Goal: Task Accomplishment & Management: Use online tool/utility

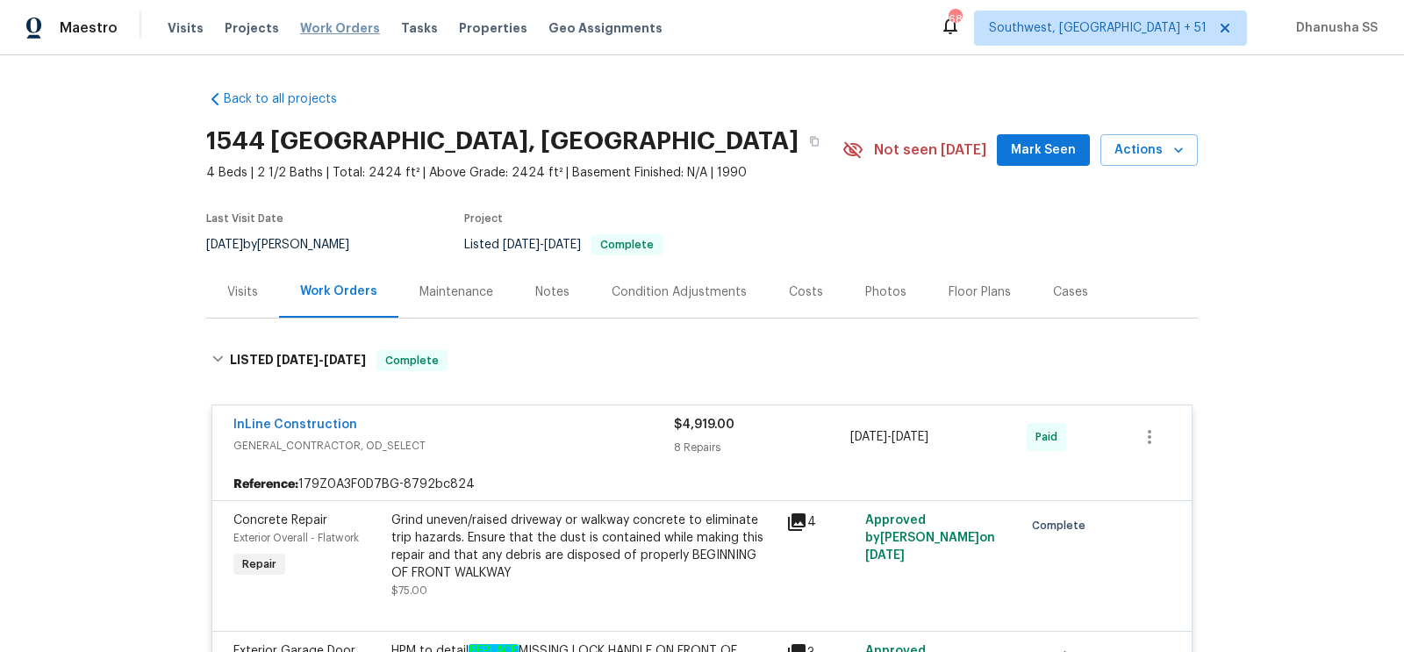
click at [323, 32] on span "Work Orders" at bounding box center [340, 28] width 80 height 18
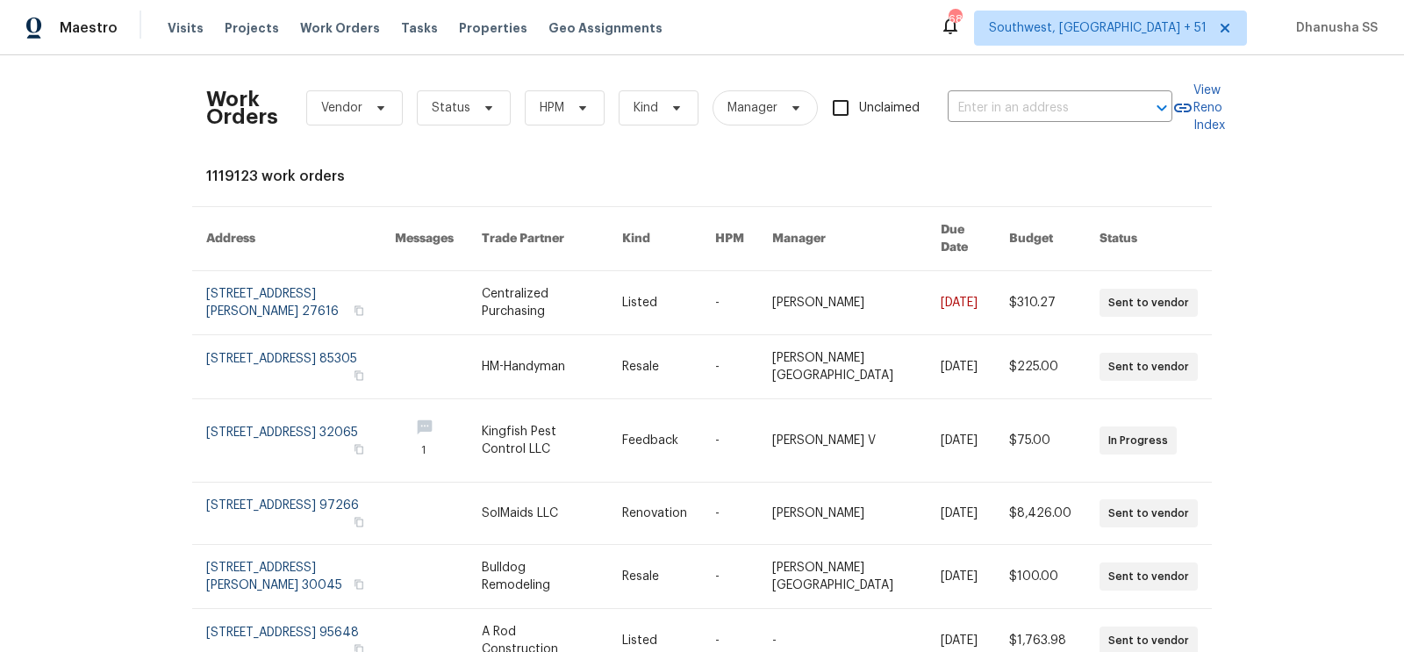
click at [1099, 128] on div "Work Orders Vendor Status HPM Kind Manager Unclaimed ​" at bounding box center [689, 107] width 966 height 77
click at [1099, 112] on input "text" at bounding box center [1036, 108] width 176 height 27
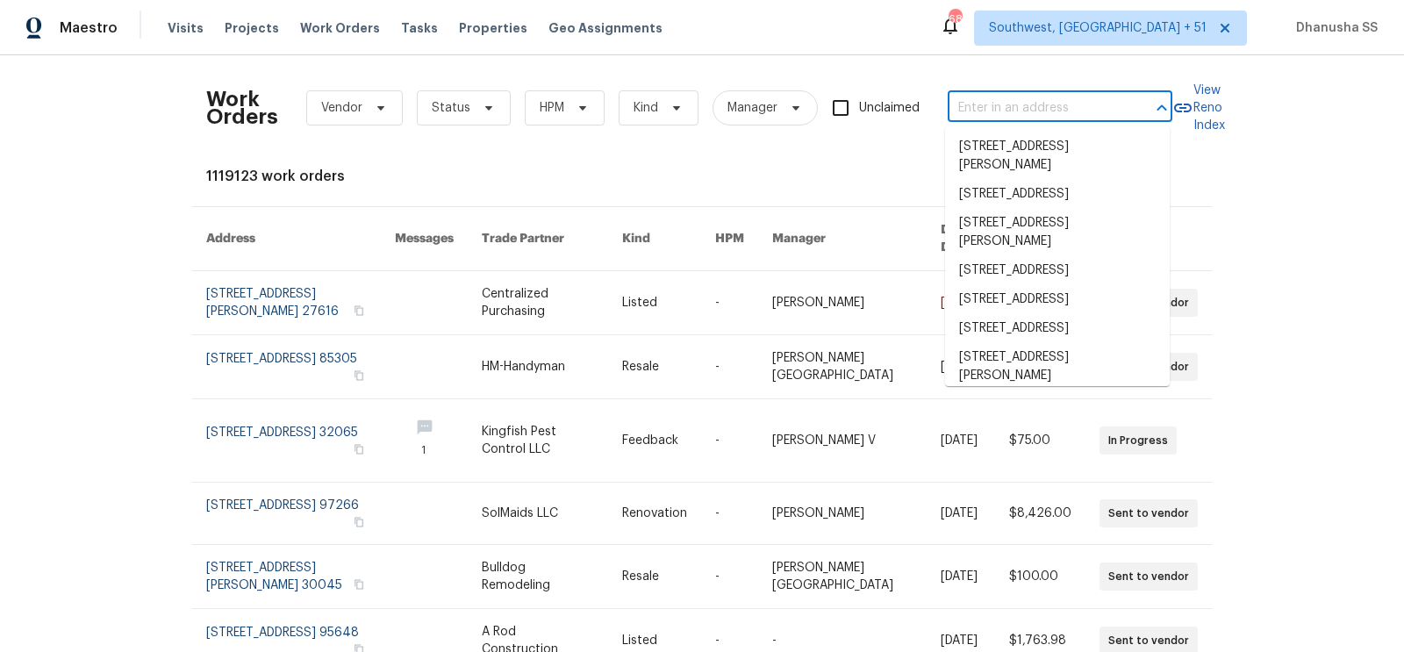
paste input "3230 Buck Hill Pl, Orlando, FL 32817"
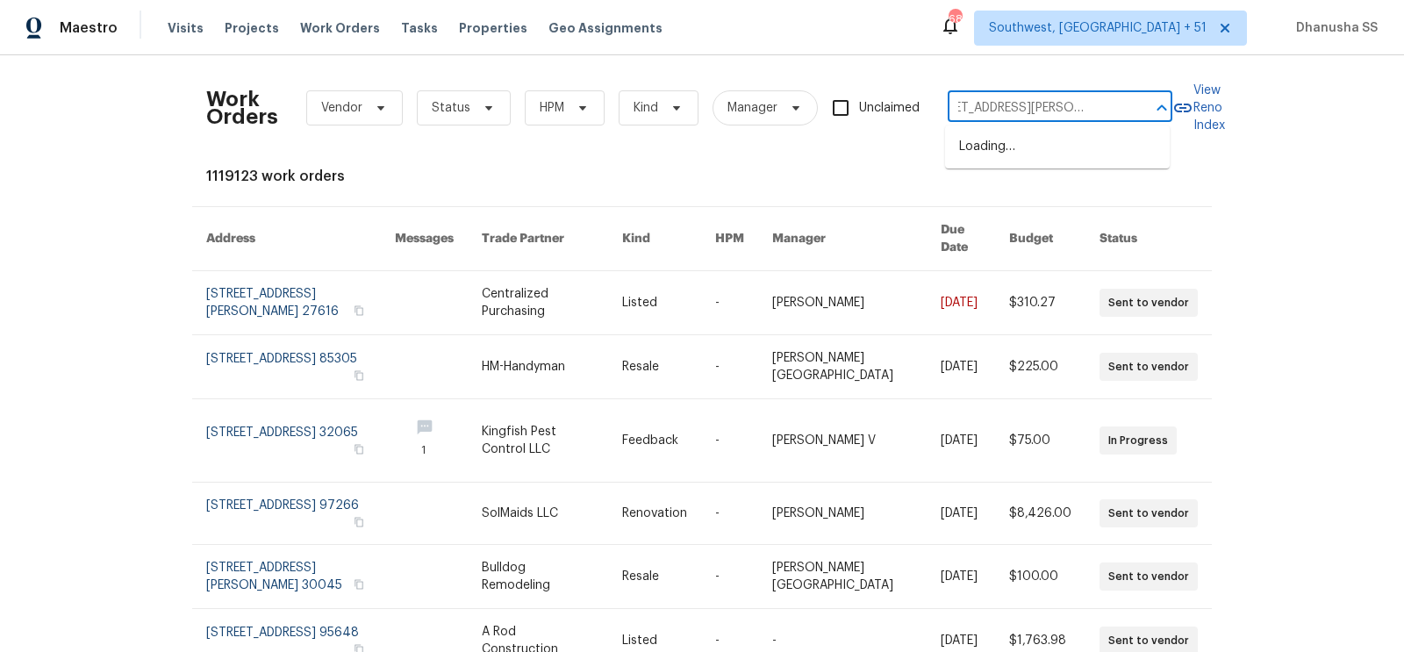
type input "3230 Buck Hill Pl, Orlando, FL 32817"
click at [1066, 151] on li "3230 Buck Hill Pl, Orlando, FL 32817" at bounding box center [1057, 156] width 225 height 47
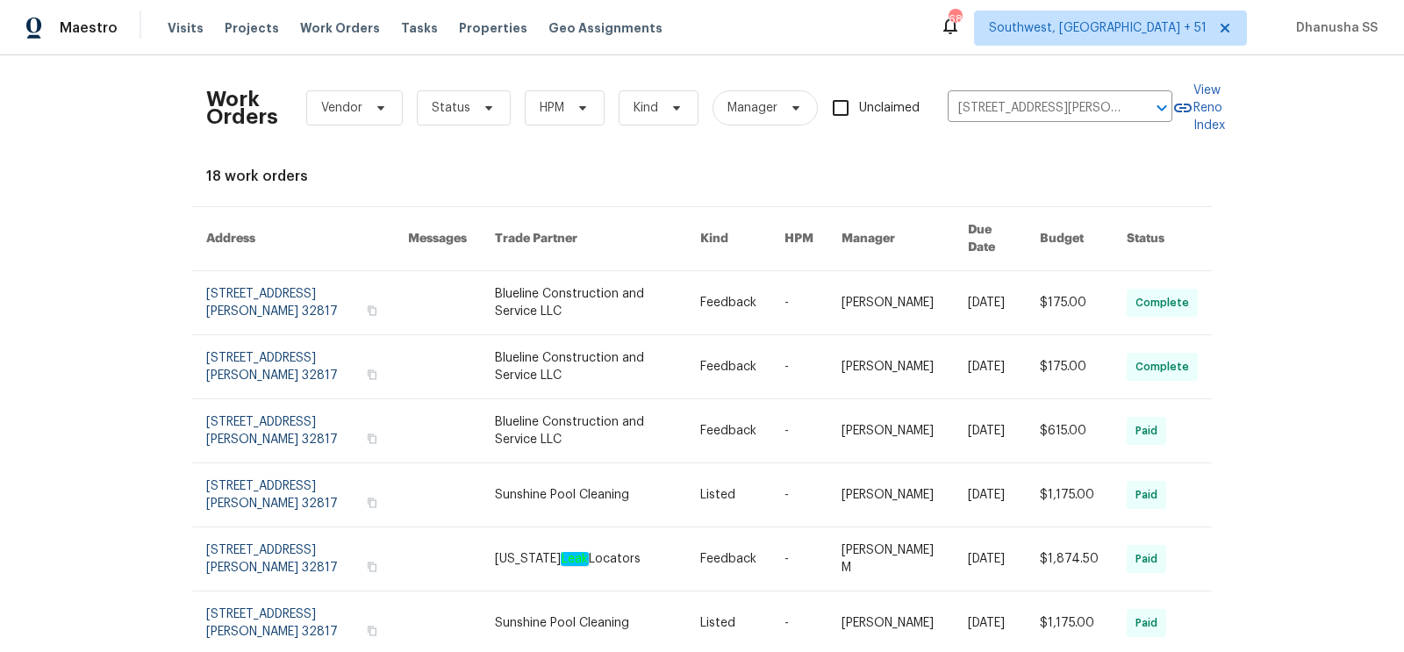
click at [721, 303] on link at bounding box center [742, 302] width 84 height 63
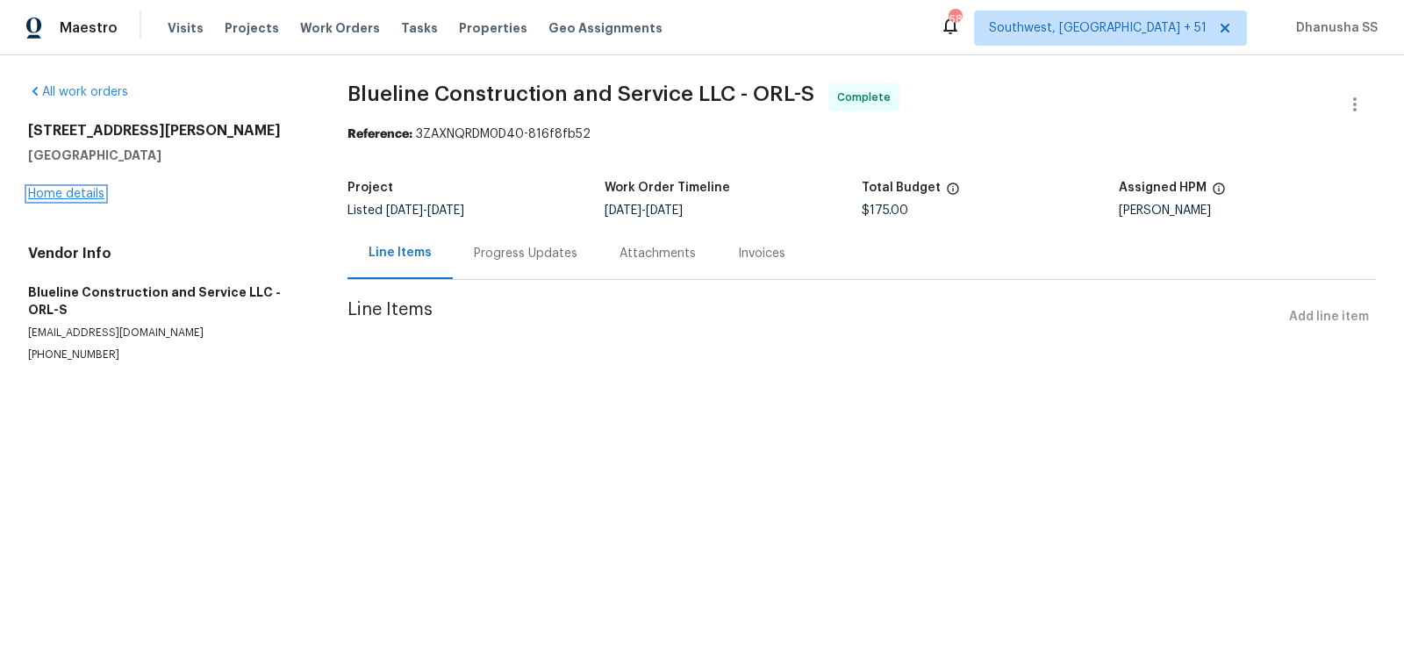
click at [73, 196] on link "Home details" at bounding box center [66, 194] width 76 height 12
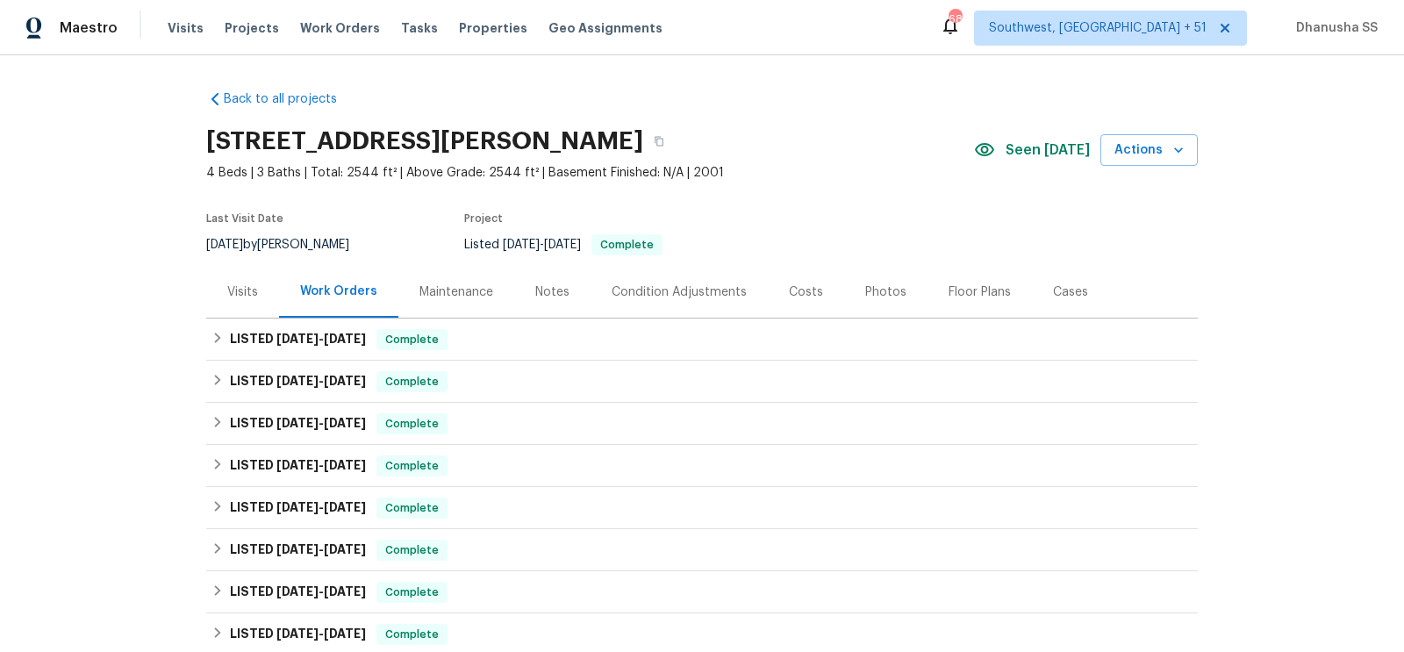
scroll to position [65, 0]
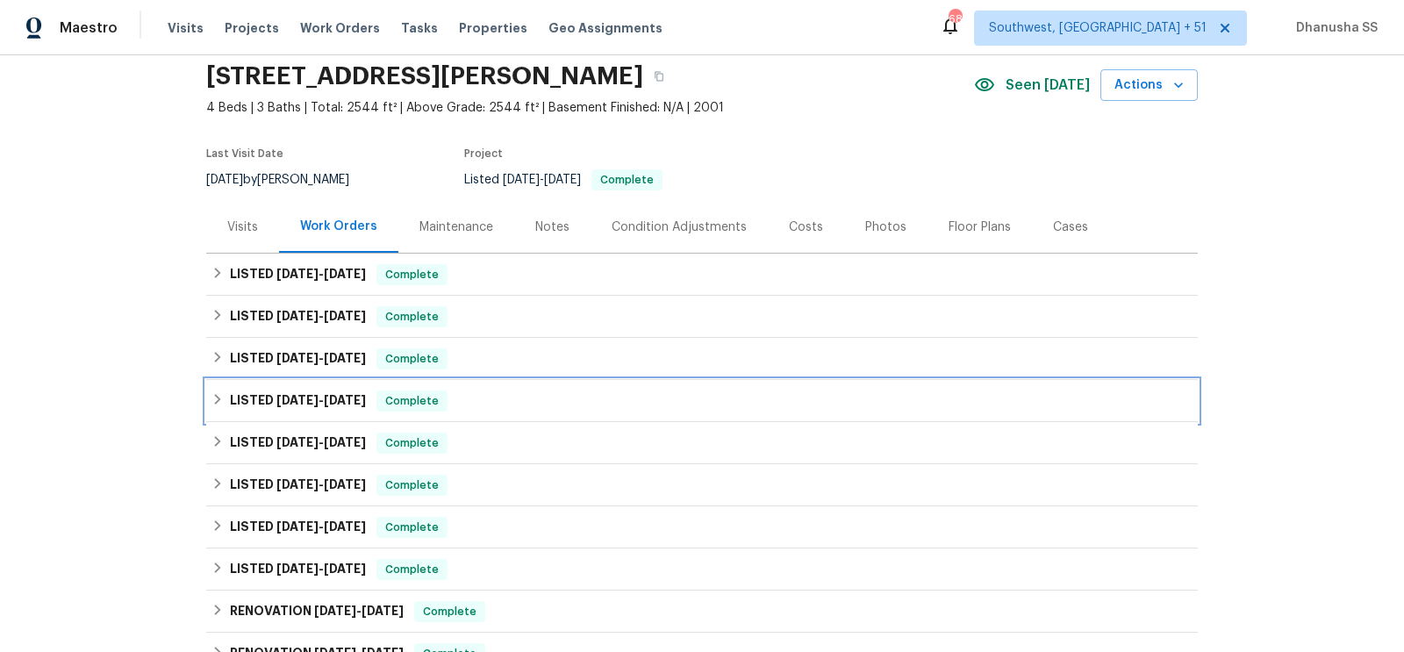
click at [497, 391] on div "LISTED 8/22/25 - 8/26/25 Complete" at bounding box center [702, 401] width 981 height 21
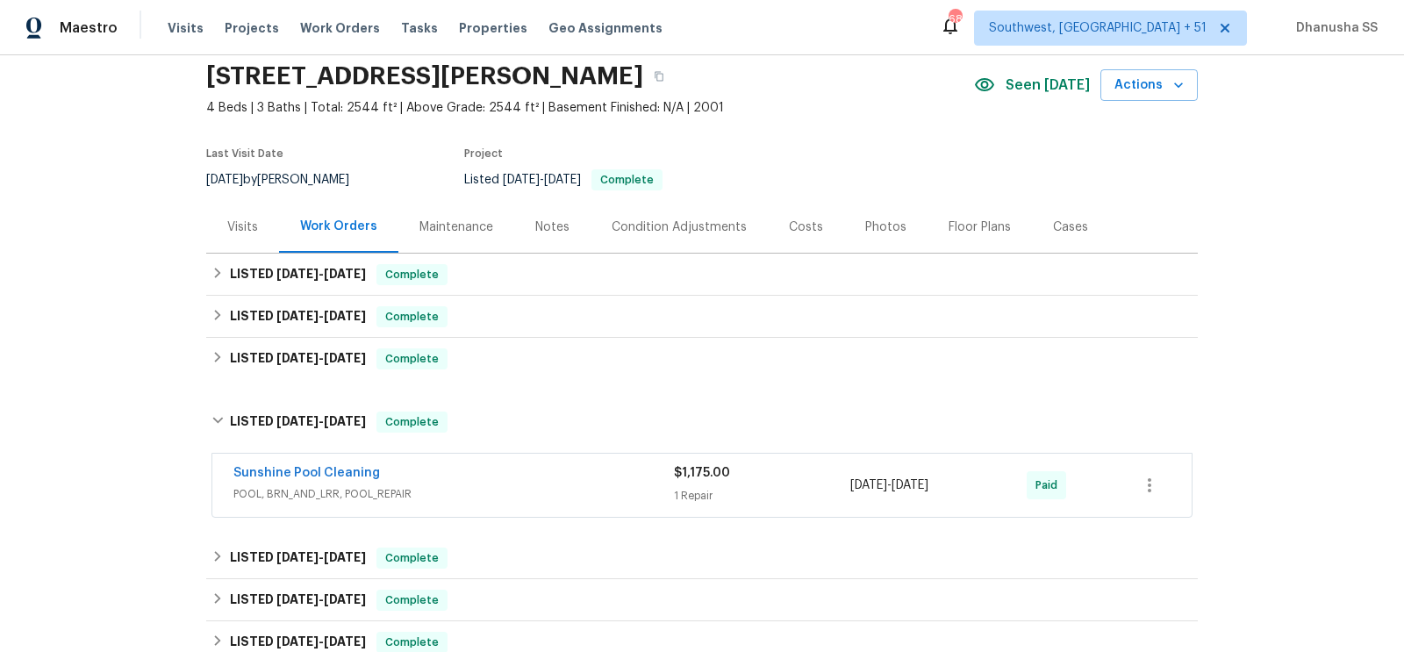
click at [538, 477] on div "Sunshine Pool Cleaning" at bounding box center [453, 474] width 441 height 21
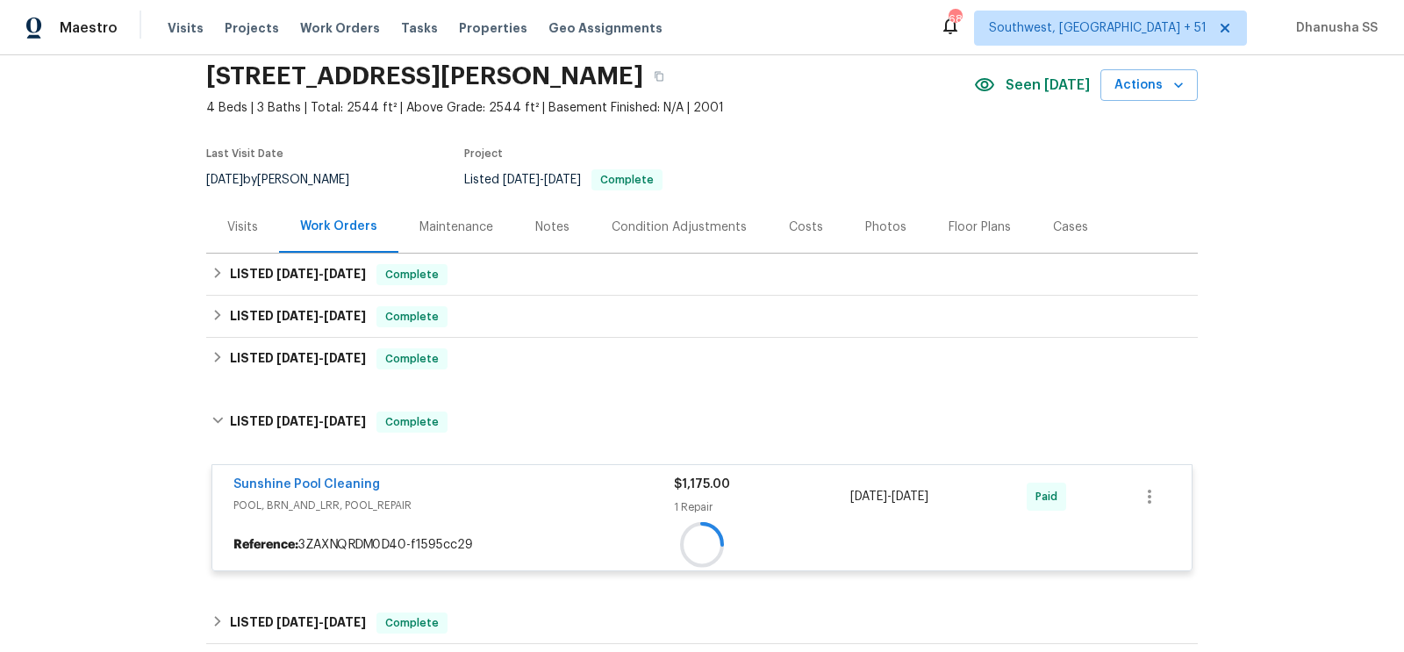
scroll to position [167, 0]
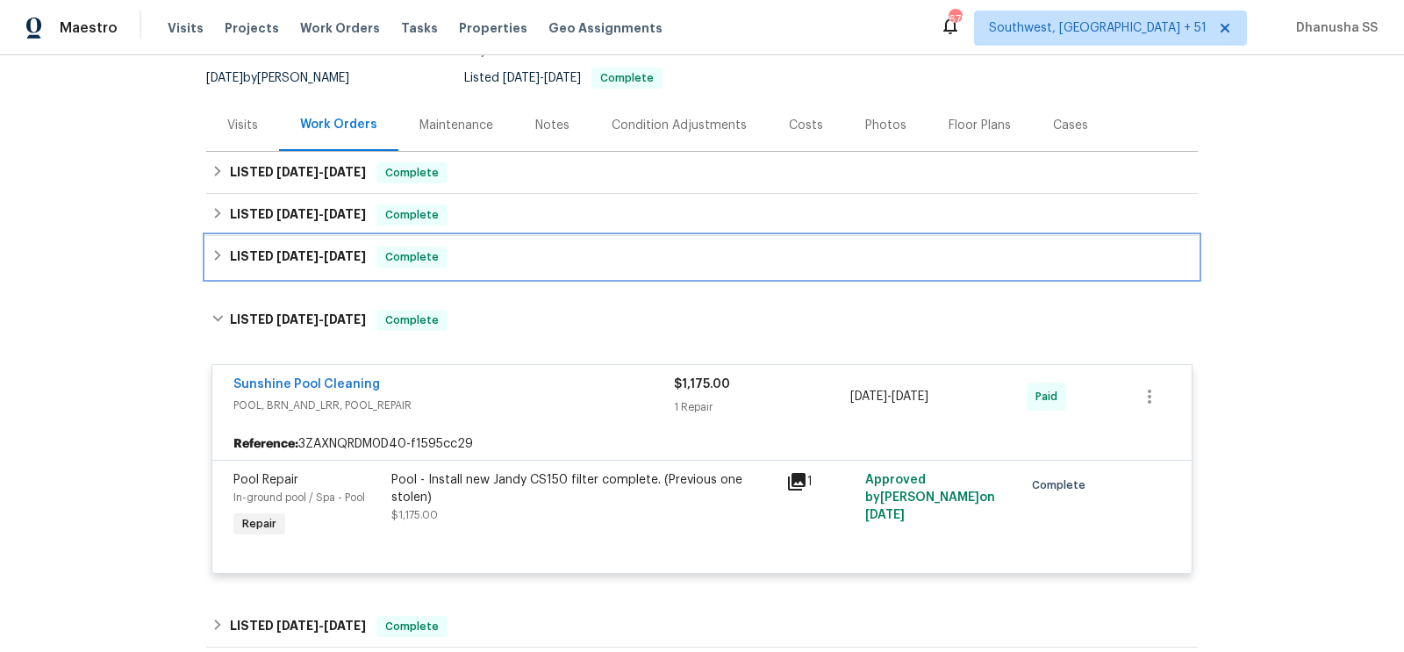
click at [514, 258] on div "LISTED 9/5/25 - 9/10/25 Complete" at bounding box center [702, 257] width 981 height 21
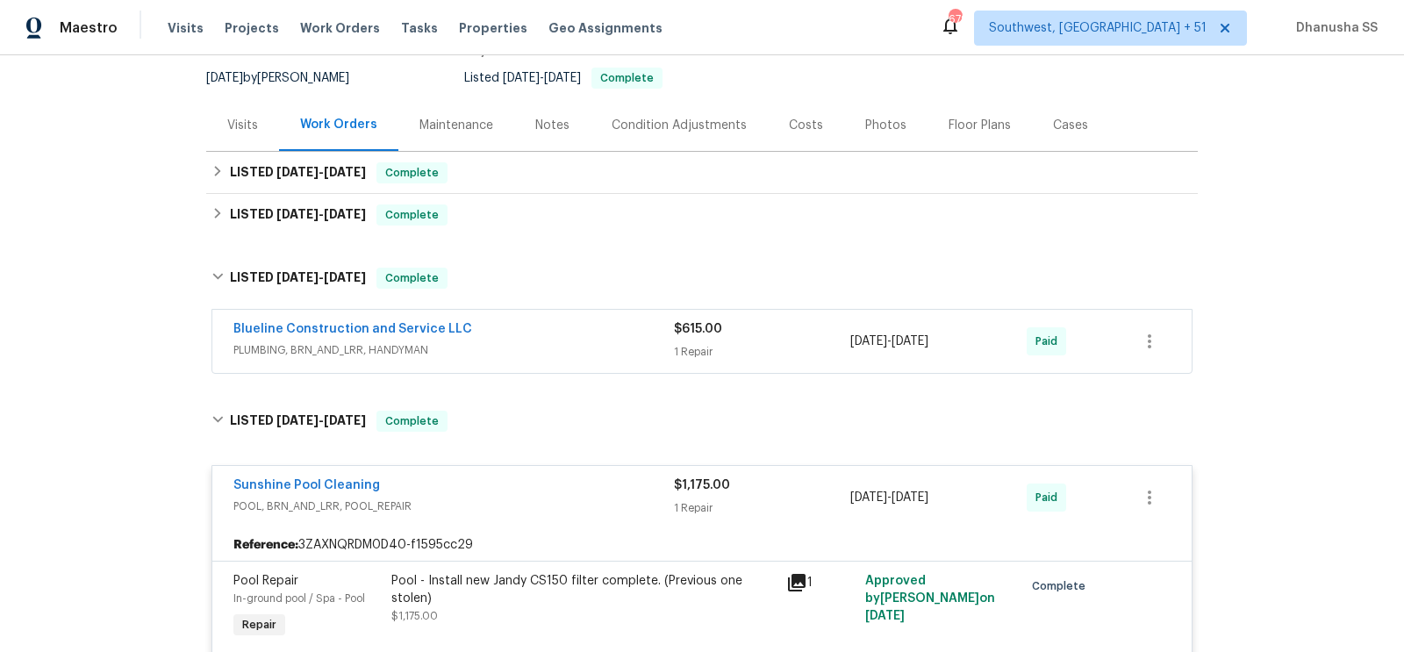
click at [565, 354] on span "PLUMBING, BRN_AND_LRR, HANDYMAN" at bounding box center [453, 350] width 441 height 18
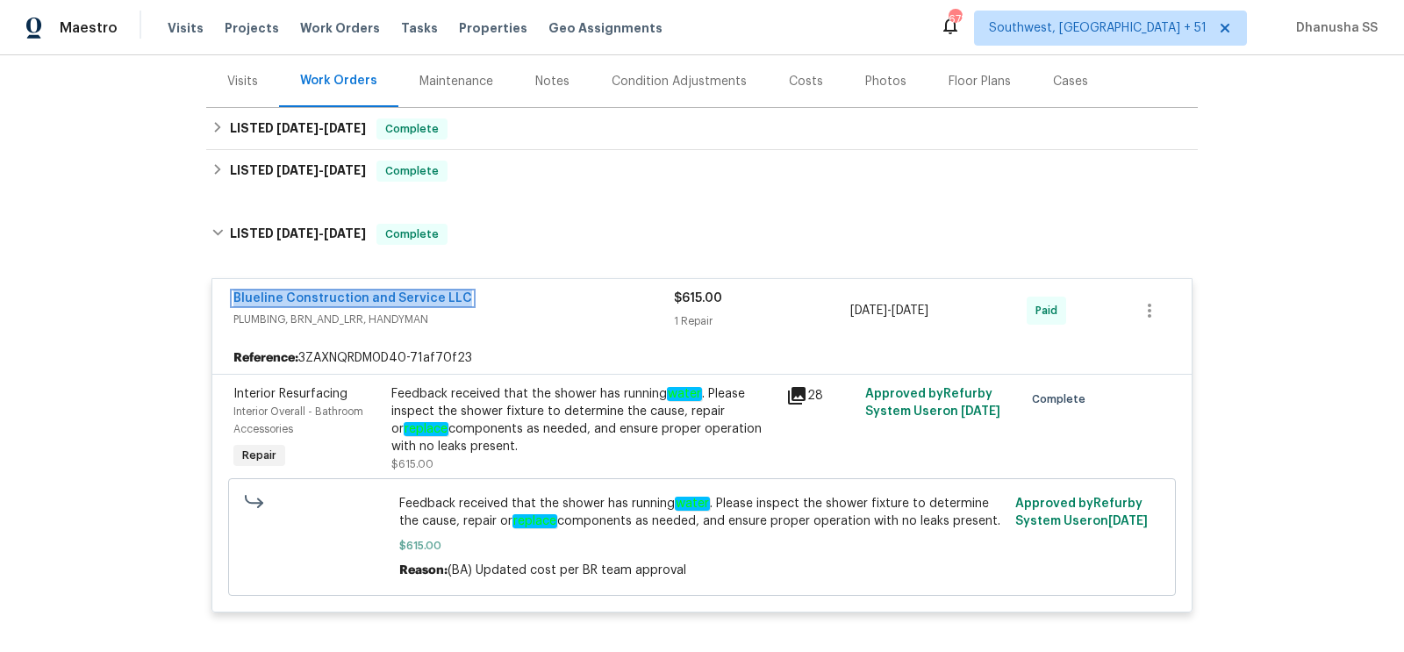
scroll to position [141, 0]
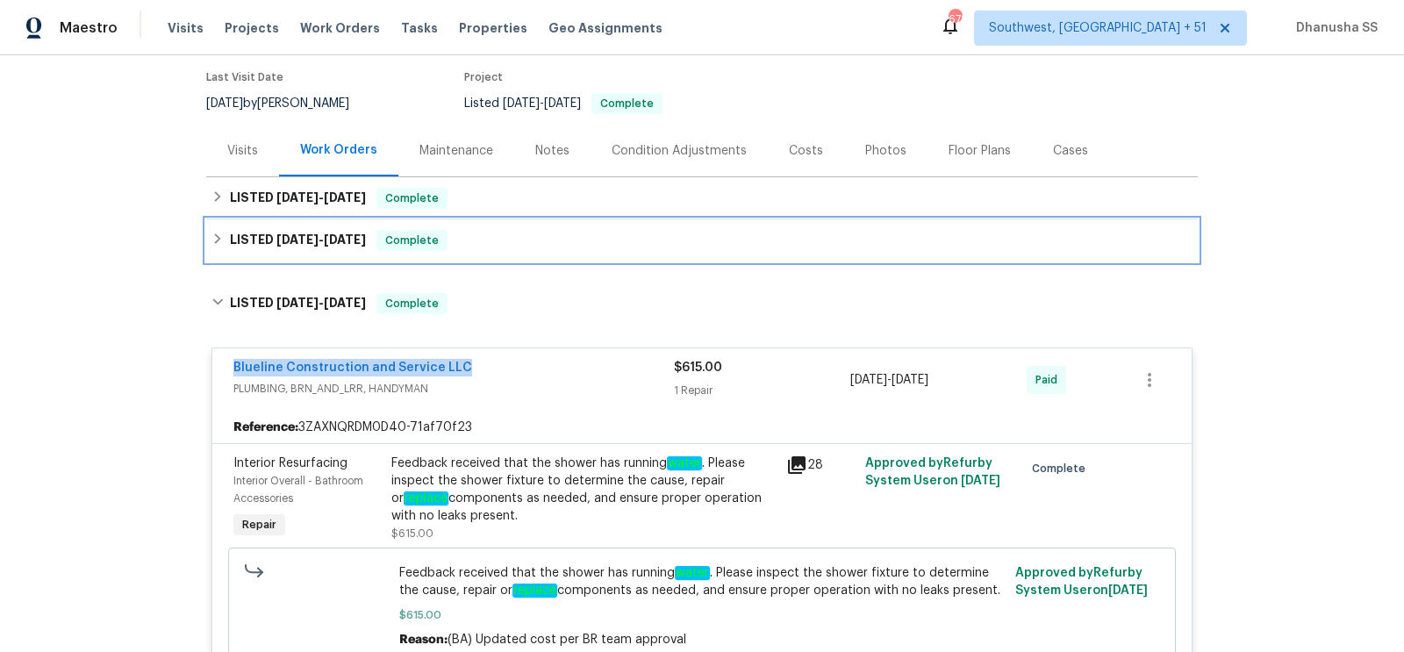
click at [502, 259] on div "LISTED 9/10/25 - 9/16/25 Complete" at bounding box center [702, 240] width 992 height 42
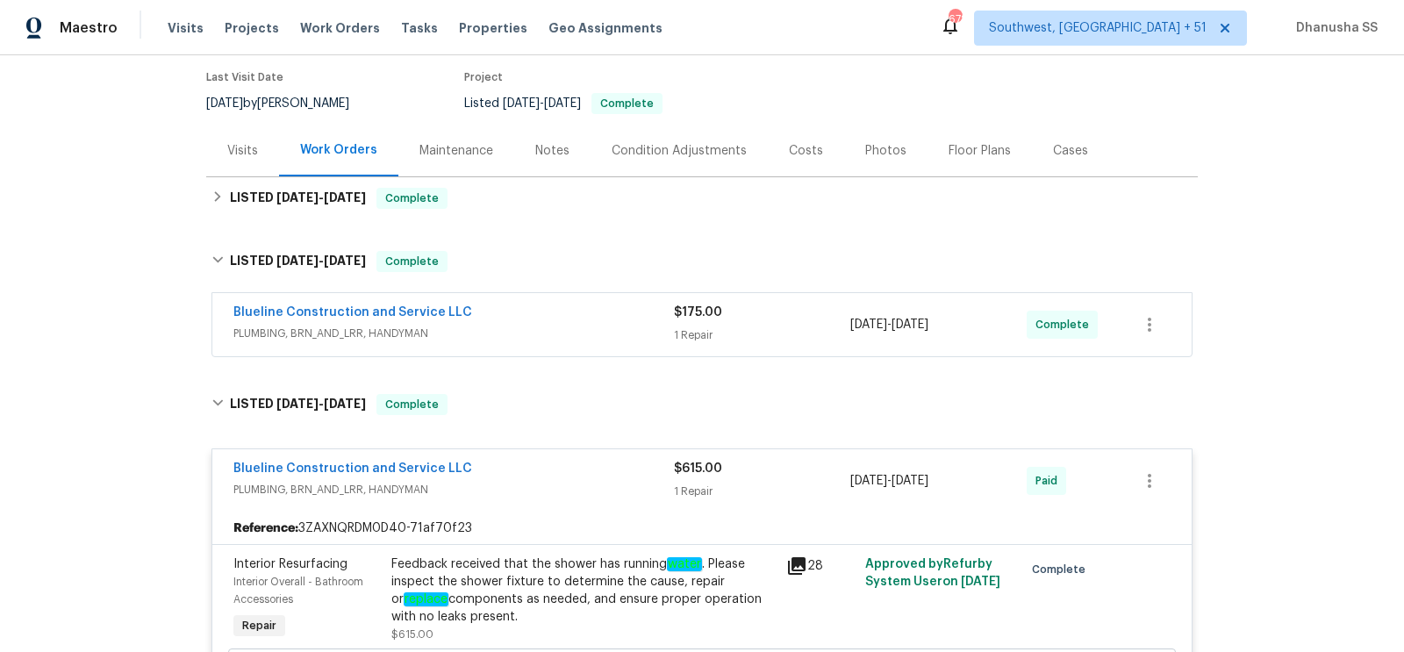
click at [597, 314] on div "Blueline Construction and Service LLC" at bounding box center [453, 314] width 441 height 21
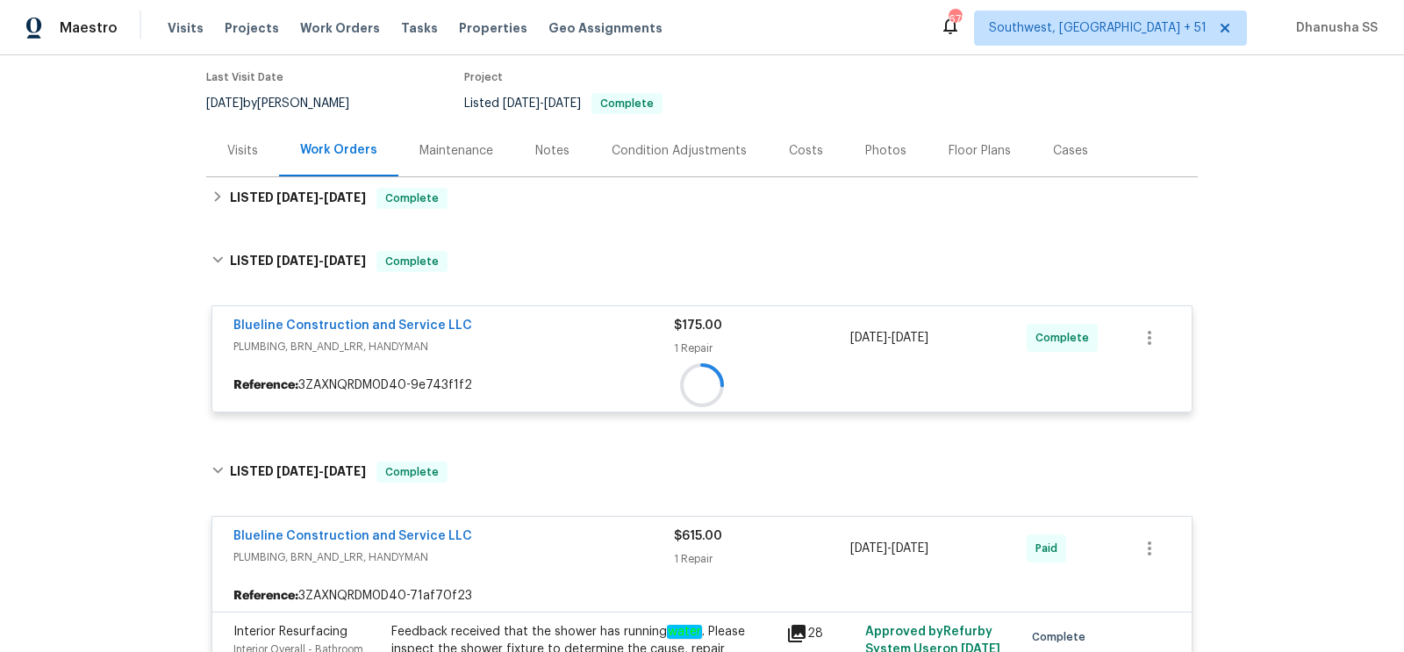
scroll to position [107, 0]
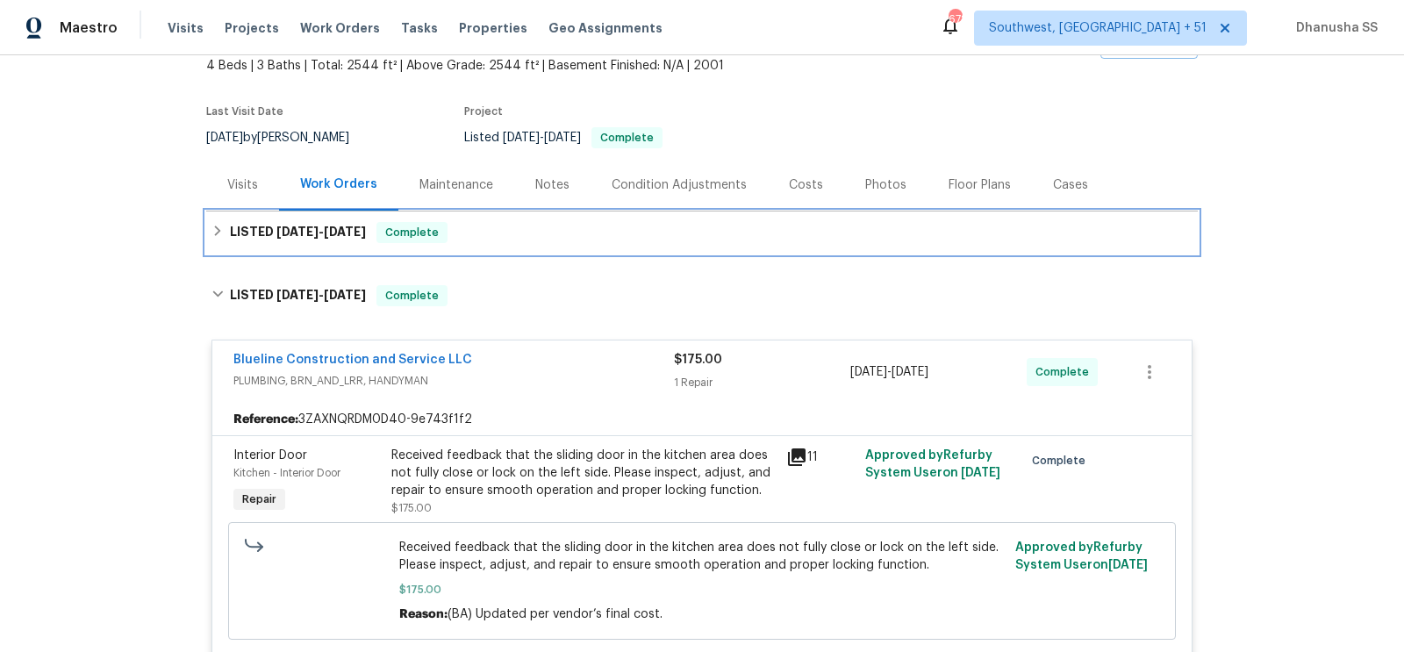
click at [531, 246] on div "LISTED 9/22/25 - 9/24/25 Complete" at bounding box center [702, 233] width 992 height 42
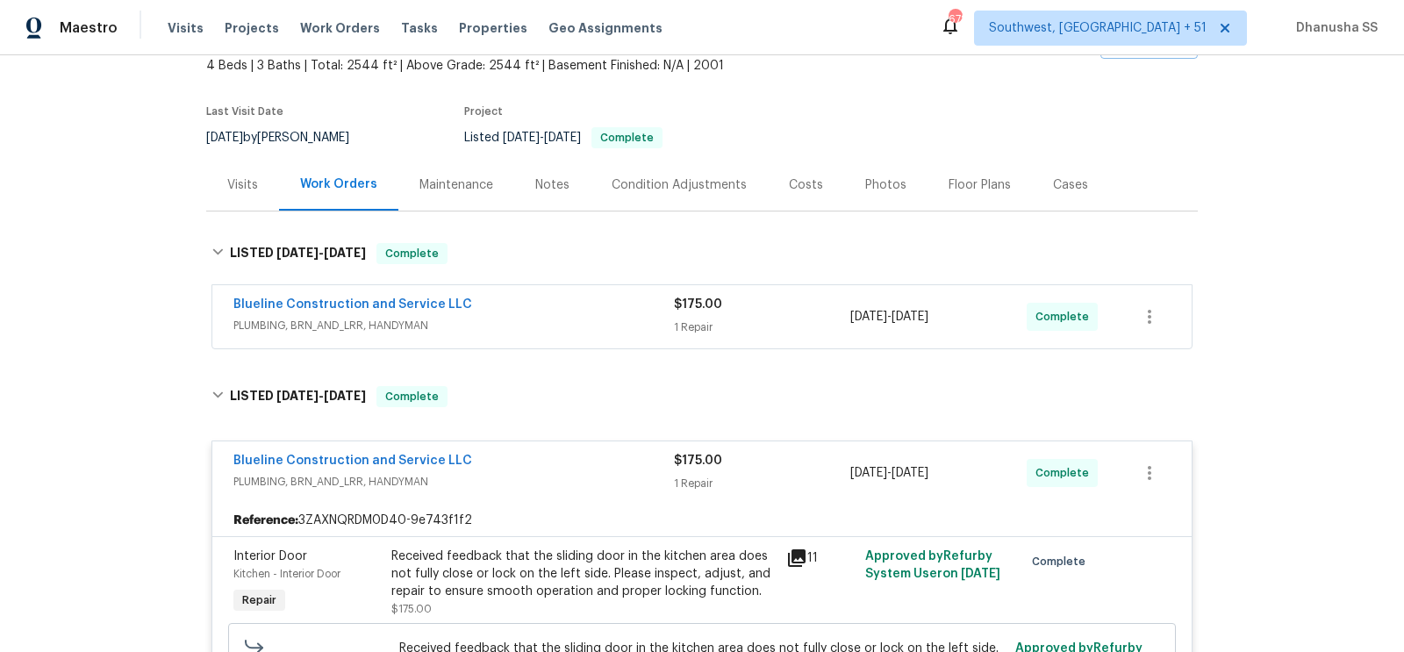
click at [584, 318] on span "PLUMBING, BRN_AND_LRR, HANDYMAN" at bounding box center [453, 326] width 441 height 18
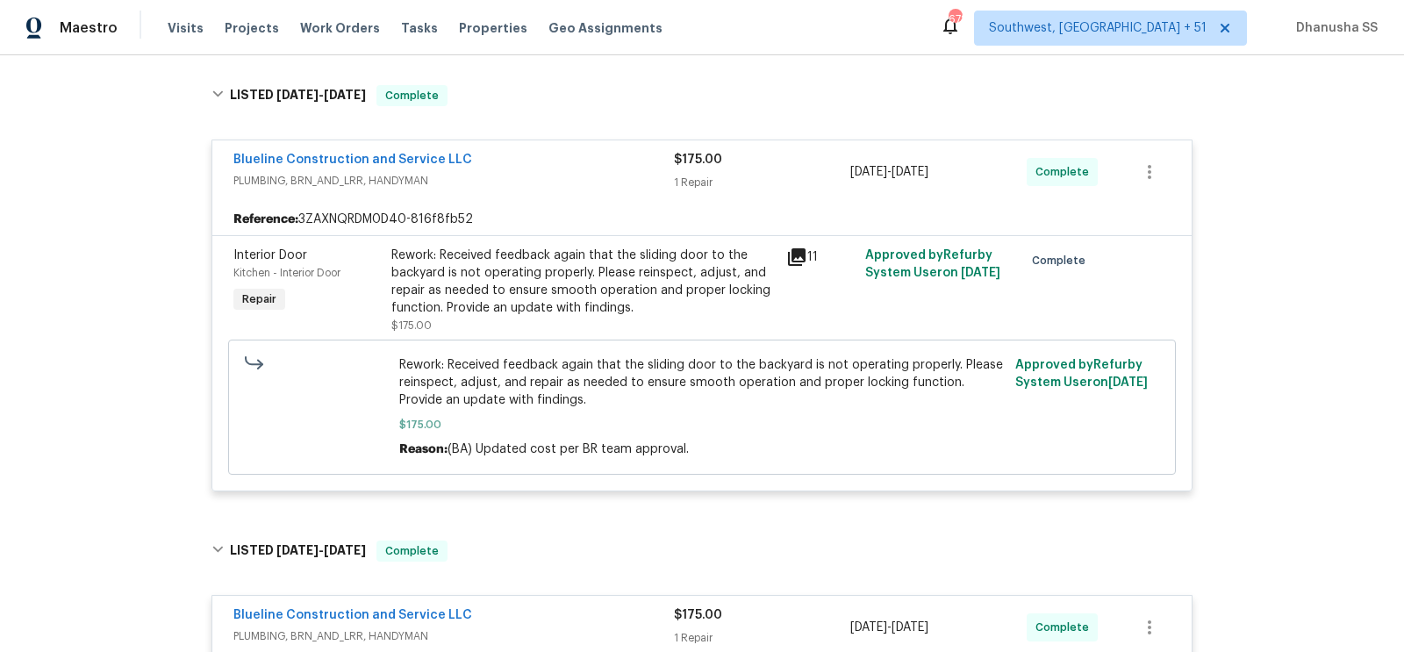
scroll to position [0, 0]
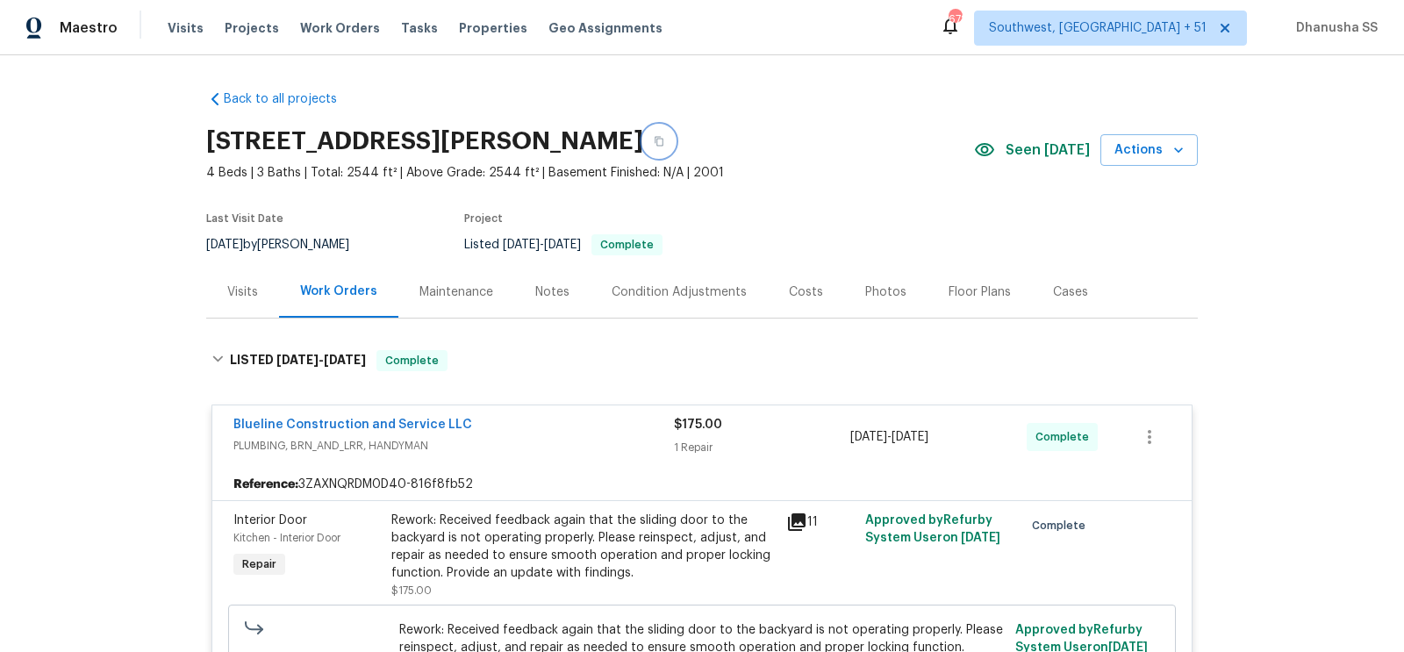
click at [647, 149] on button "button" at bounding box center [659, 142] width 32 height 32
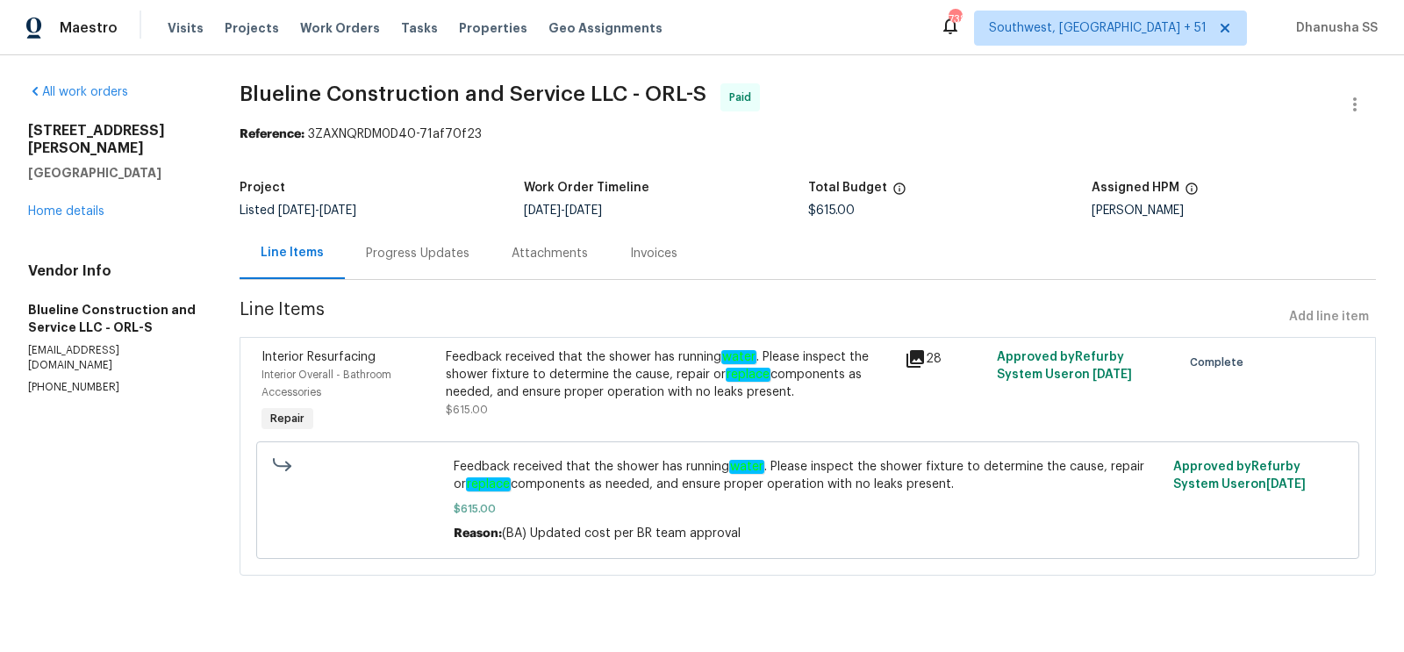
click at [442, 268] on div "Progress Updates" at bounding box center [418, 253] width 146 height 52
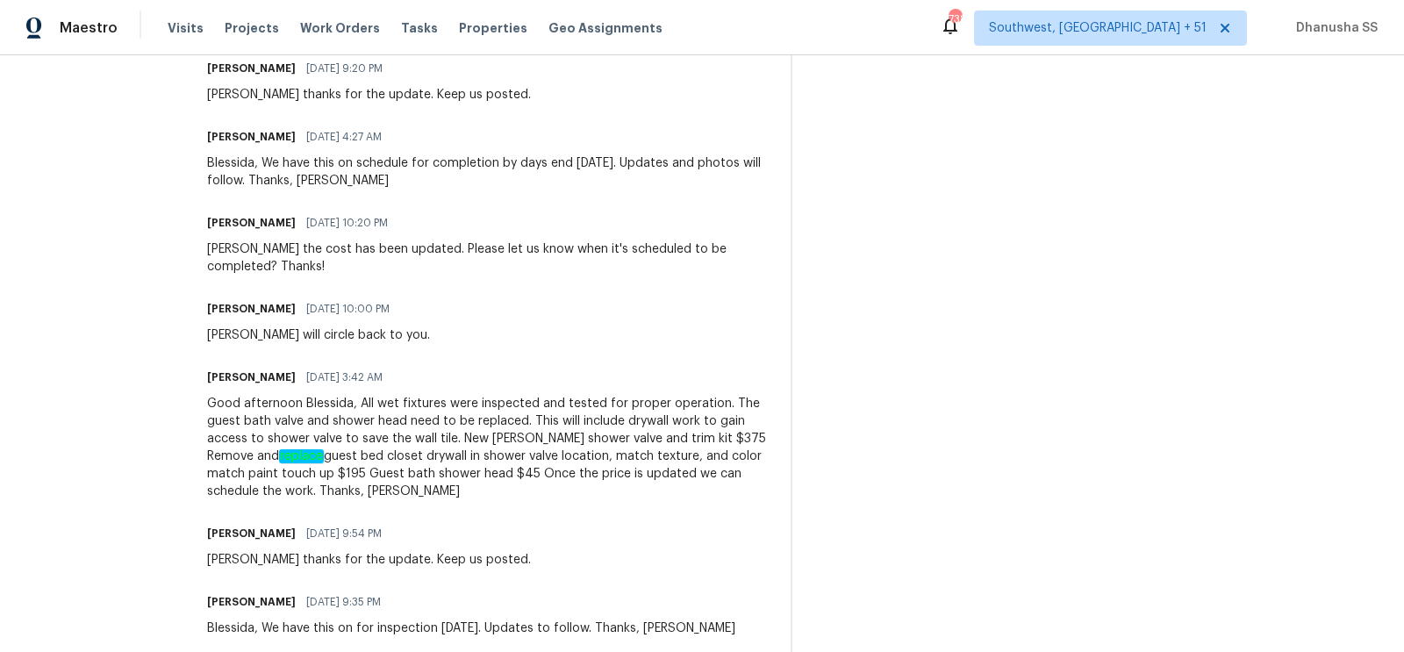
scroll to position [895, 0]
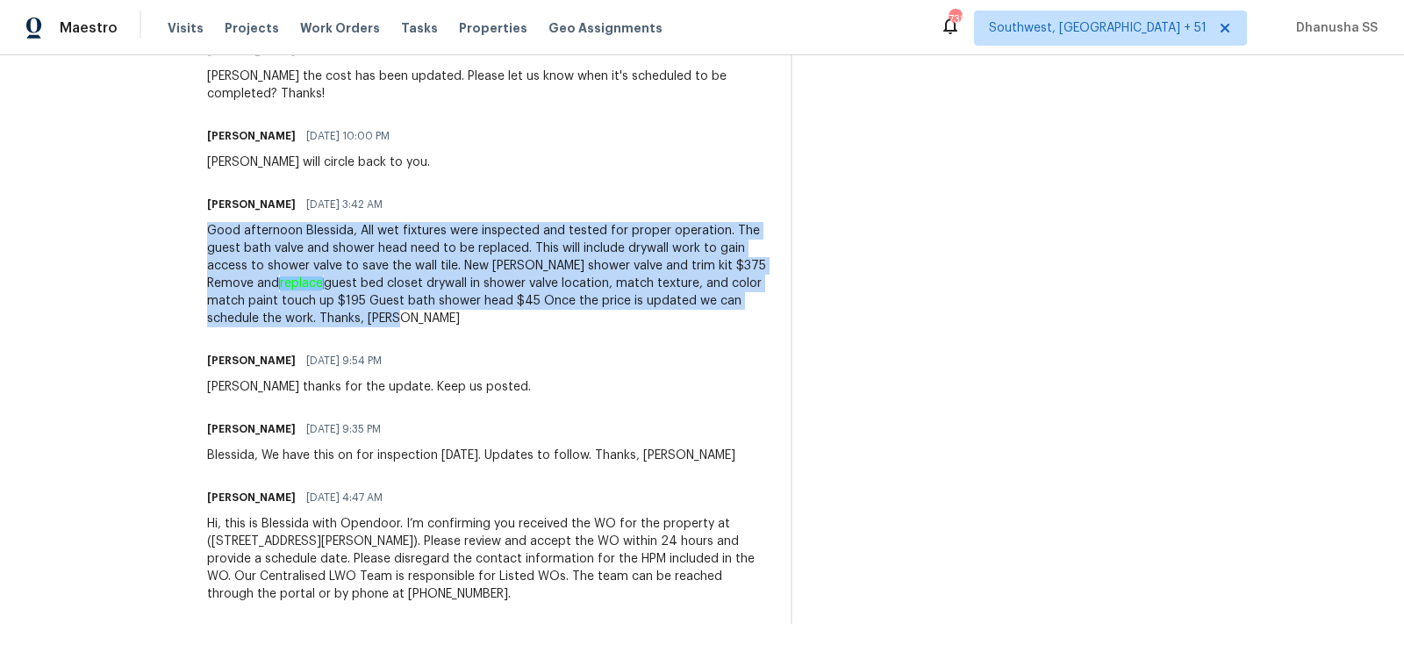
drag, startPoint x: 239, startPoint y: 230, endPoint x: 521, endPoint y: 333, distance: 299.9
click at [521, 333] on div "Trade Partner Updates Blessida Angeline M [DATE] 3:35 AM Thanks [PERSON_NAME]. …" at bounding box center [488, 162] width 563 height 923
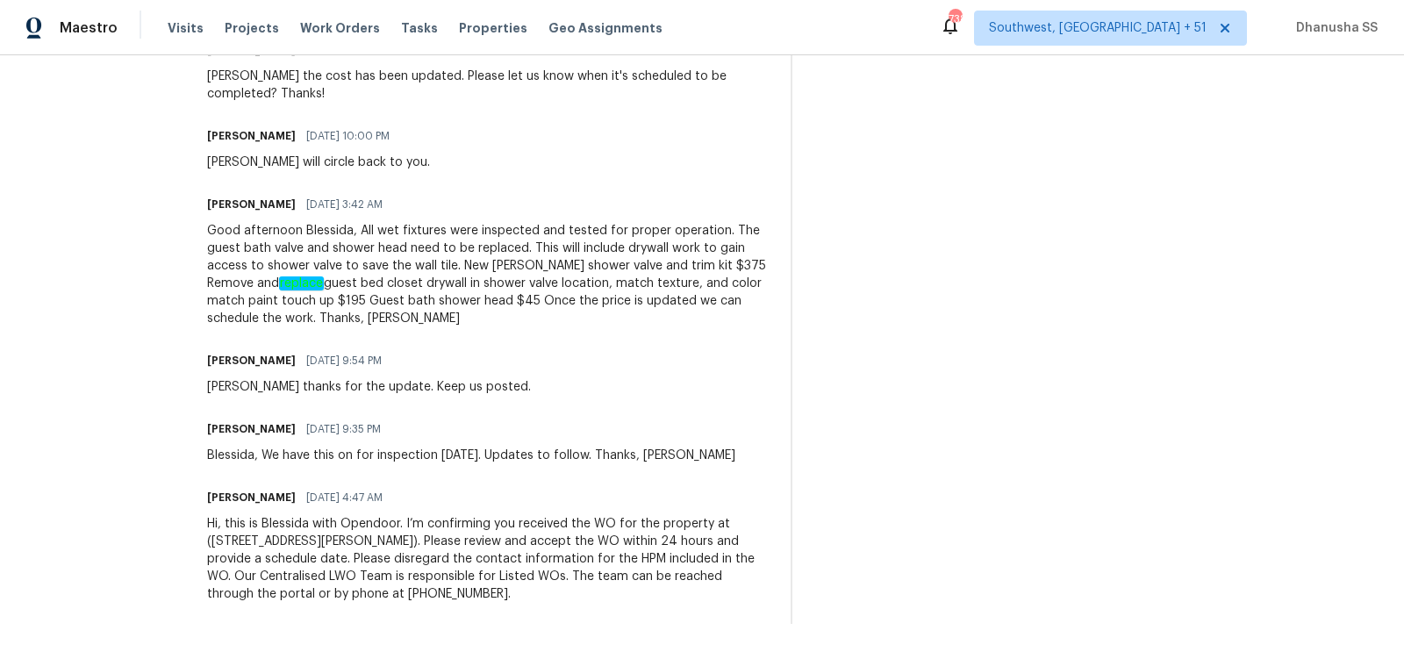
drag, startPoint x: 249, startPoint y: 244, endPoint x: 548, endPoint y: 248, distance: 298.5
click at [548, 248] on div "Good afternoon Blessida, All wet fixtures were inspected and tested for proper …" at bounding box center [488, 274] width 563 height 105
drag, startPoint x: 757, startPoint y: 233, endPoint x: 614, endPoint y: 247, distance: 144.6
click at [614, 247] on div "Good afternoon Blessida, All wet fixtures were inspected and tested for proper …" at bounding box center [488, 274] width 563 height 105
click at [719, 366] on div "Blessida Angeline M [DATE] 9:54 PM [PERSON_NAME] thanks for the update. Keep us…" at bounding box center [488, 371] width 563 height 47
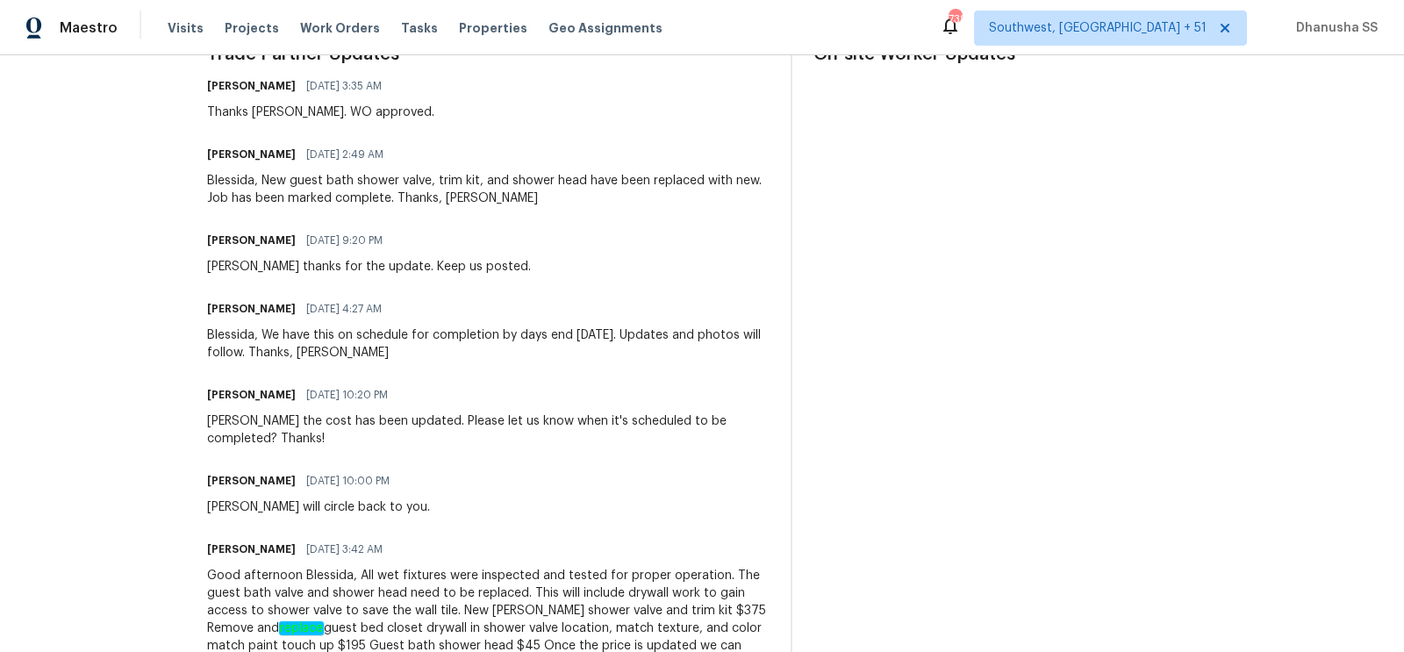
scroll to position [35, 0]
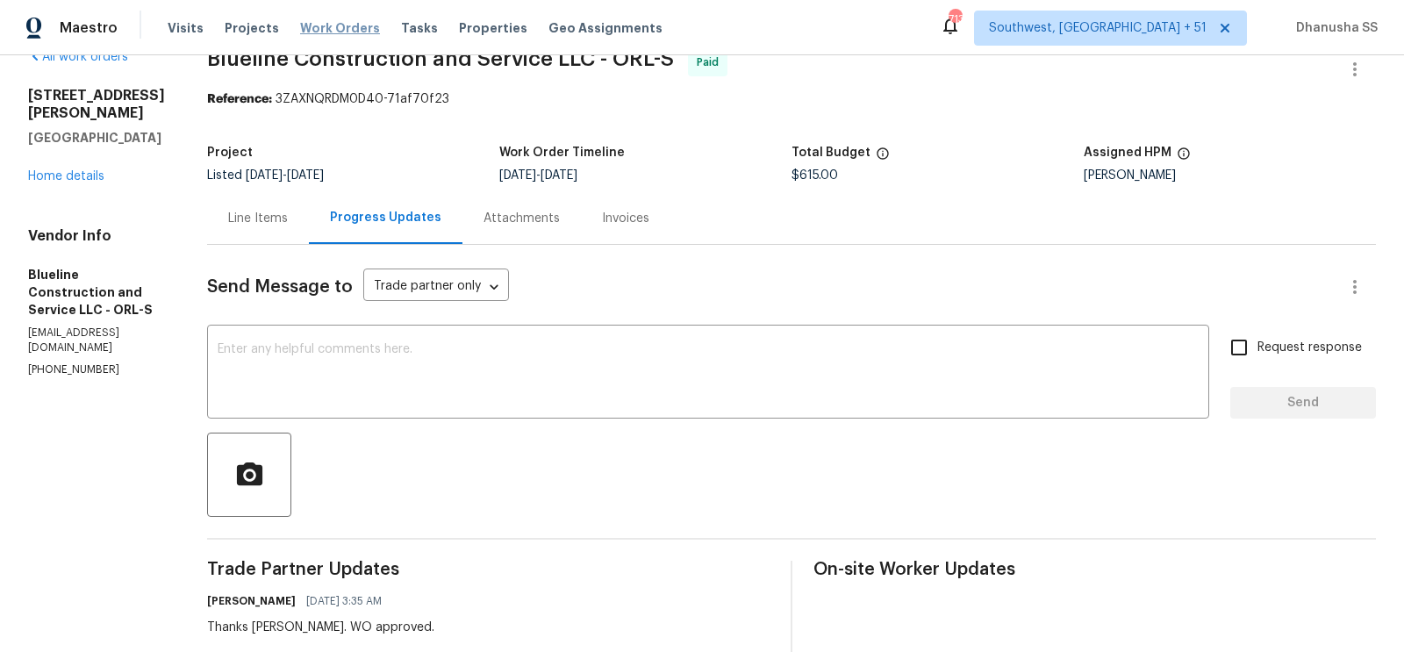
click at [315, 32] on span "Work Orders" at bounding box center [340, 28] width 80 height 18
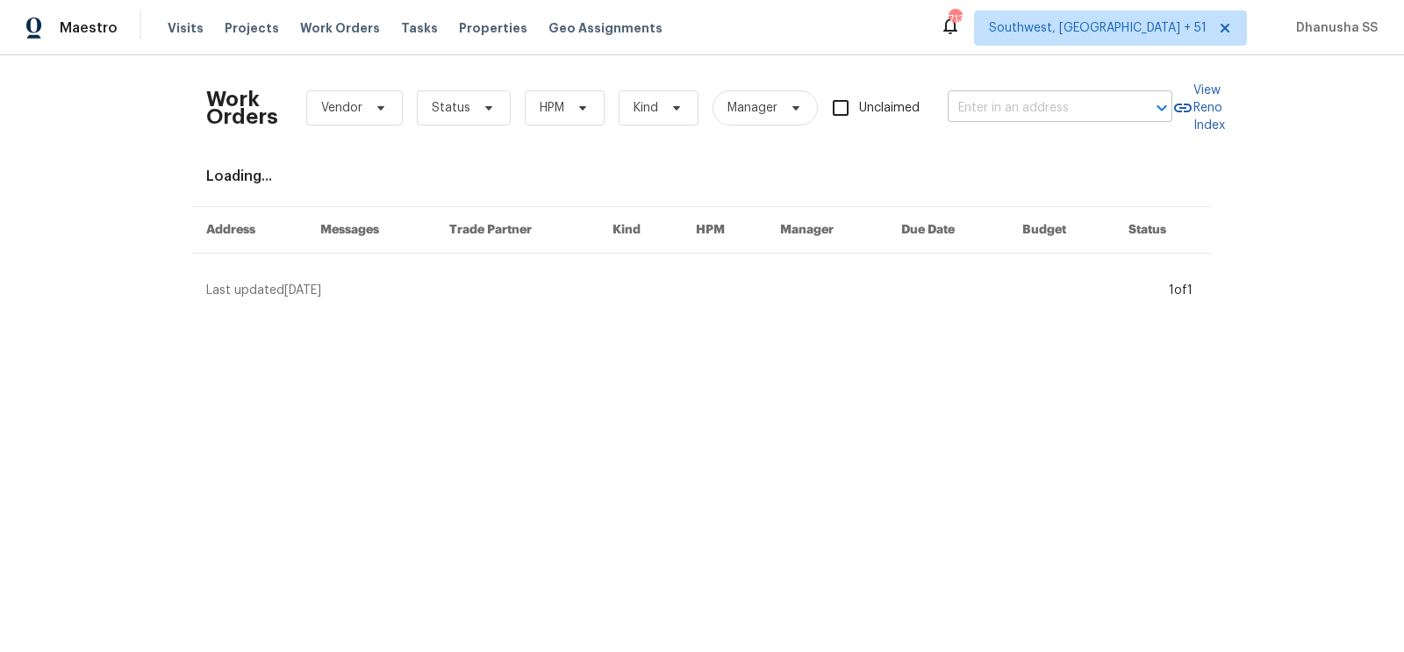
click at [1065, 118] on input "text" at bounding box center [1036, 108] width 176 height 27
paste input "[STREET_ADDRESS]"
type input "[STREET_ADDRESS]"
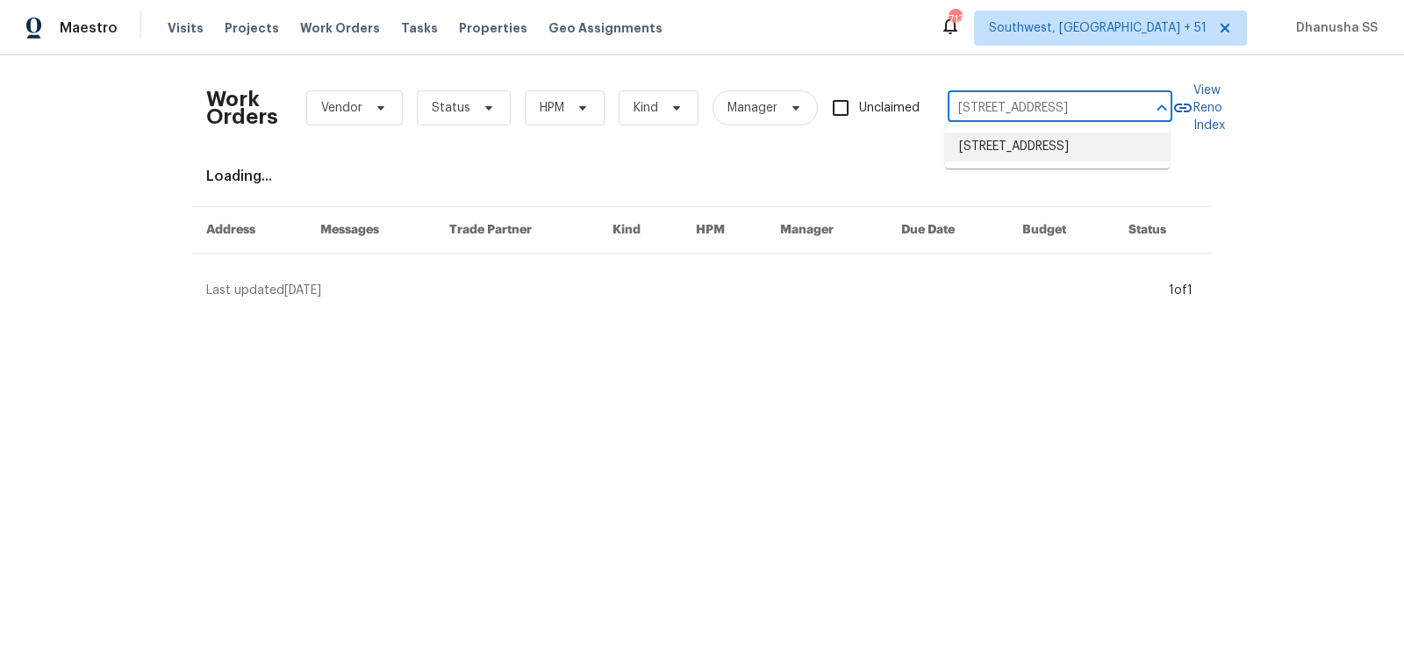
click at [1016, 155] on li "[STREET_ADDRESS]" at bounding box center [1057, 147] width 225 height 29
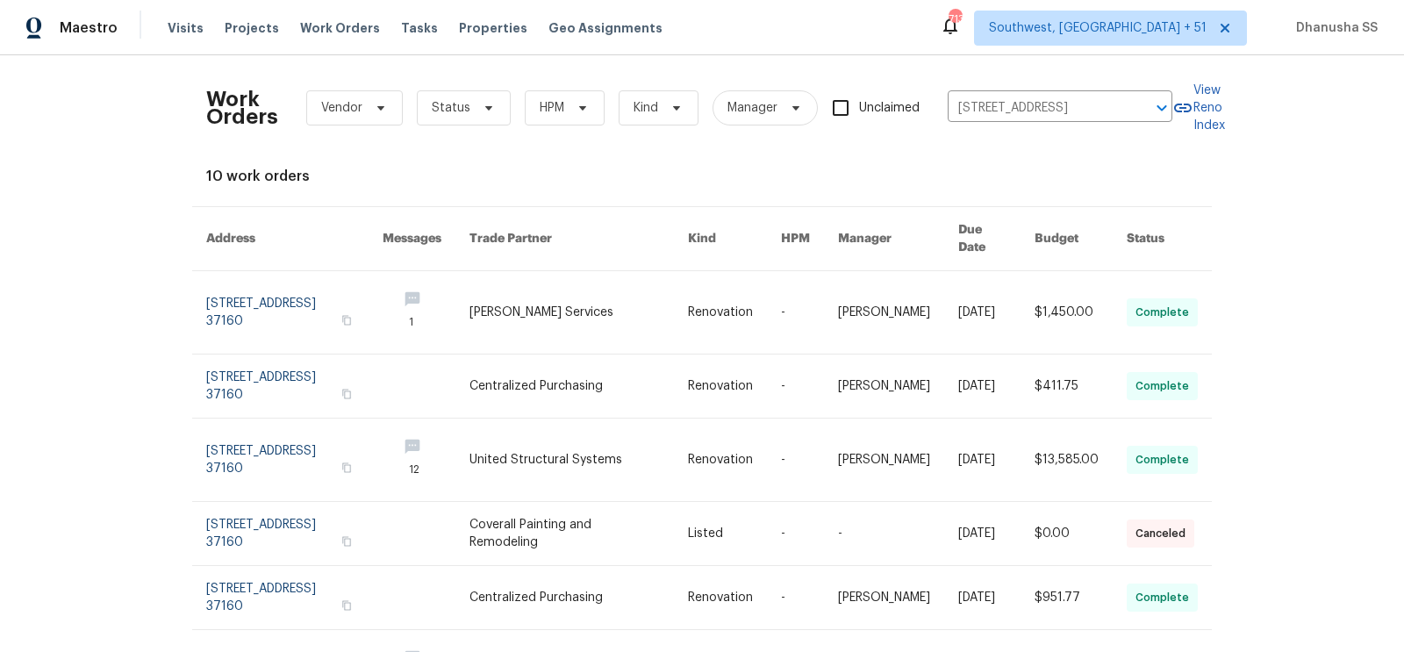
click at [620, 284] on link at bounding box center [579, 312] width 219 height 83
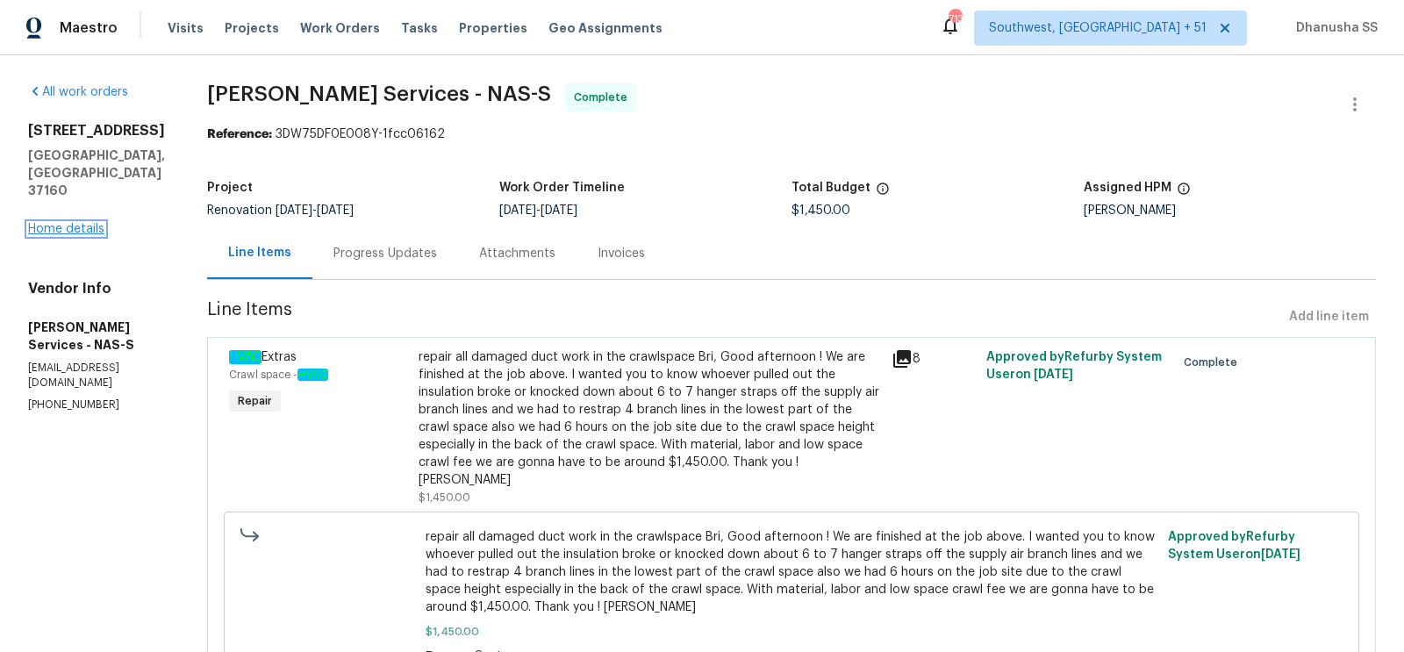
click at [79, 223] on link "Home details" at bounding box center [66, 229] width 76 height 12
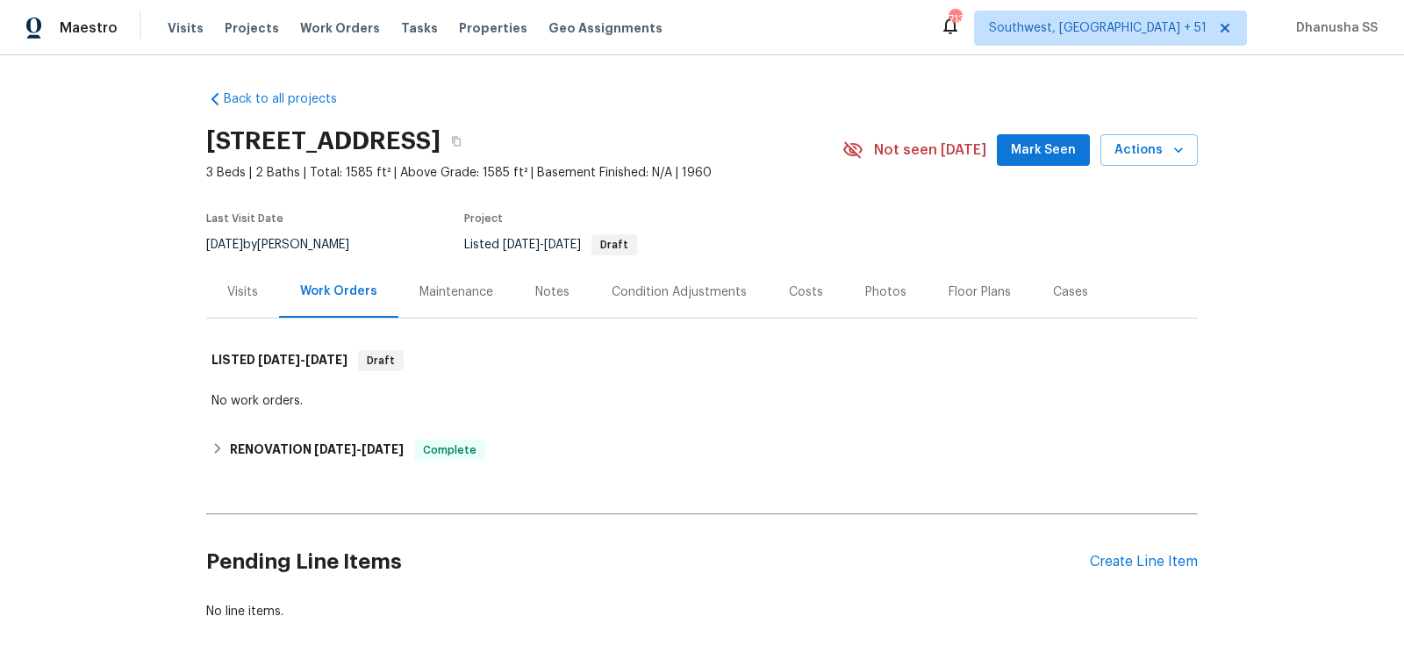
click at [338, 39] on div "Visits Projects Work Orders Tasks Properties Geo Assignments" at bounding box center [426, 28] width 516 height 35
click at [336, 35] on span "Work Orders" at bounding box center [340, 28] width 80 height 18
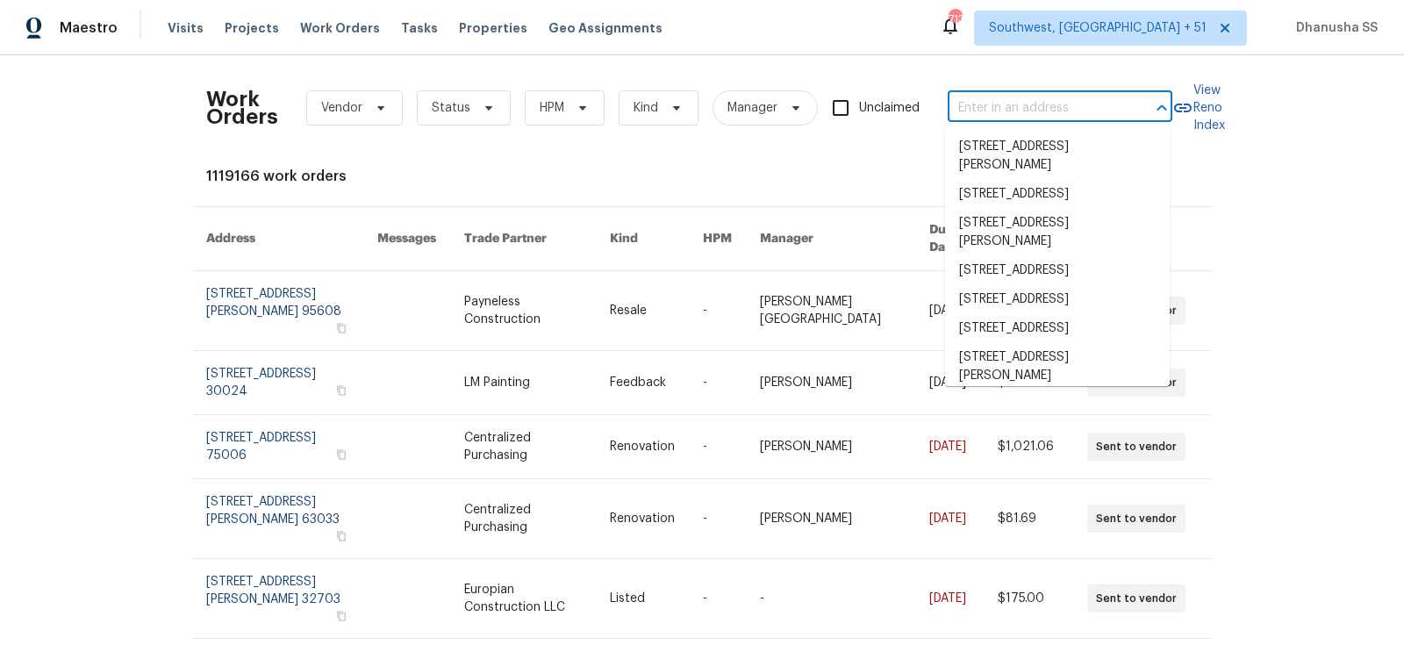
click at [992, 110] on input "text" at bounding box center [1036, 108] width 176 height 27
paste input "[STREET_ADDRESS]"
type input "[STREET_ADDRESS]"
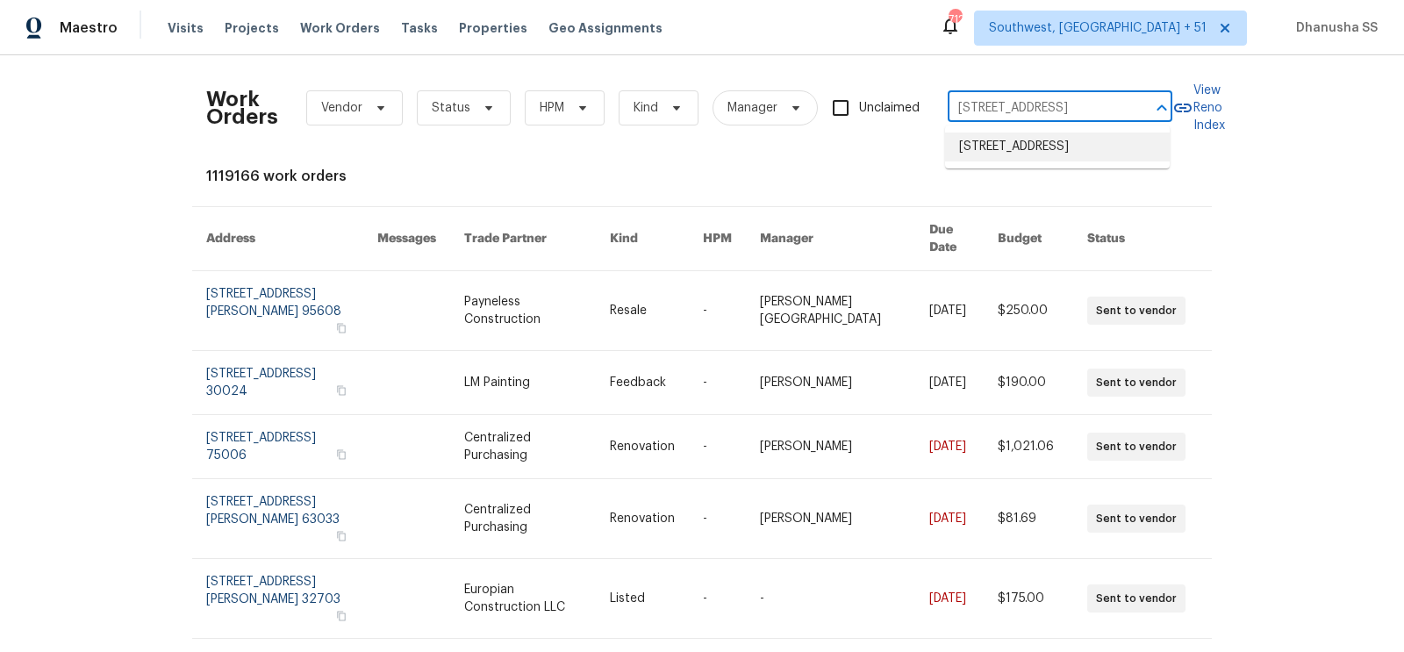
click at [983, 143] on li "[STREET_ADDRESS]" at bounding box center [1057, 147] width 225 height 29
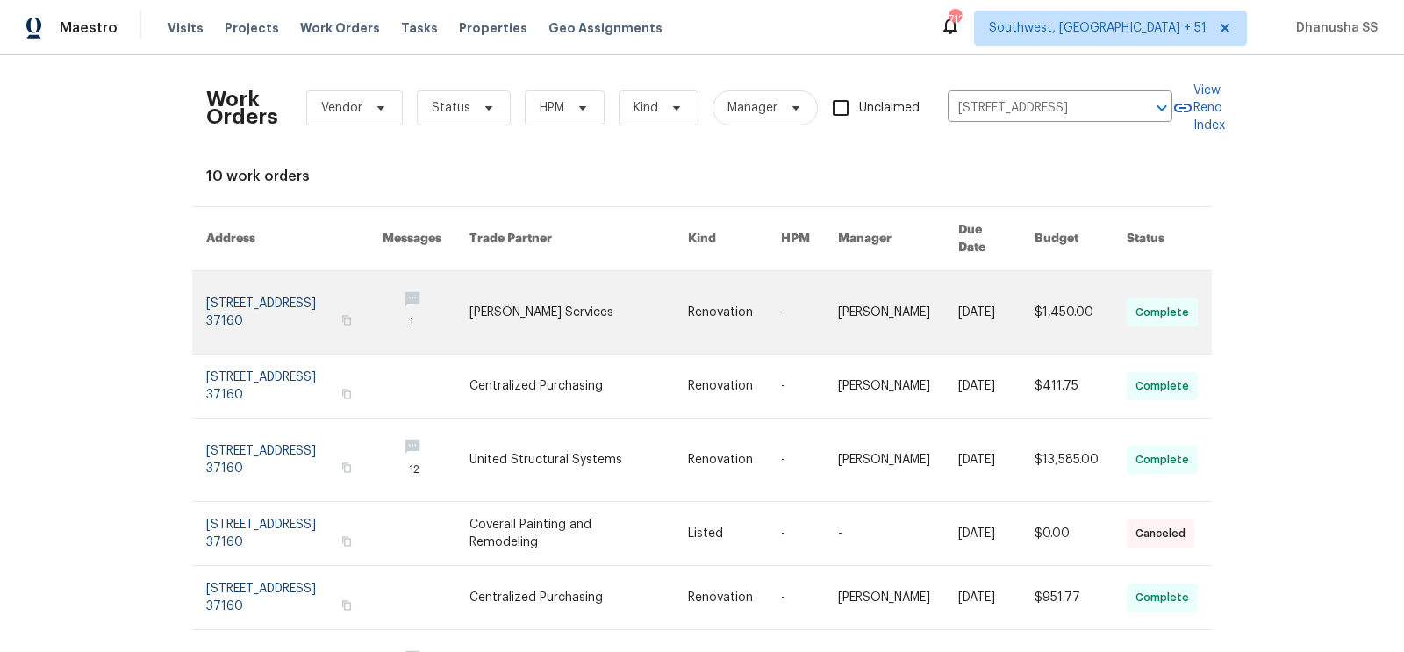
click at [630, 308] on link at bounding box center [579, 312] width 219 height 83
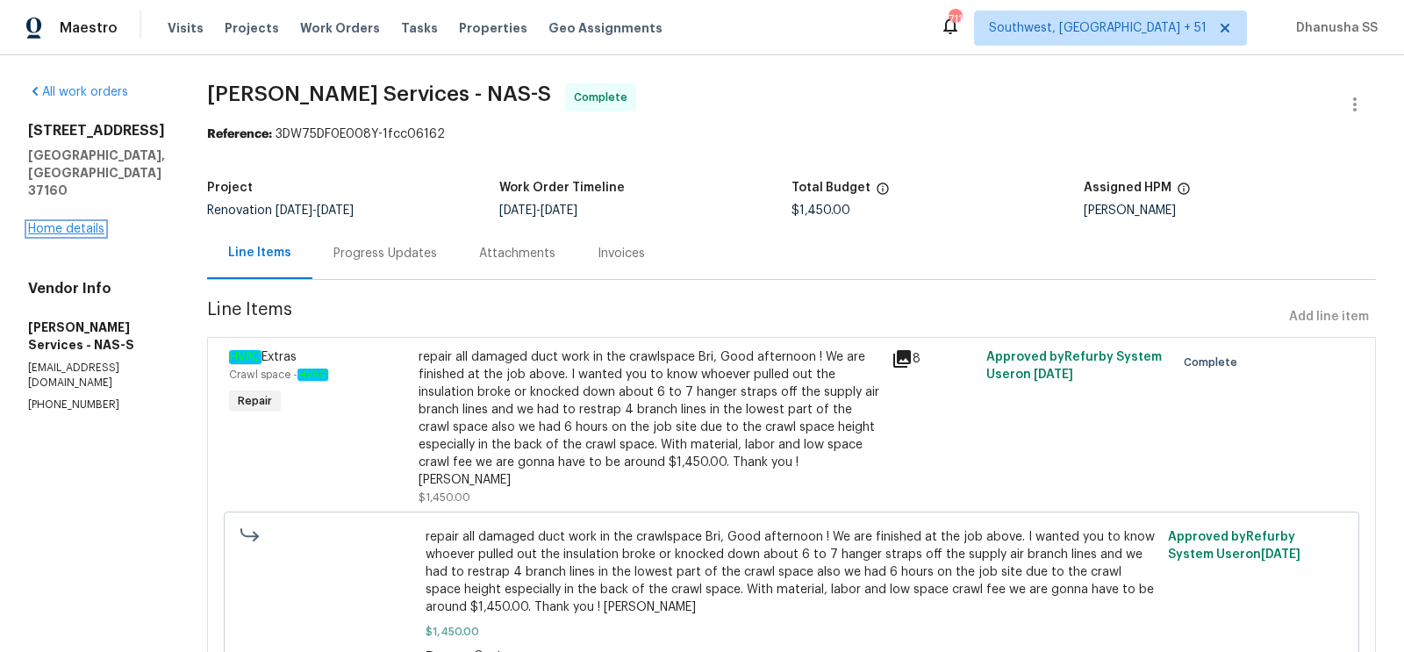
click at [64, 223] on link "Home details" at bounding box center [66, 229] width 76 height 12
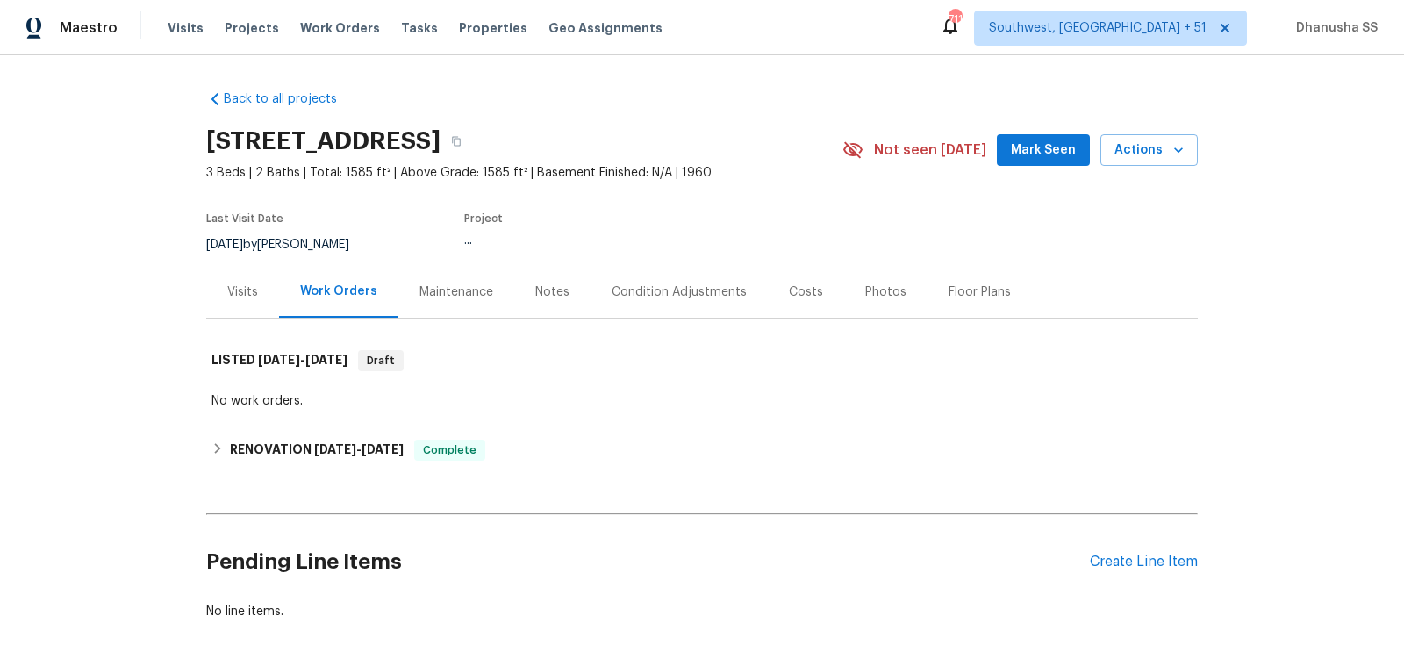
scroll to position [85, 0]
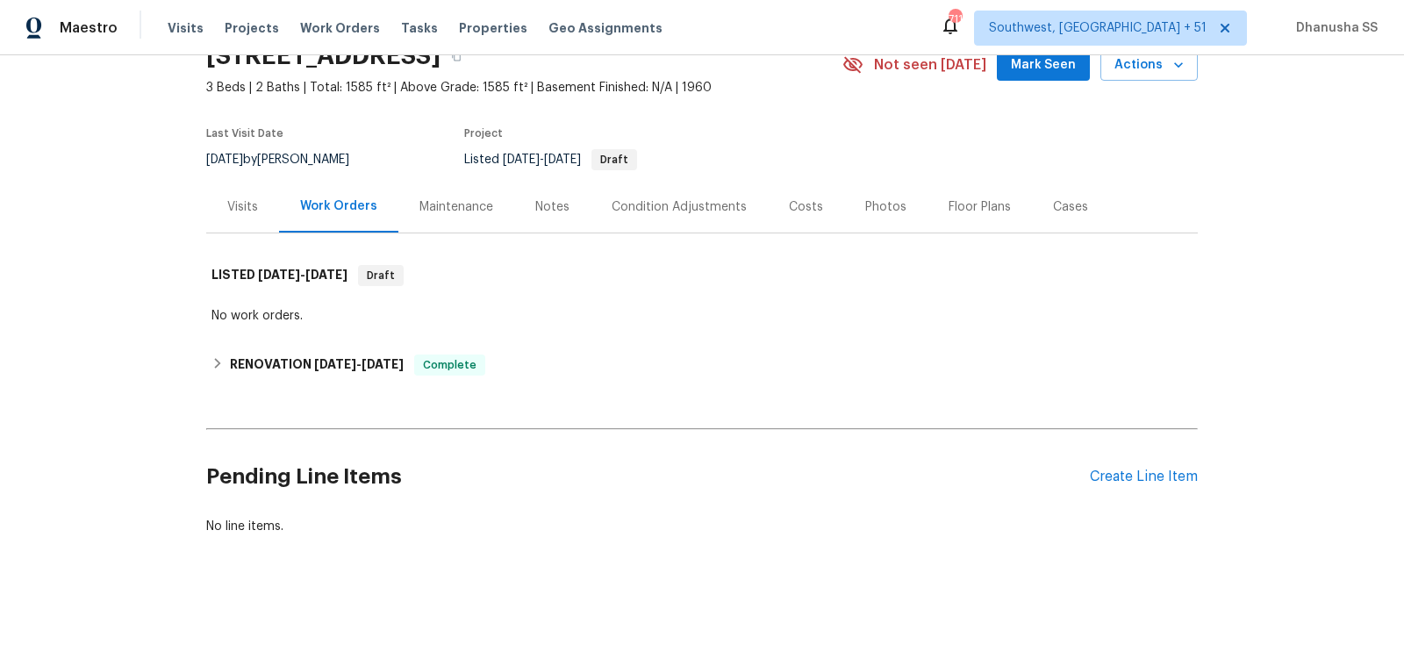
click at [246, 216] on div "Visits" at bounding box center [242, 207] width 73 height 52
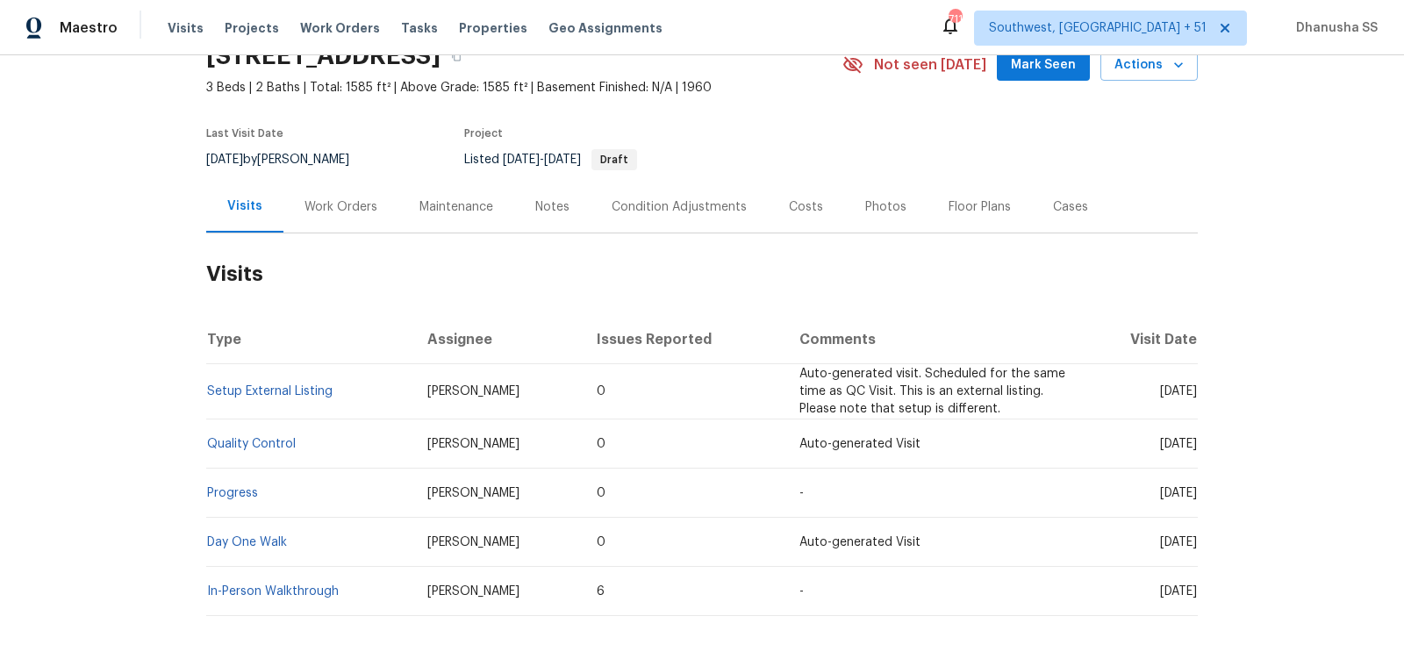
scroll to position [167, 0]
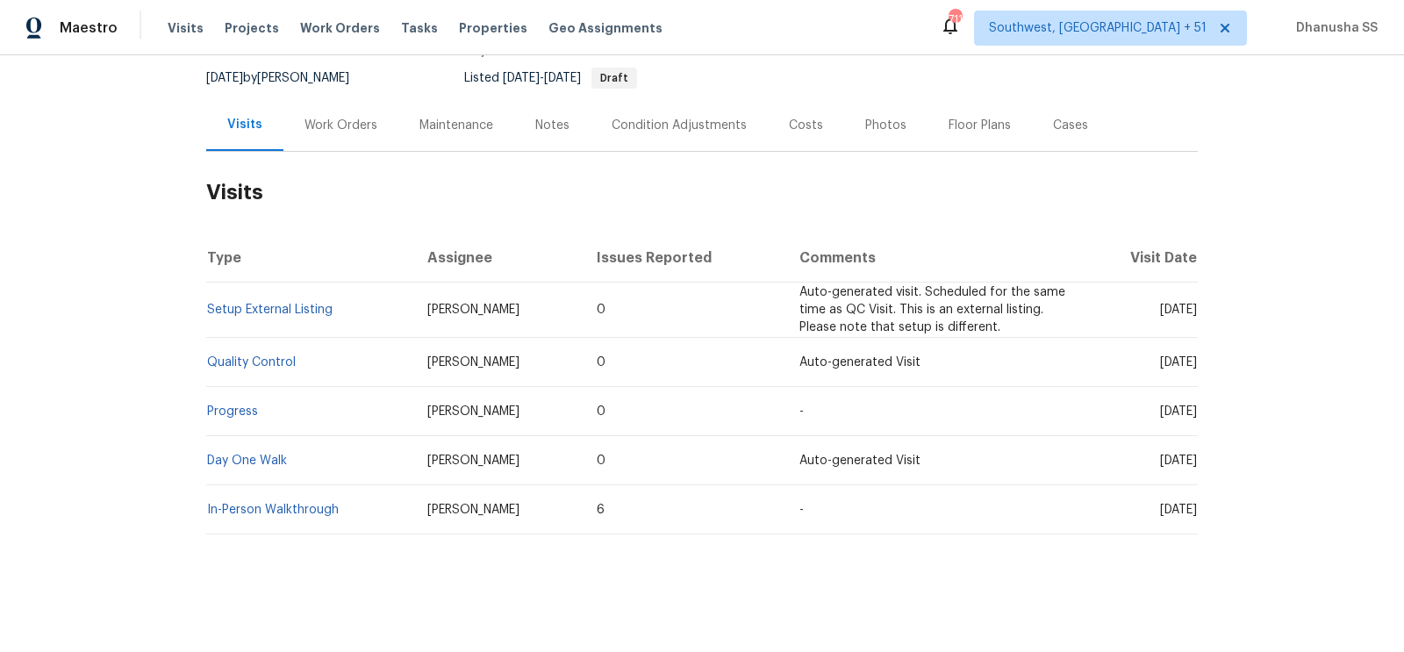
click at [226, 323] on td "Setup External Listing" at bounding box center [309, 310] width 207 height 55
click at [228, 320] on td "Setup External Listing" at bounding box center [309, 310] width 207 height 55
click at [236, 309] on link "Setup External Listing" at bounding box center [270, 310] width 126 height 12
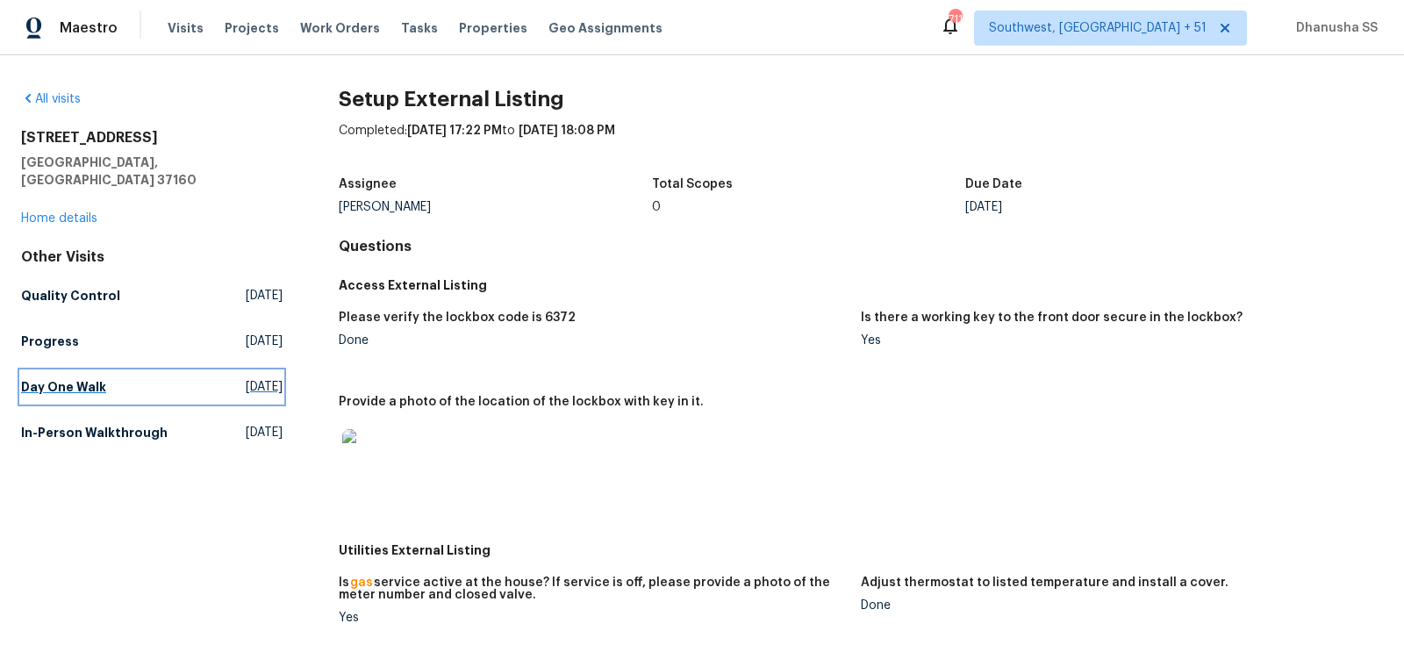
click at [64, 378] on h5 "Day One Walk" at bounding box center [63, 387] width 85 height 18
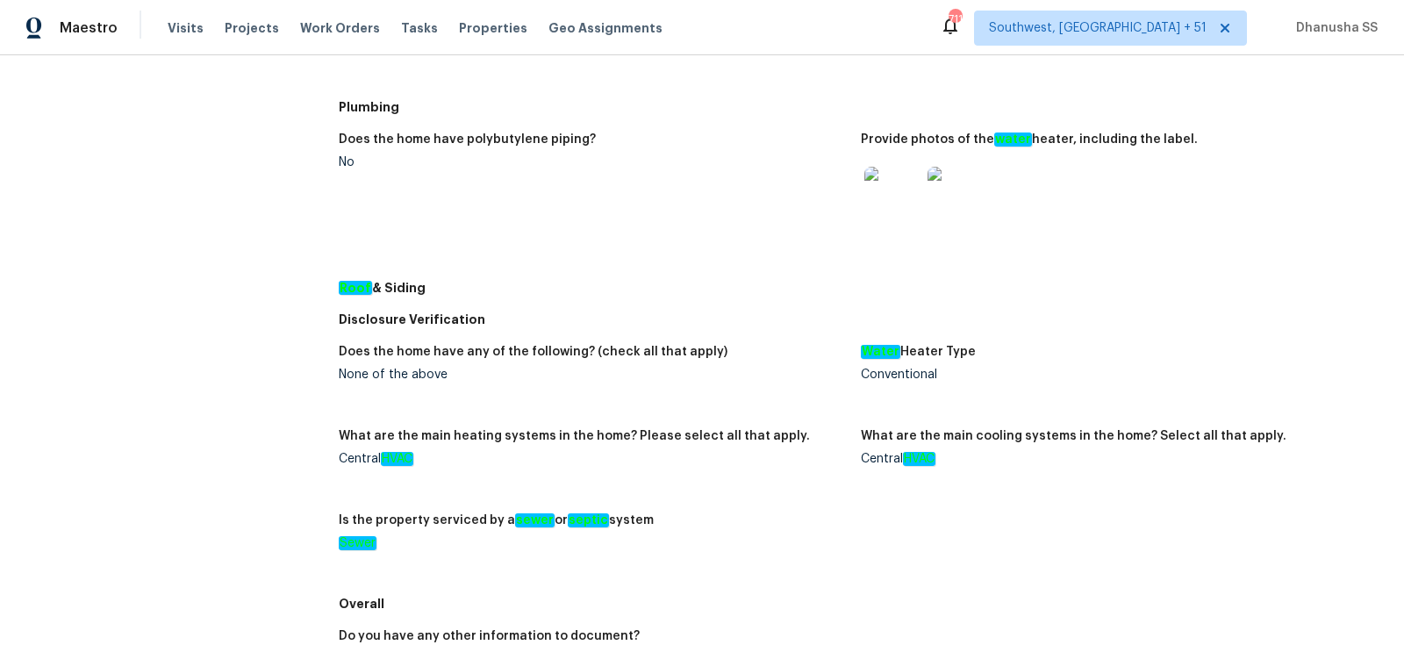
scroll to position [143, 0]
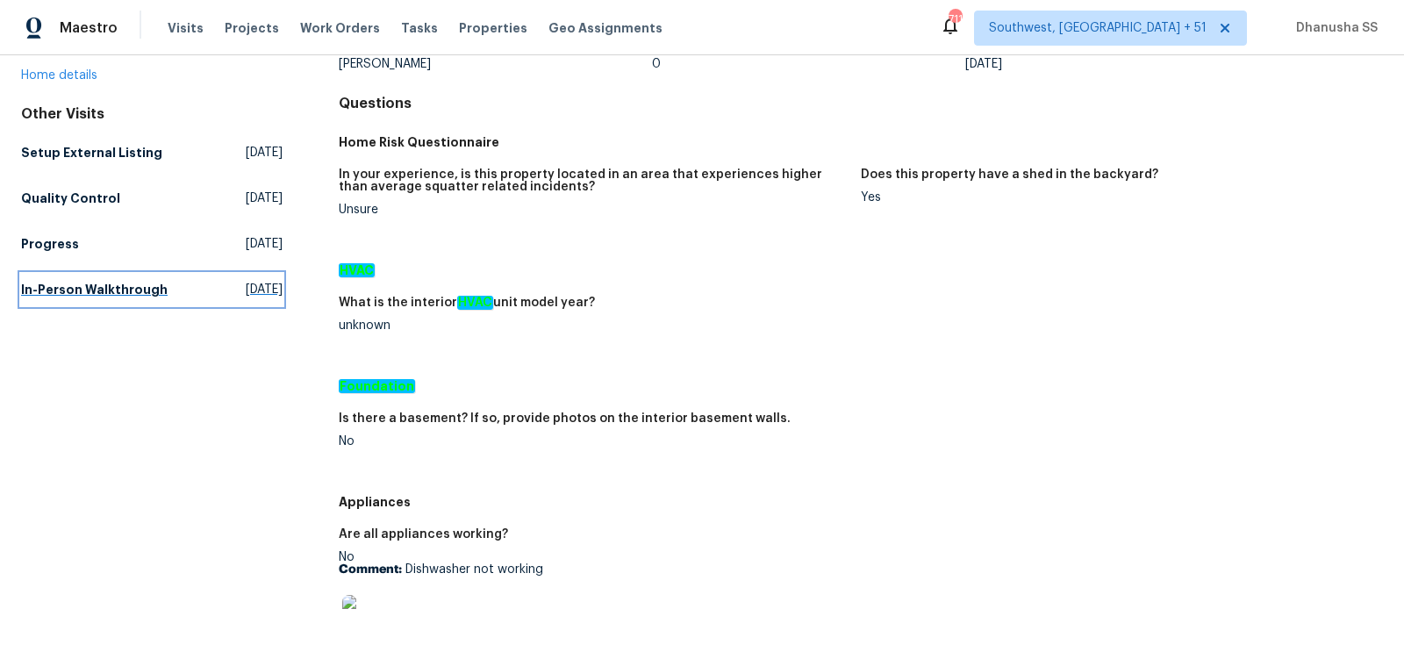
click at [129, 281] on h5 "In-Person Walkthrough" at bounding box center [94, 290] width 147 height 18
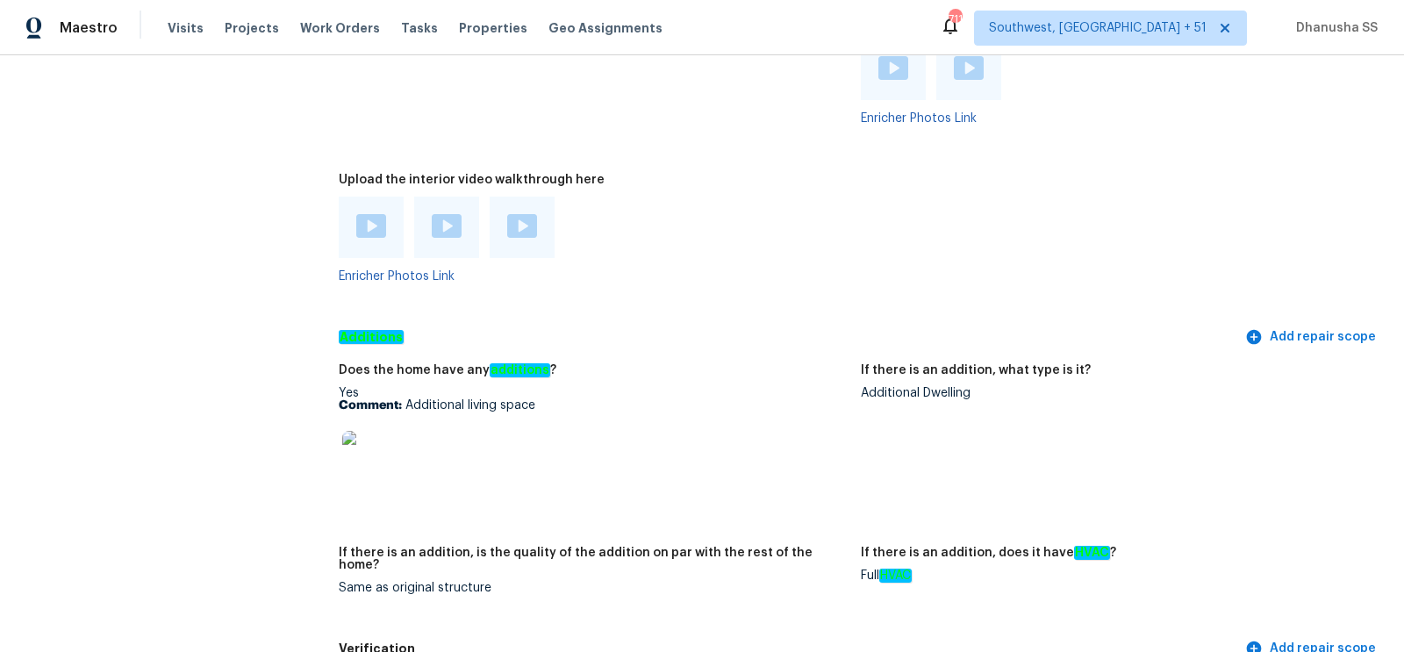
scroll to position [3622, 0]
drag, startPoint x: 406, startPoint y: 398, endPoint x: 566, endPoint y: 398, distance: 159.8
click at [566, 398] on p "Comment: Additional living space" at bounding box center [593, 404] width 508 height 12
copy p "Additional living space"
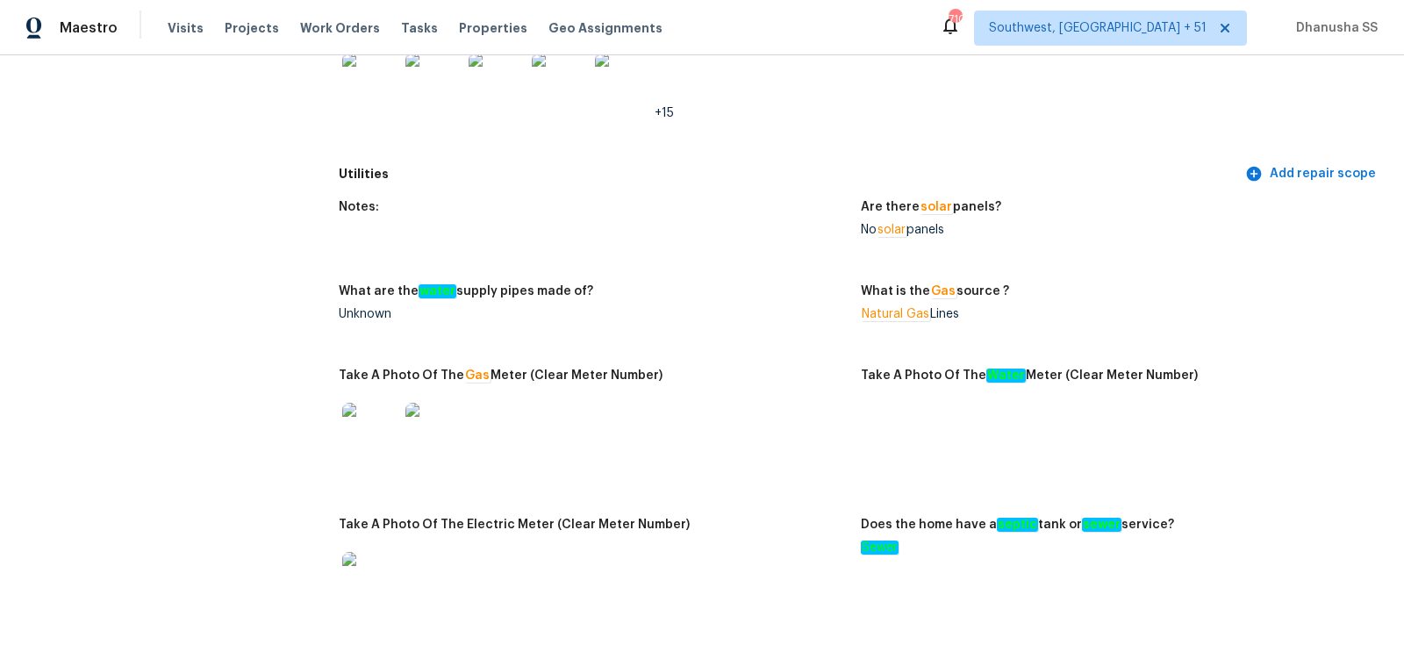
scroll to position [0, 0]
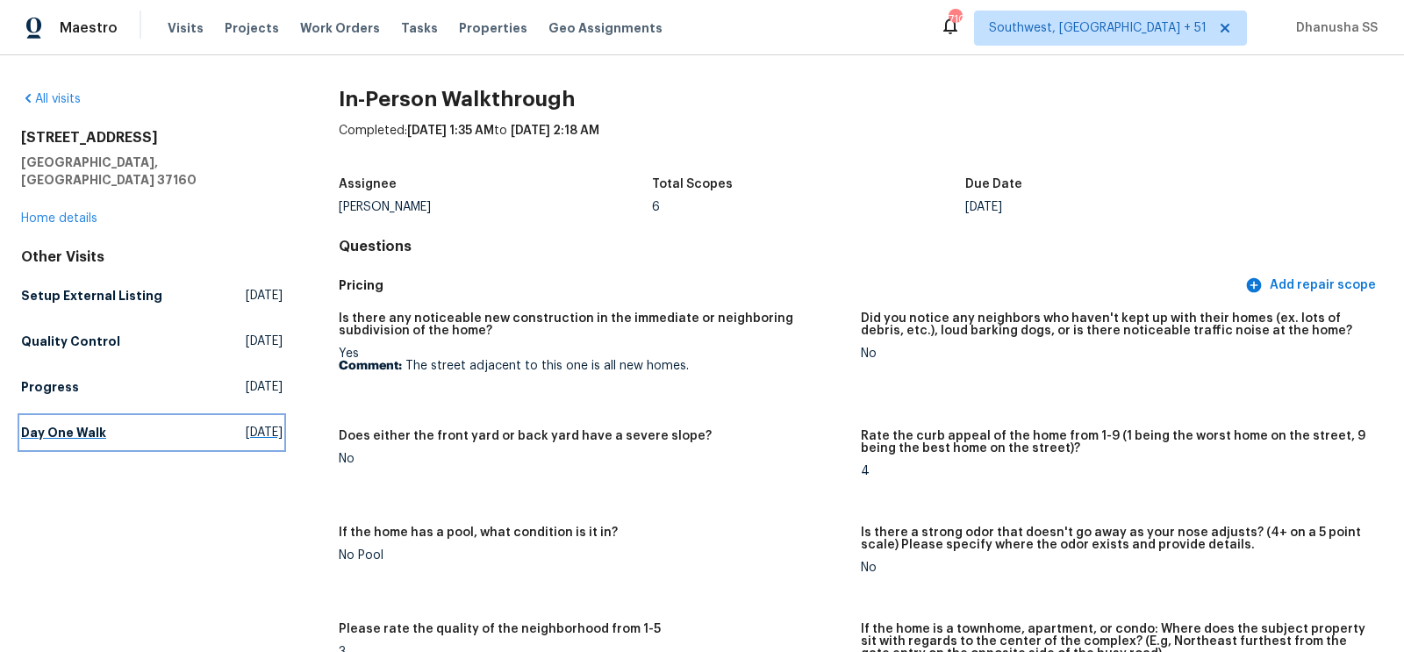
click at [164, 417] on link "Day One Walk [DATE]" at bounding box center [152, 433] width 262 height 32
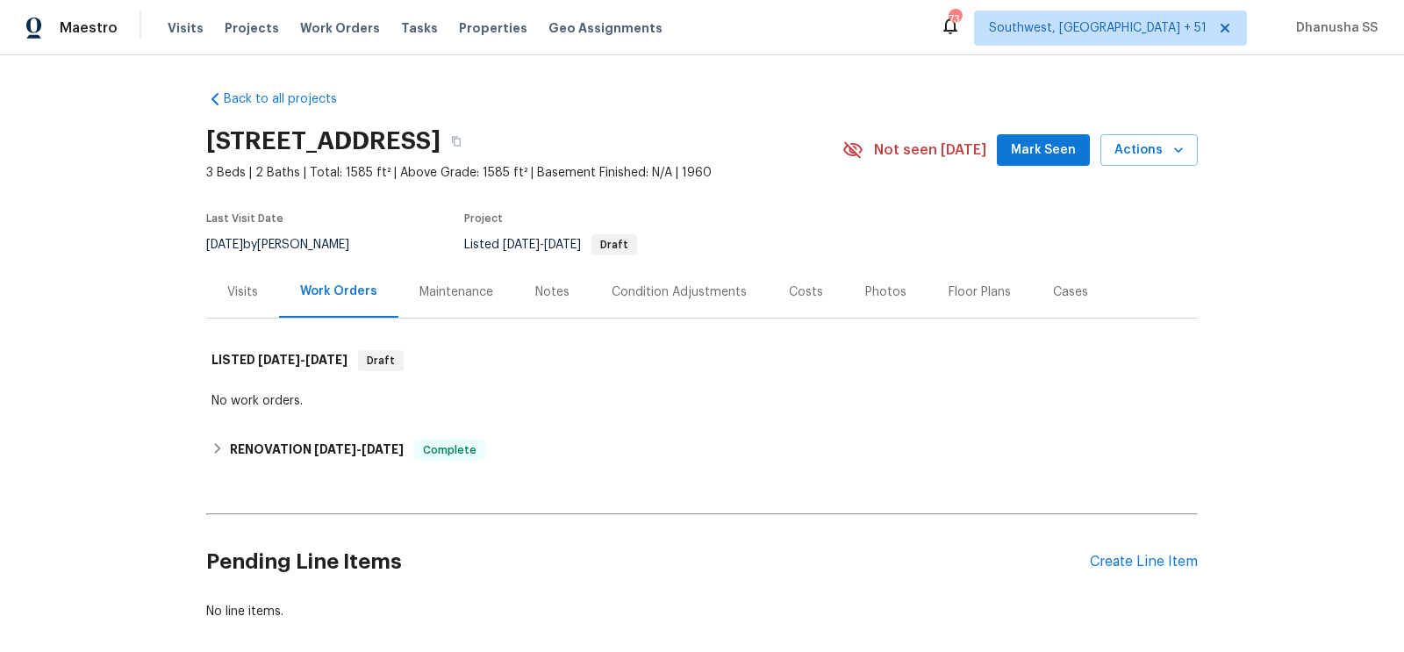
click at [555, 322] on div "Back to all projects 130 Horseshoe Dr, Shelbyville, TN 37160 3 Beds | 2 Baths |…" at bounding box center [702, 355] width 992 height 558
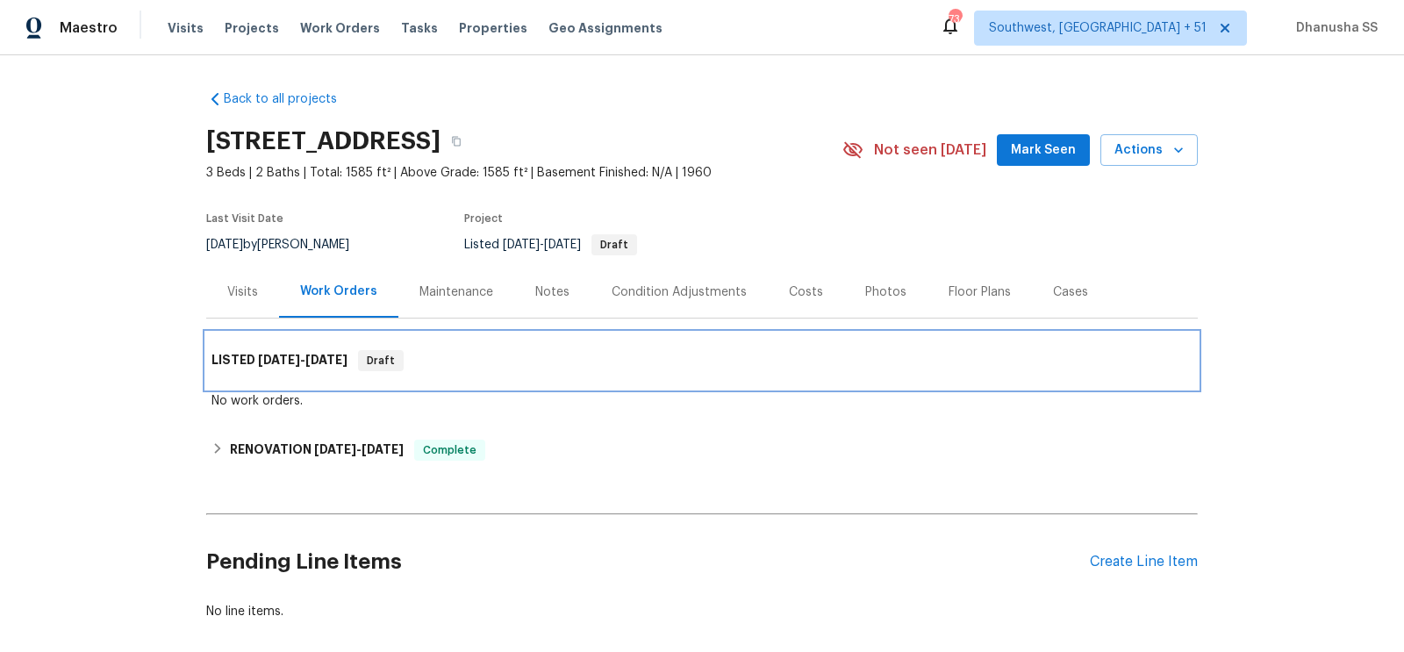
click at [528, 361] on div "LISTED 9/2/25 - 9/5/25 Draft" at bounding box center [702, 360] width 981 height 21
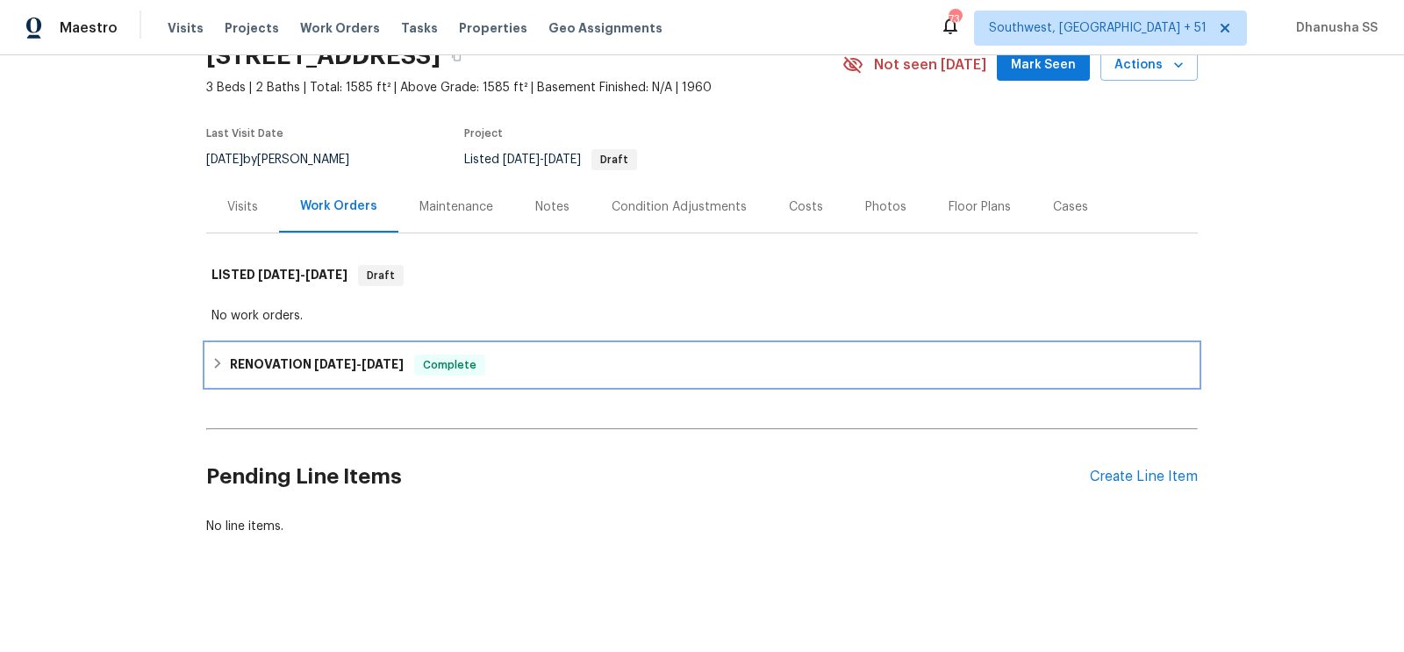
click at [551, 368] on div "RENOVATION 8/28/25 - 9/19/25 Complete" at bounding box center [702, 365] width 981 height 21
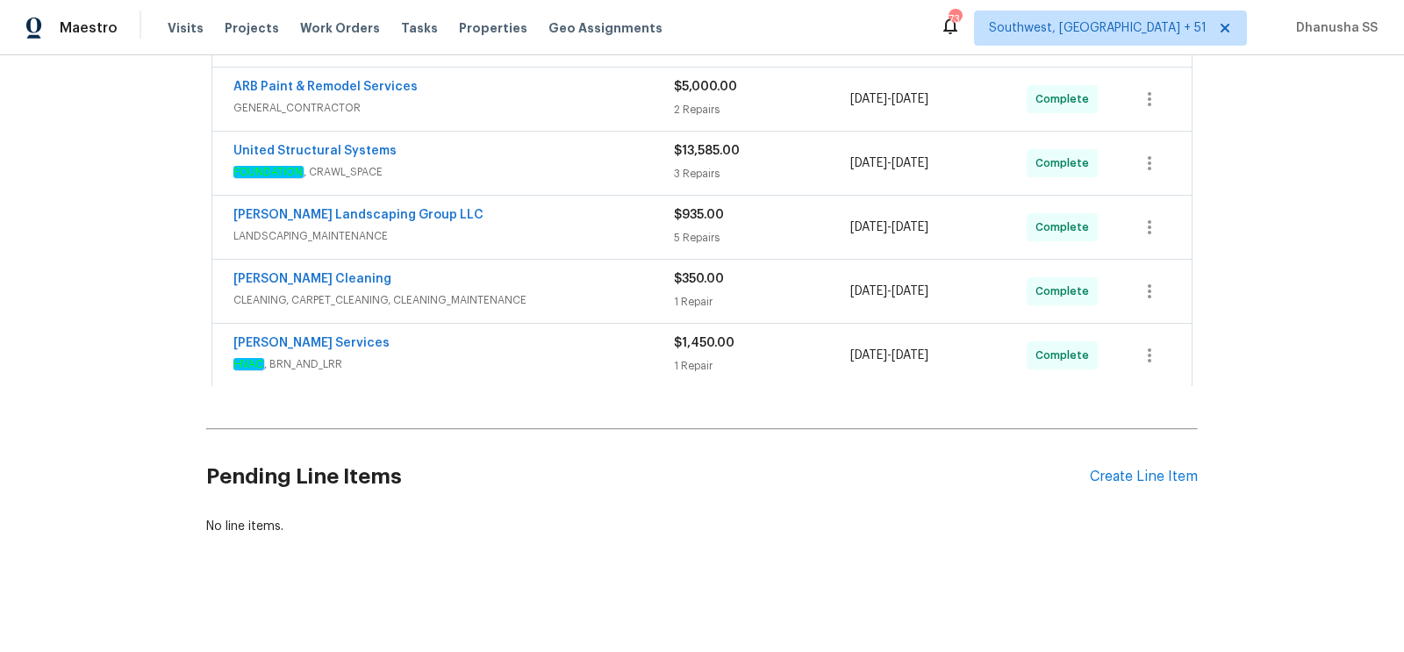
scroll to position [678, 0]
click at [621, 363] on span "HVAC , BRN_AND_LRR" at bounding box center [453, 364] width 441 height 18
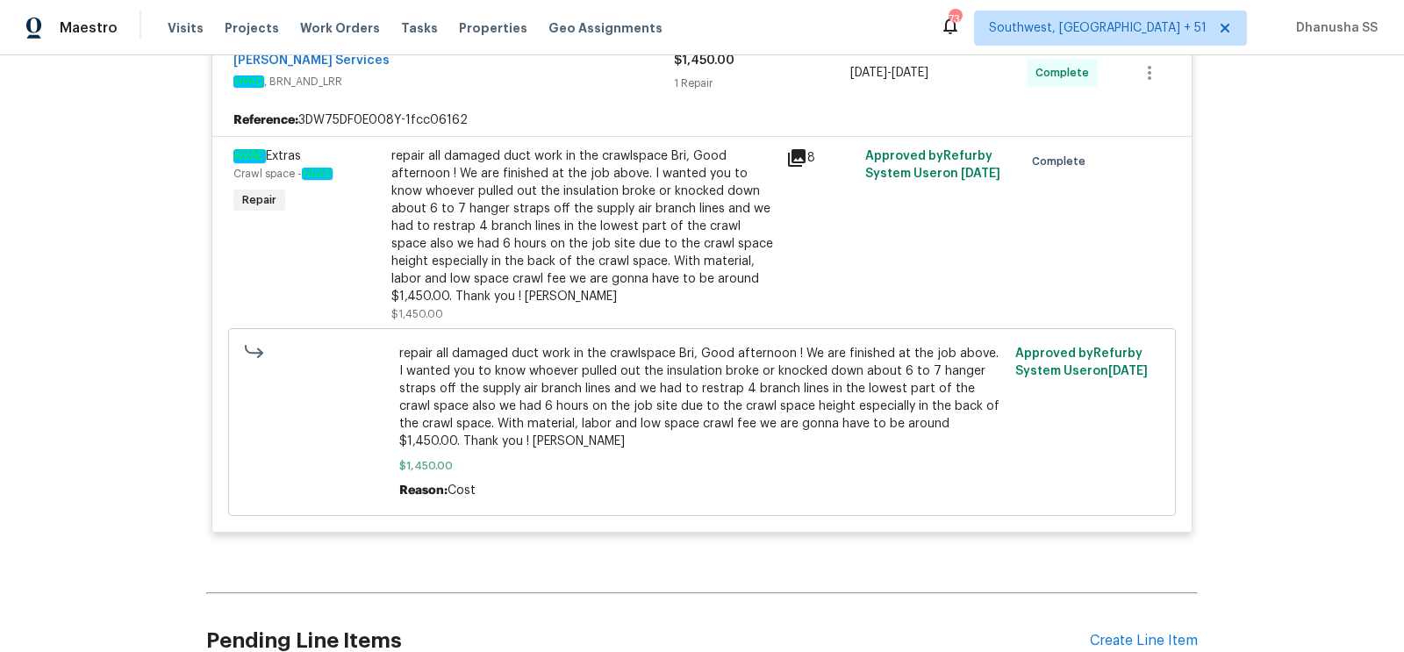
scroll to position [974, 0]
drag, startPoint x: 394, startPoint y: 344, endPoint x: 671, endPoint y: 348, distance: 277.4
click at [671, 348] on div "repair all damaged duct work in the crawlspace Bri, Good afternoon ! We are fin…" at bounding box center [702, 421] width 617 height 165
copy span "repair all damaged duct work in the crawlspace"
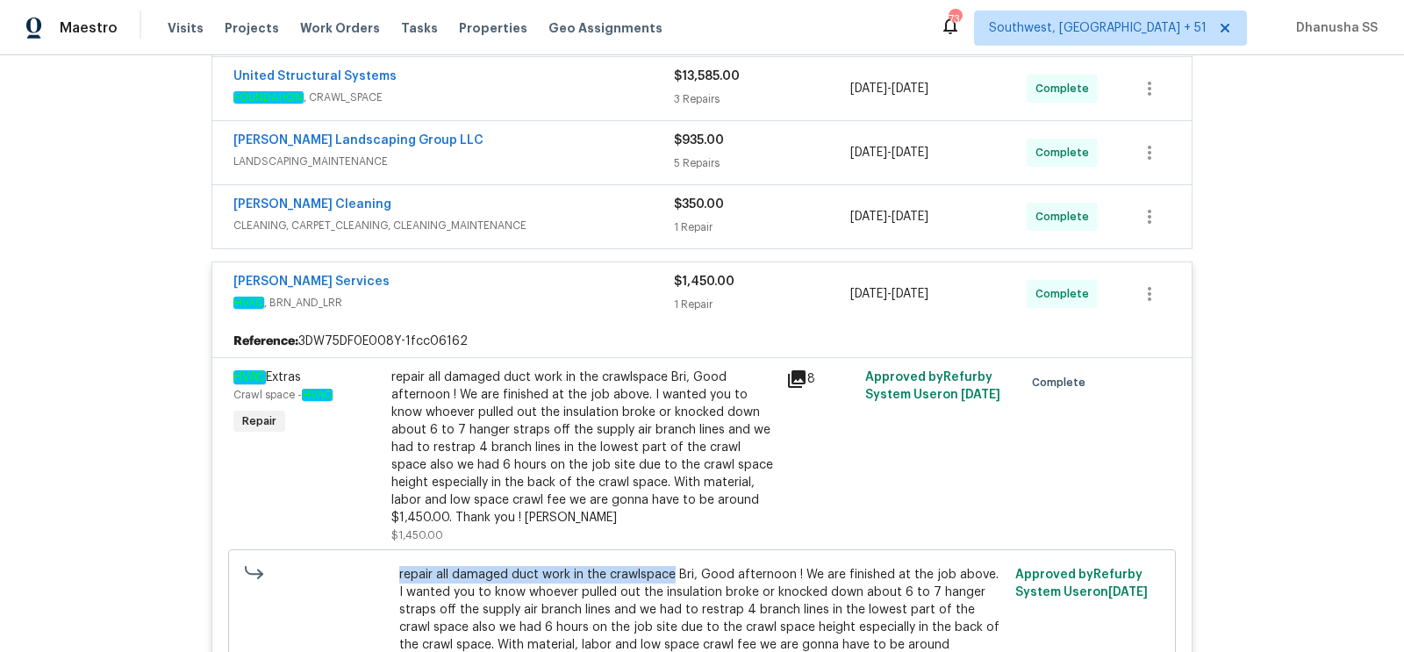
scroll to position [700, 0]
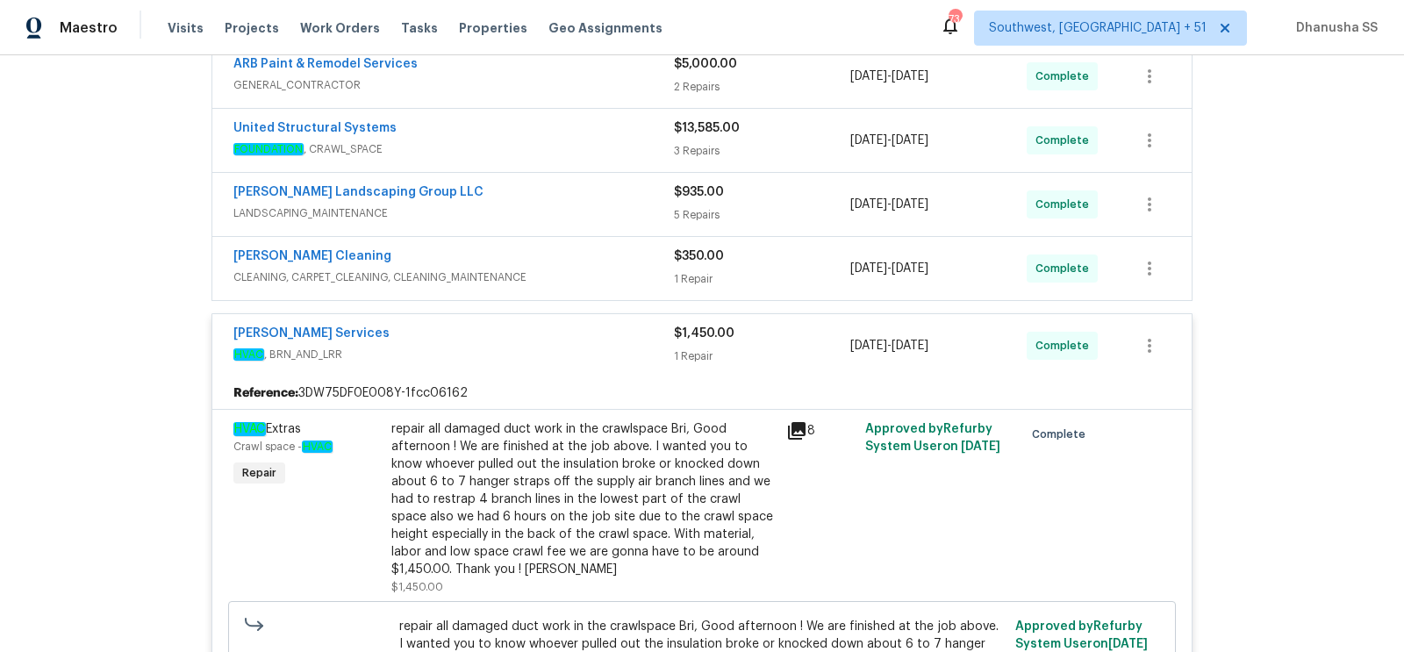
click at [632, 248] on div "Soledad Cleaning" at bounding box center [453, 258] width 441 height 21
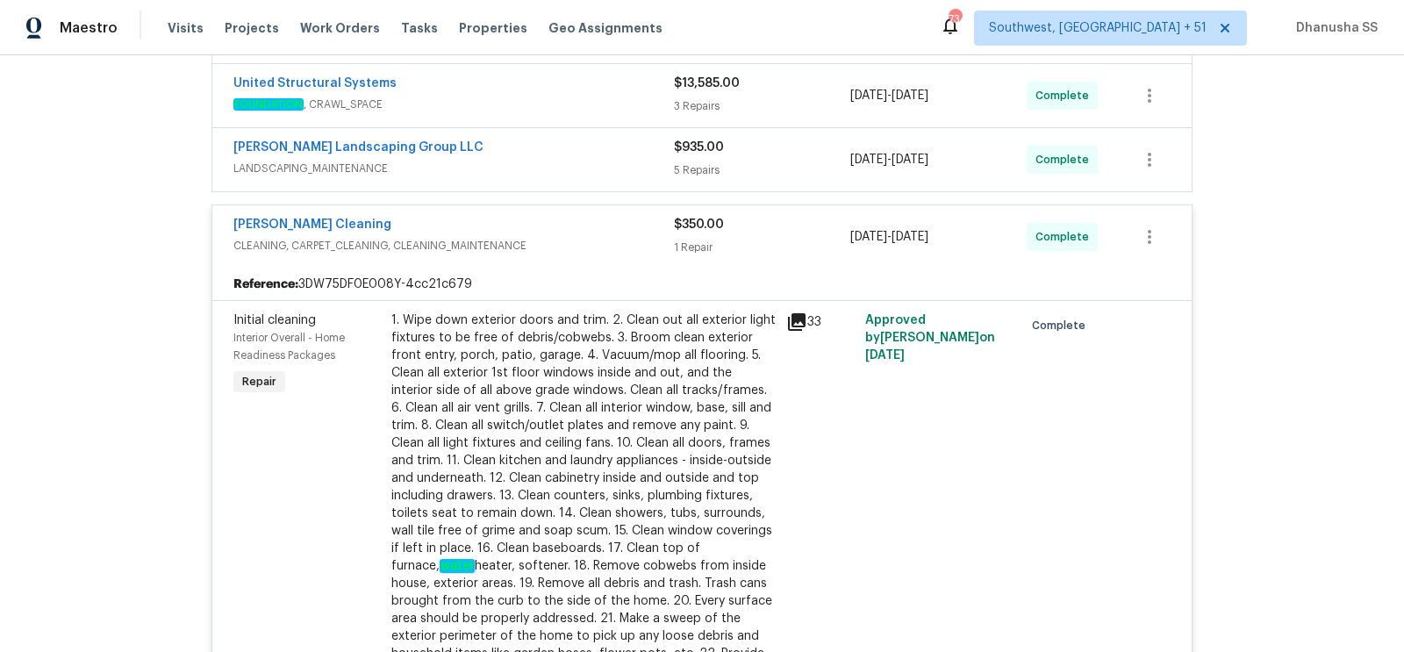
scroll to position [645, 0]
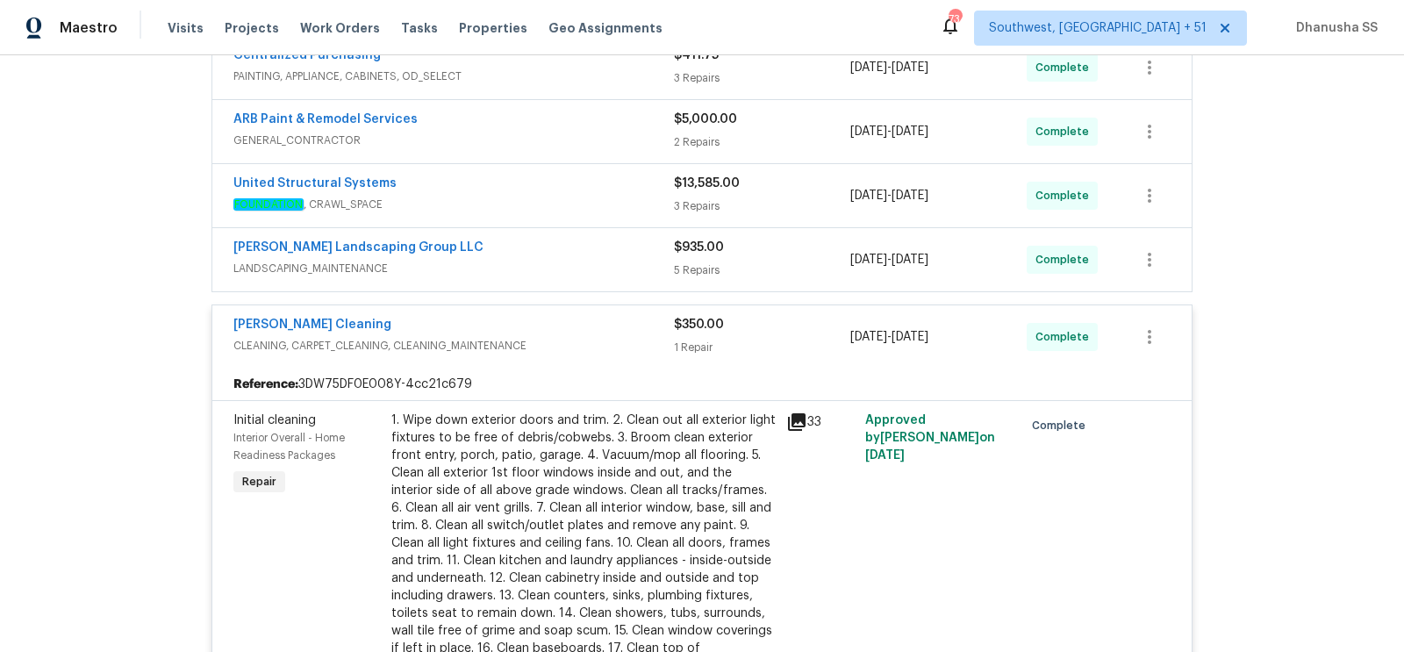
click at [617, 248] on div "Sandoval Landscaping Group LLC" at bounding box center [453, 249] width 441 height 21
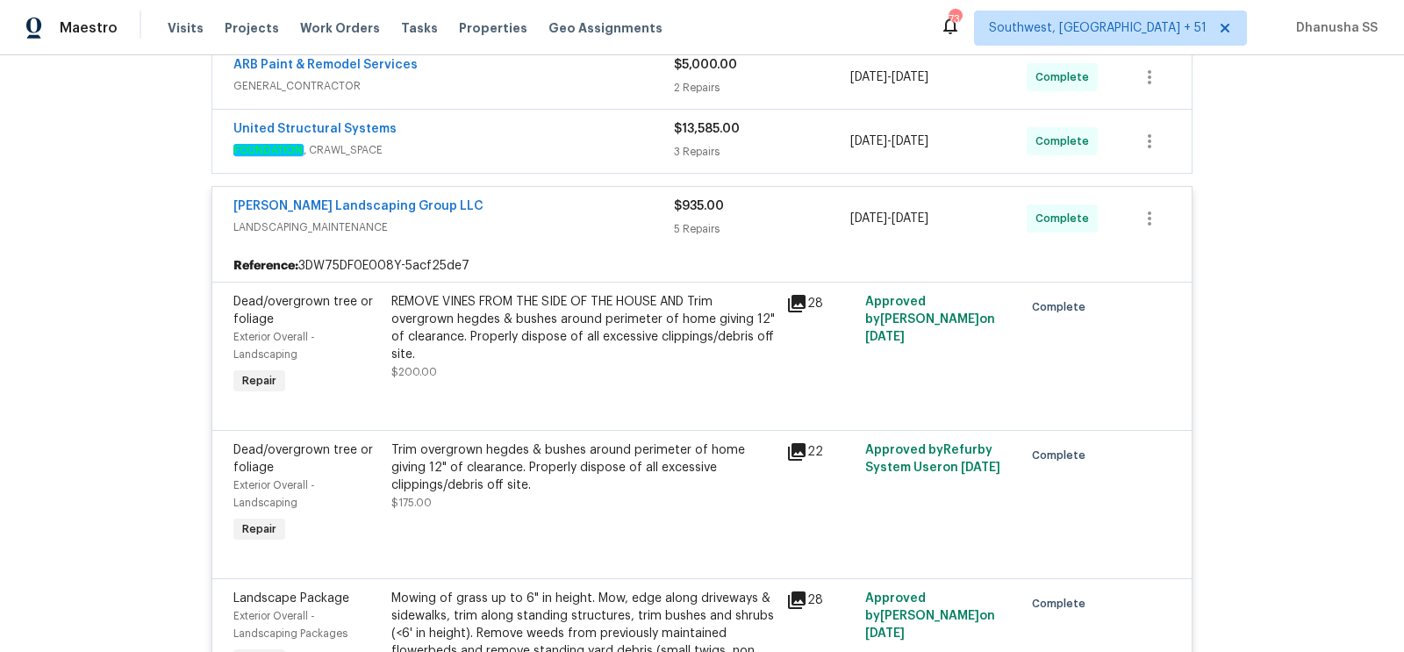
scroll to position [696, 0]
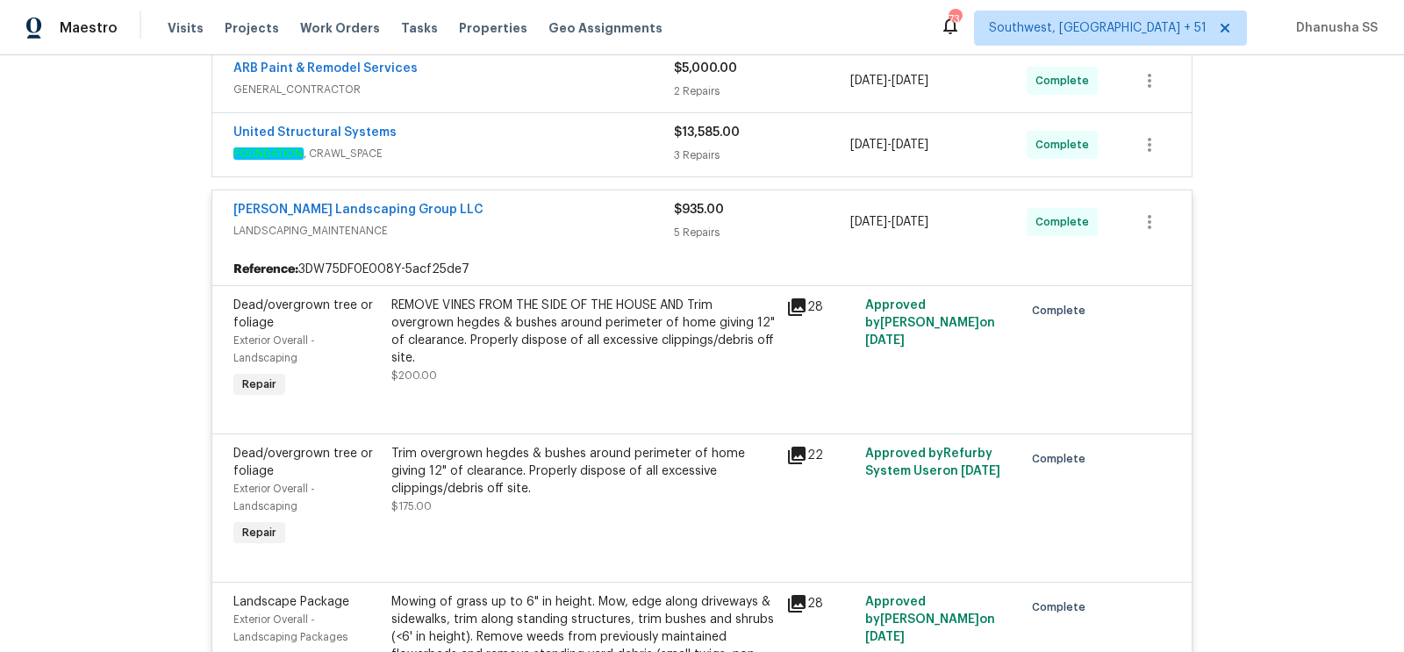
click at [604, 135] on div "United Structural Systems" at bounding box center [453, 134] width 441 height 21
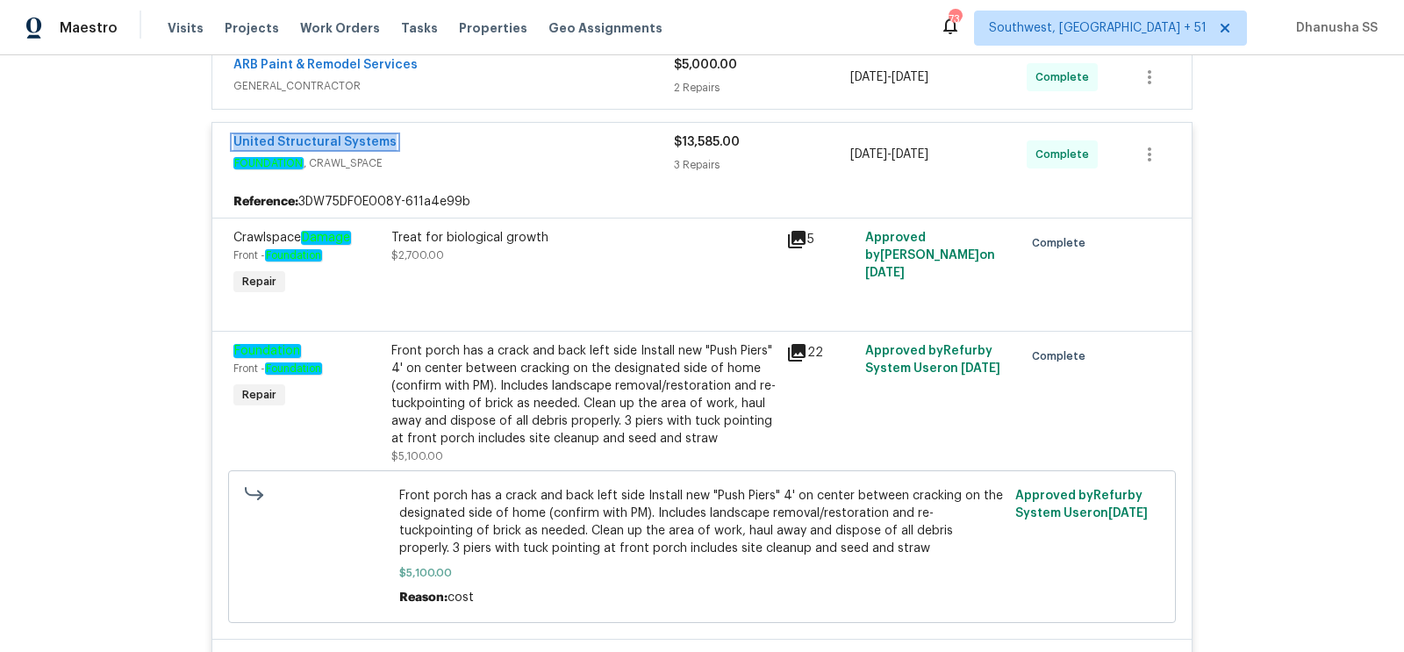
scroll to position [610, 0]
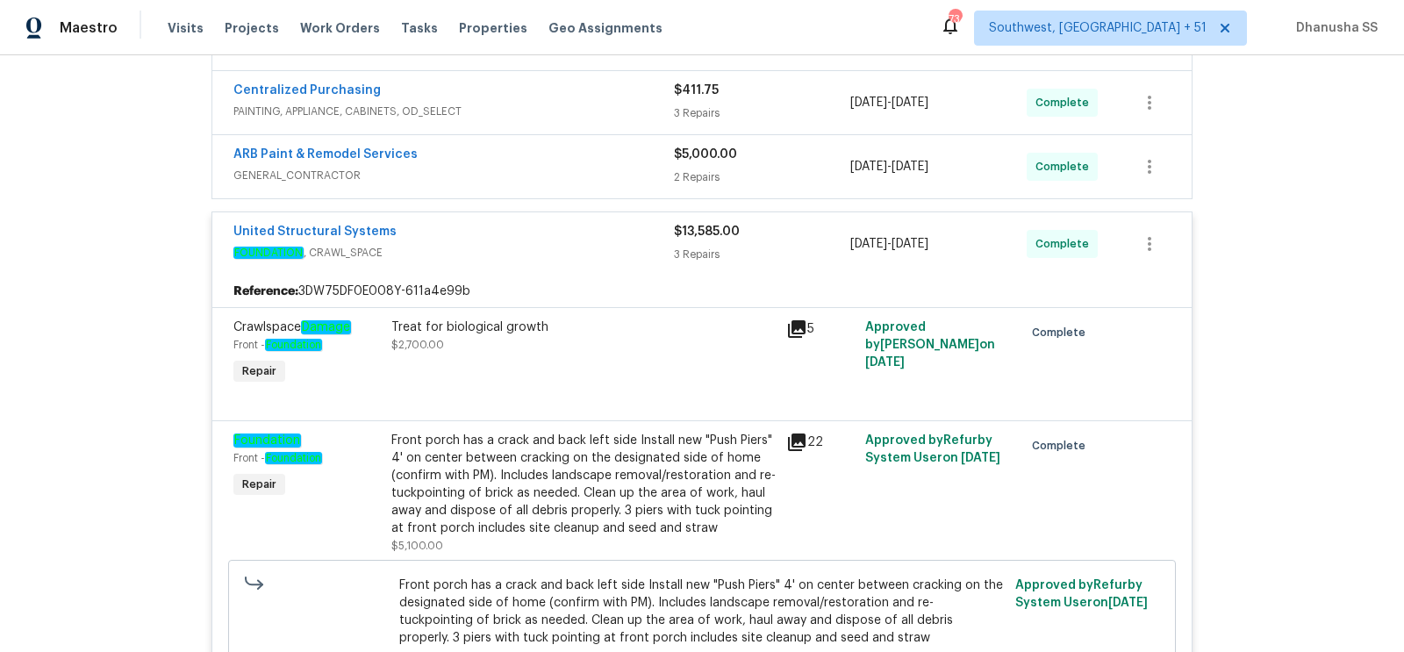
click at [601, 167] on span "GENERAL_CONTRACTOR" at bounding box center [453, 176] width 441 height 18
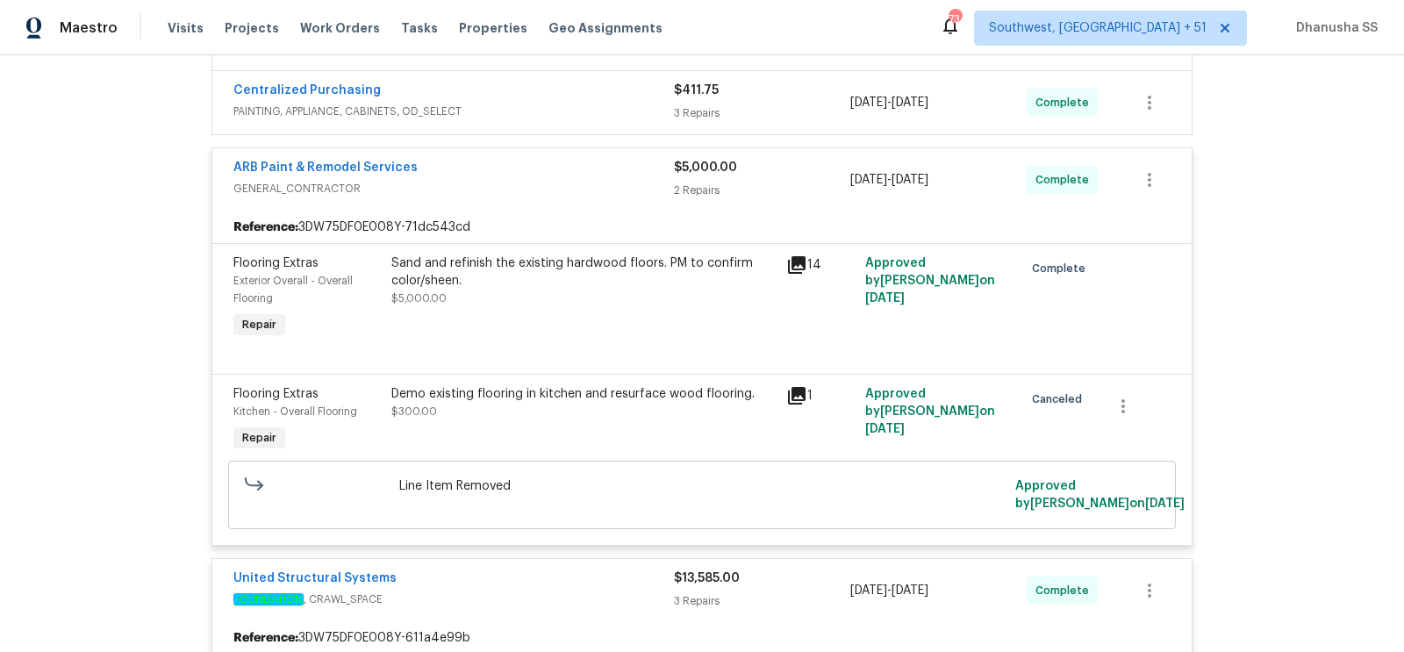
click at [601, 166] on div "ARB Paint & Remodel Services" at bounding box center [453, 169] width 441 height 21
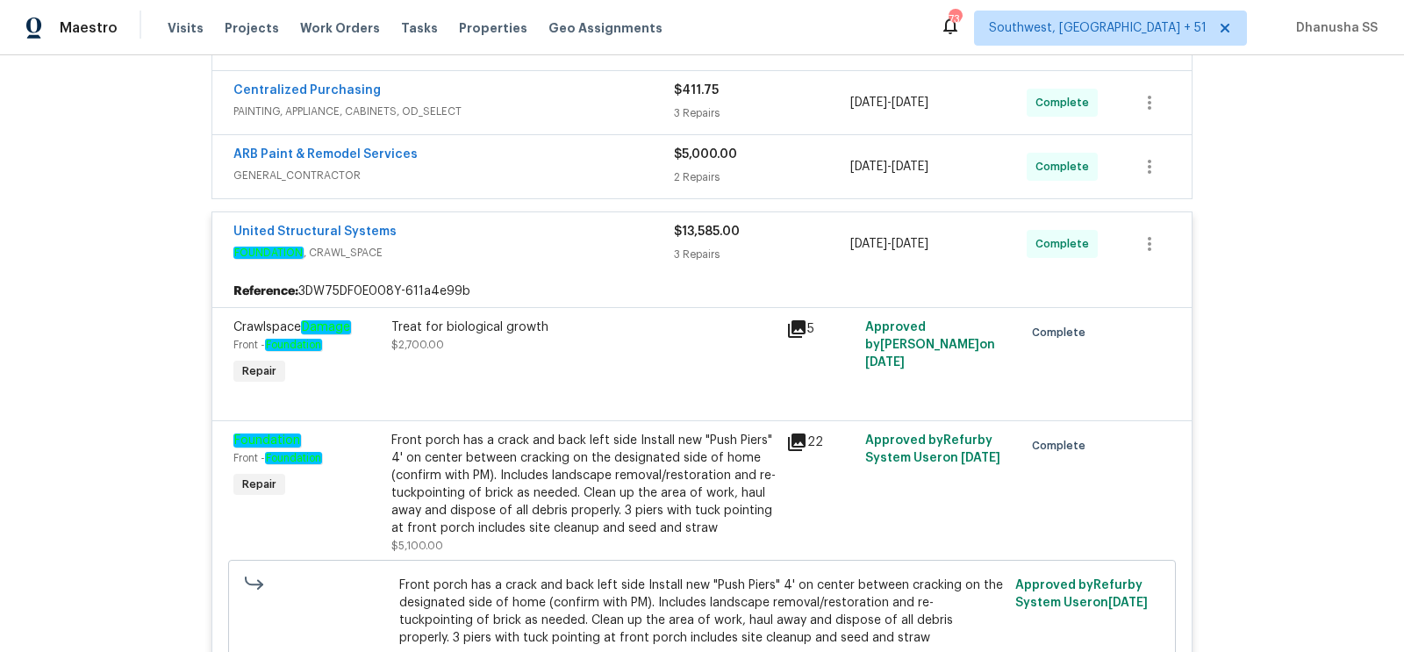
scroll to position [546, 0]
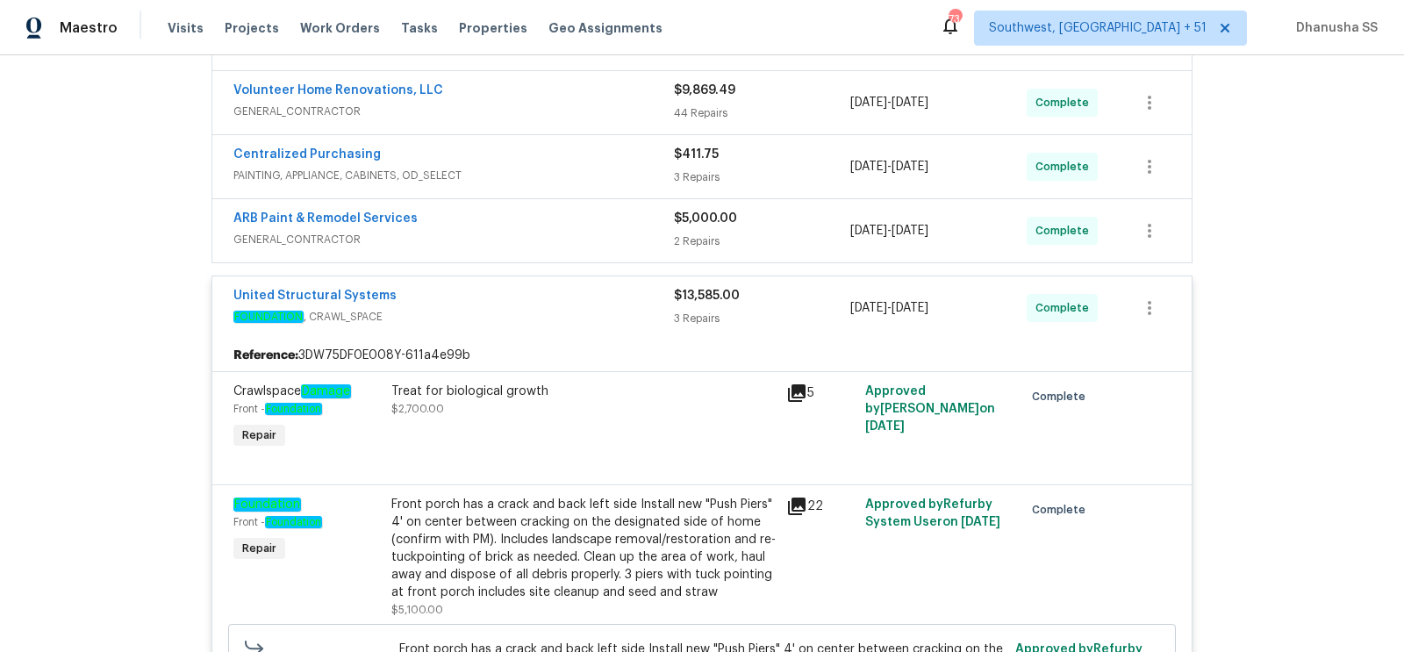
click at [601, 167] on span "PAINTING, APPLIANCE, CABINETS, OD_SELECT" at bounding box center [453, 176] width 441 height 18
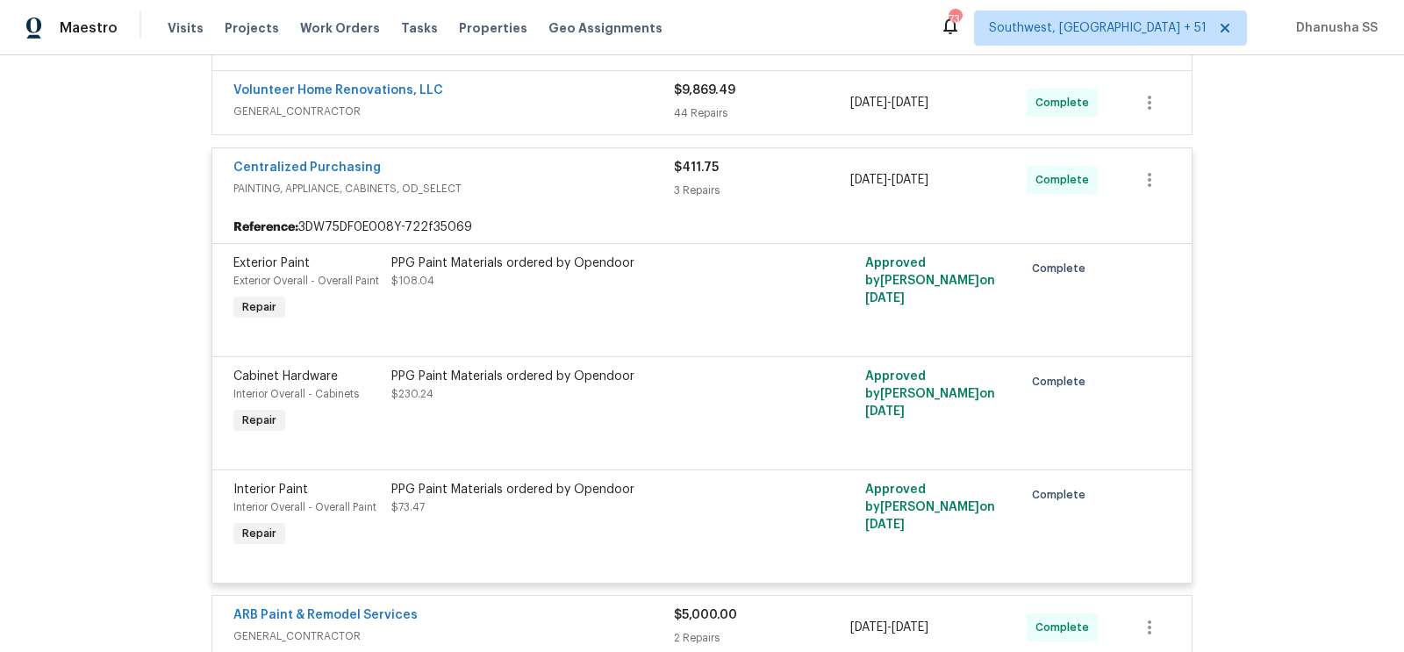
click at [612, 159] on div "Centralized Purchasing" at bounding box center [453, 169] width 441 height 21
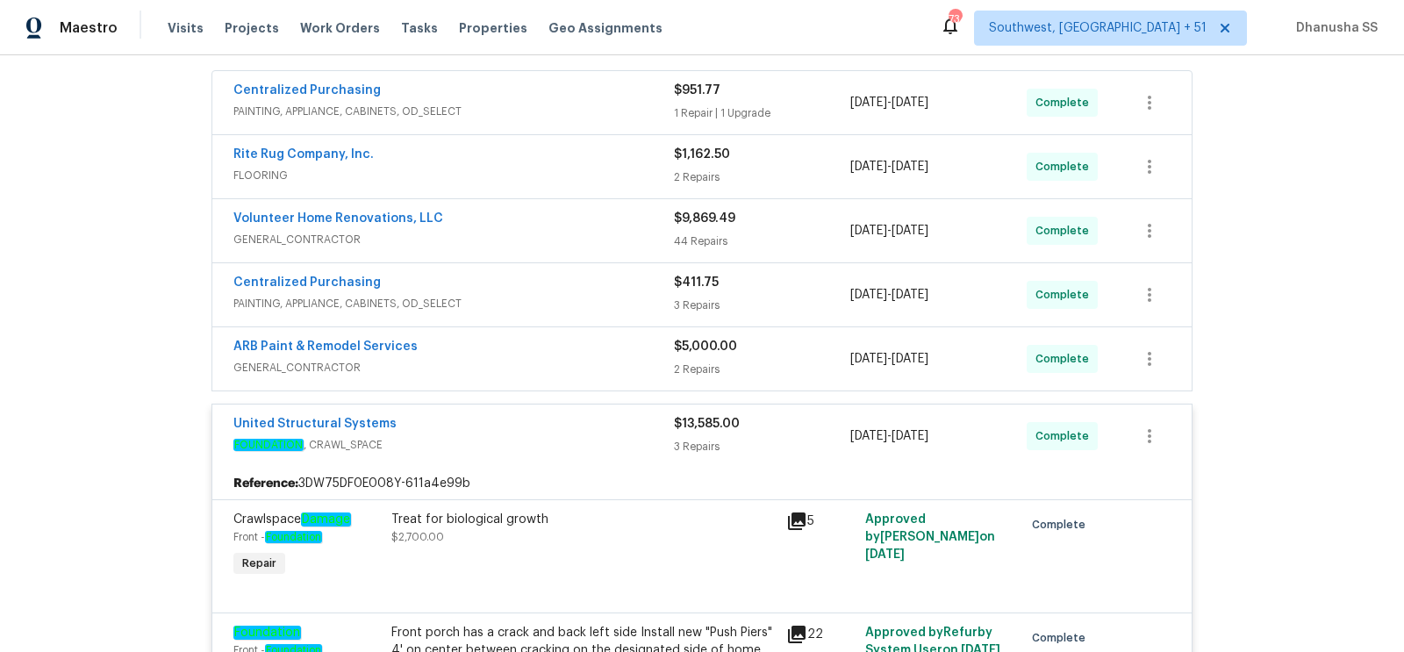
scroll to position [414, 0]
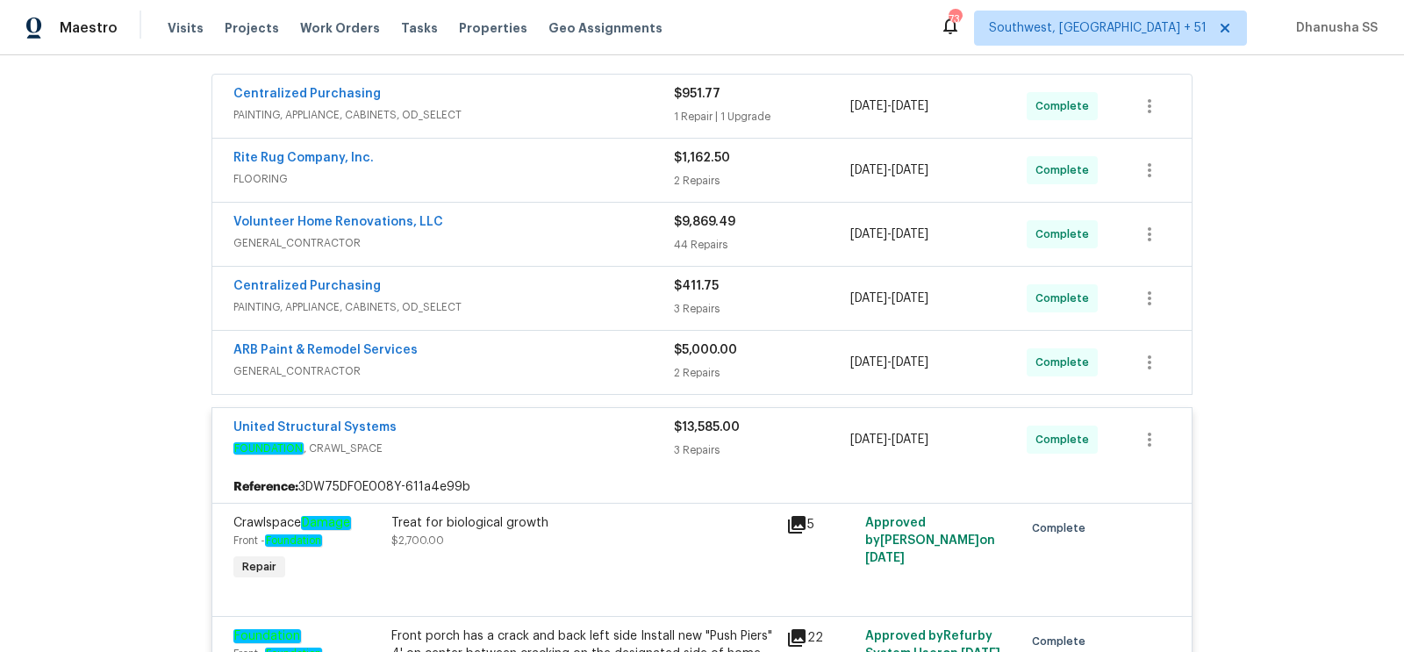
click at [592, 171] on span "FLOORING" at bounding box center [453, 179] width 441 height 18
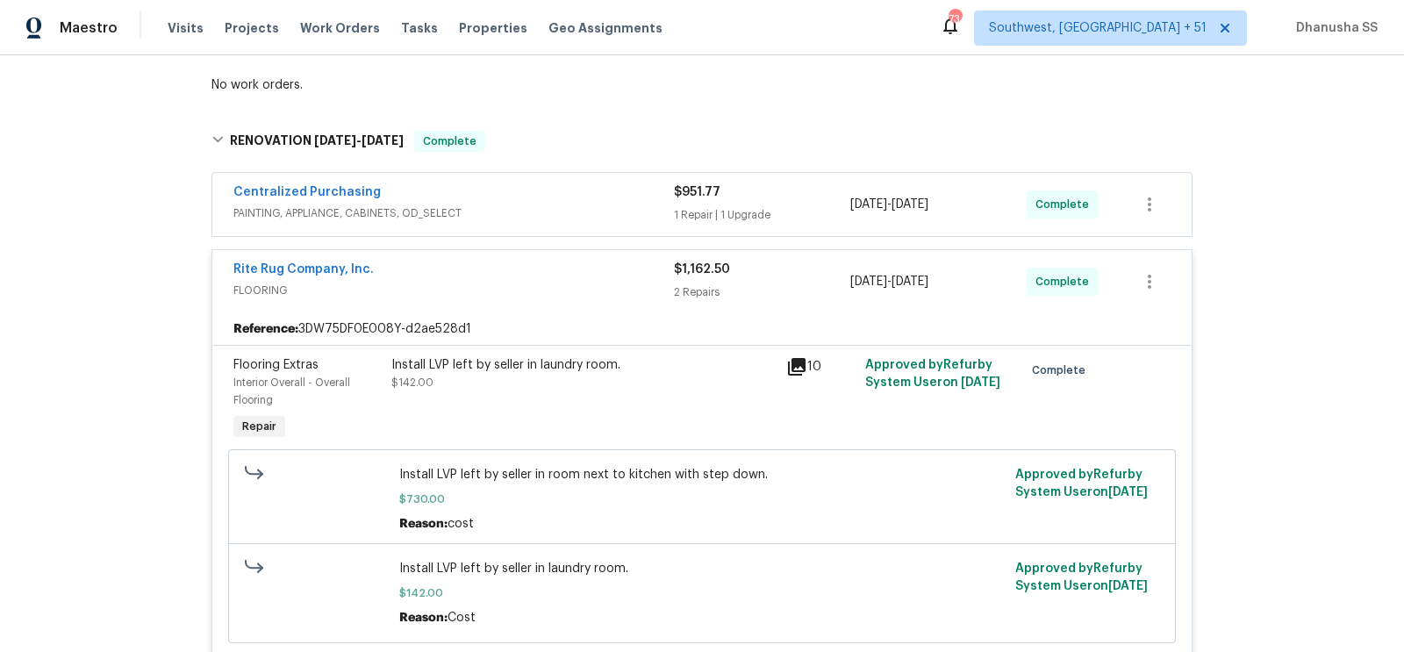
scroll to position [343, 0]
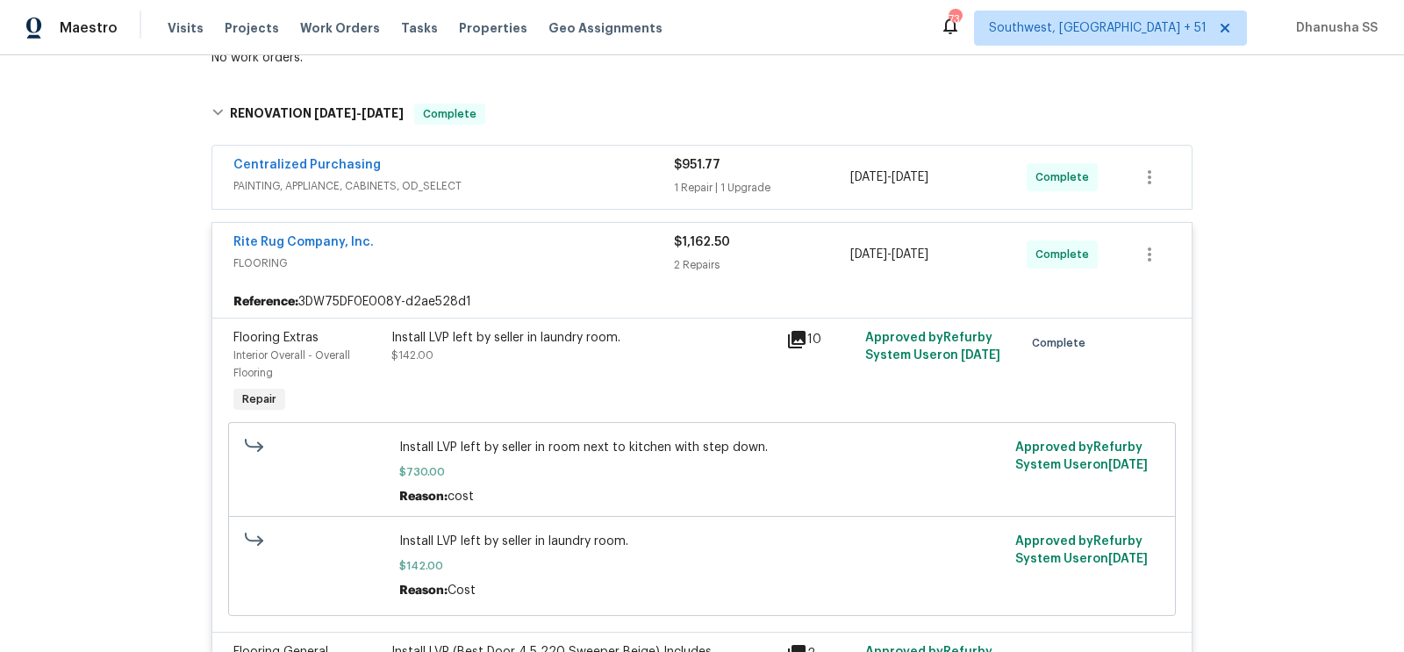
click at [549, 340] on div "Install LVP left by seller in laundry room." at bounding box center [583, 338] width 384 height 18
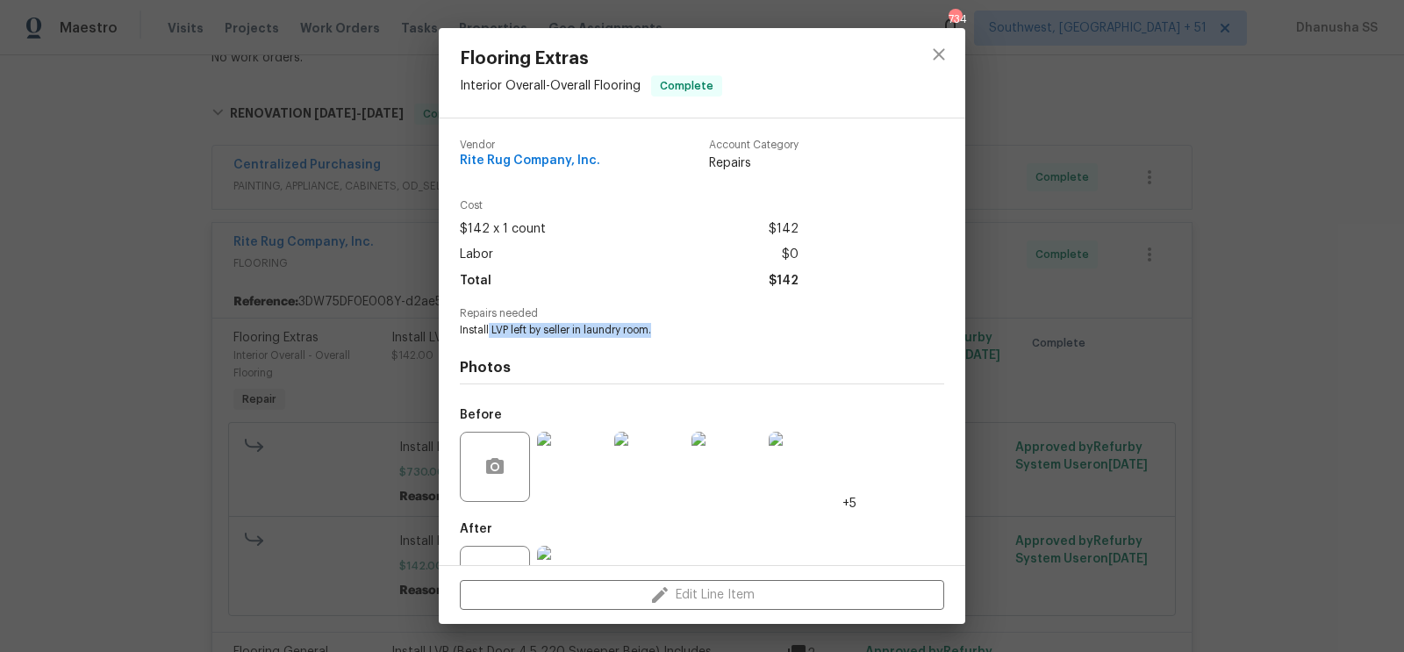
drag, startPoint x: 488, startPoint y: 330, endPoint x: 709, endPoint y: 327, distance: 221.2
click at [709, 327] on span "Install LVP left by seller in laundry room." at bounding box center [678, 330] width 436 height 15
copy span "LVP left by seller in laundry room."
click at [937, 43] on button "close" at bounding box center [939, 54] width 42 height 42
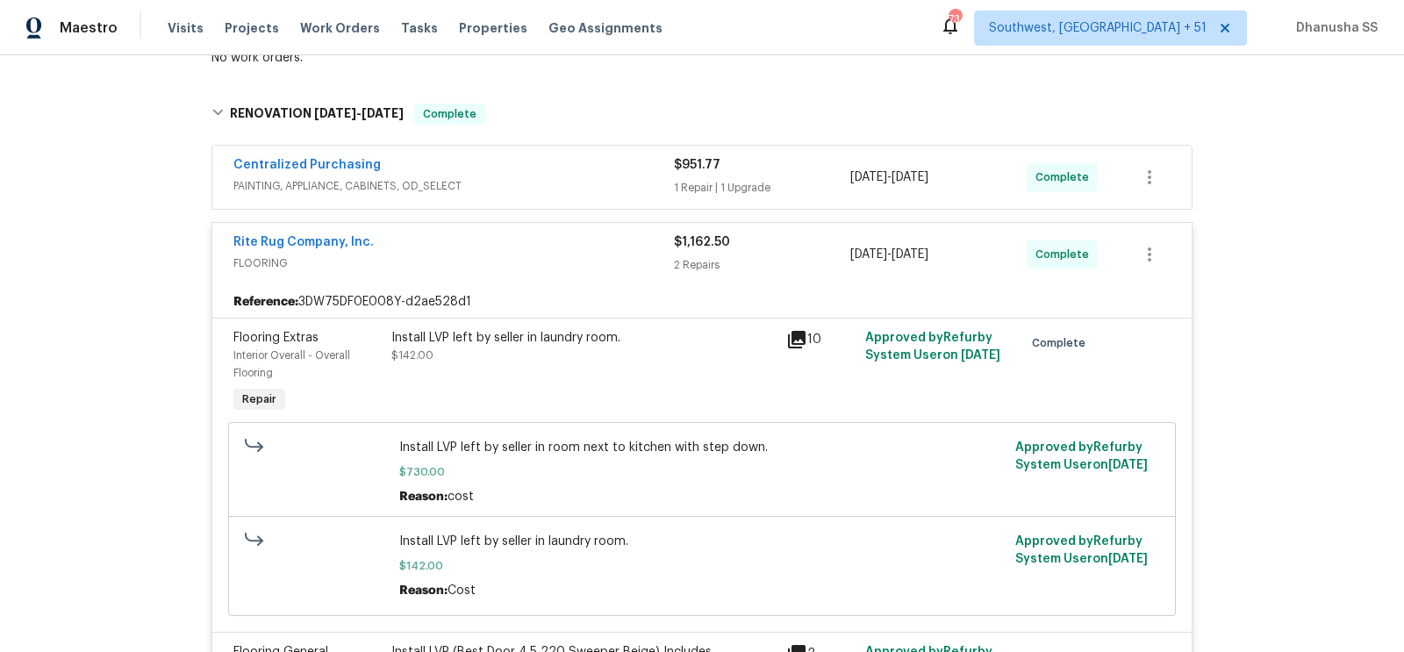
click at [626, 248] on div "Rite Rug Company, Inc." at bounding box center [453, 243] width 441 height 21
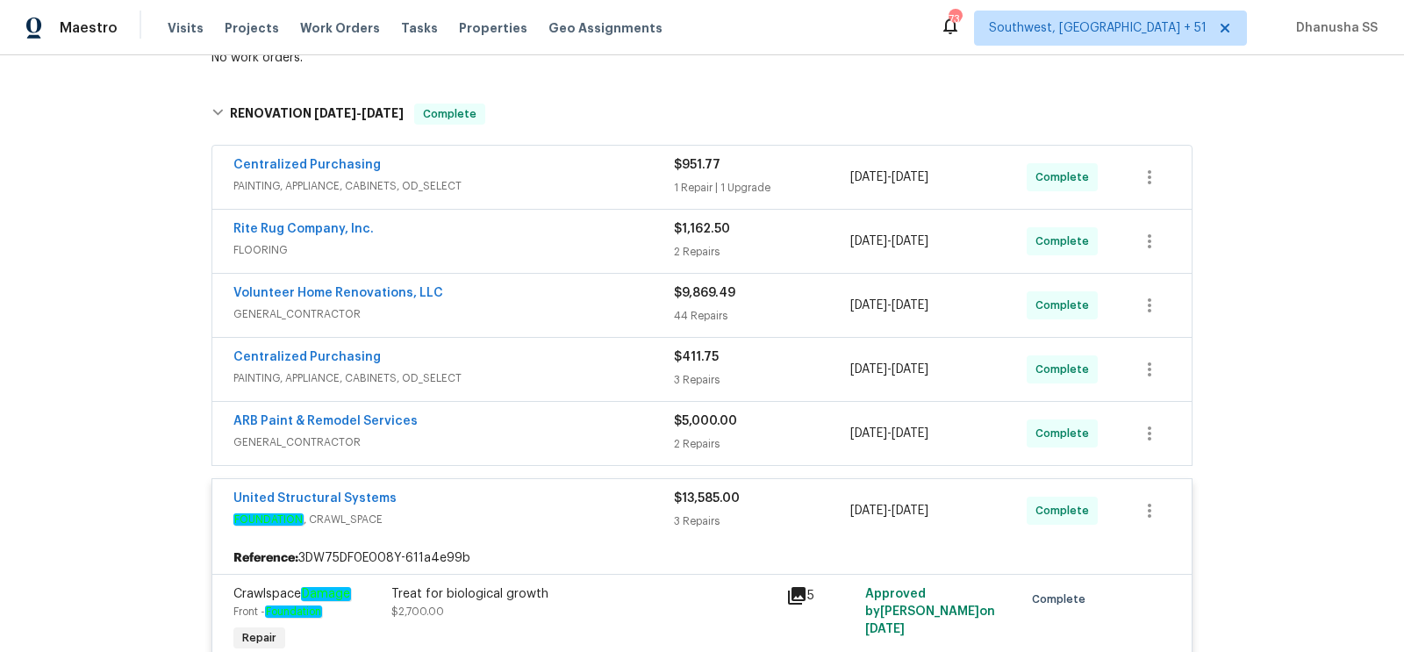
click at [625, 194] on div "Centralized Purchasing PAINTING, APPLIANCE, CABINETS, OD_SELECT" at bounding box center [453, 177] width 441 height 42
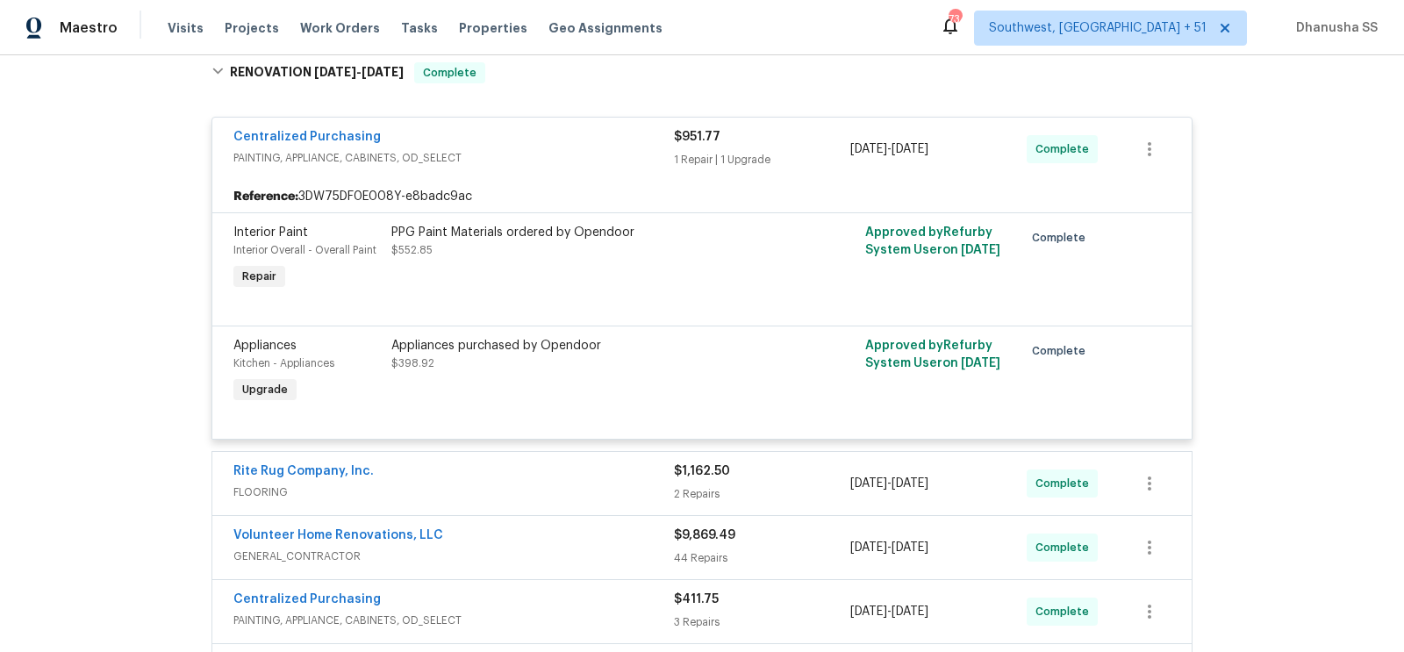
click at [614, 152] on span "PAINTING, APPLIANCE, CABINETS, OD_SELECT" at bounding box center [453, 158] width 441 height 18
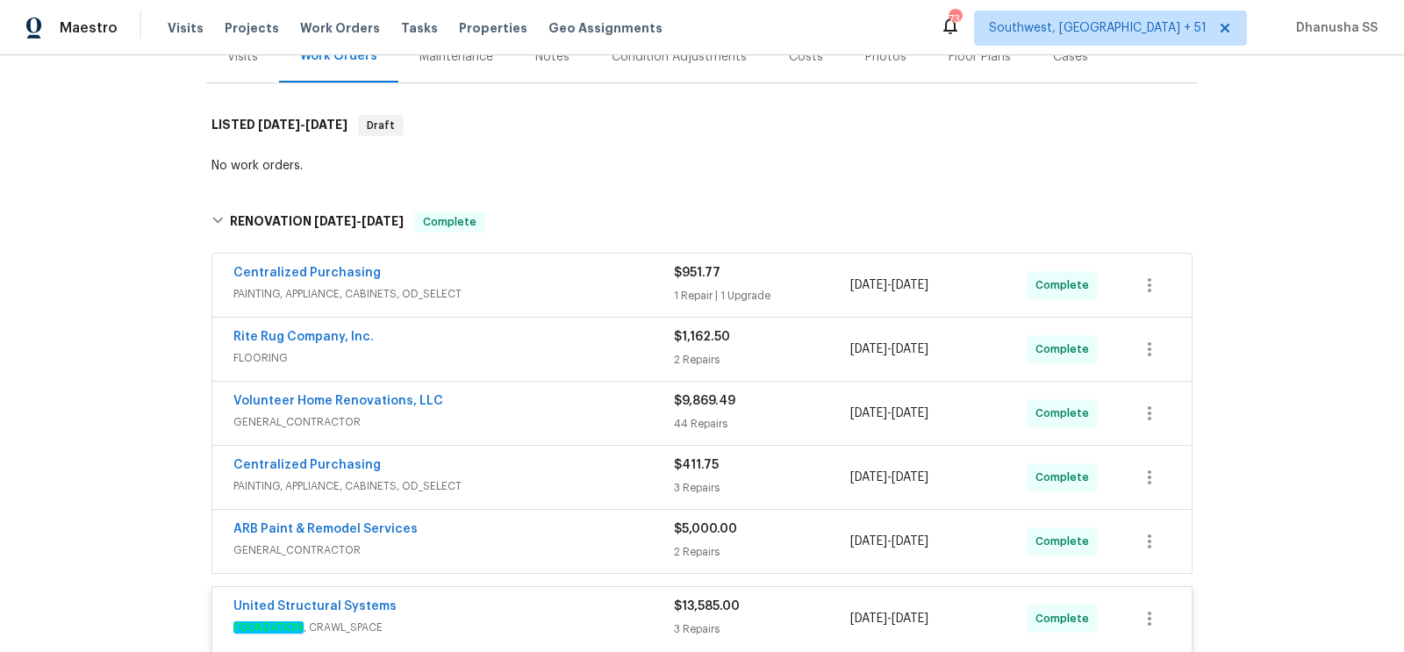
scroll to position [217, 0]
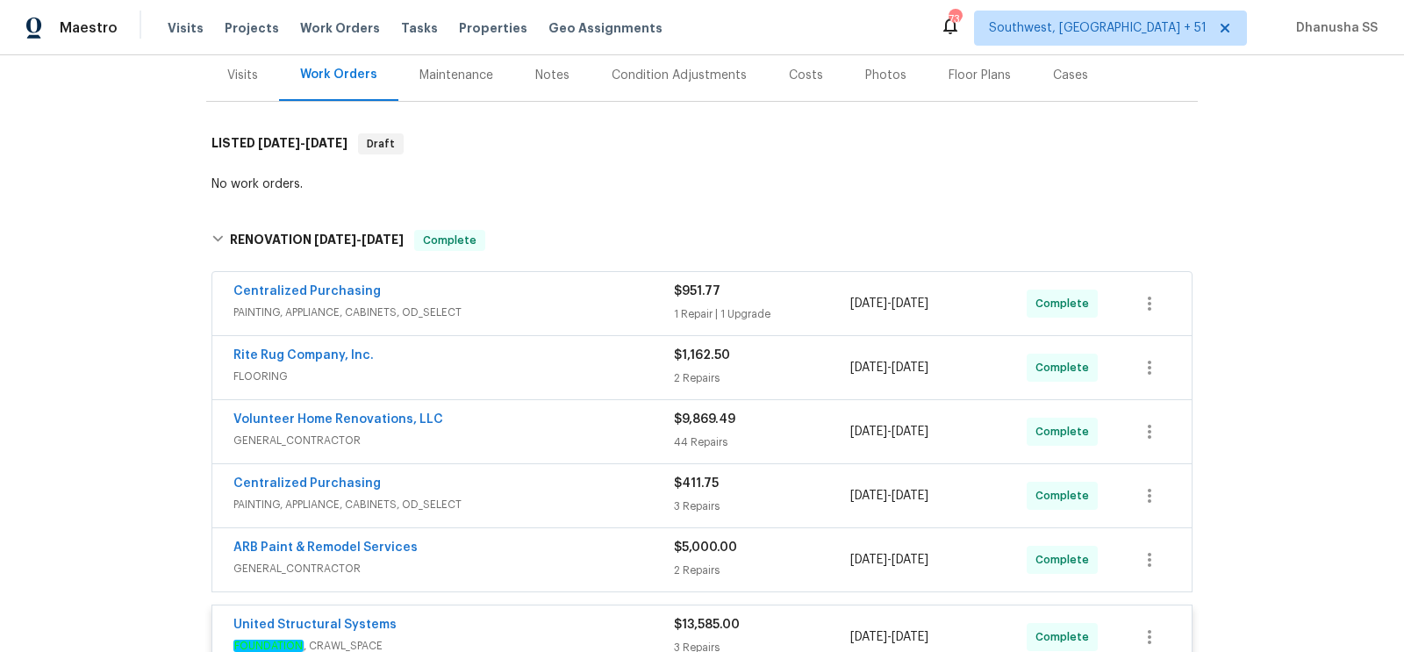
click at [641, 422] on div "Volunteer Home Renovations, LLC" at bounding box center [453, 421] width 441 height 21
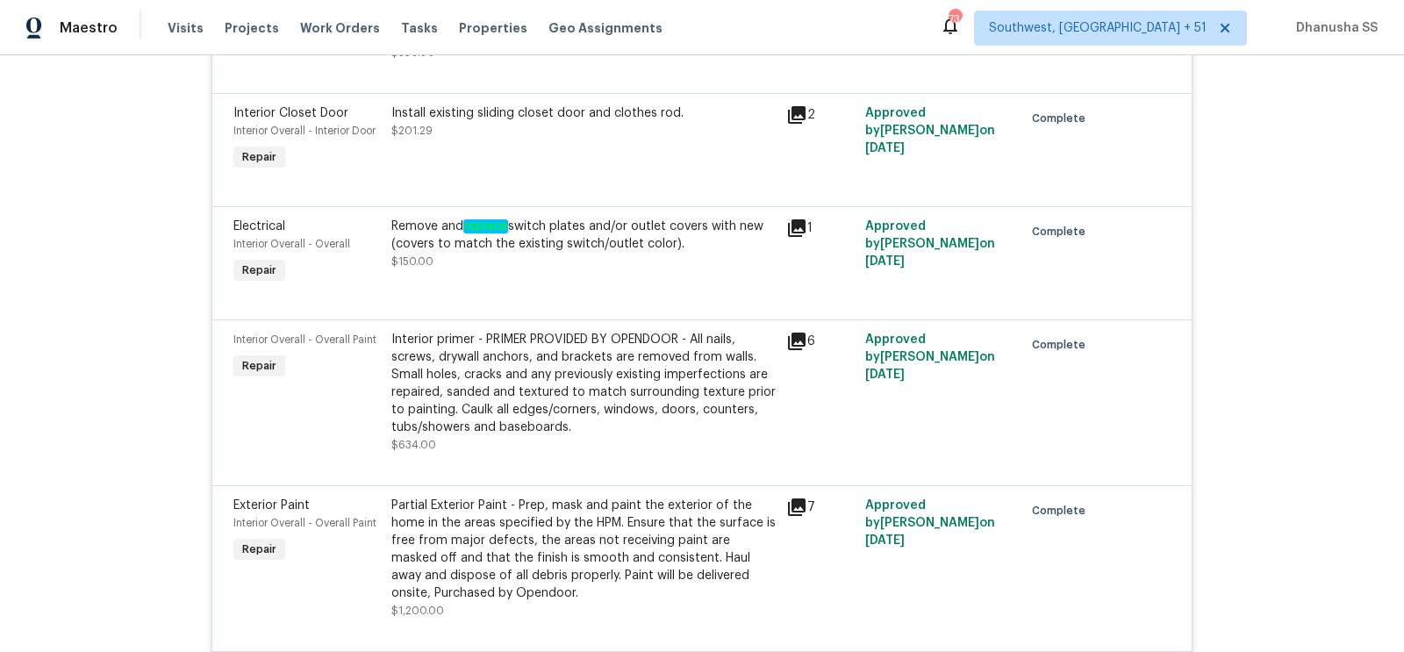
scroll to position [6109, 0]
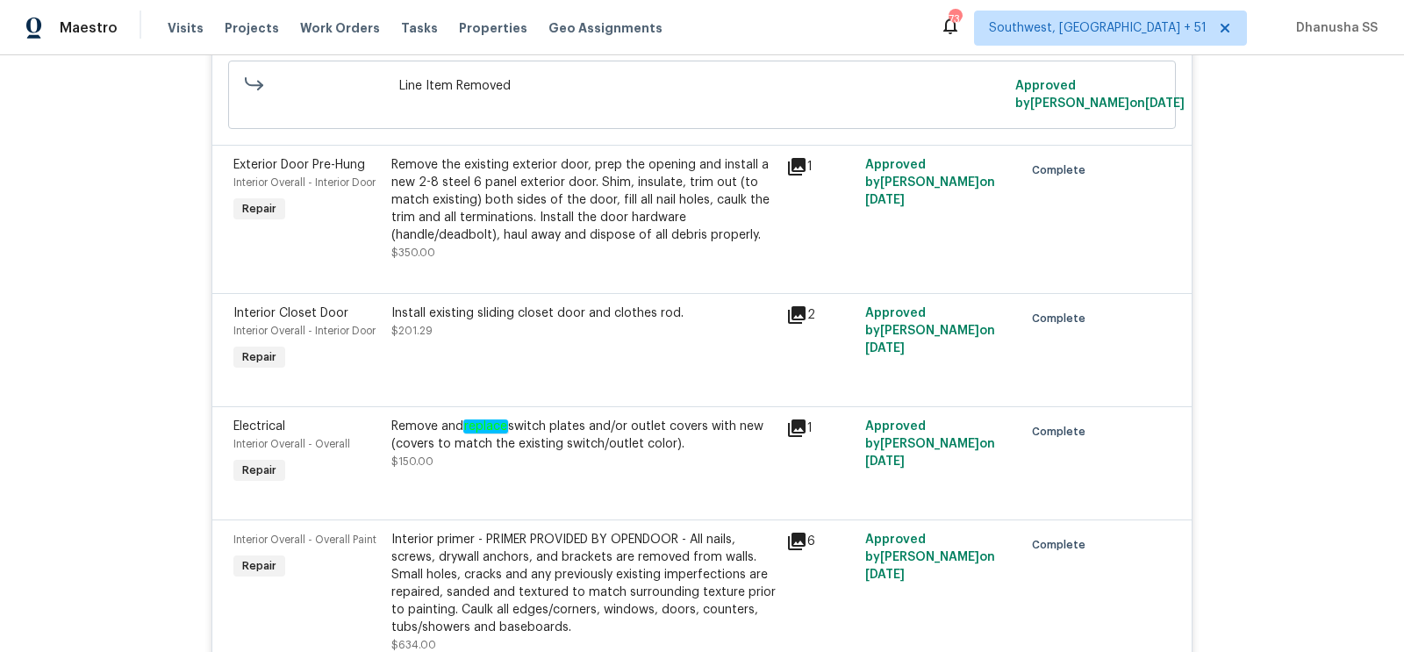
click at [622, 262] on div "Remove the existing exterior door, prep the opening and install a new 2-8 steel…" at bounding box center [583, 208] width 384 height 105
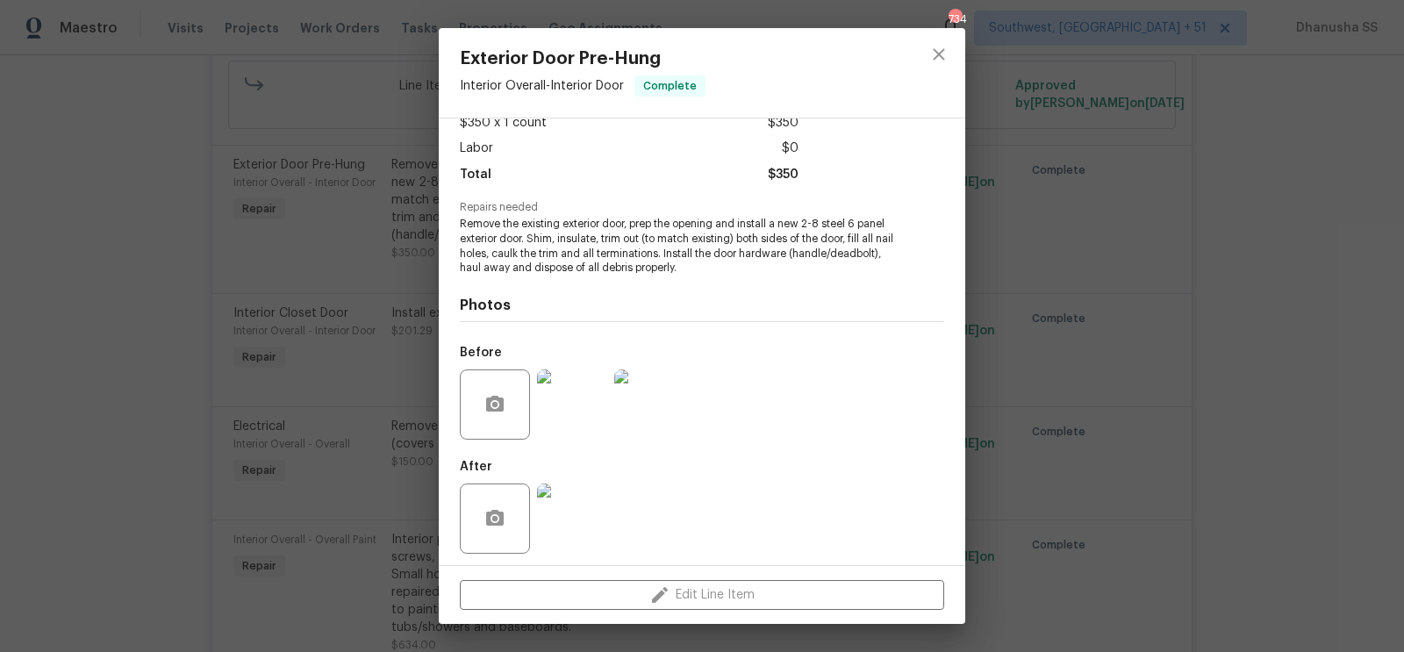
scroll to position [112, 0]
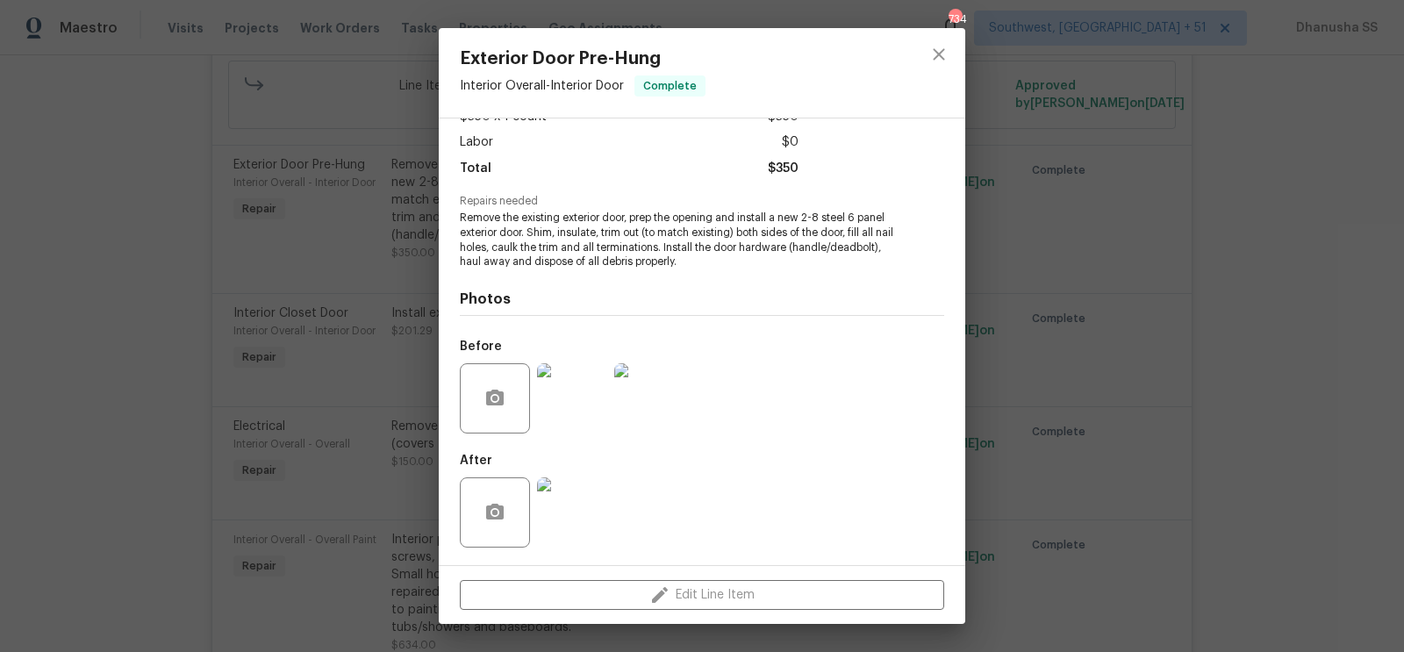
click at [670, 430] on img at bounding box center [649, 398] width 70 height 70
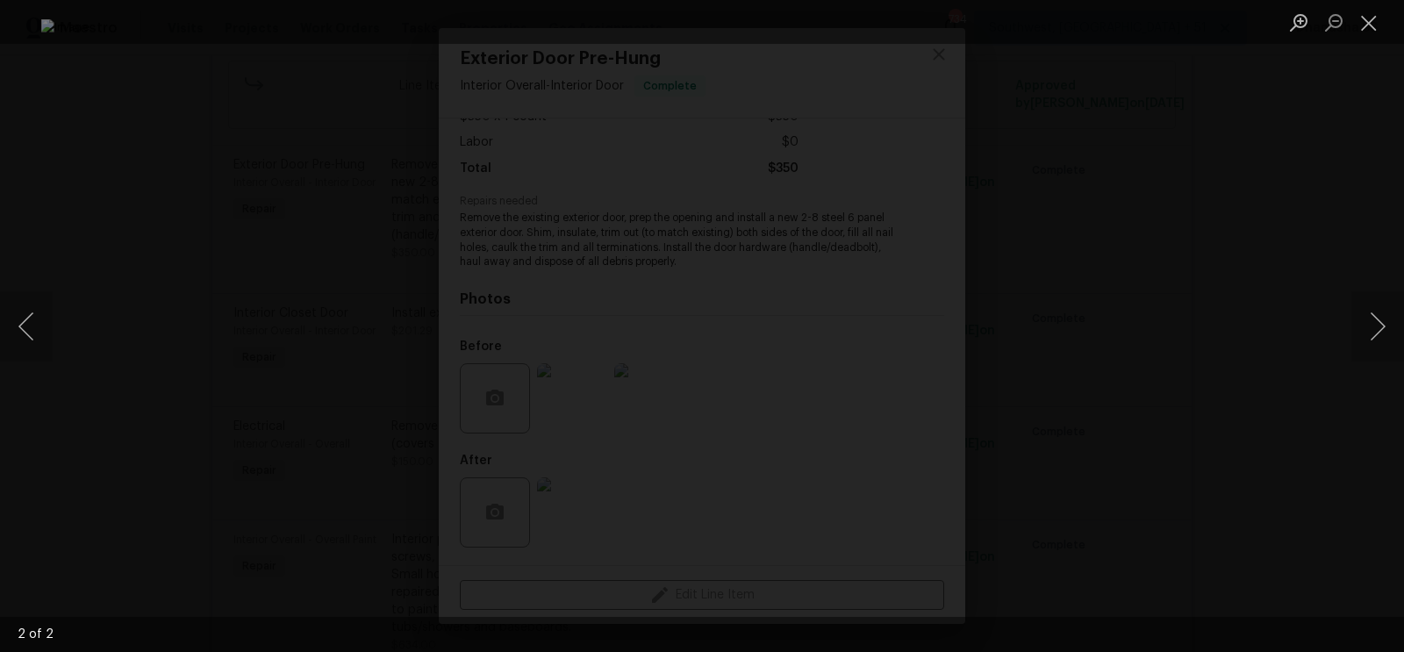
click at [1081, 350] on img "Lightbox" at bounding box center [702, 326] width 1323 height 614
click at [1164, 277] on div "Lightbox" at bounding box center [702, 326] width 1404 height 652
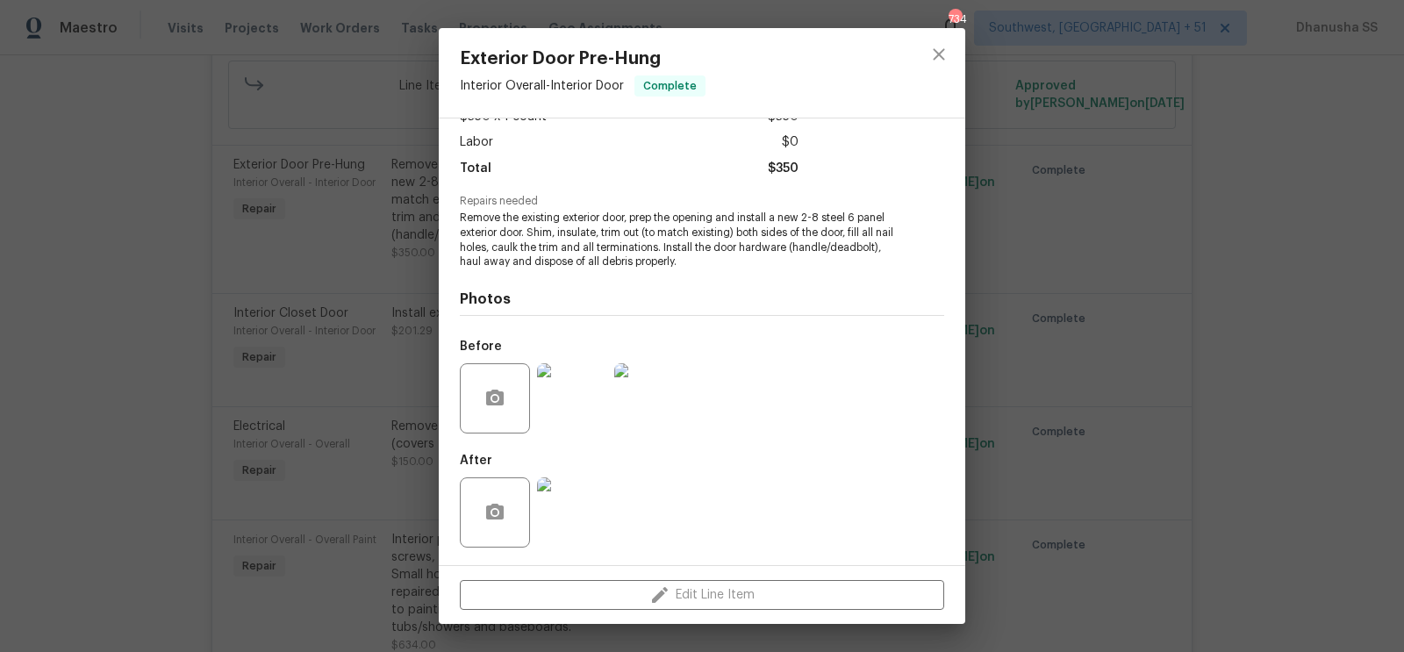
click at [558, 529] on img at bounding box center [572, 512] width 70 height 70
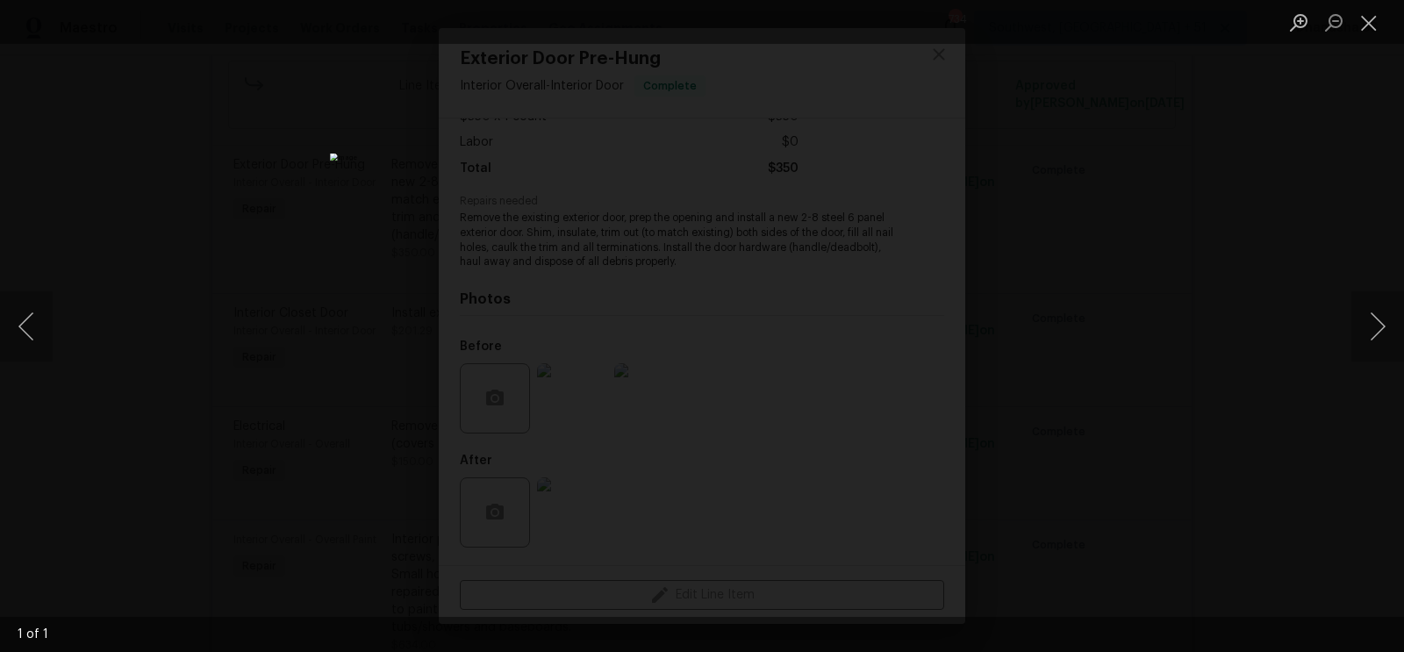
click at [1232, 295] on div "Lightbox" at bounding box center [702, 326] width 1404 height 652
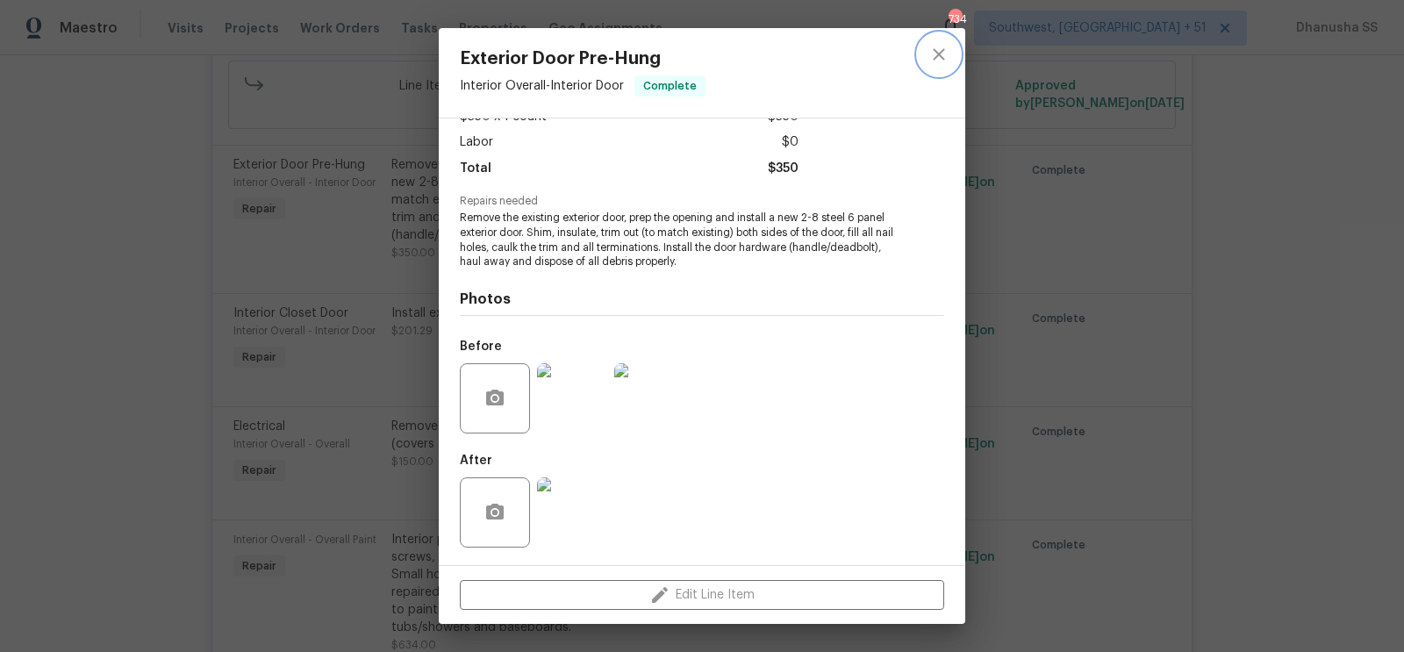
click at [949, 53] on icon "close" at bounding box center [939, 54] width 21 height 21
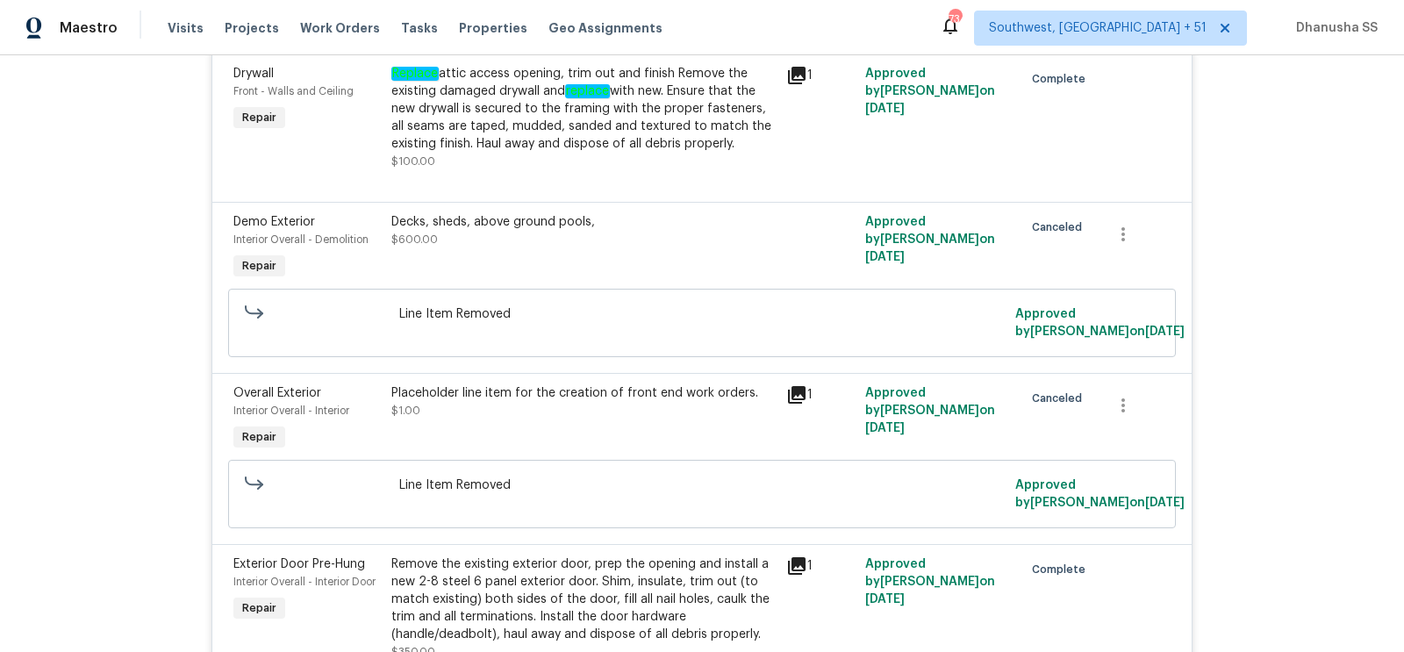
scroll to position [5633, 0]
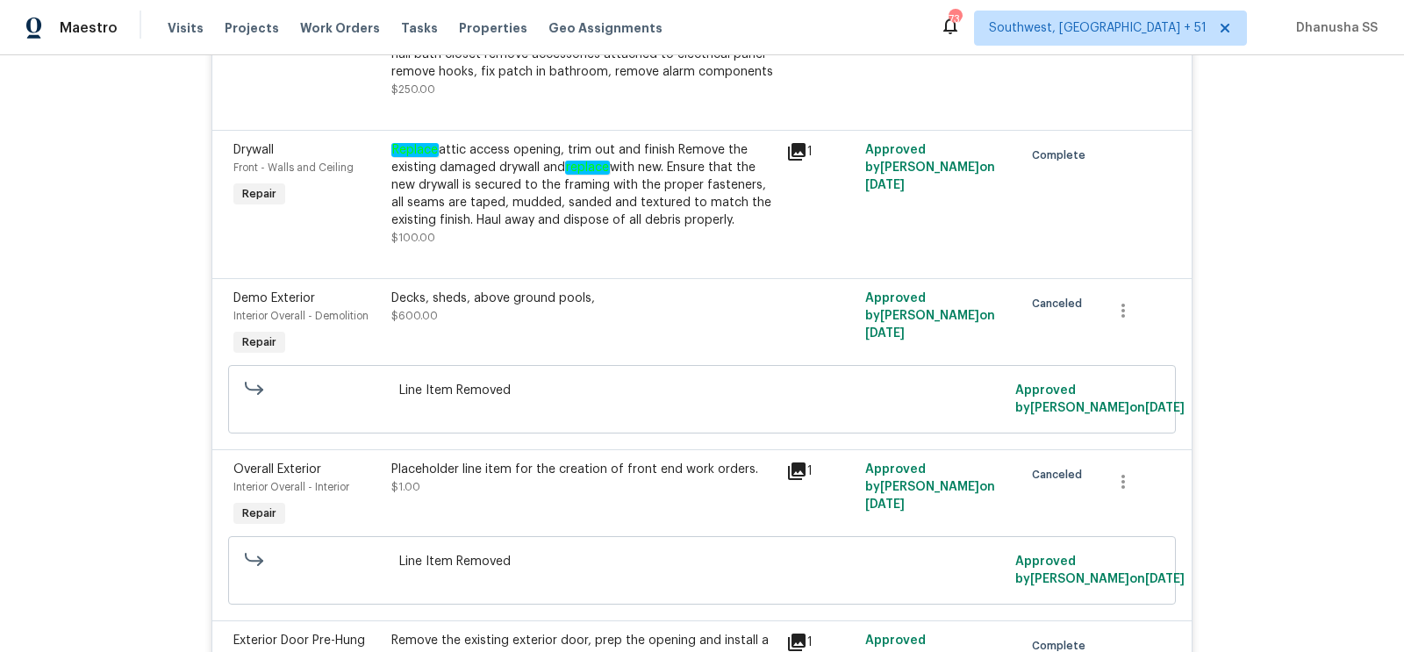
click at [640, 229] on div "Replace attic access opening, trim out and finish Remove the existing damaged d…" at bounding box center [583, 185] width 384 height 88
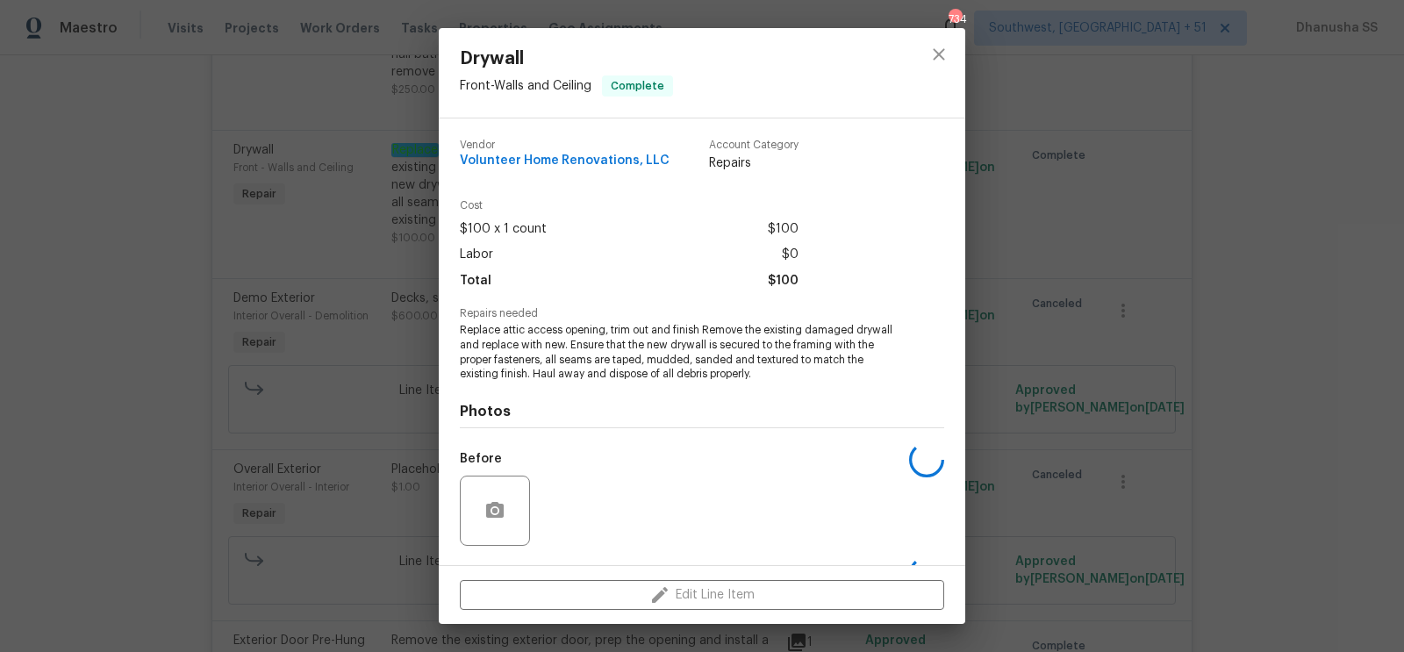
scroll to position [112, 0]
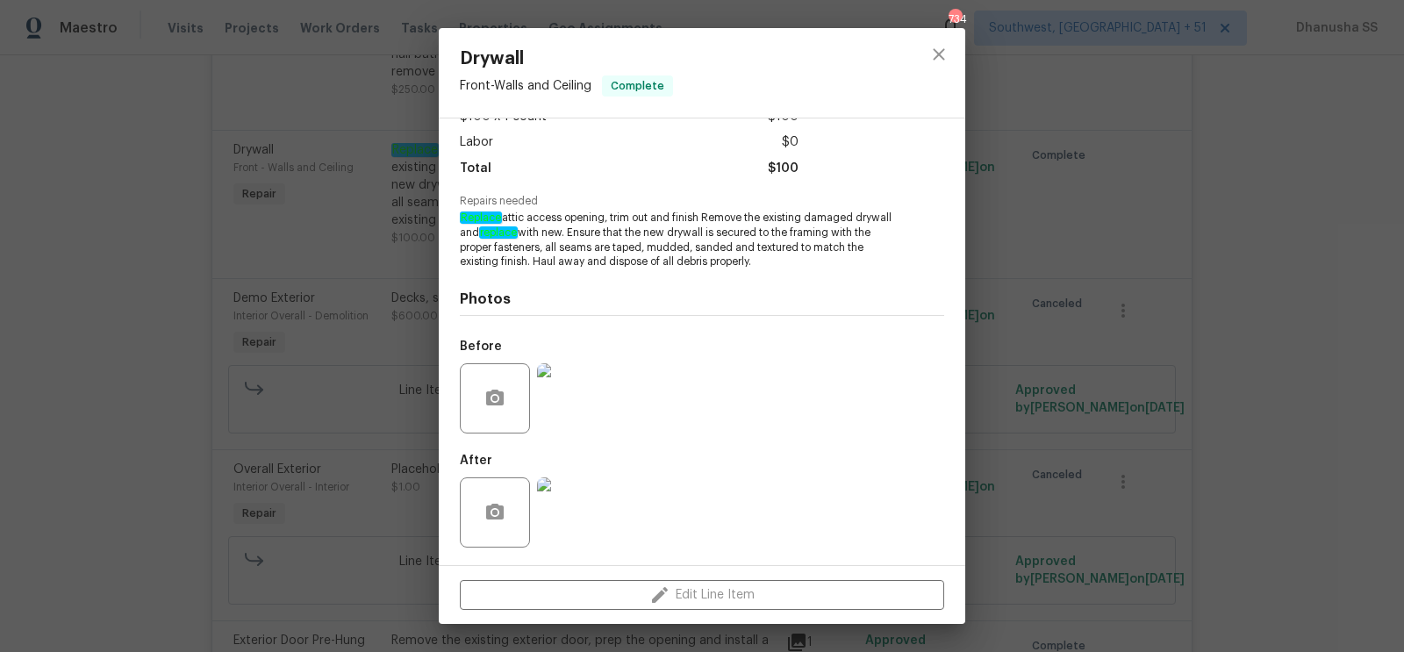
click at [568, 394] on img at bounding box center [572, 398] width 70 height 70
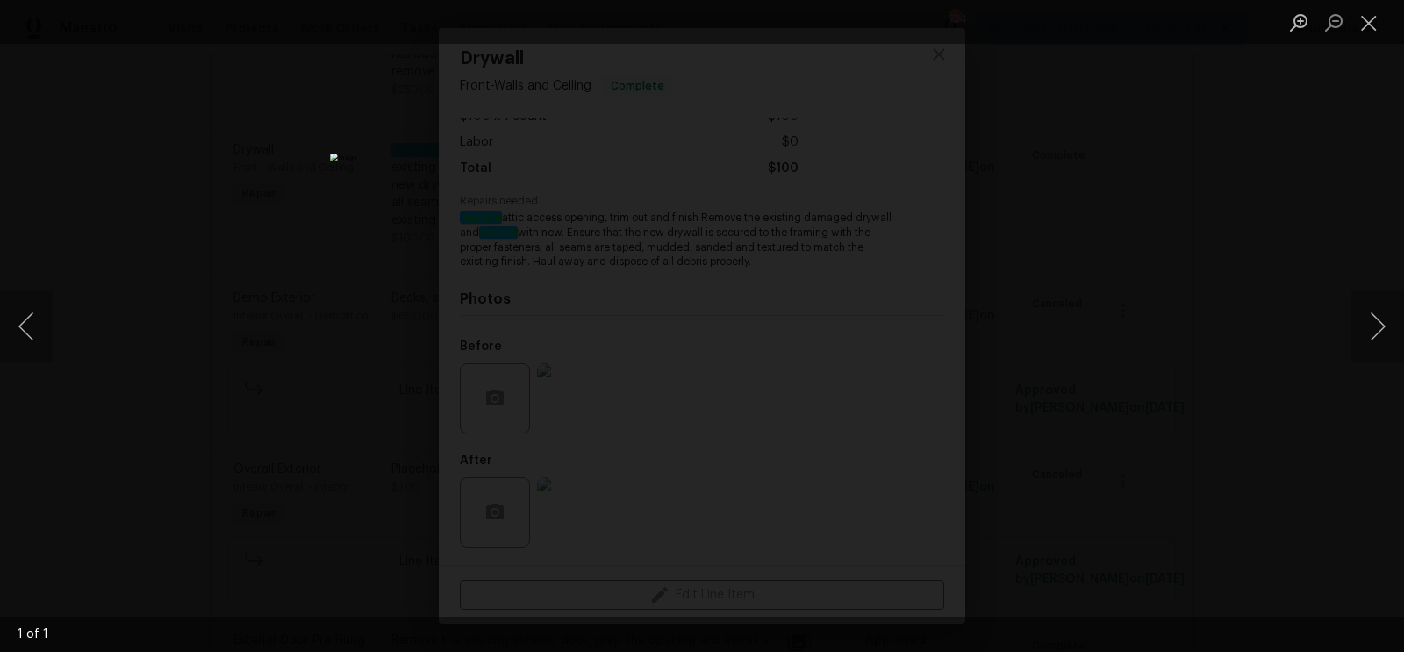
click at [1059, 311] on div "Lightbox" at bounding box center [702, 326] width 1404 height 652
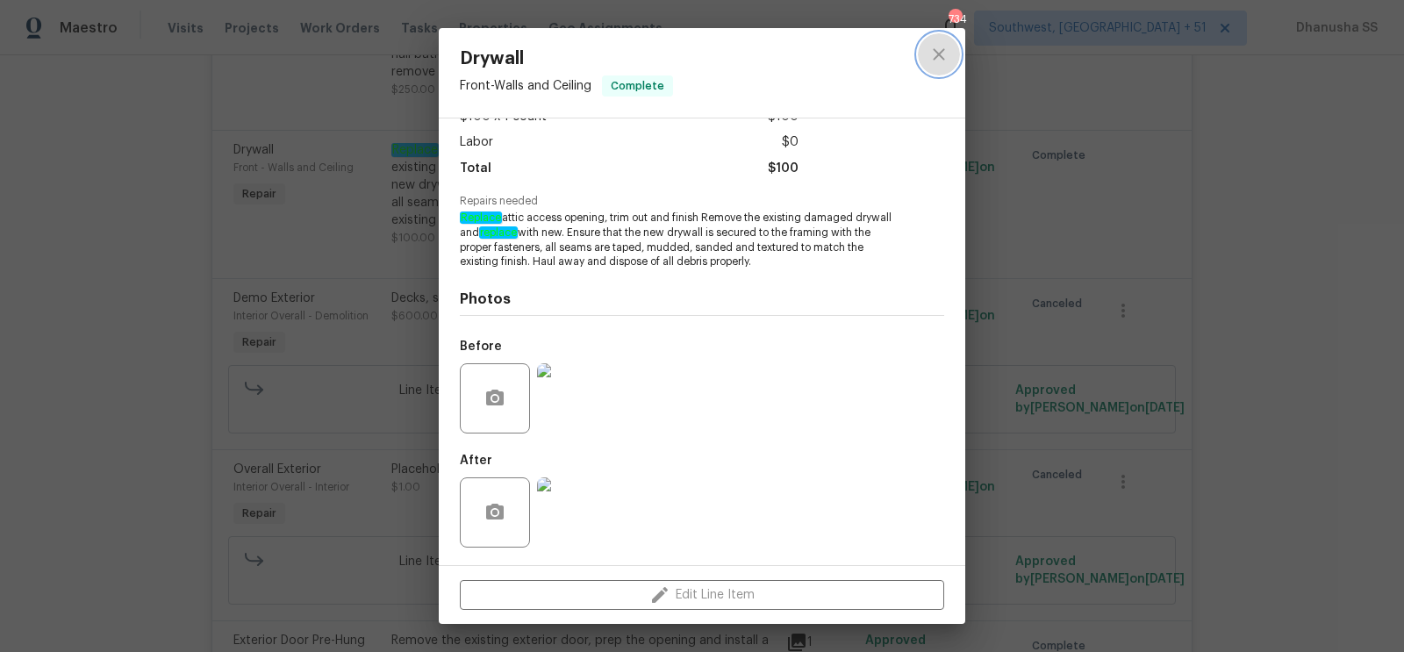
click at [941, 50] on icon "close" at bounding box center [939, 54] width 21 height 21
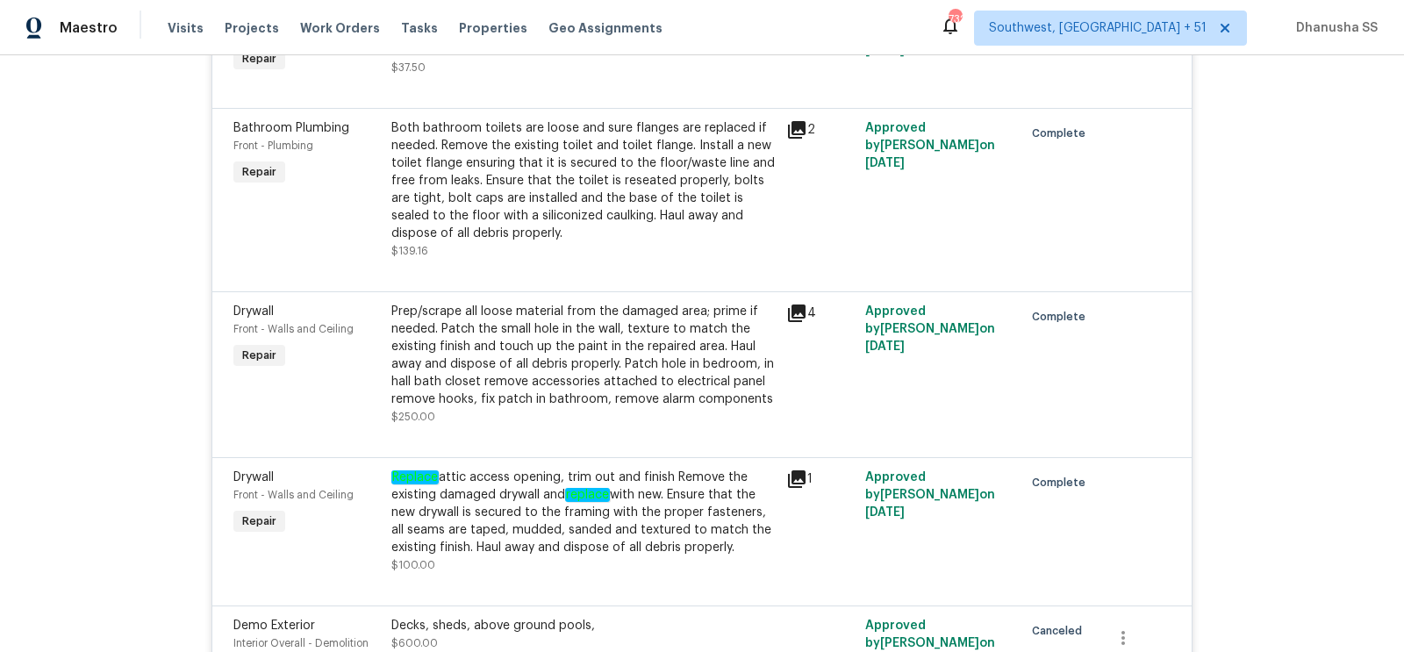
scroll to position [5293, 0]
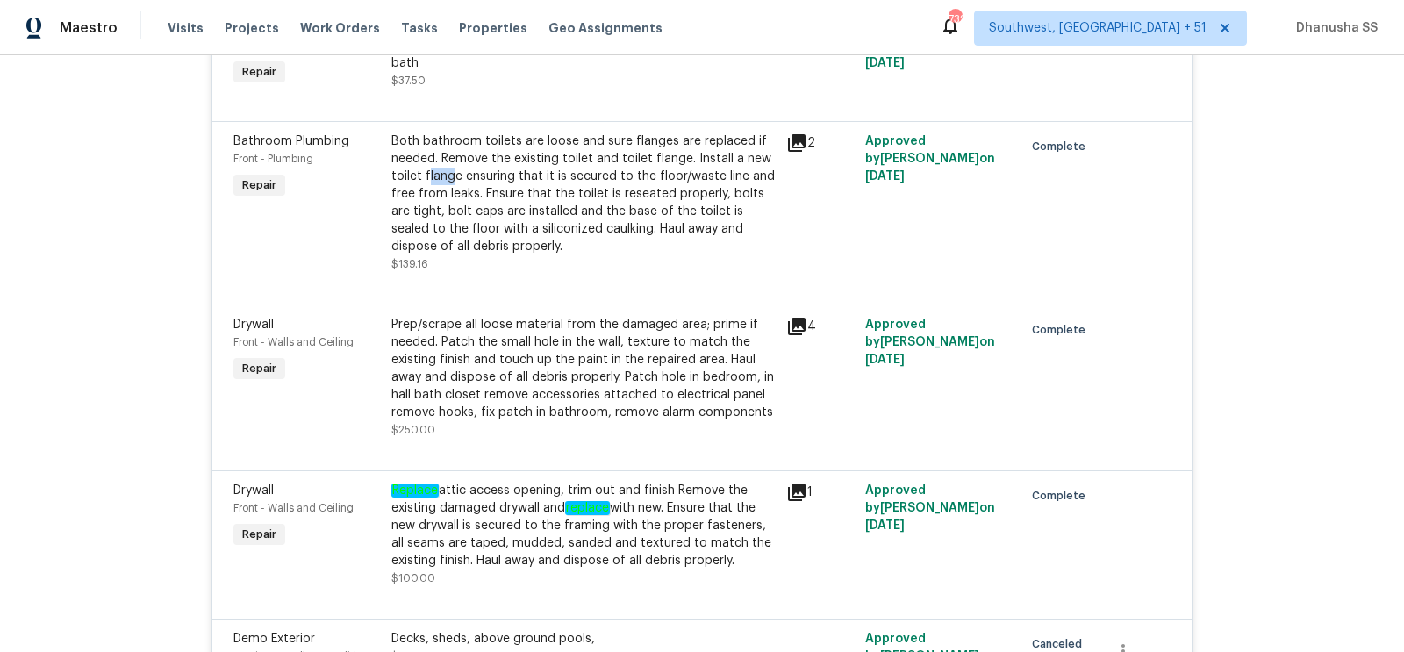
drag, startPoint x: 427, startPoint y: 197, endPoint x: 455, endPoint y: 203, distance: 27.7
click at [455, 203] on div "Both bathroom toilets are loose and sure flanges are replaced if needed. Remove…" at bounding box center [583, 194] width 384 height 123
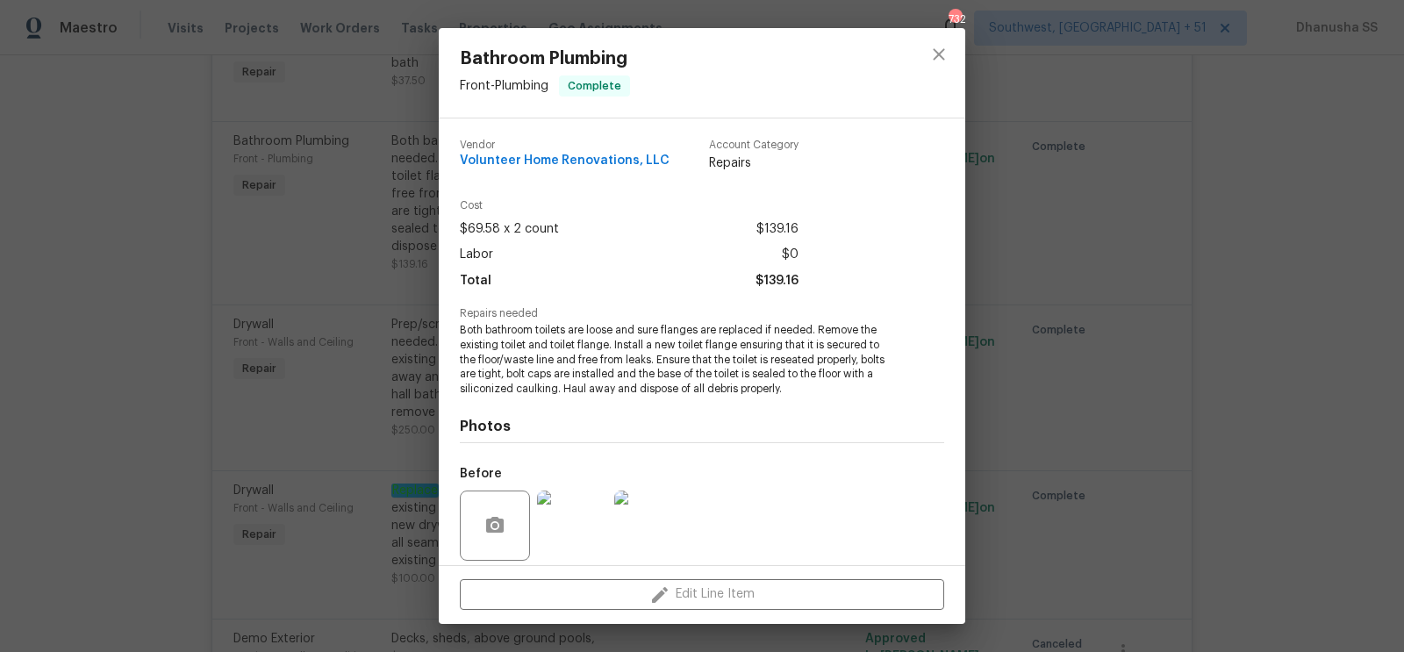
click at [604, 347] on span "Both bathroom toilets are loose and sure flanges are replaced if needed. Remove…" at bounding box center [678, 360] width 436 height 74
copy span "flange"
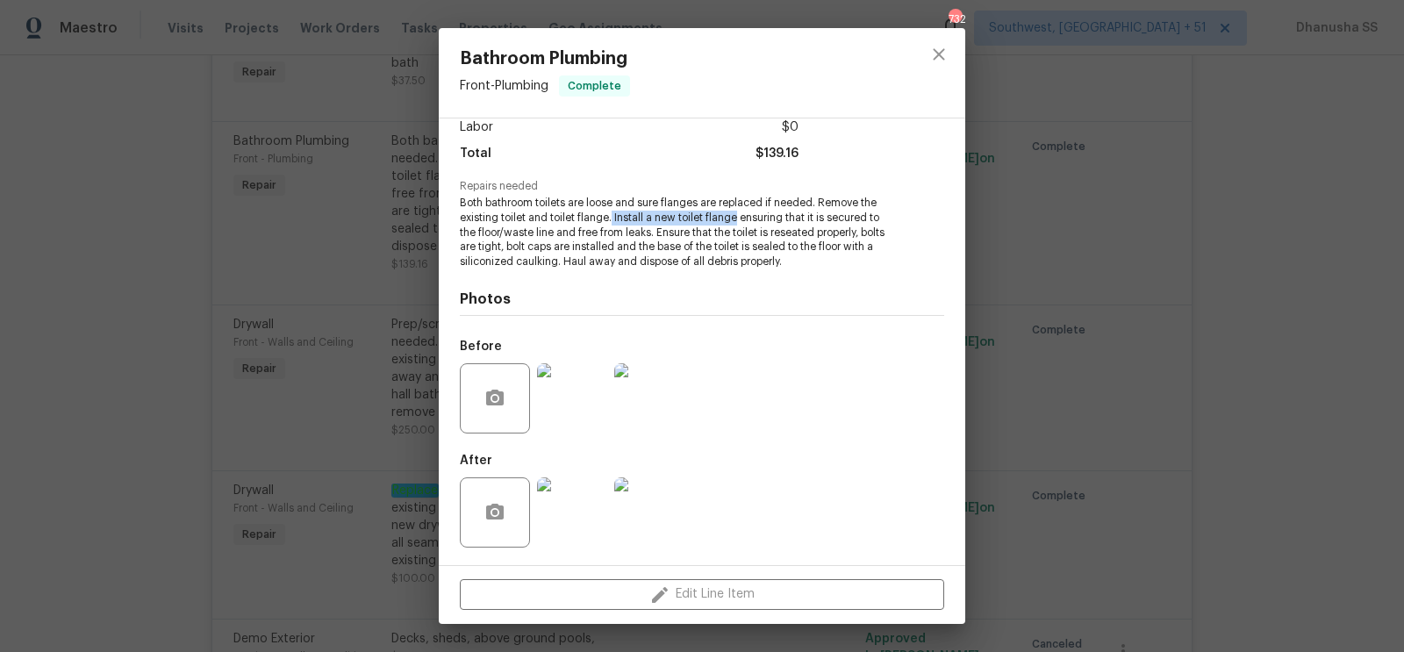
drag, startPoint x: 613, startPoint y: 218, endPoint x: 738, endPoint y: 216, distance: 125.5
click at [738, 216] on span "Both bathroom toilets are loose and sure flanges are replaced if needed. Remove…" at bounding box center [678, 233] width 436 height 74
copy span "Install a new toilet flange"
click at [947, 56] on icon "close" at bounding box center [939, 54] width 21 height 21
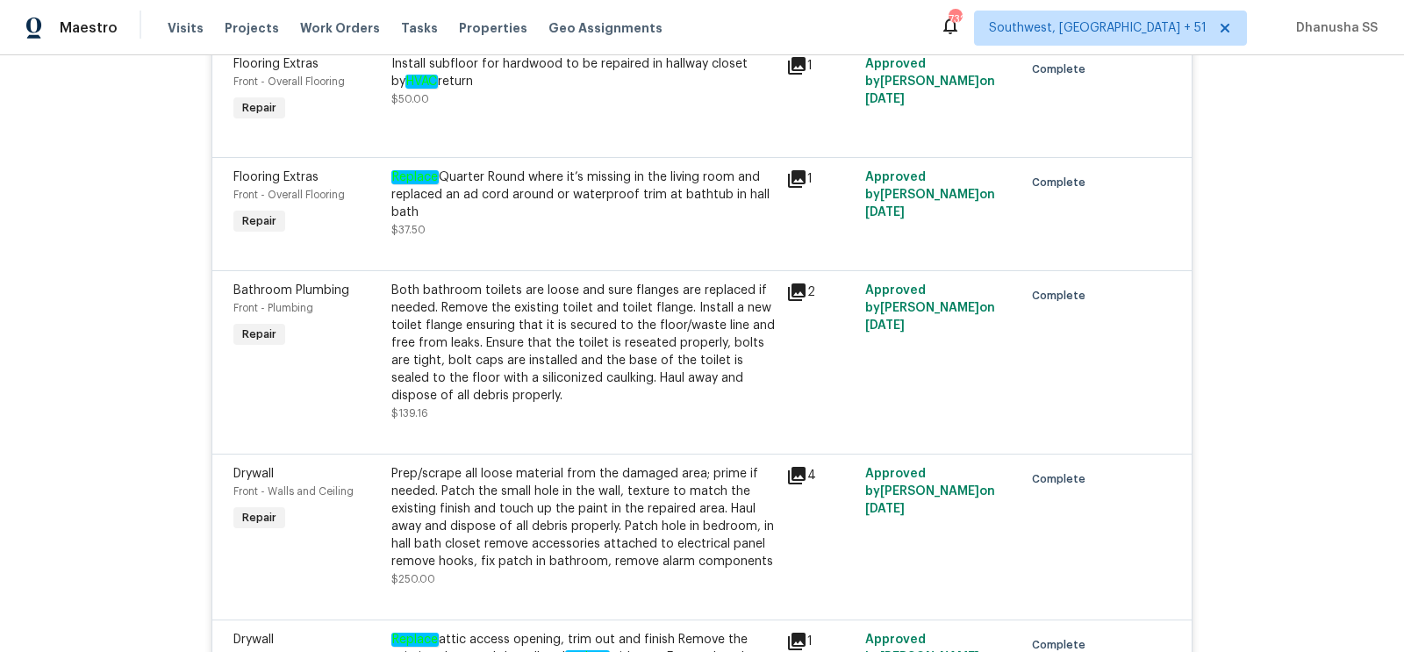
scroll to position [5108, 0]
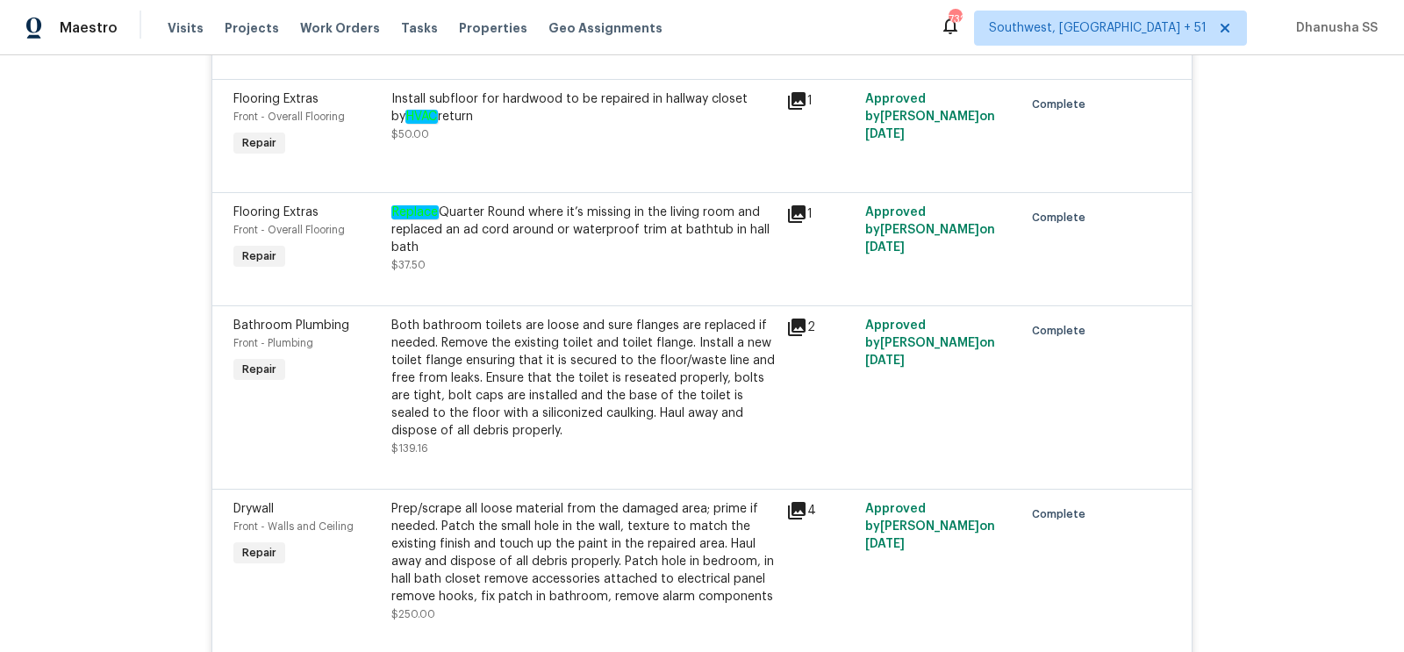
click at [511, 143] on div "Install subfloor for hardwood to be repaired in hallway closet by HVAC return $…" at bounding box center [583, 116] width 384 height 53
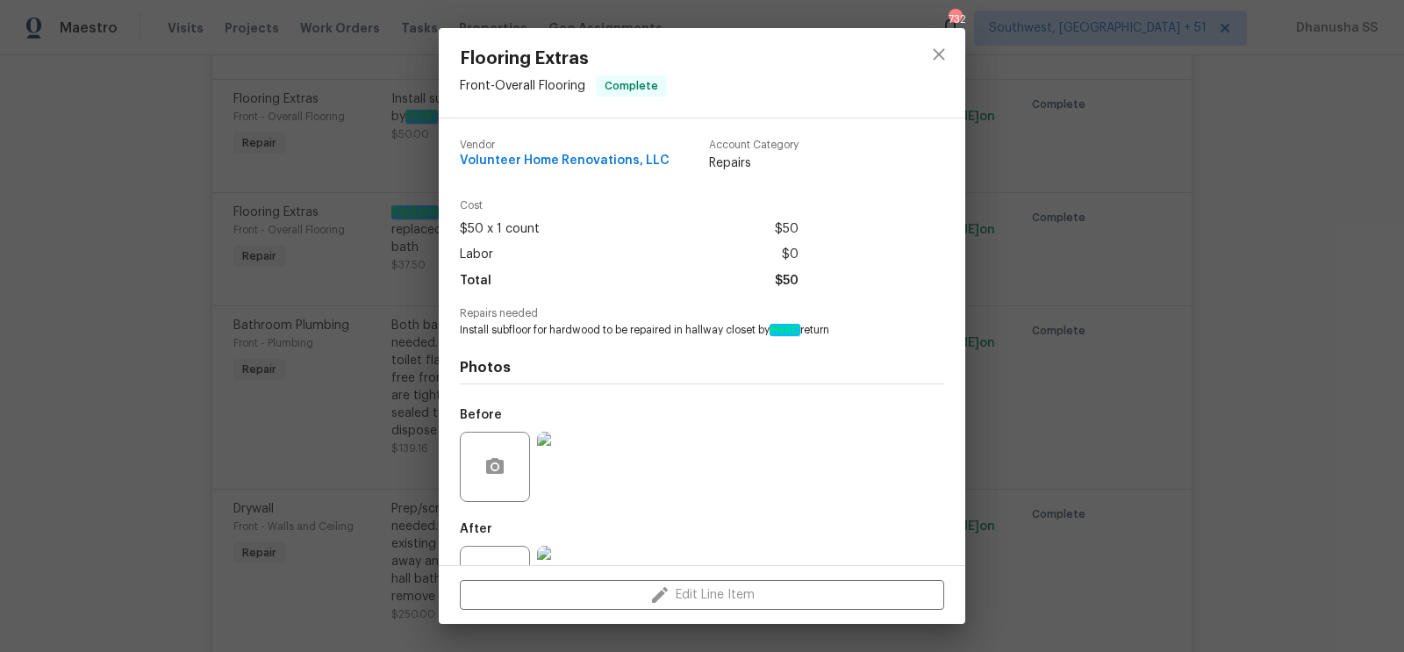
click at [460, 336] on span "Install subfloor for hardwood to be repaired in hallway closet by HVAC return" at bounding box center [678, 330] width 436 height 15
click at [460, 334] on span "Install subfloor for hardwood to be repaired in hallway closet by HVAC return" at bounding box center [678, 330] width 436 height 15
drag, startPoint x: 460, startPoint y: 334, endPoint x: 758, endPoint y: 332, distance: 298.4
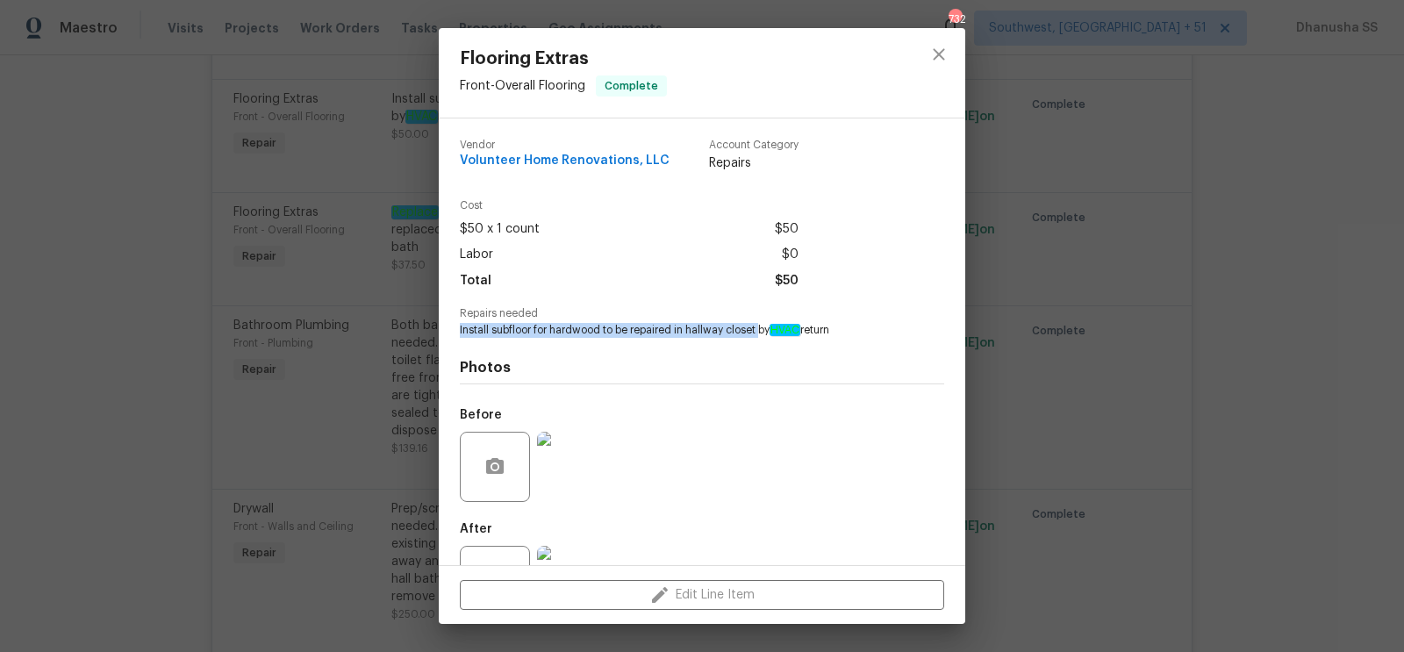
click at [758, 332] on span "Install subfloor for hardwood to be repaired in hallway closet by HVAC return" at bounding box center [678, 330] width 436 height 15
click at [943, 56] on icon "close" at bounding box center [939, 54] width 21 height 21
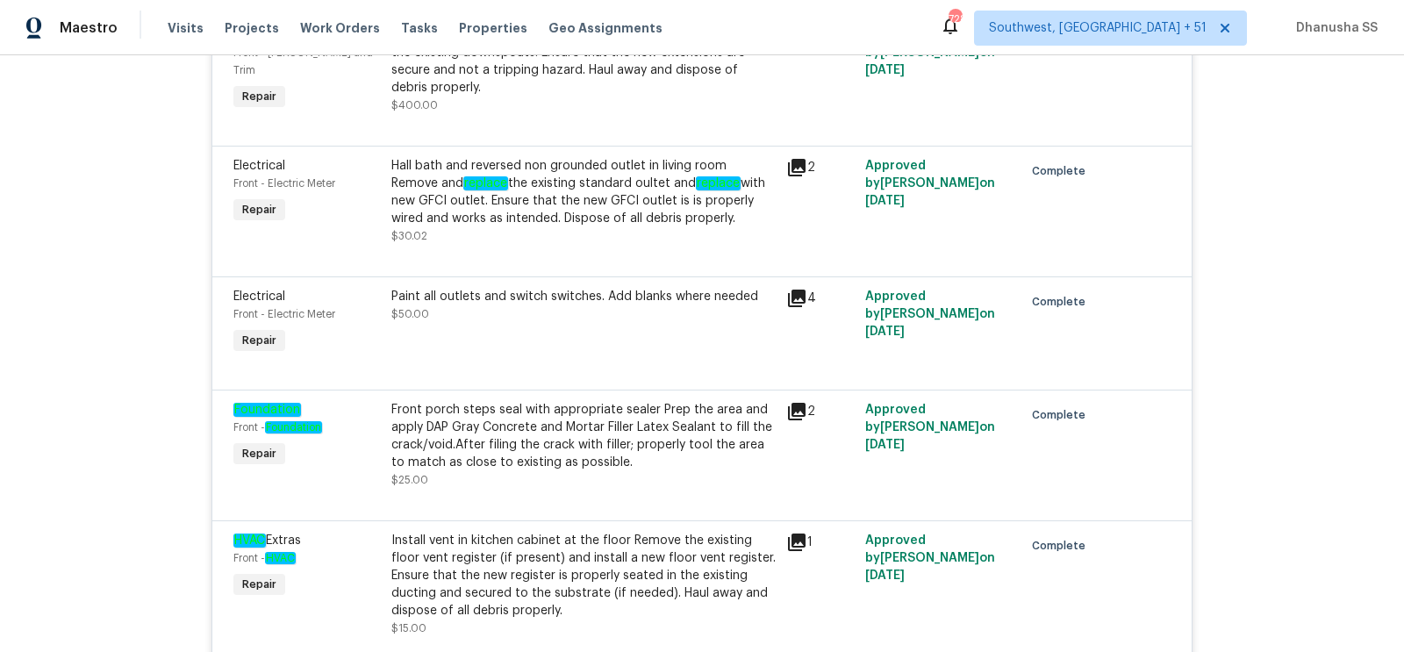
scroll to position [4115, 0]
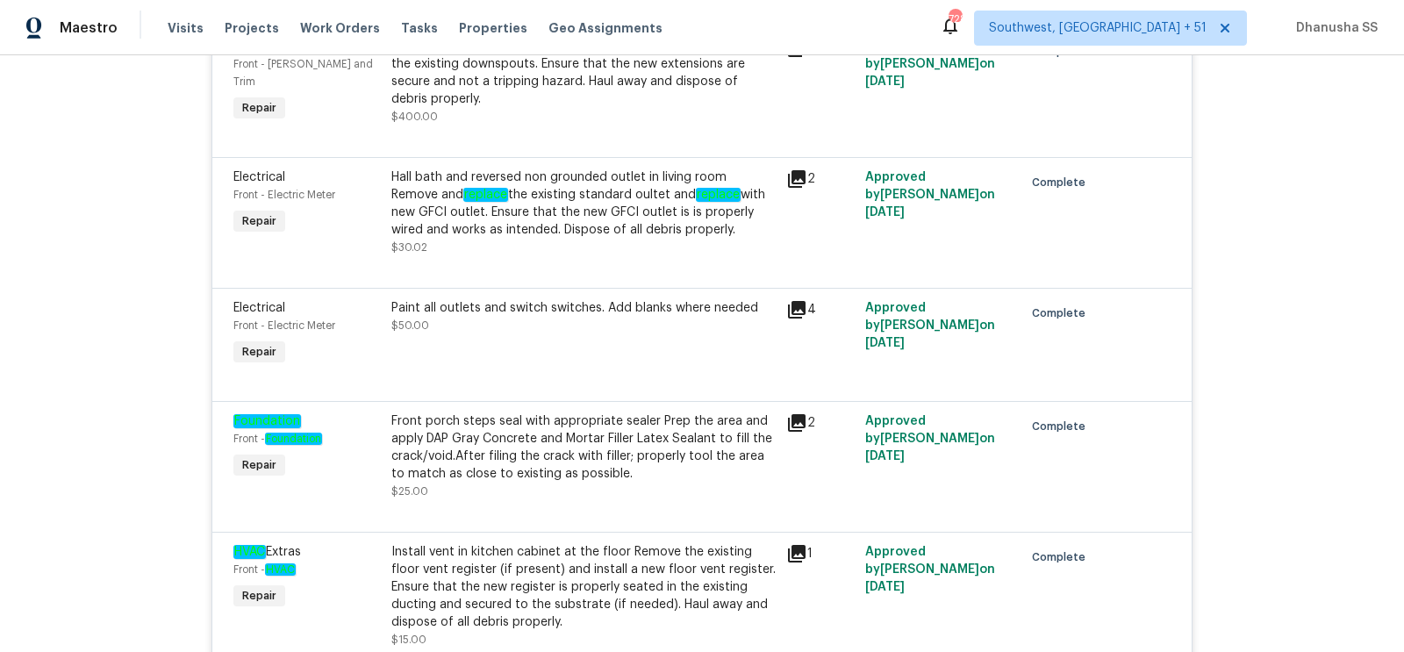
click at [667, 239] on div "Hall bath and reversed non grounded outlet in living room Remove and replace th…" at bounding box center [583, 204] width 384 height 70
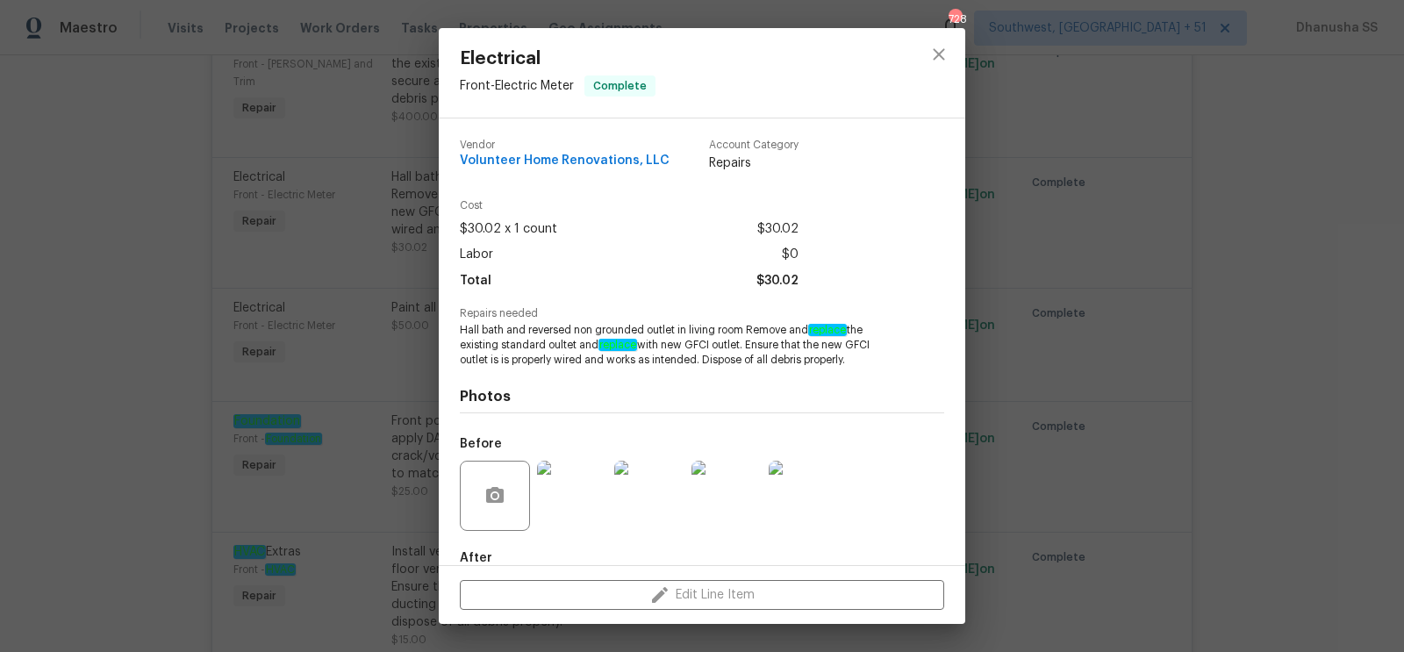
scroll to position [97, 0]
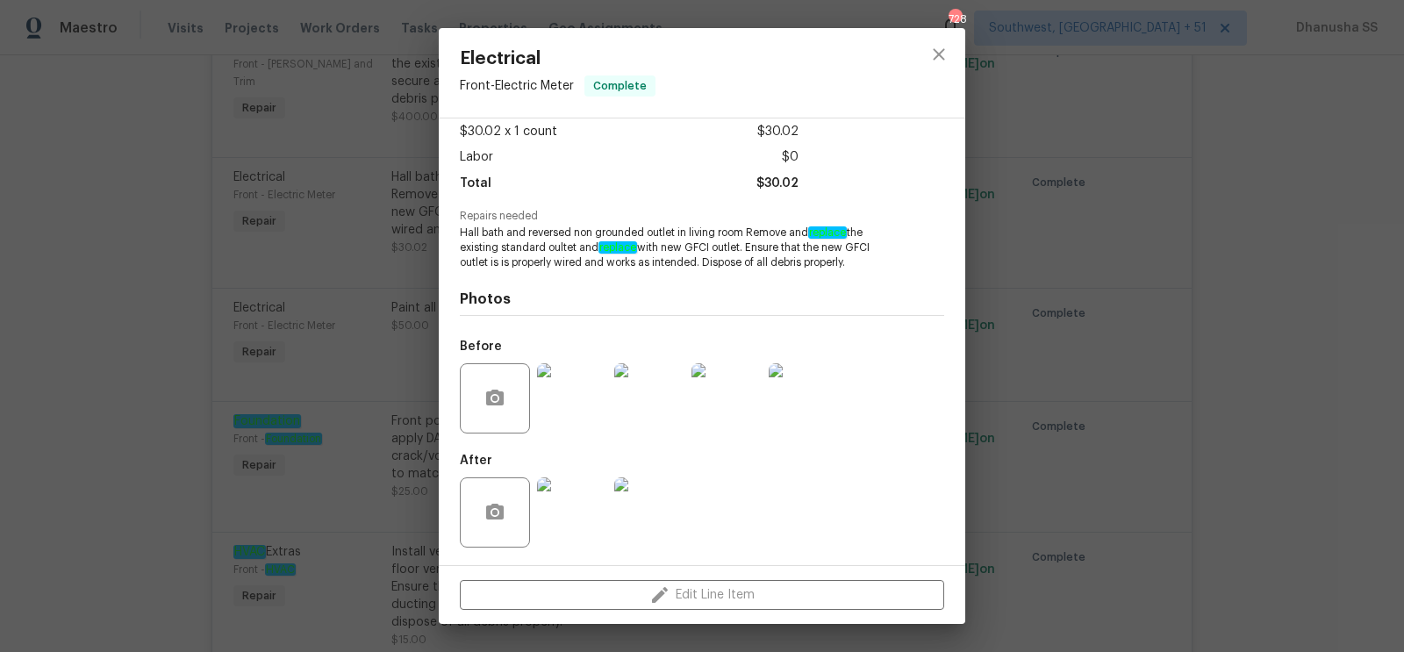
click at [605, 250] on em "replace" at bounding box center [618, 247] width 39 height 12
drag, startPoint x: 599, startPoint y: 249, endPoint x: 745, endPoint y: 250, distance: 146.6
click at [745, 250] on span "Hall bath and reversed non grounded outlet in living room Remove and replace th…" at bounding box center [678, 248] width 436 height 44
copy span "replace with new GFCI outlet"
click at [940, 54] on icon "close" at bounding box center [938, 53] width 11 height 11
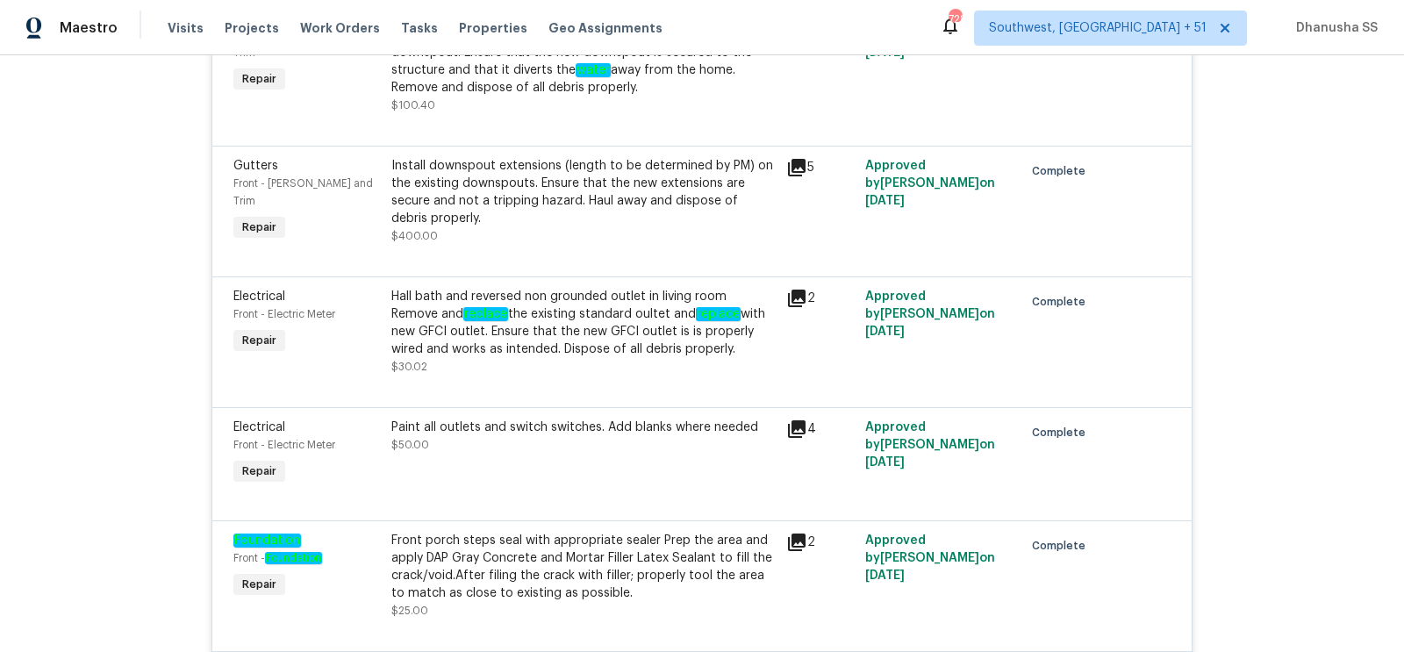
scroll to position [3989, 0]
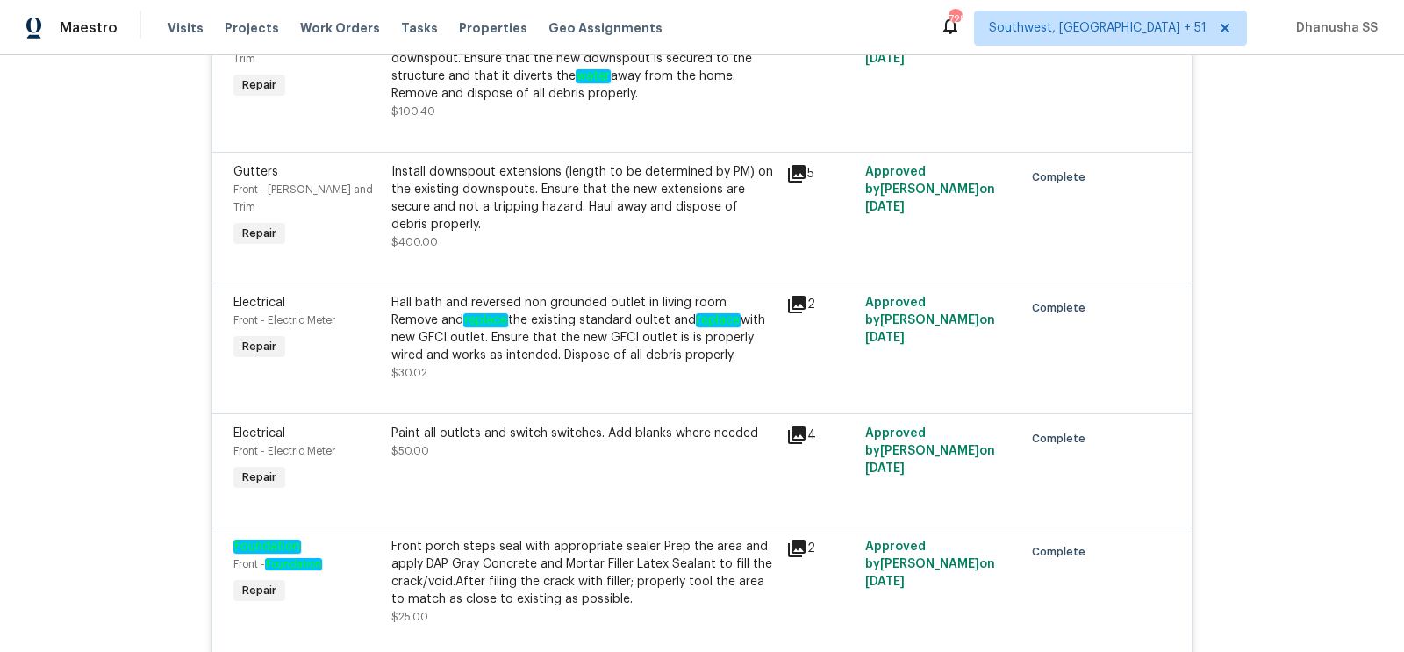
click at [465, 233] on div "Install downspout extensions (length to be determined by PM) on the existing do…" at bounding box center [583, 198] width 384 height 70
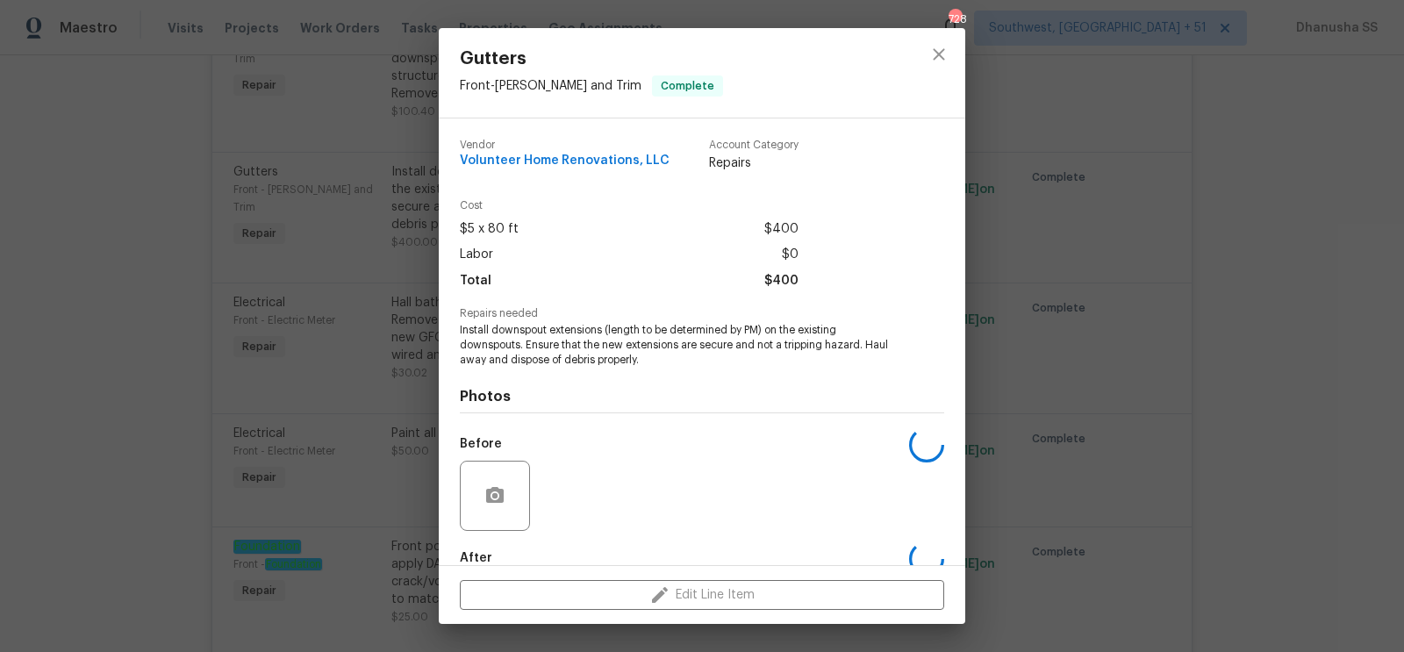
scroll to position [97, 0]
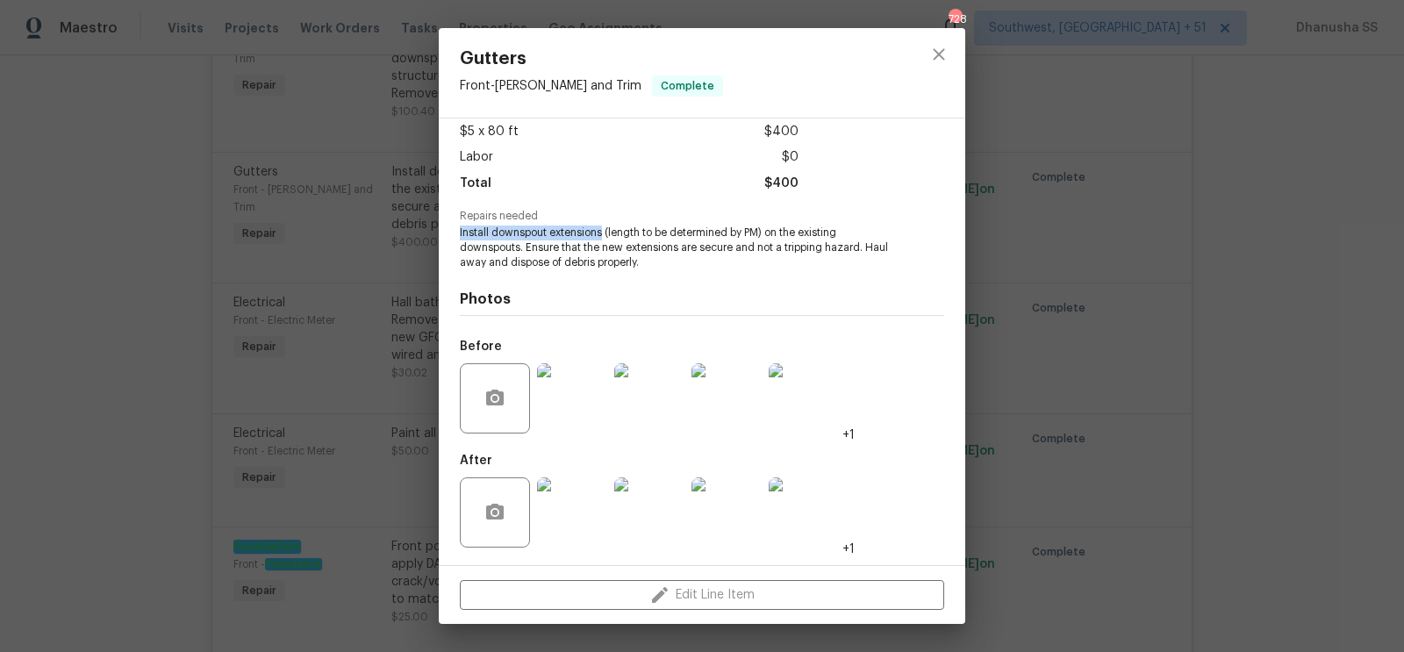
drag, startPoint x: 601, startPoint y: 233, endPoint x: 455, endPoint y: 236, distance: 146.6
click at [455, 236] on div "Vendor Volunteer Home Renovations, LLC Account Category Repairs Cost $5 x 80 ft…" at bounding box center [702, 341] width 527 height 447
copy span "Install downspout extensions"
click at [939, 41] on button "close" at bounding box center [939, 54] width 42 height 42
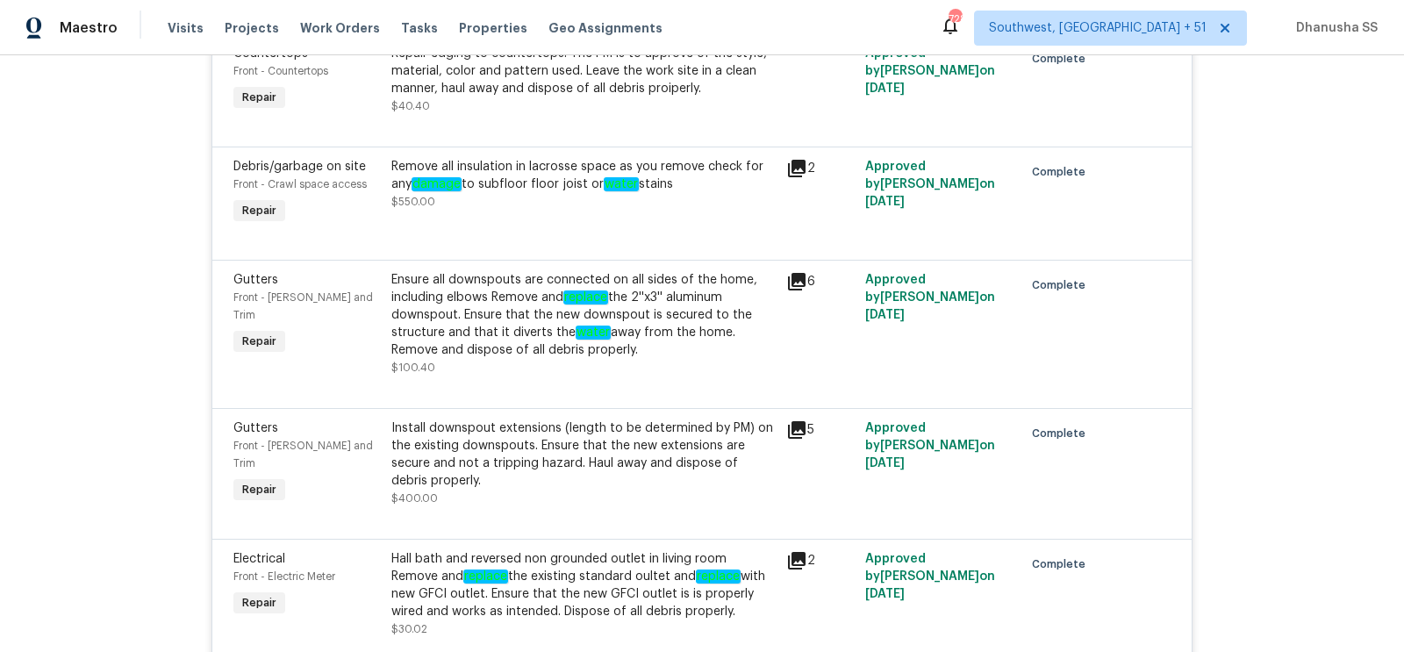
scroll to position [3705, 0]
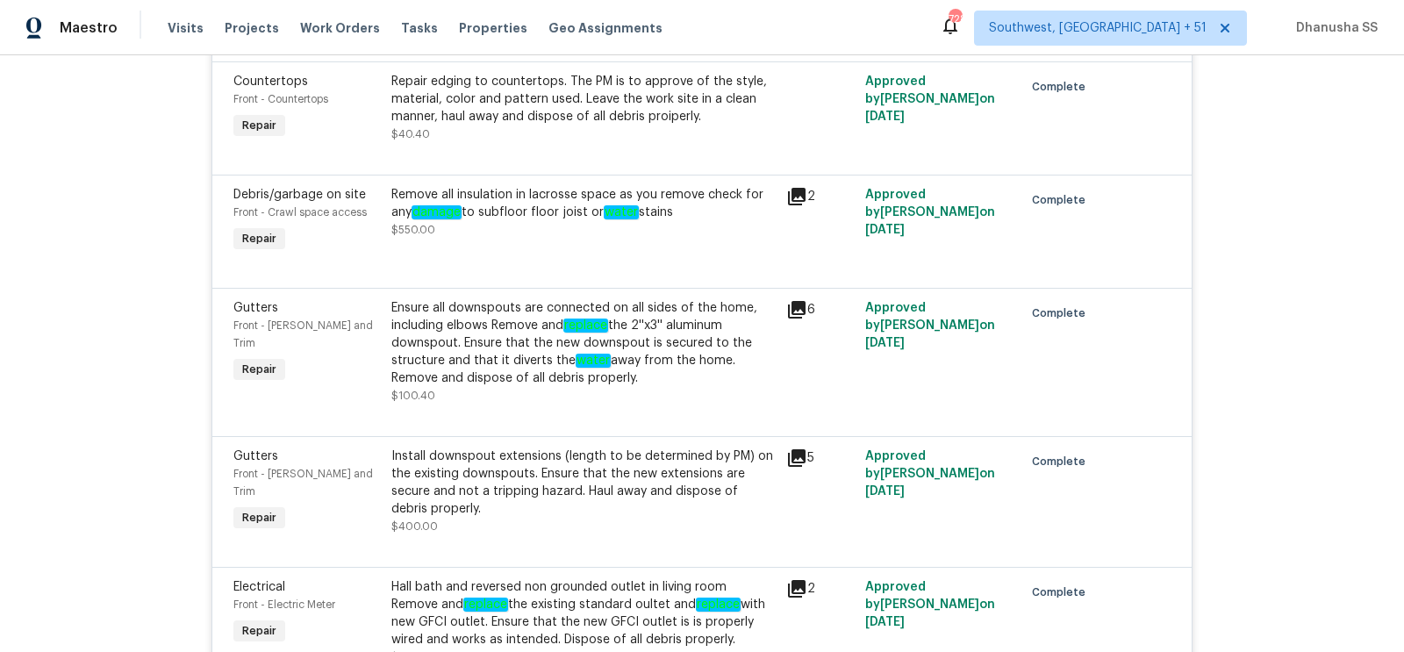
click at [477, 239] on div "Remove all insulation in lacrosse space as you remove check for any damage to s…" at bounding box center [583, 212] width 384 height 53
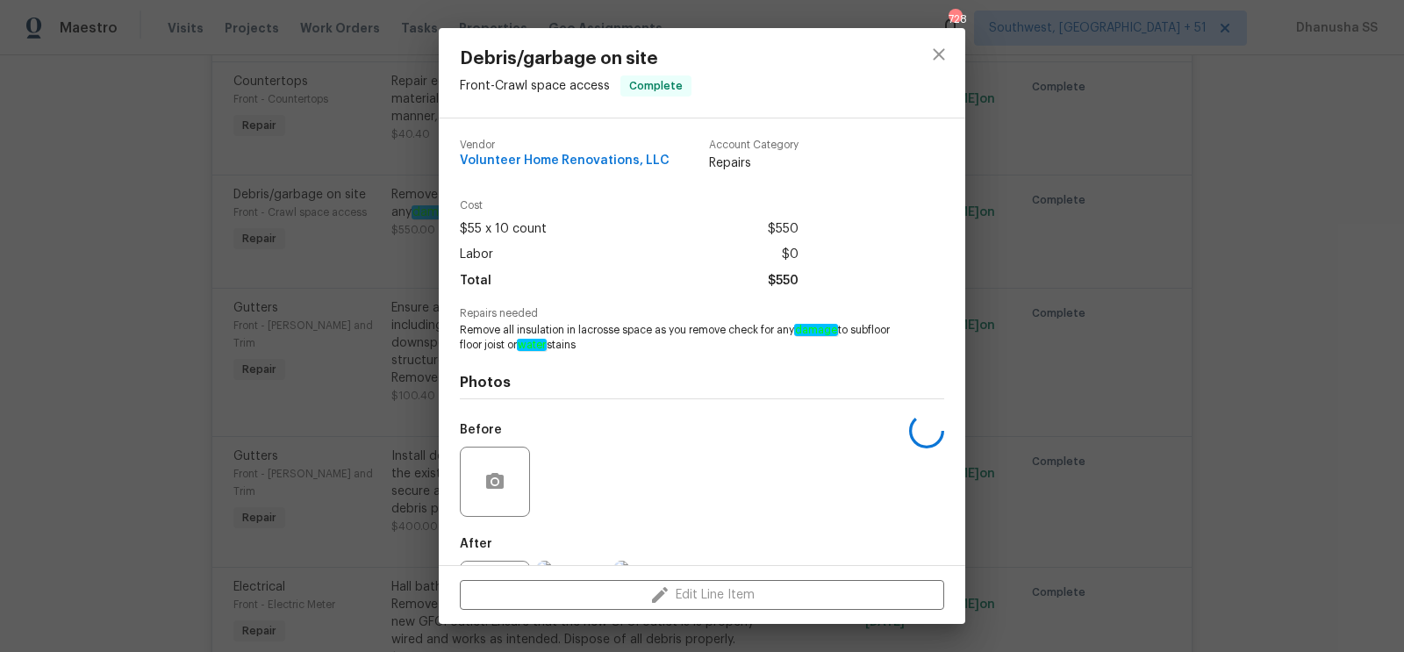
scroll to position [83, 0]
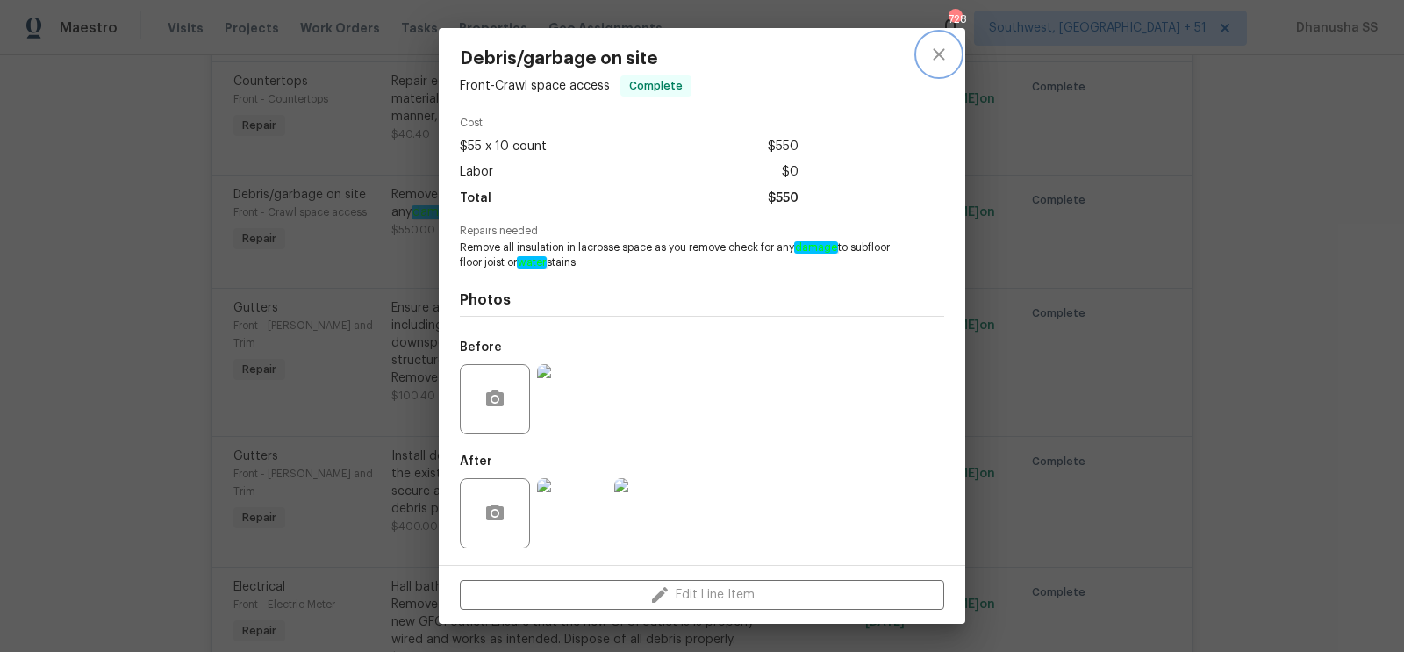
click at [949, 53] on icon "close" at bounding box center [939, 54] width 21 height 21
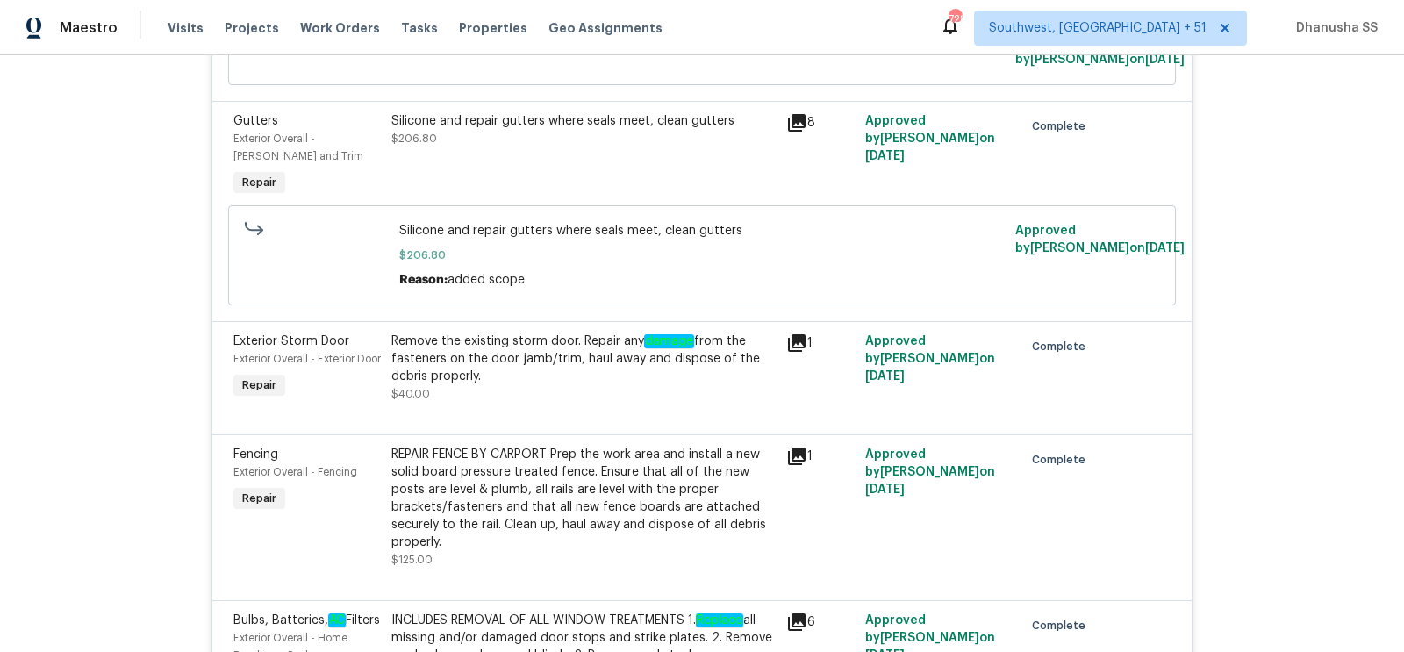
scroll to position [1919, 0]
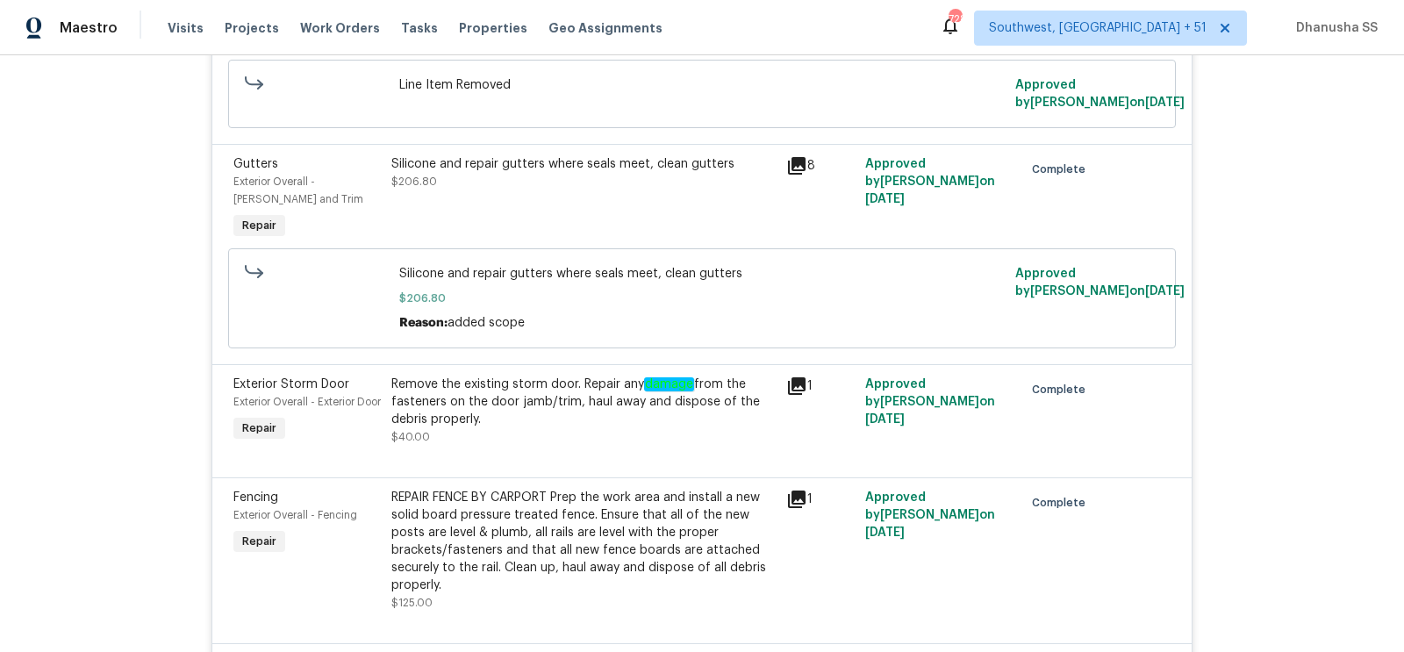
click at [535, 200] on div "Silicone and repair gutters where seals meet, clean gutters $206.80" at bounding box center [583, 199] width 395 height 98
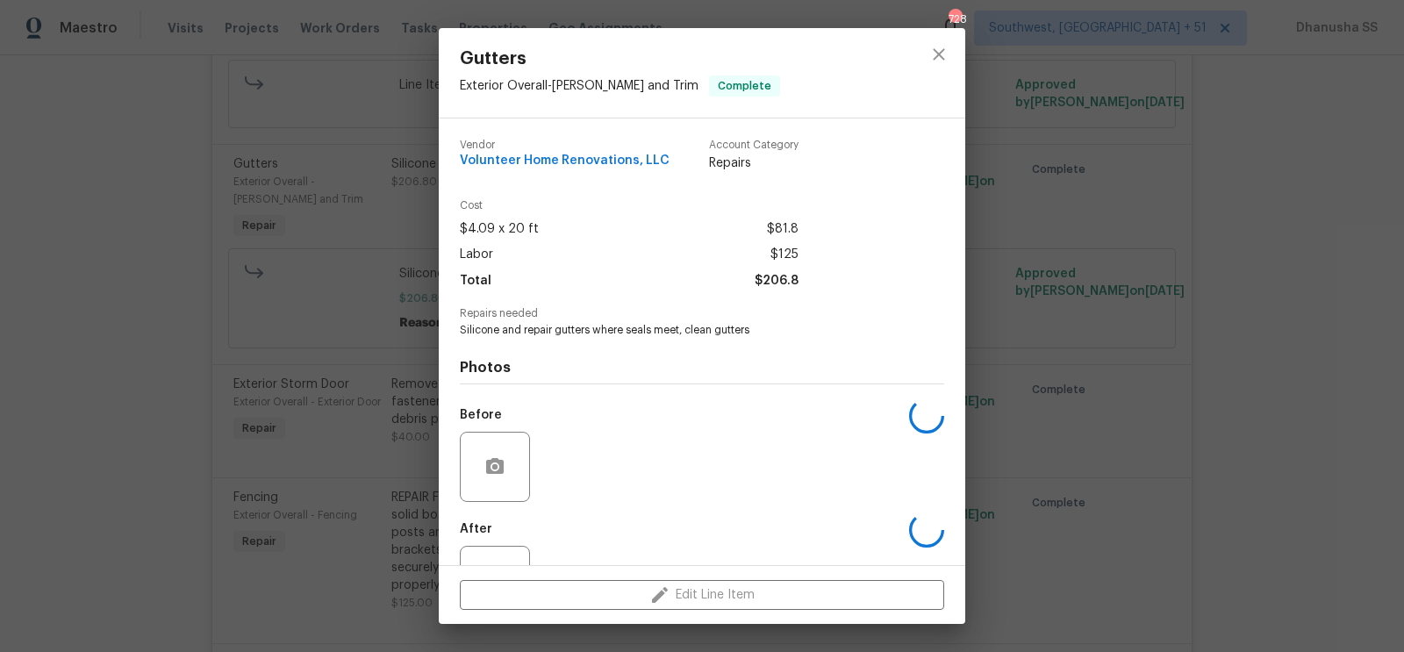
scroll to position [68, 0]
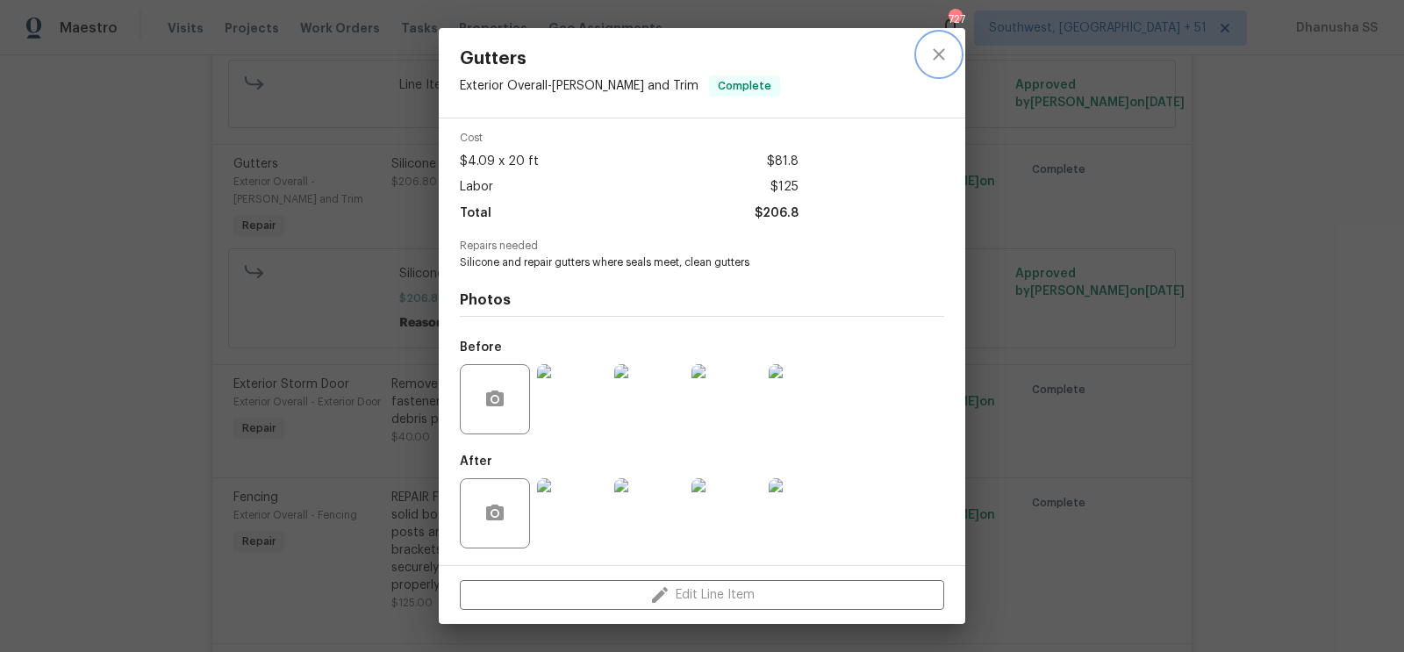
click at [936, 59] on icon "close" at bounding box center [939, 54] width 21 height 21
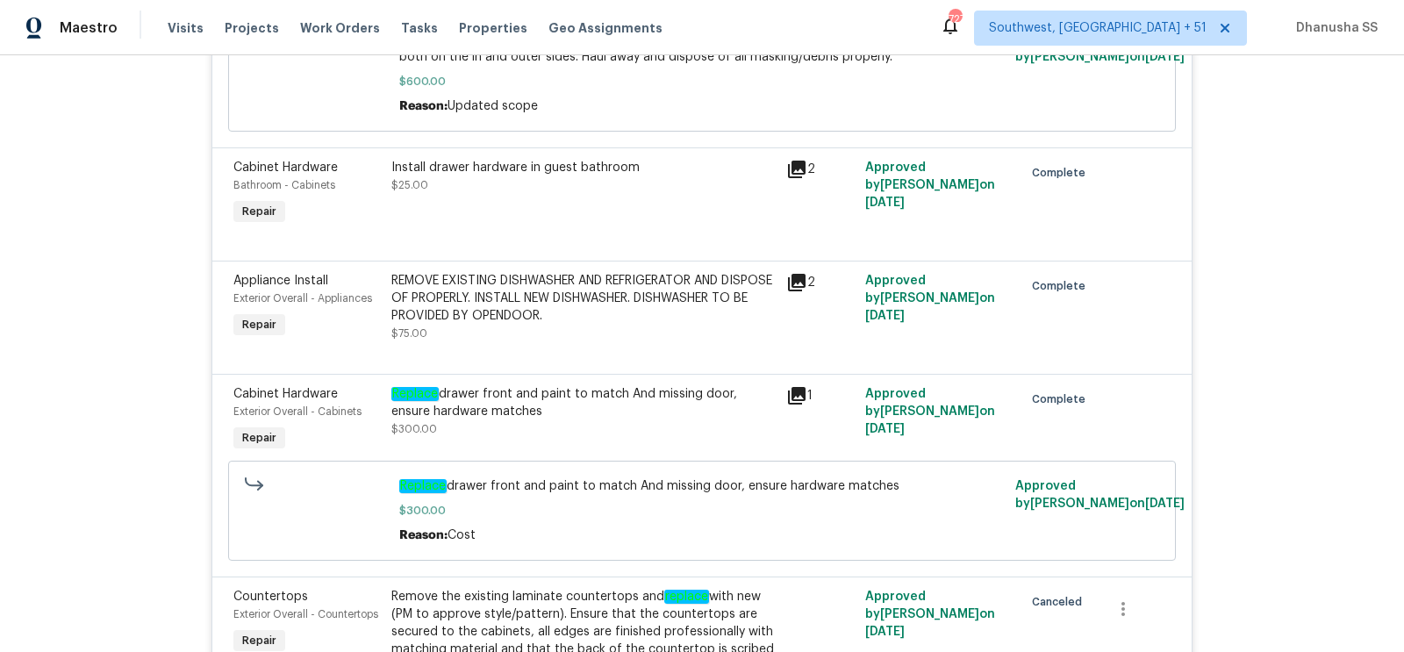
scroll to position [1248, 0]
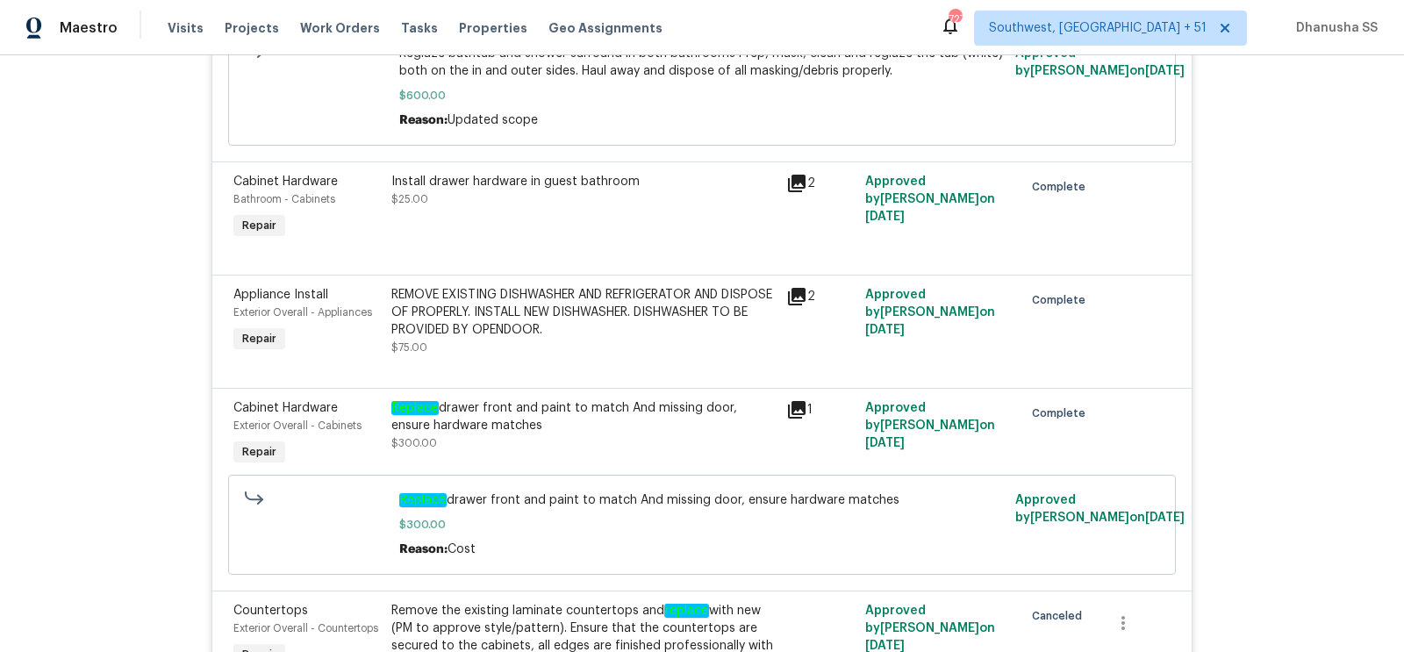
click at [541, 312] on div "REMOVE EXISTING DISHWASHER AND REFRIGERATOR AND DISPOSE OF PROPERLY. INSTALL NE…" at bounding box center [583, 312] width 384 height 53
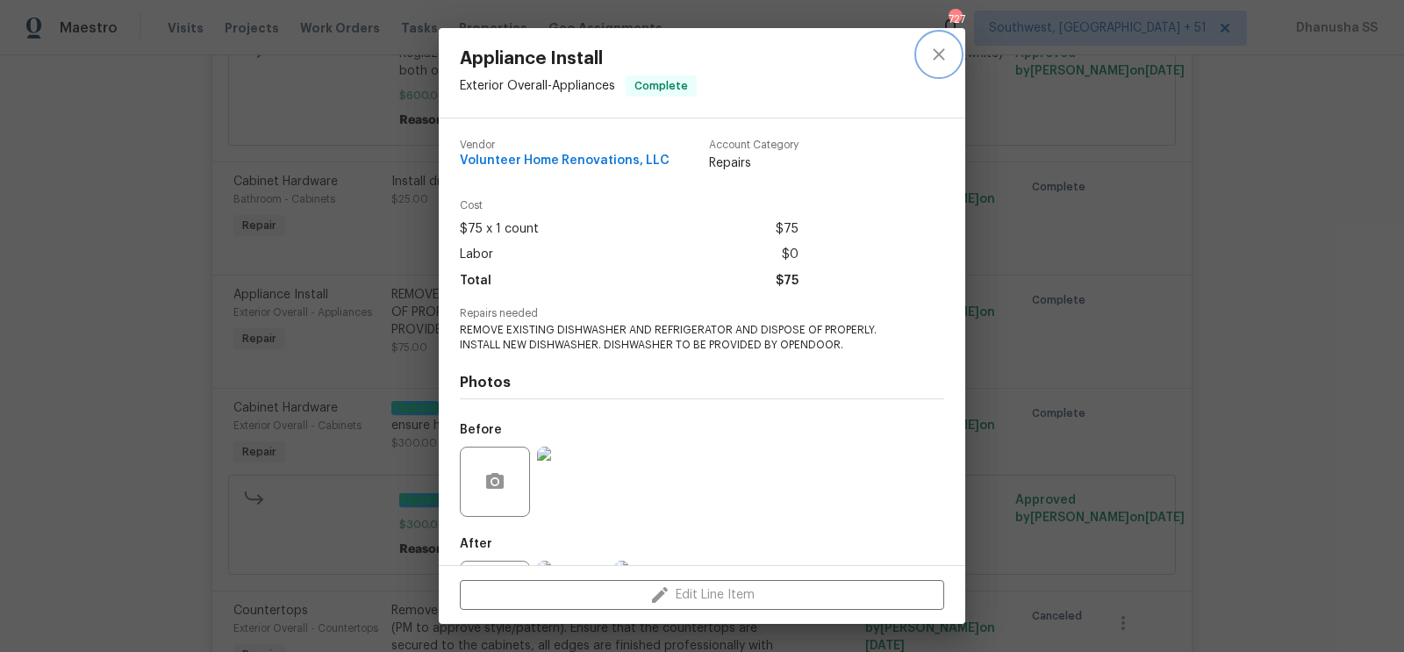
click at [923, 68] on button "close" at bounding box center [939, 54] width 42 height 42
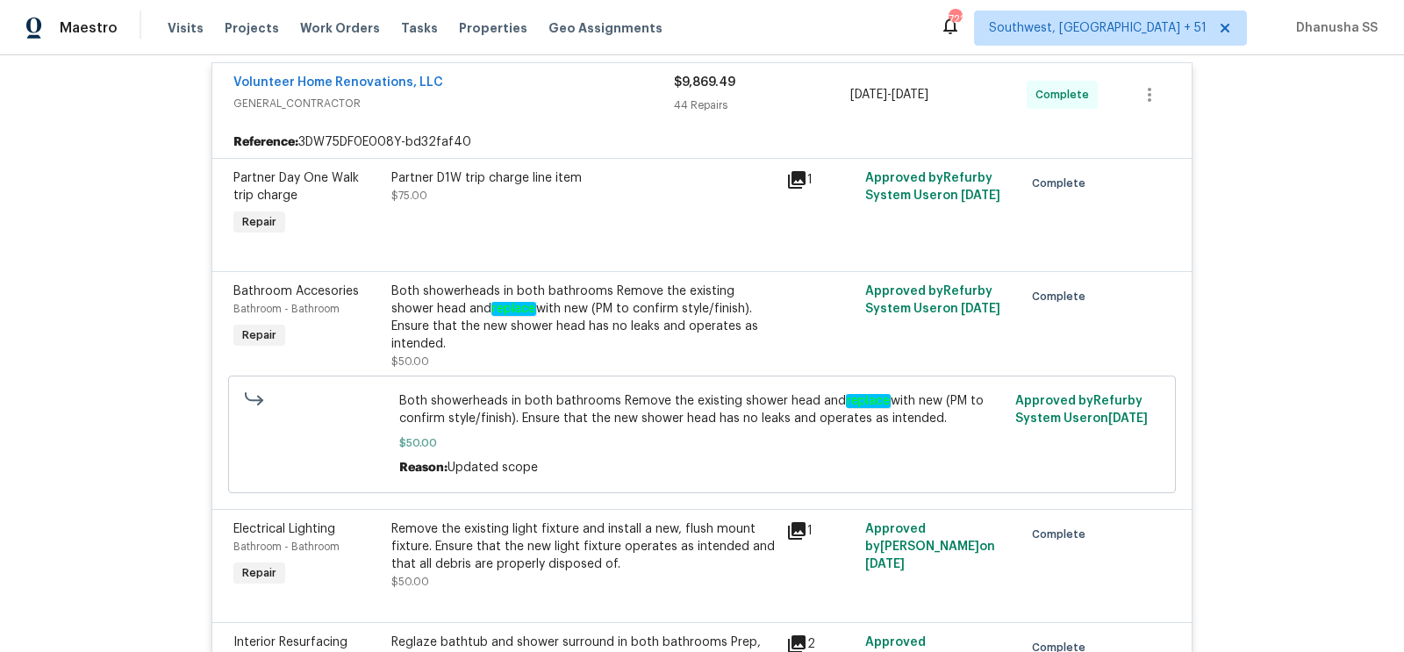
scroll to position [0, 0]
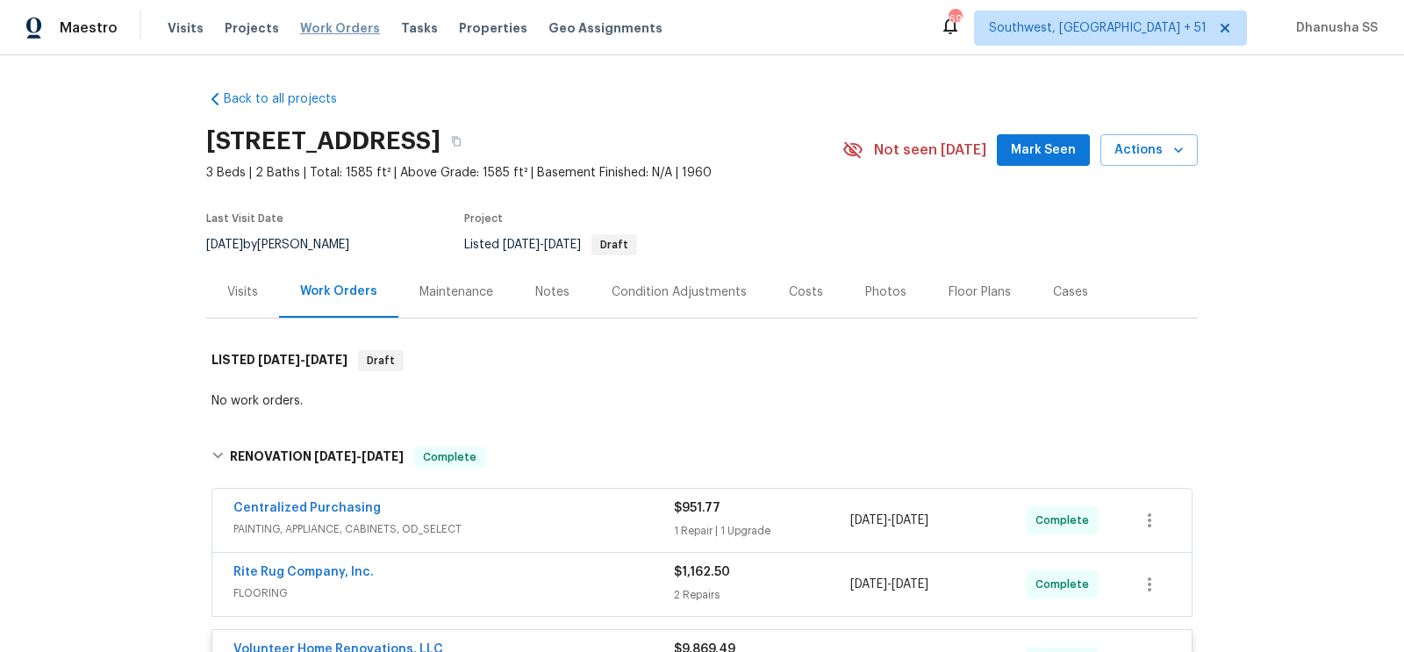
click at [318, 36] on span "Work Orders" at bounding box center [340, 28] width 80 height 18
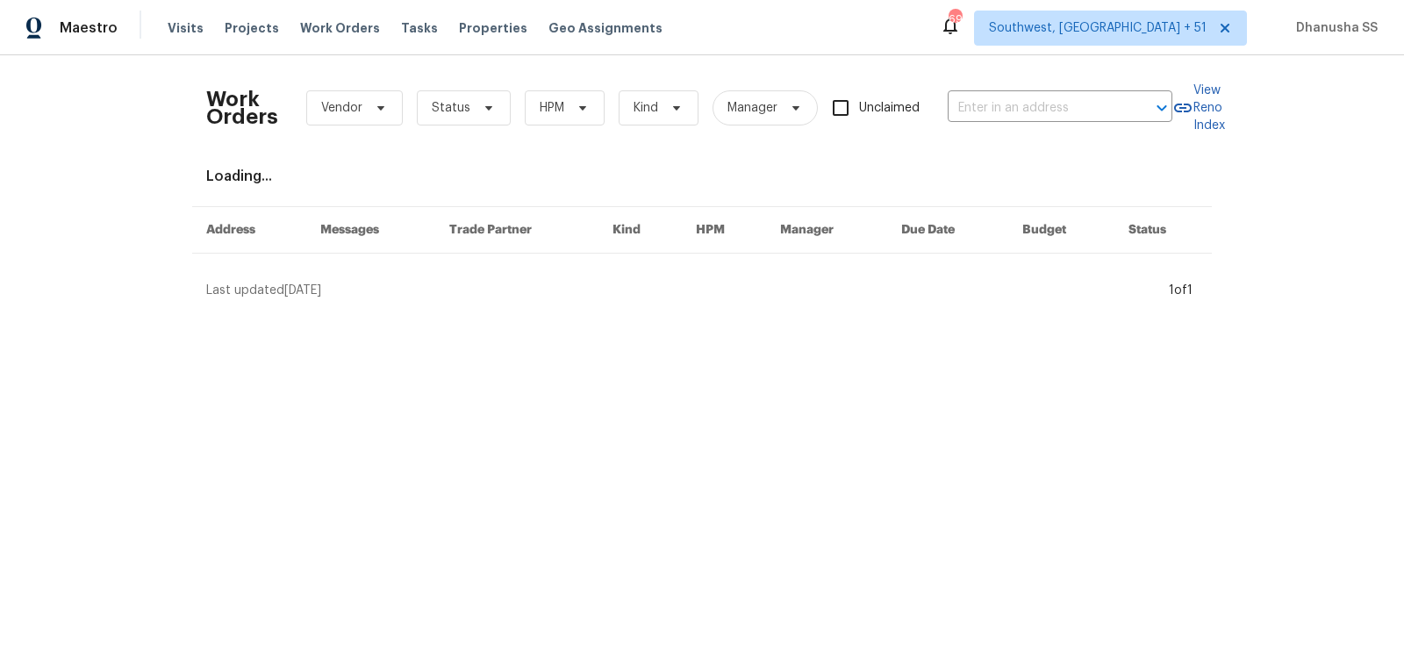
click at [1029, 92] on div "Work Orders Vendor Status HPM Kind Manager Unclaimed ​" at bounding box center [689, 107] width 966 height 77
click at [997, 103] on input "text" at bounding box center [1036, 108] width 176 height 27
paste input "1003 Watson Dr, Elgin, SC 29045"
type input "1003 Watson Dr, Elgin, SC 29045"
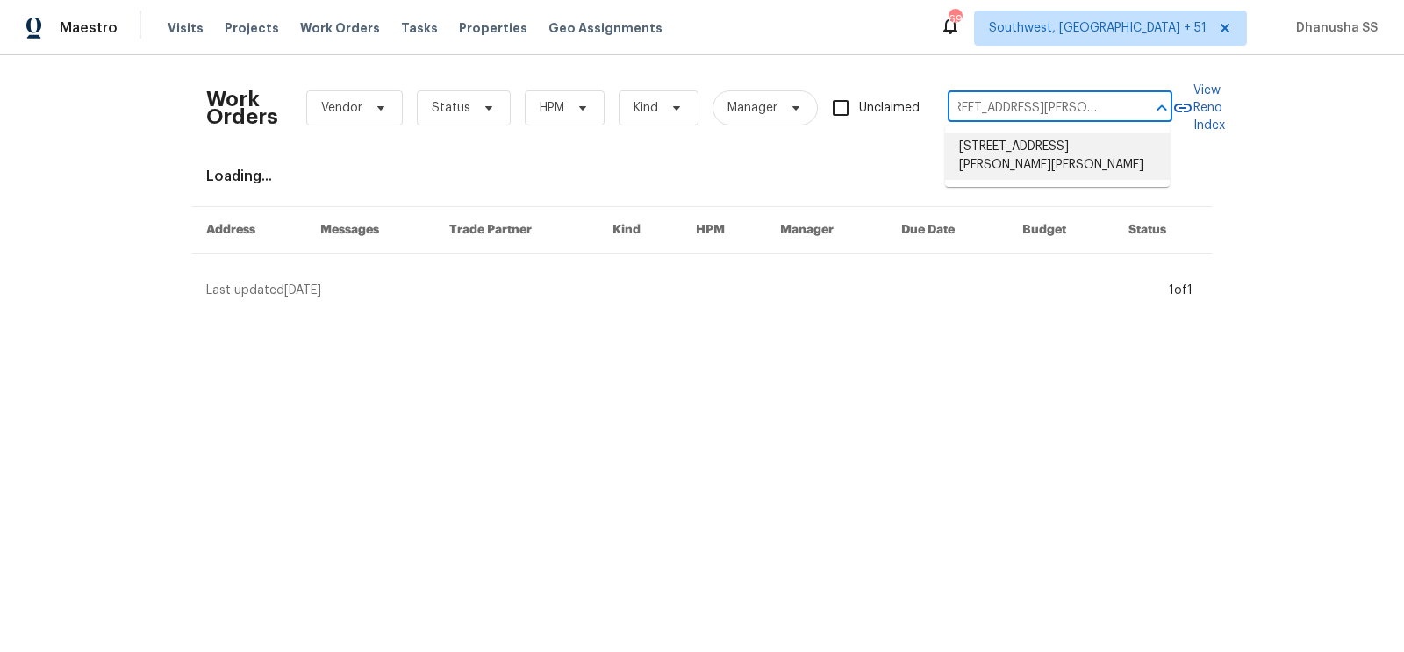
click at [1024, 135] on li "1003 Watson Dr, Elgin, SC 29045" at bounding box center [1057, 156] width 225 height 47
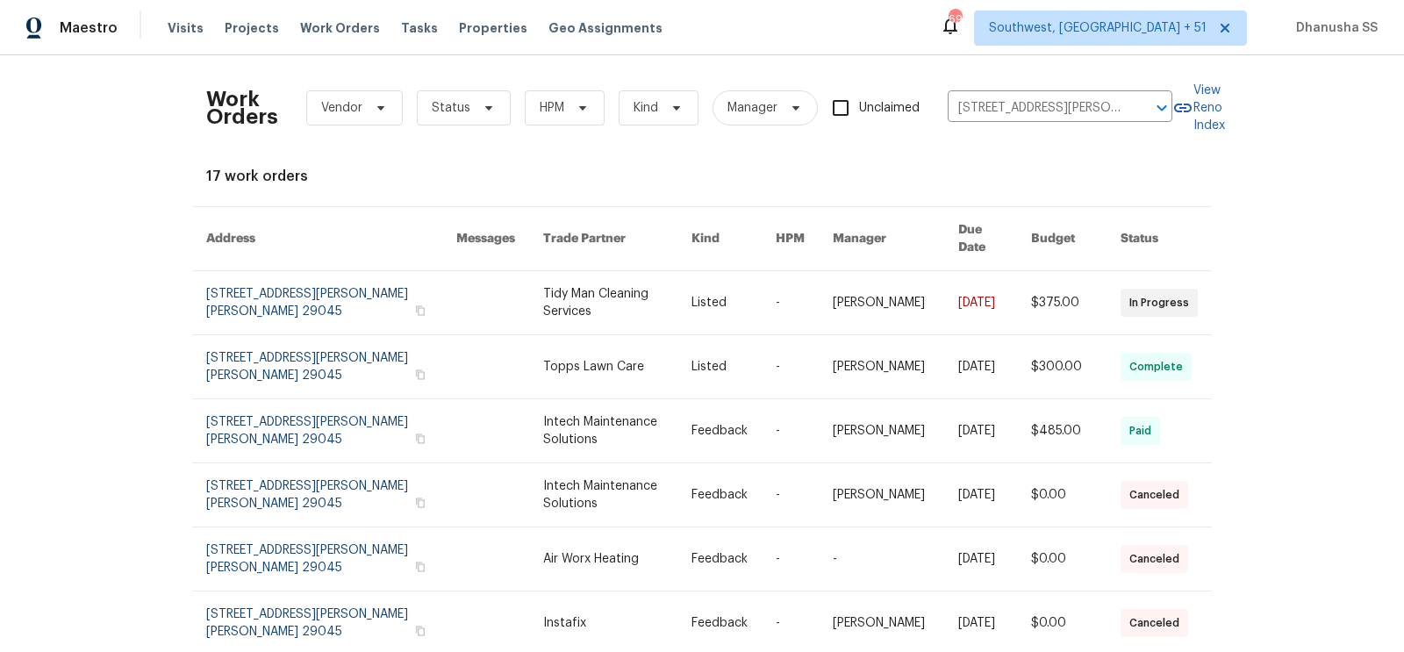
click at [601, 302] on link at bounding box center [617, 302] width 148 height 63
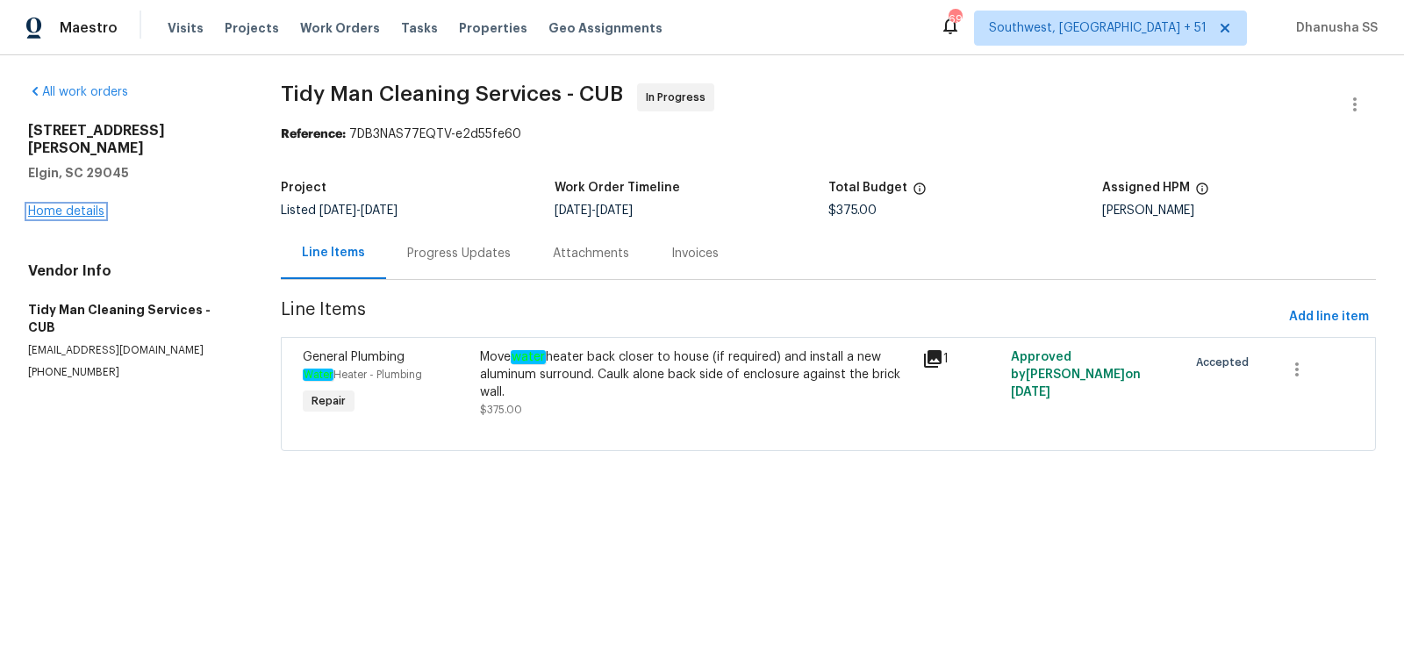
click at [57, 205] on link "Home details" at bounding box center [66, 211] width 76 height 12
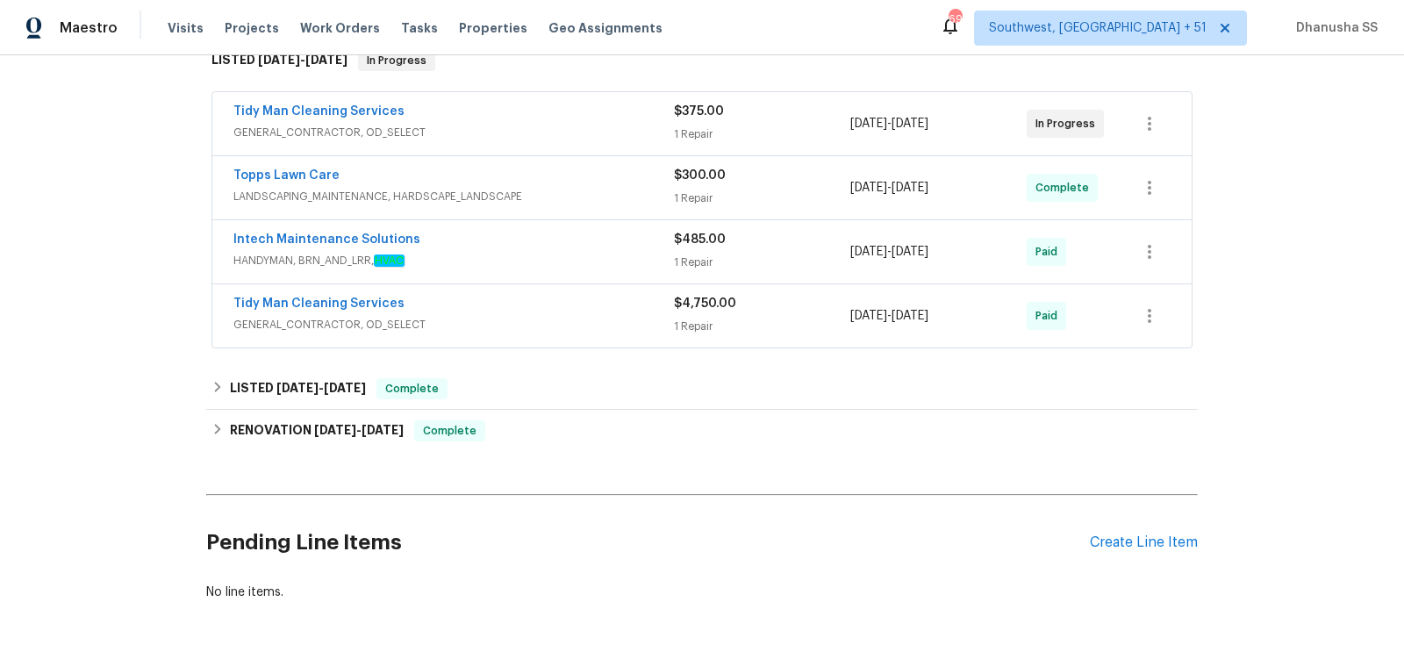
scroll to position [363, 0]
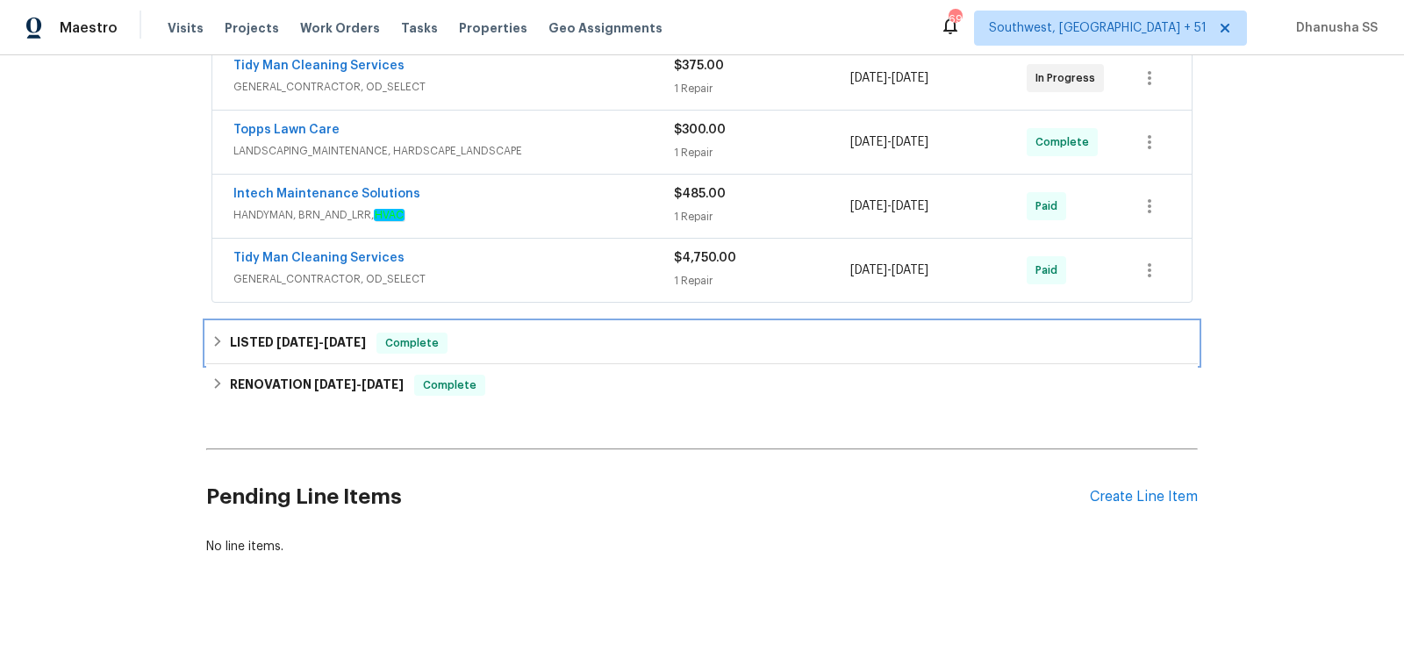
click at [541, 333] on div "LISTED 6/5/25 - 6/11/25 Complete" at bounding box center [702, 343] width 981 height 21
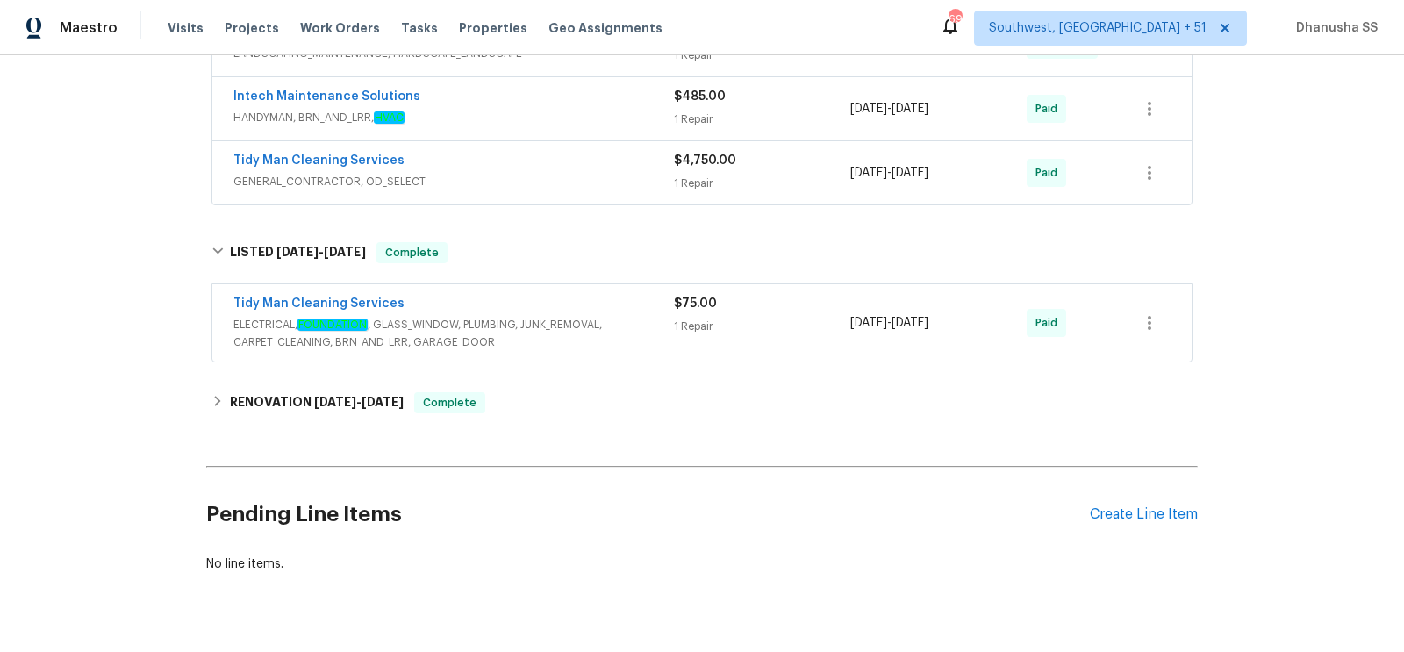
click at [569, 316] on span "ELECTRICAL, FOUNDATION , GLASS_WINDOW, PLUMBING, JUNK_REMOVAL, CARPET_CLEANING,…" at bounding box center [453, 333] width 441 height 35
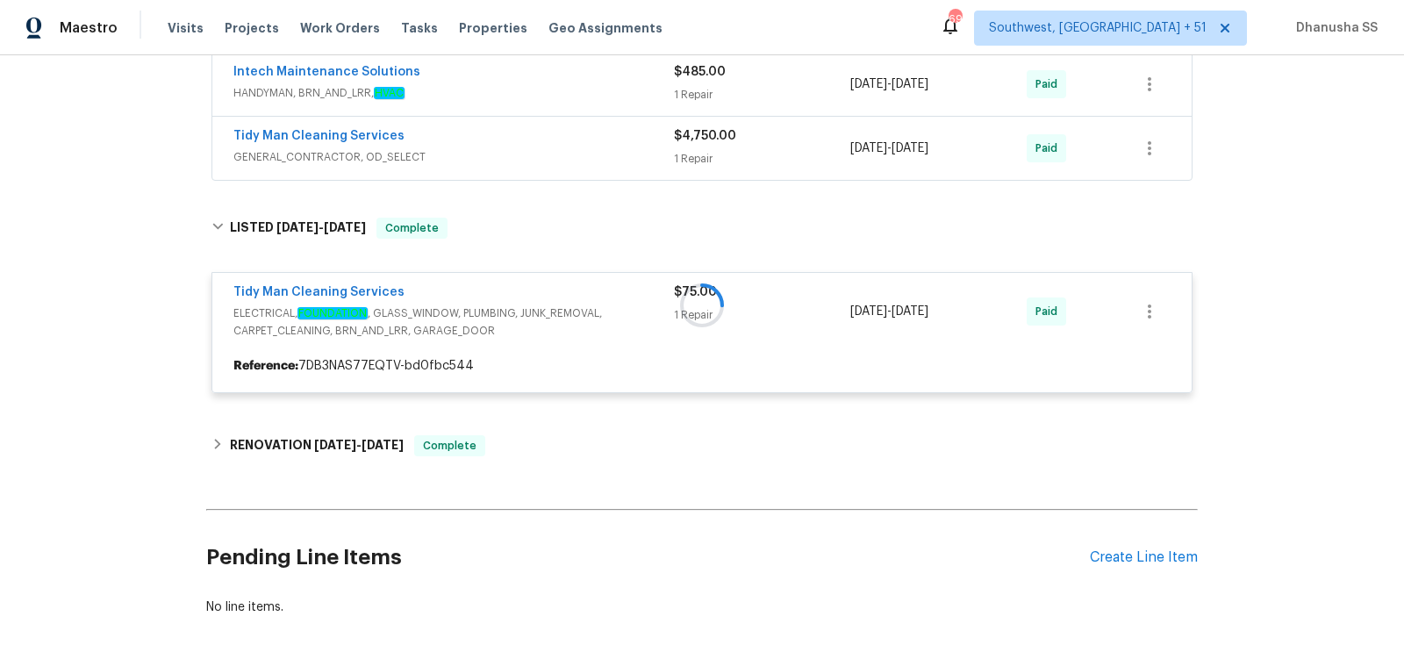
scroll to position [545, 0]
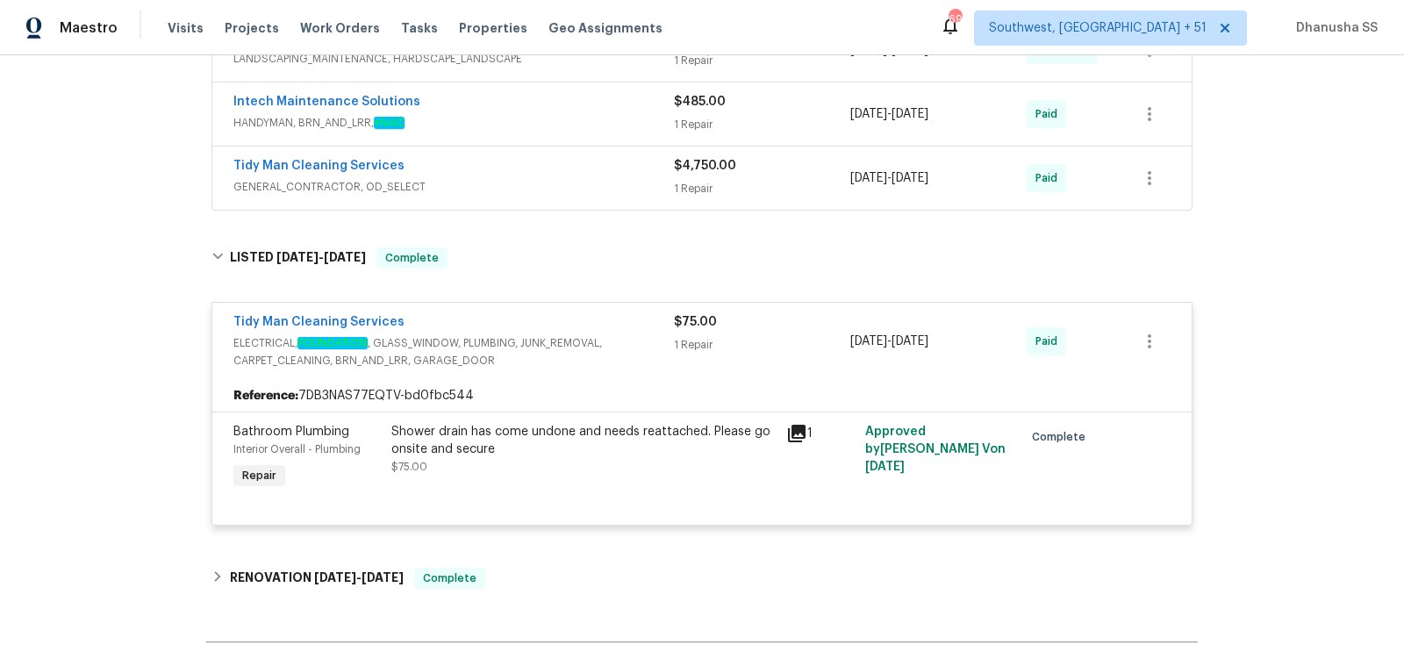
click at [578, 178] on span "GENERAL_CONTRACTOR, OD_SELECT" at bounding box center [453, 187] width 441 height 18
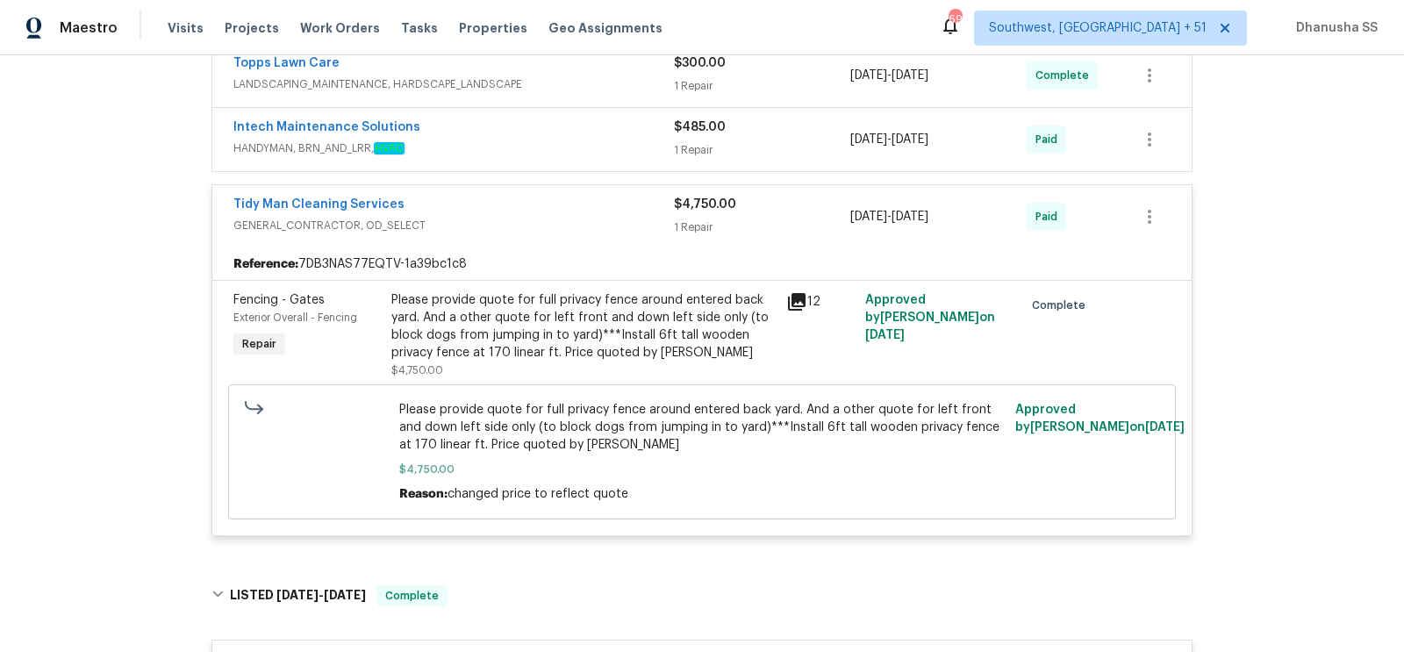
scroll to position [329, 0]
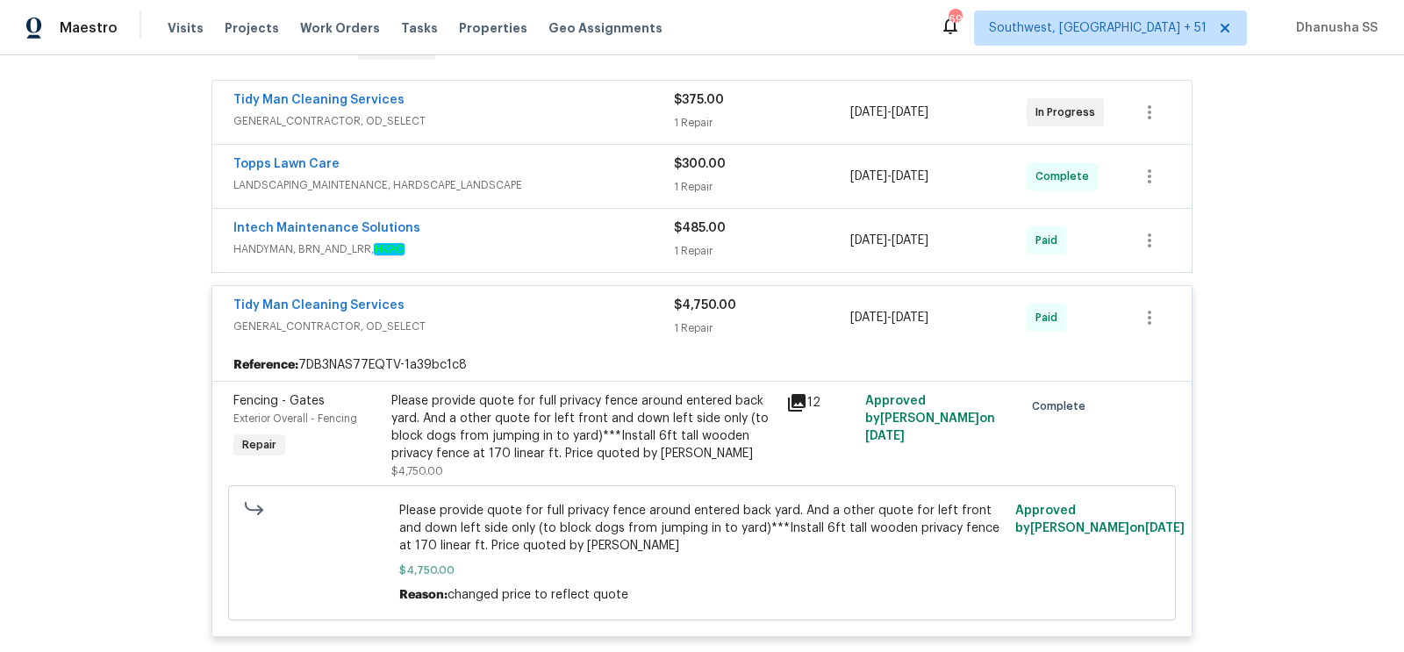
click at [585, 209] on div "Intech Maintenance Solutions HANDYMAN, BRN_AND_LRR, HVAC $485.00 1 Repair 9/8/2…" at bounding box center [702, 240] width 980 height 63
click at [600, 241] on span "HANDYMAN, BRN_AND_LRR, HVAC" at bounding box center [453, 250] width 441 height 18
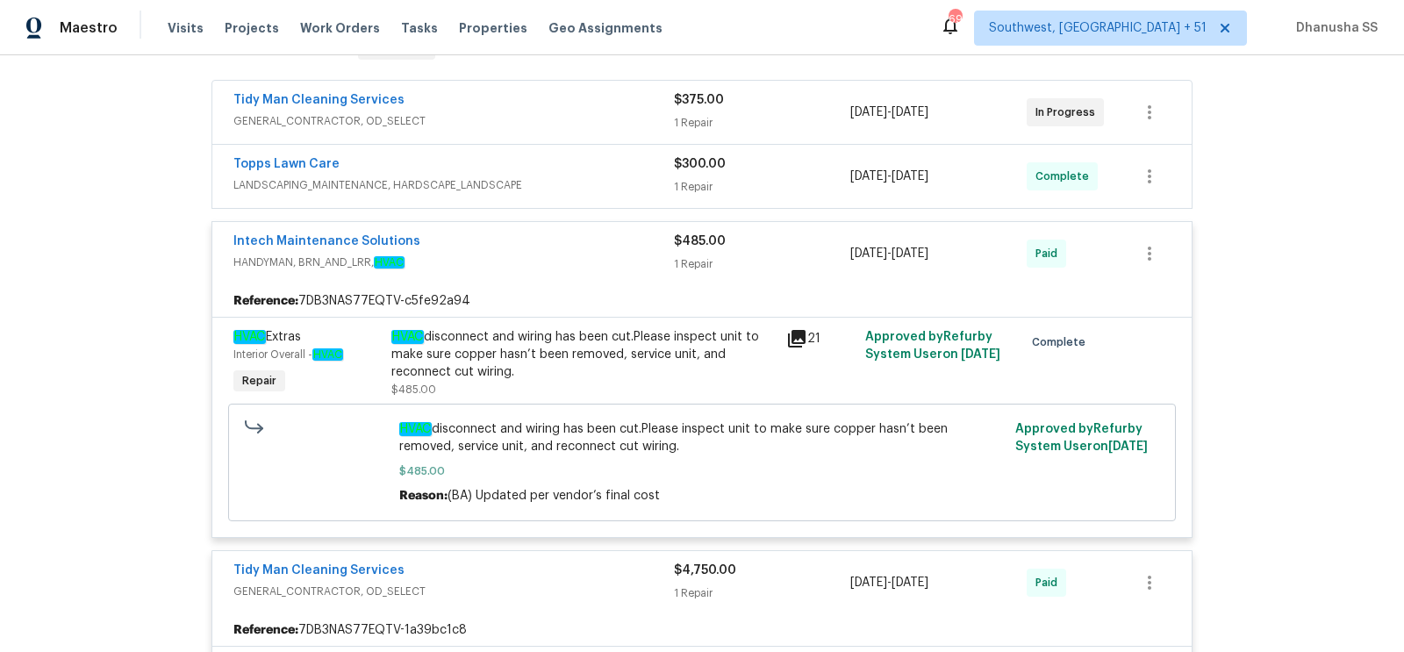
scroll to position [245, 0]
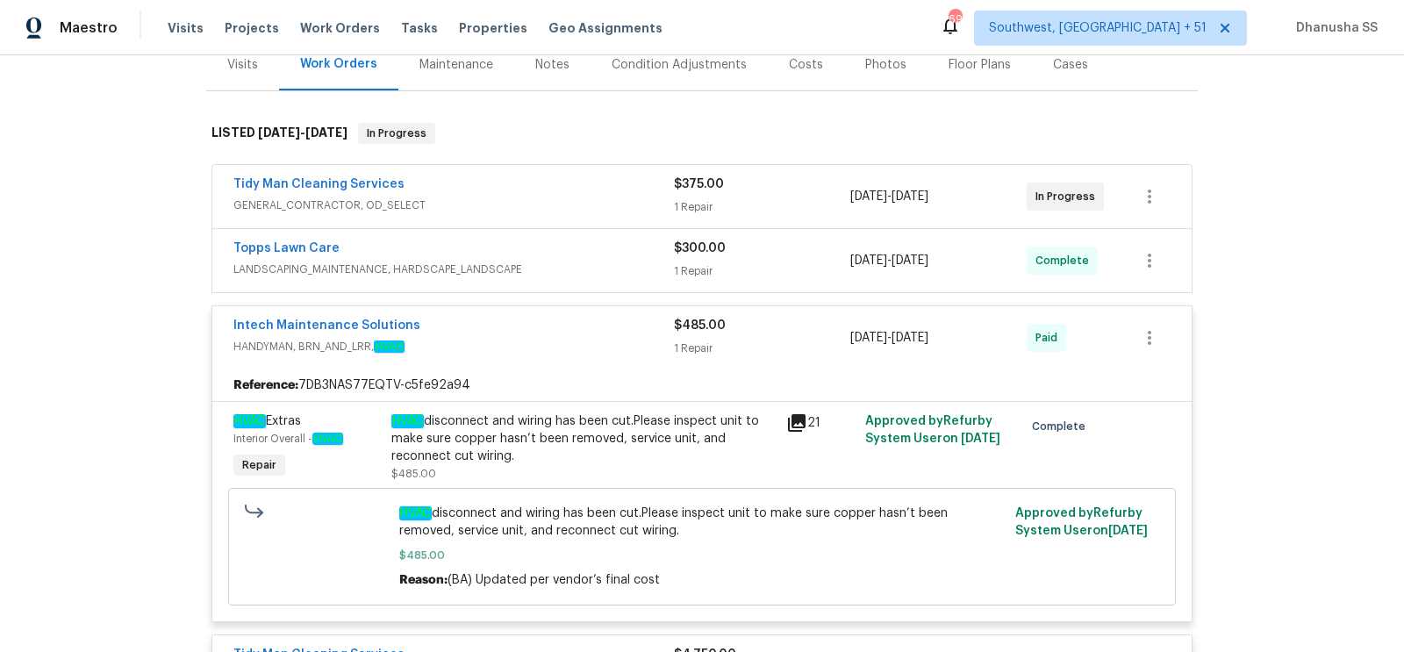
click at [600, 240] on div "Topps Lawn Care" at bounding box center [453, 250] width 441 height 21
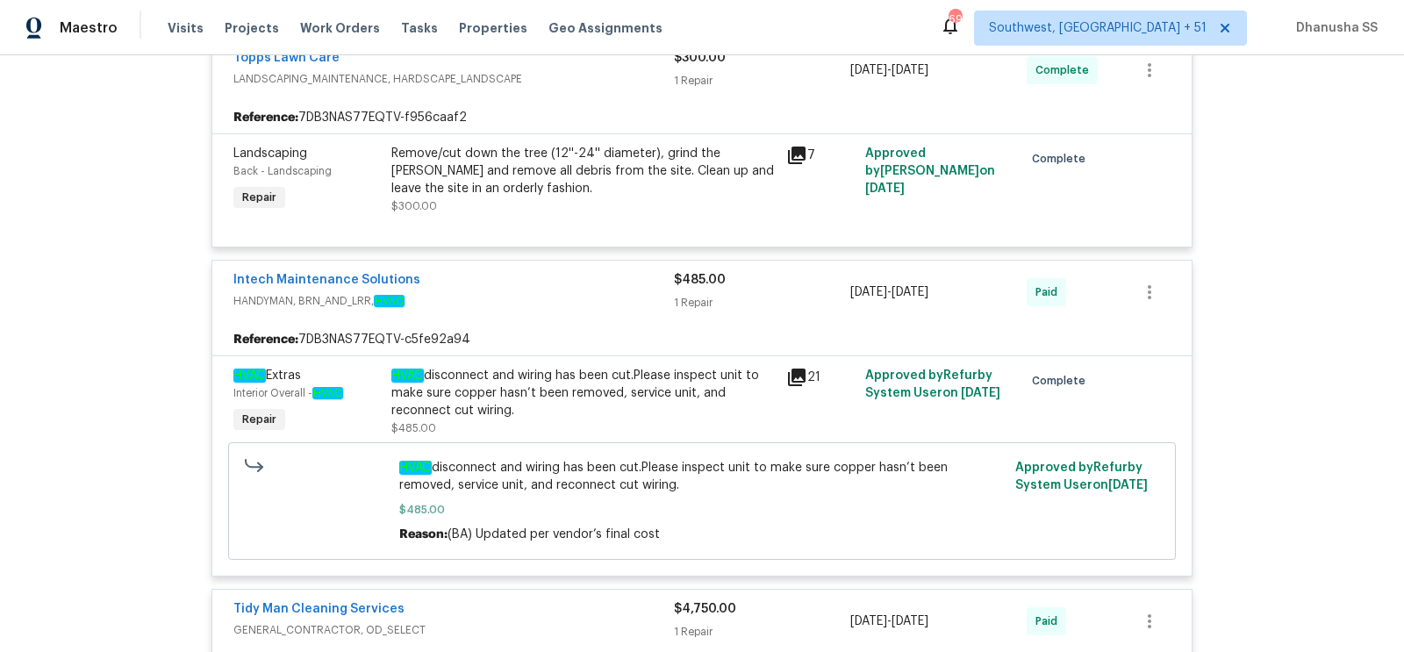
scroll to position [194, 0]
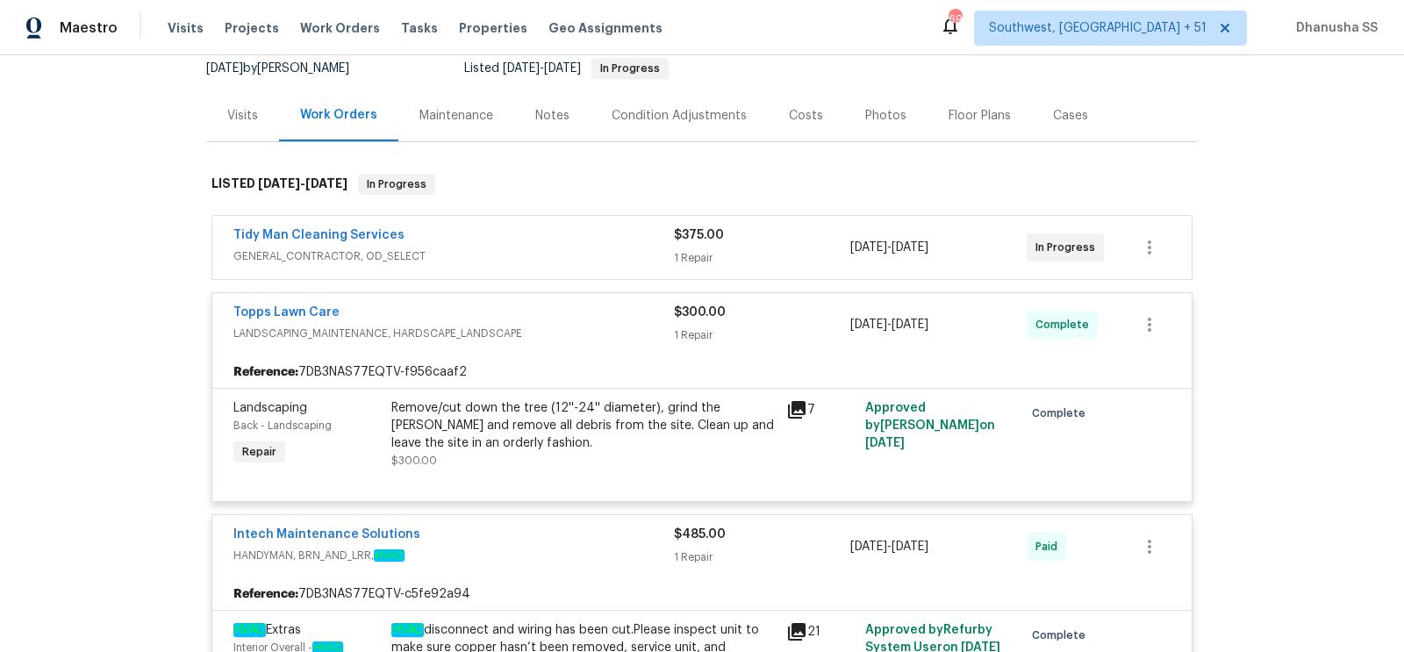
click at [594, 254] on div "Tidy Man Cleaning Services GENERAL_CONTRACTOR, OD_SELECT $375.00 1 Repair 9/3/2…" at bounding box center [702, 247] width 980 height 63
click at [585, 248] on span "GENERAL_CONTRACTOR, OD_SELECT" at bounding box center [453, 257] width 441 height 18
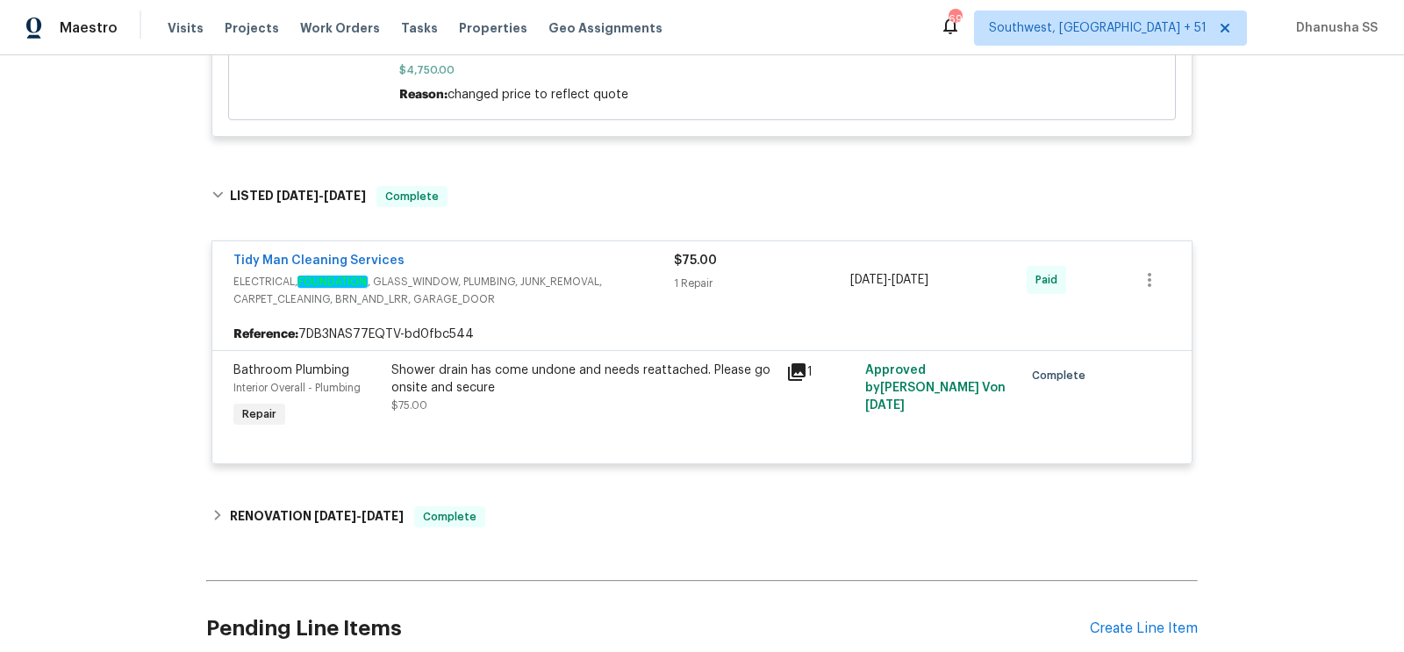
scroll to position [1418, 0]
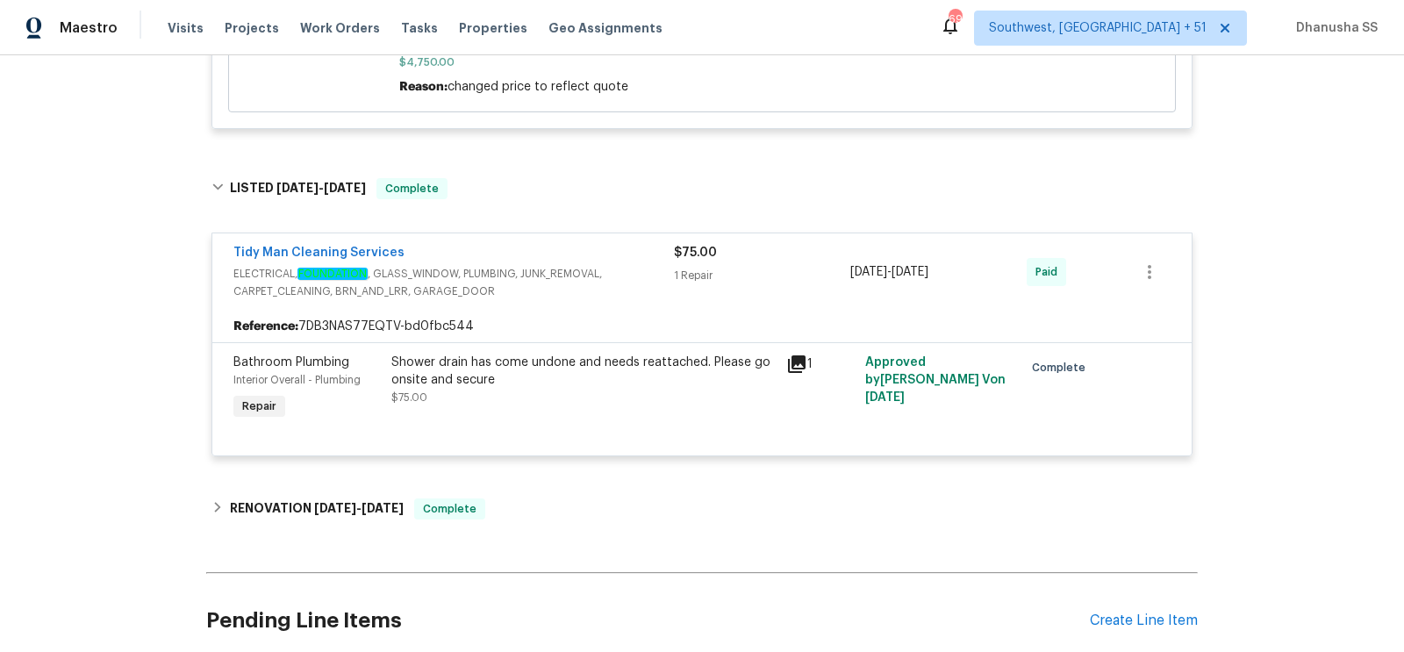
click at [514, 383] on div "Shower drain has come undone and needs reattached. Please go onsite and secure …" at bounding box center [583, 380] width 384 height 53
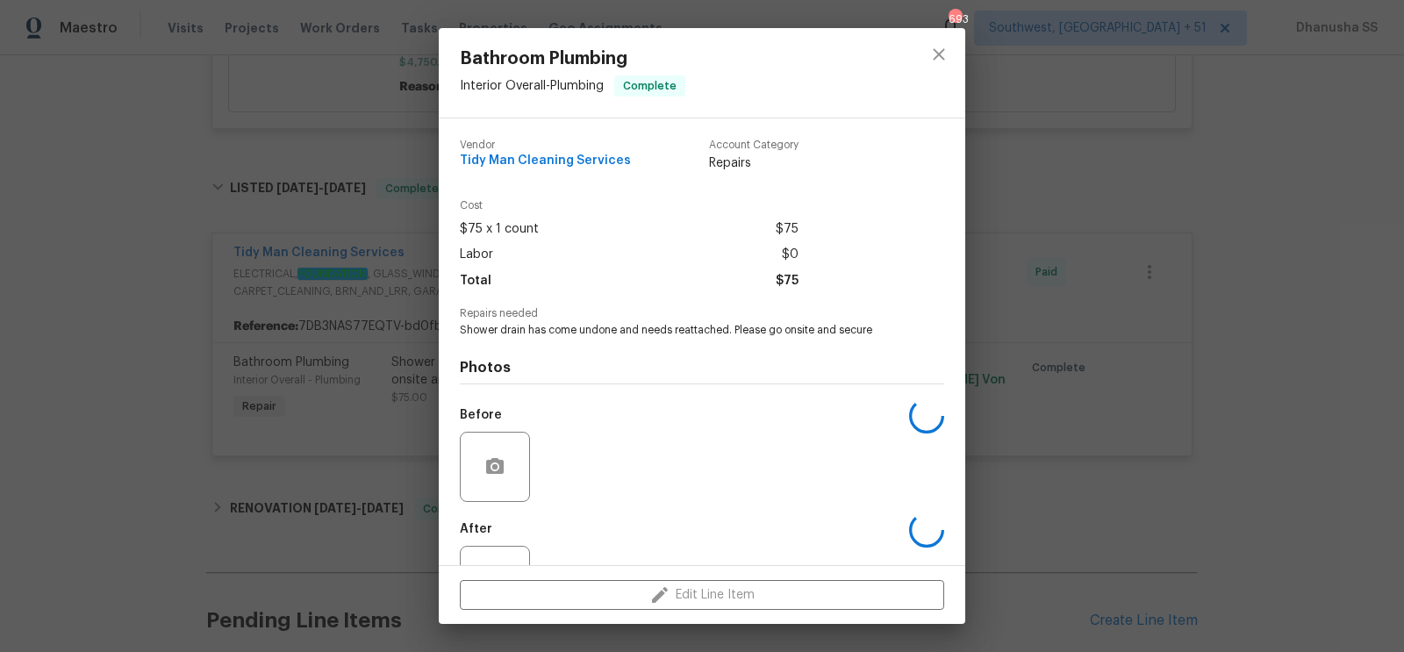
scroll to position [68, 0]
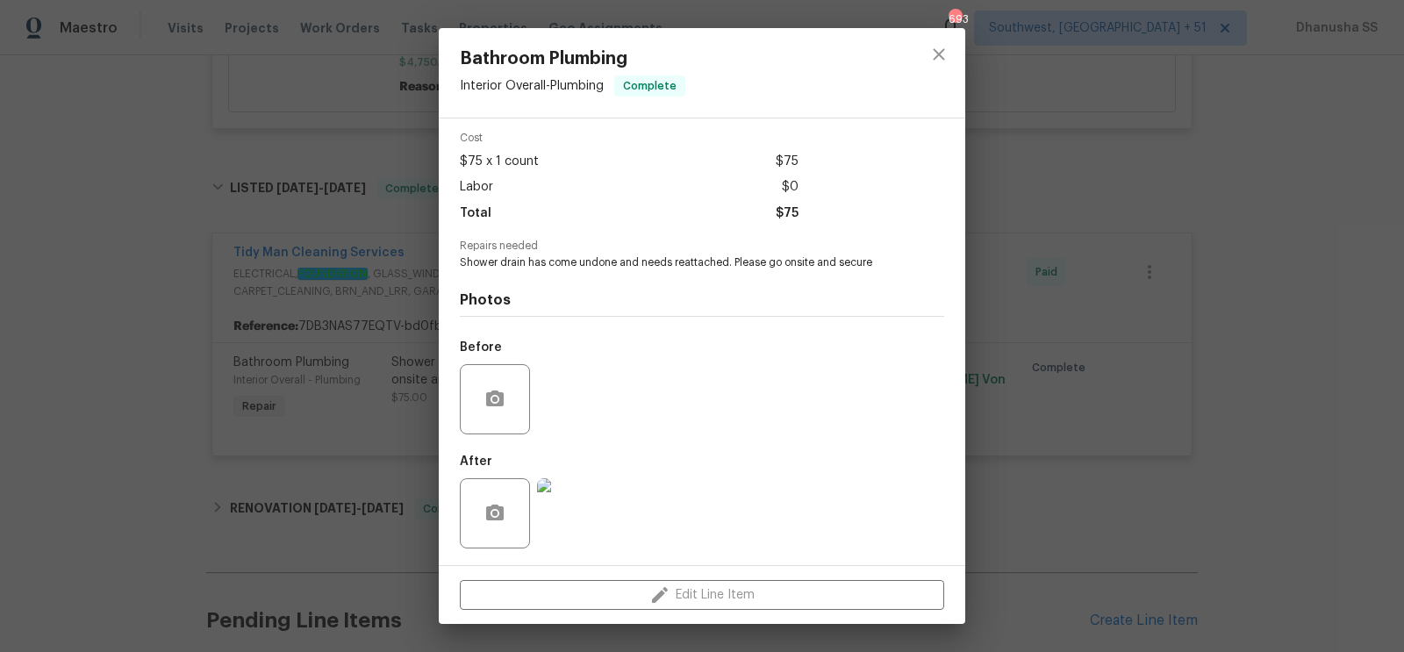
click at [566, 521] on img at bounding box center [572, 513] width 70 height 70
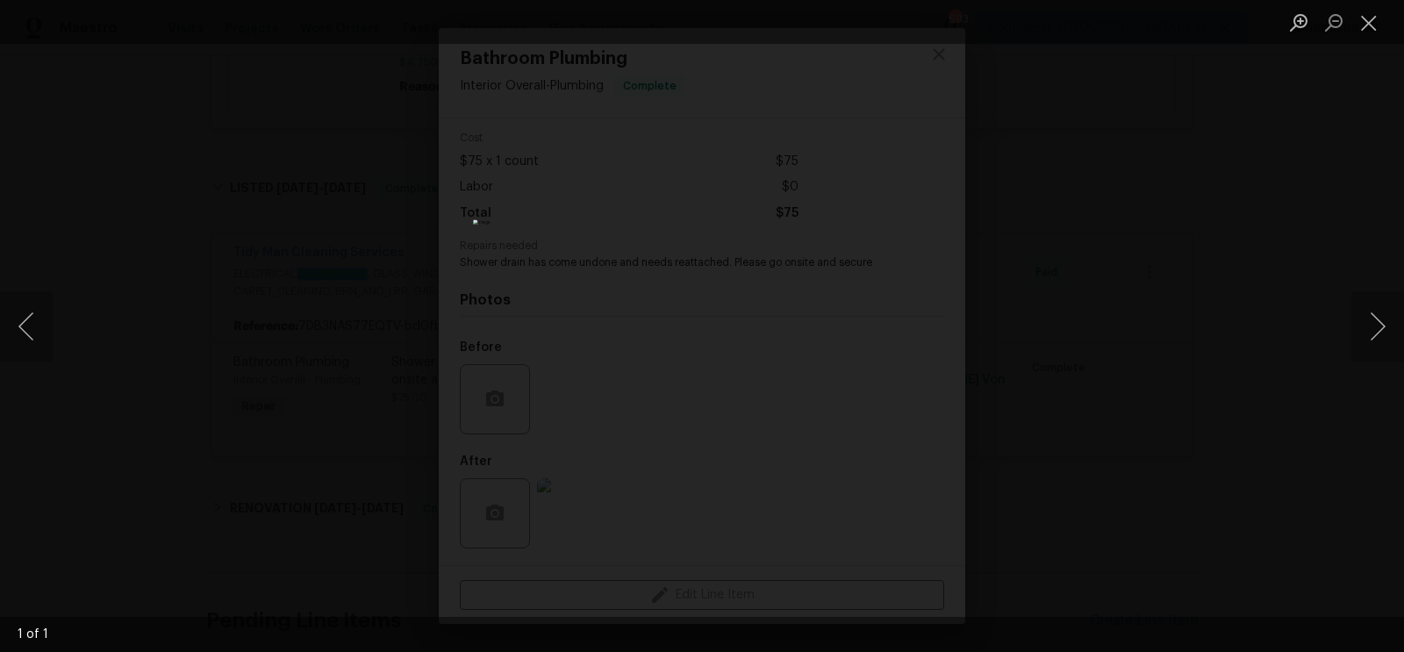
click at [1158, 337] on div "Lightbox" at bounding box center [702, 326] width 1404 height 652
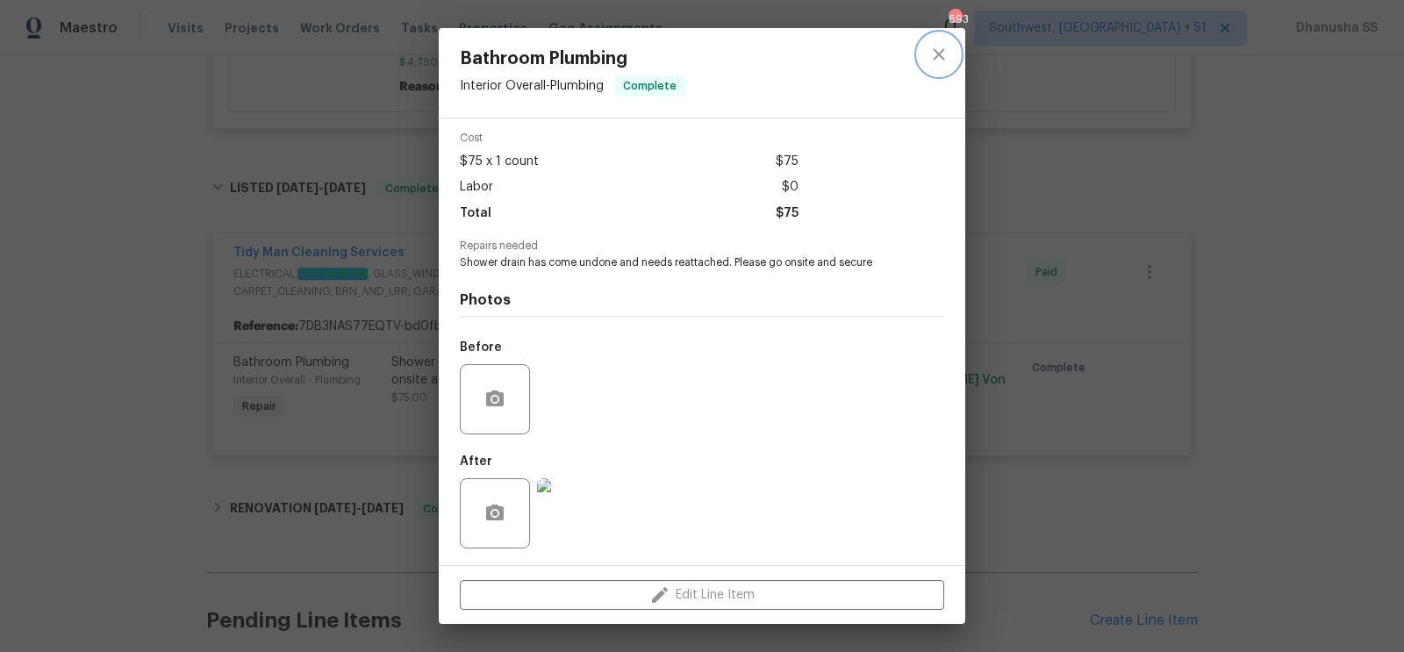
click at [950, 61] on button "close" at bounding box center [939, 54] width 42 height 42
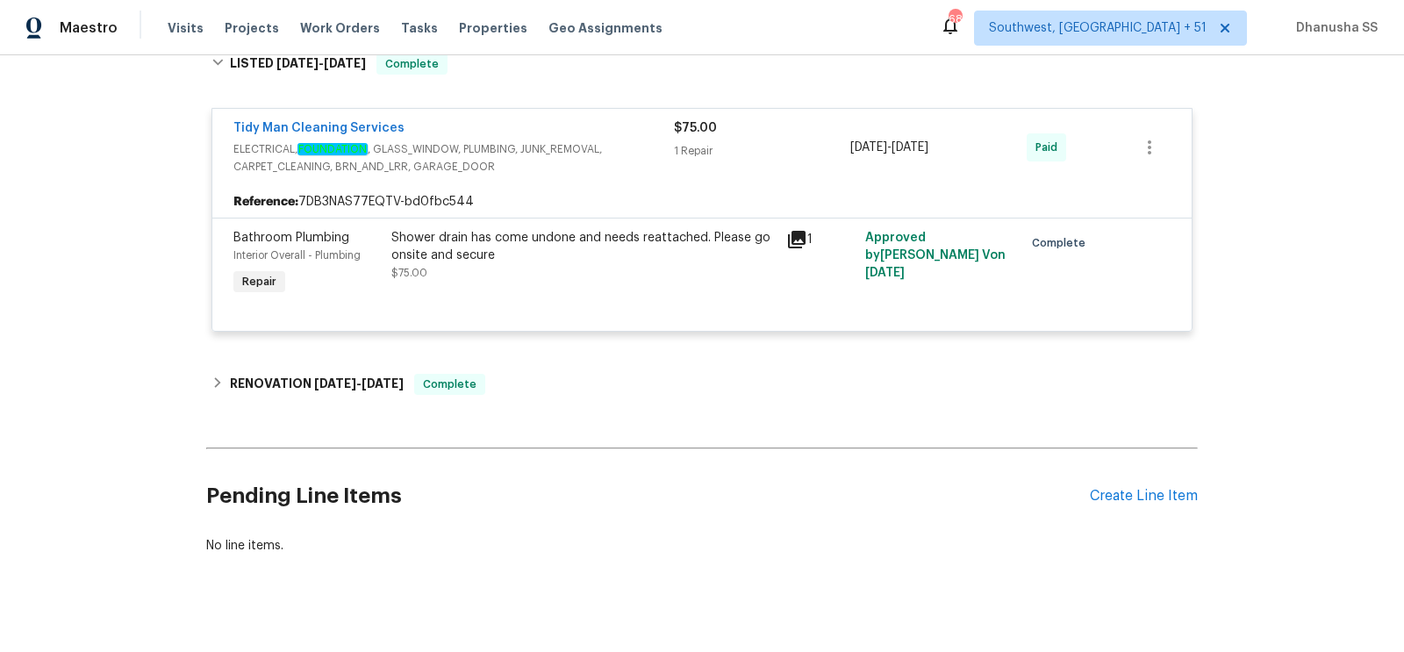
scroll to position [90, 0]
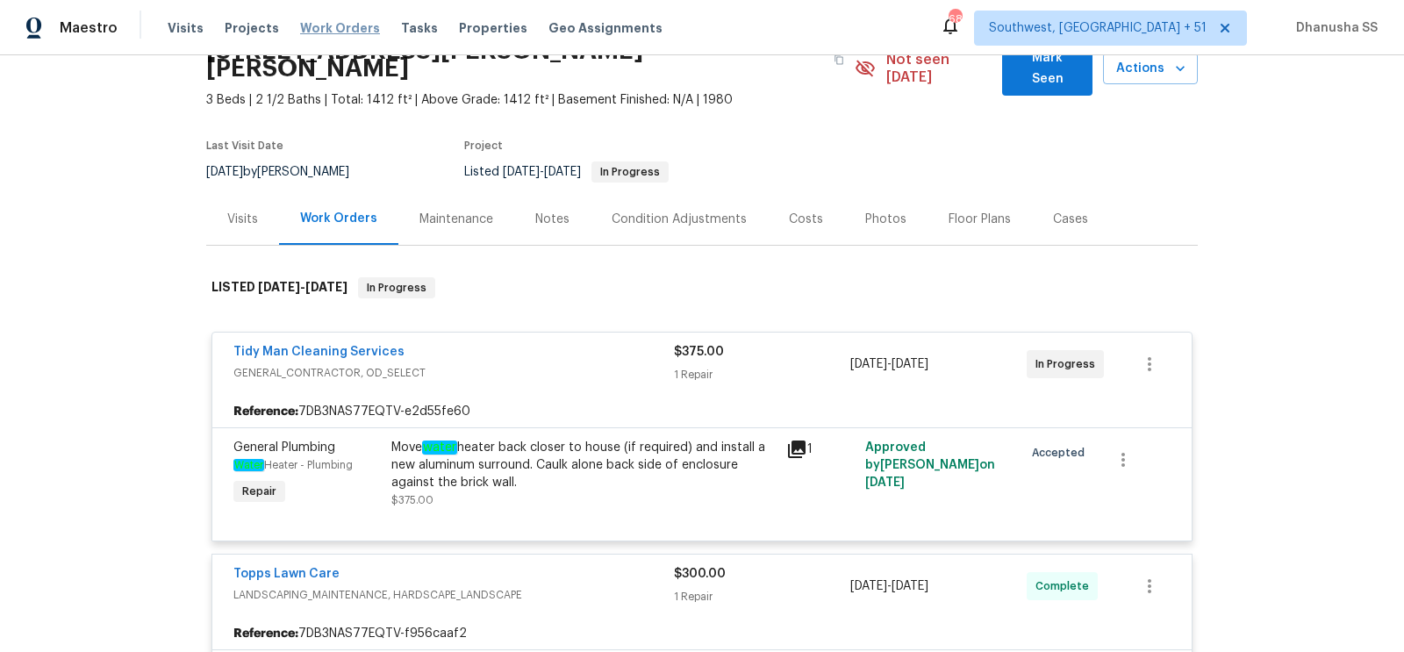
click at [334, 23] on span "Work Orders" at bounding box center [340, 28] width 80 height 18
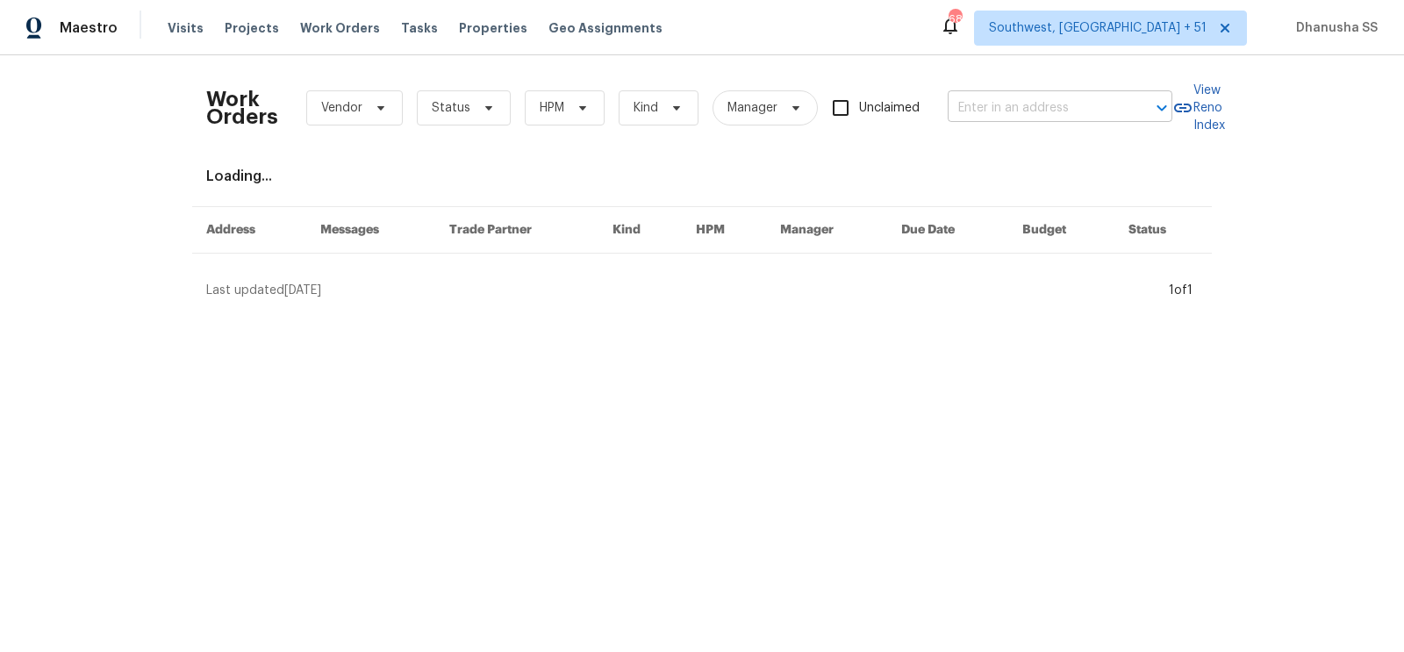
click at [994, 107] on input "text" at bounding box center [1036, 108] width 176 height 27
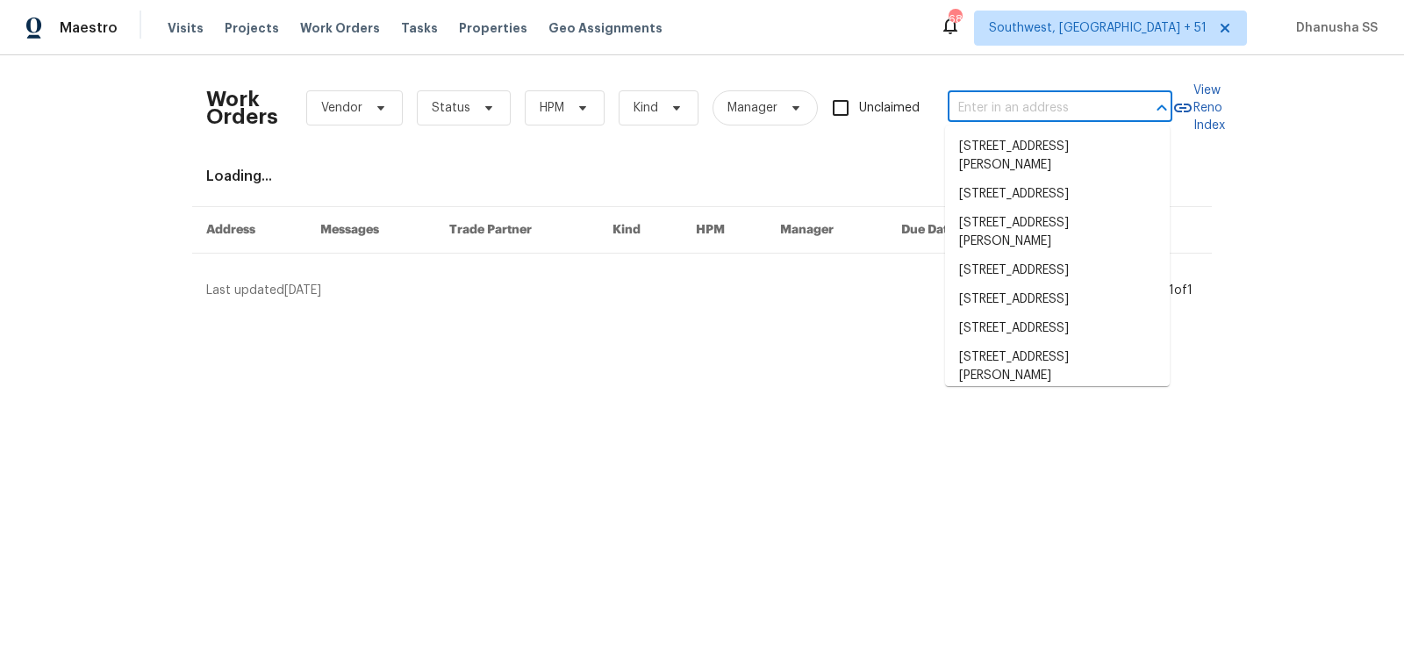
paste input "[STREET_ADDRESS]"
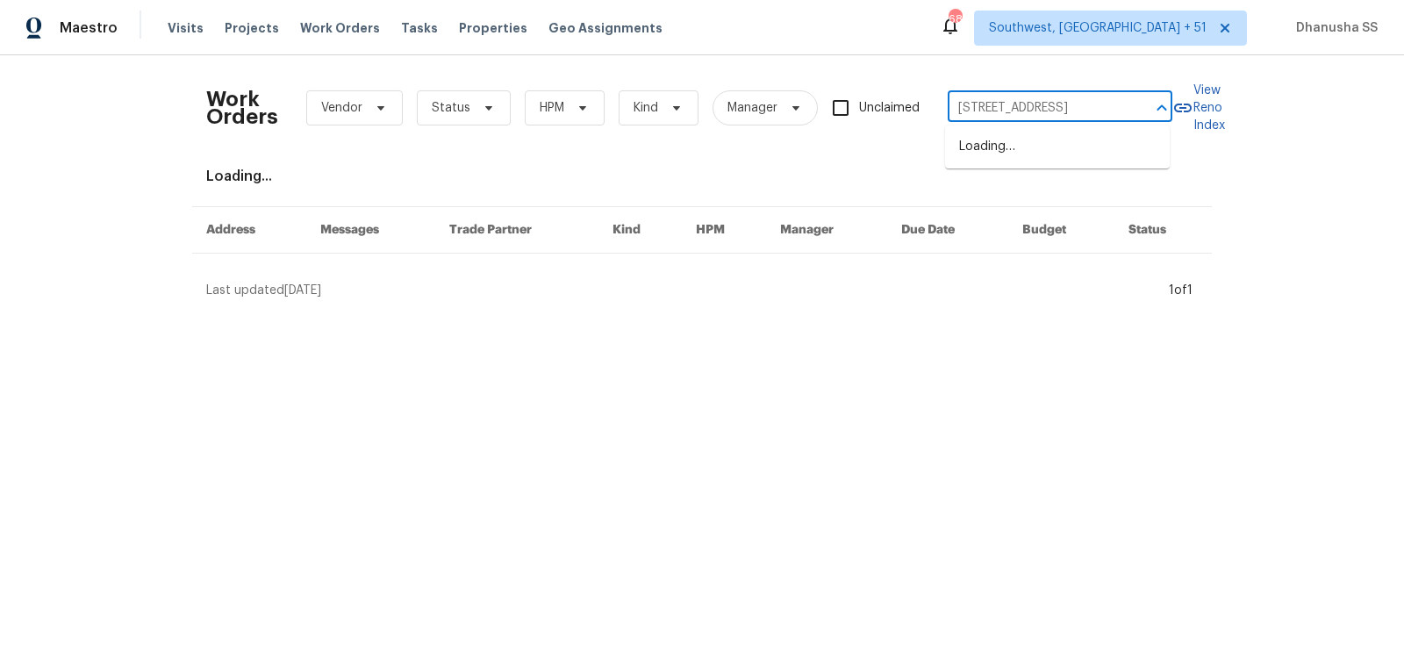
type input "[STREET_ADDRESS]"
click at [985, 154] on li "[STREET_ADDRESS]" at bounding box center [1057, 147] width 225 height 29
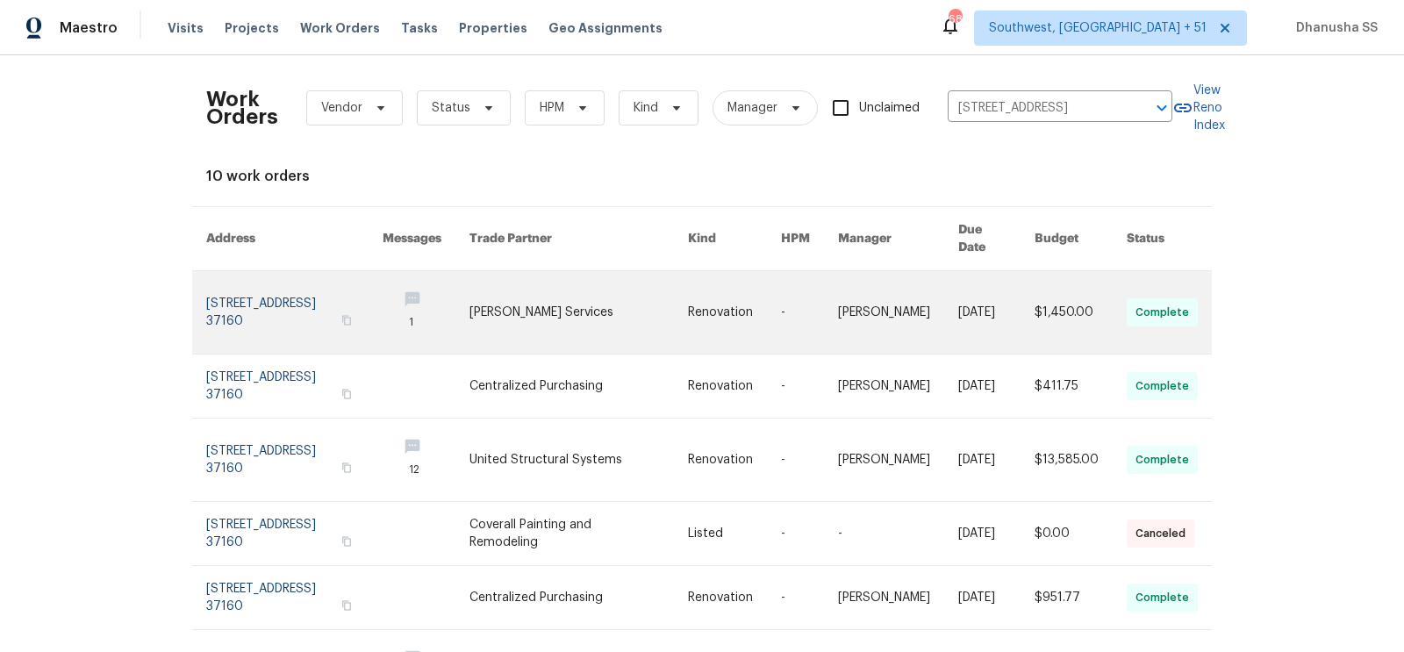
click at [470, 271] on link at bounding box center [426, 312] width 87 height 83
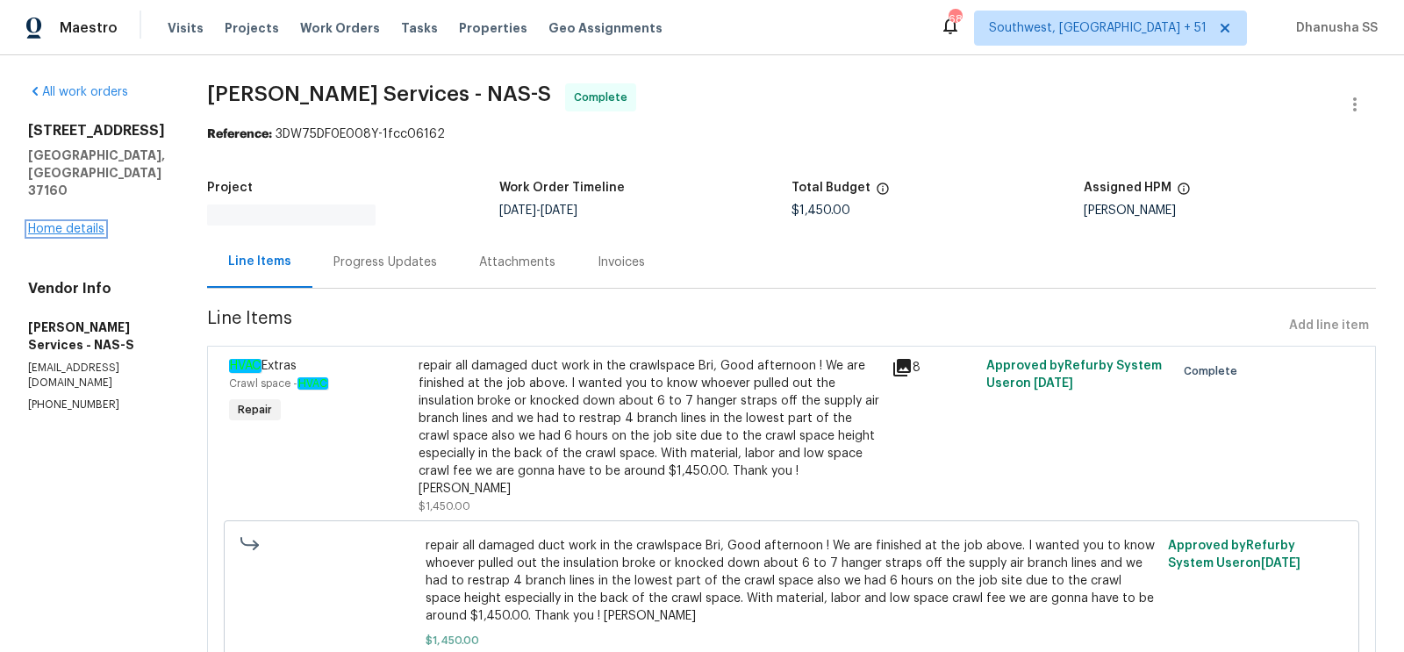
click at [54, 223] on link "Home details" at bounding box center [66, 229] width 76 height 12
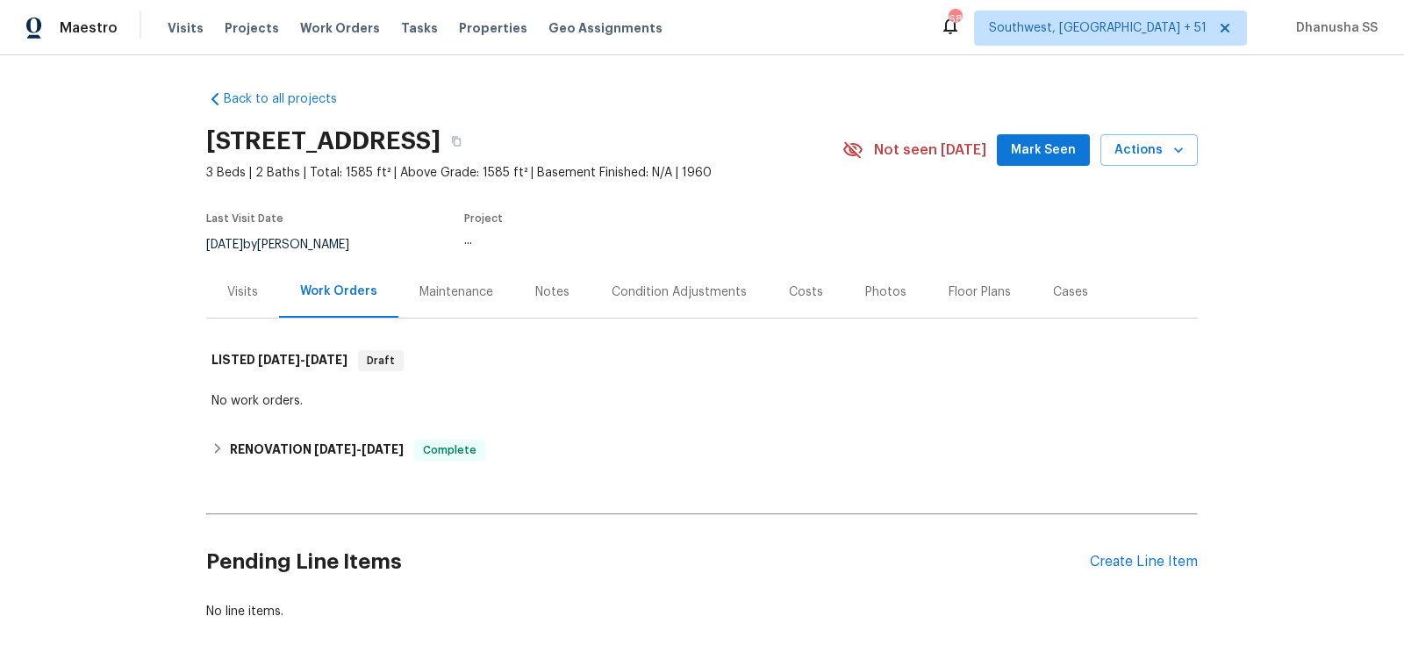
scroll to position [85, 0]
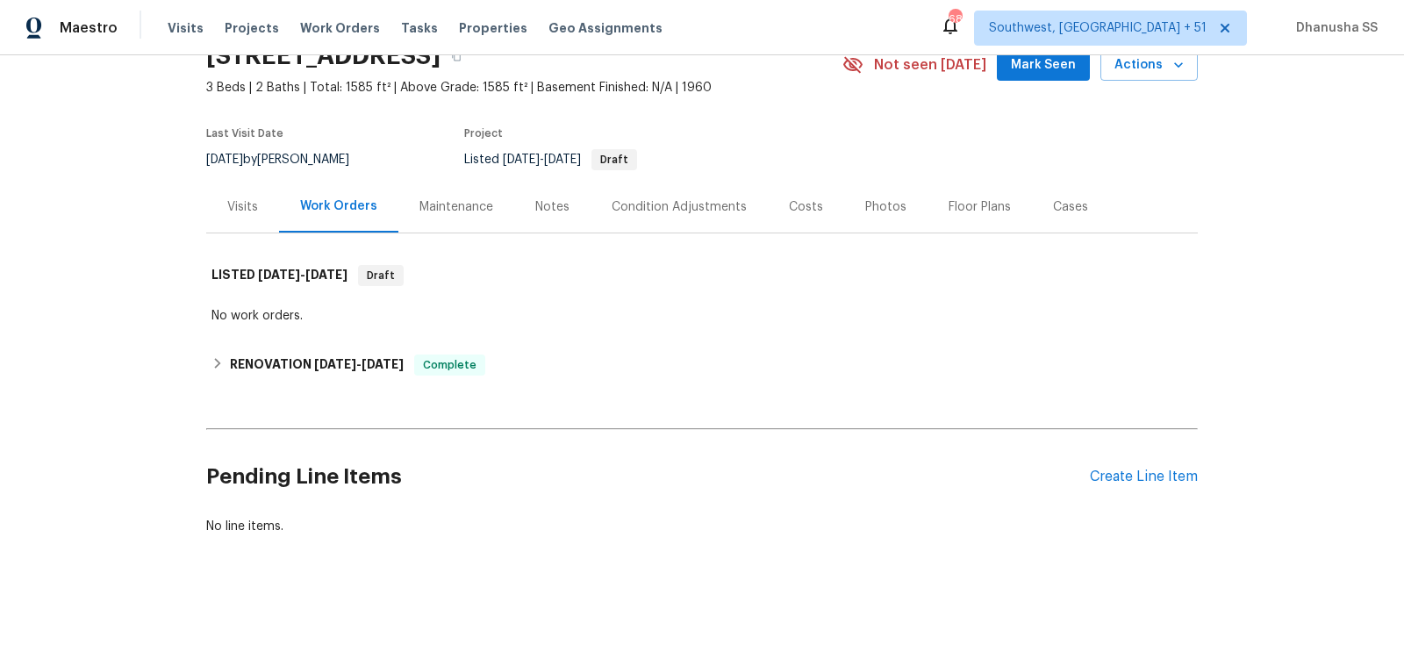
click at [534, 386] on div "Back to all projects 130 Horseshoe Dr, Shelbyville, TN 37160 3 Beds | 2 Baths |…" at bounding box center [702, 270] width 992 height 558
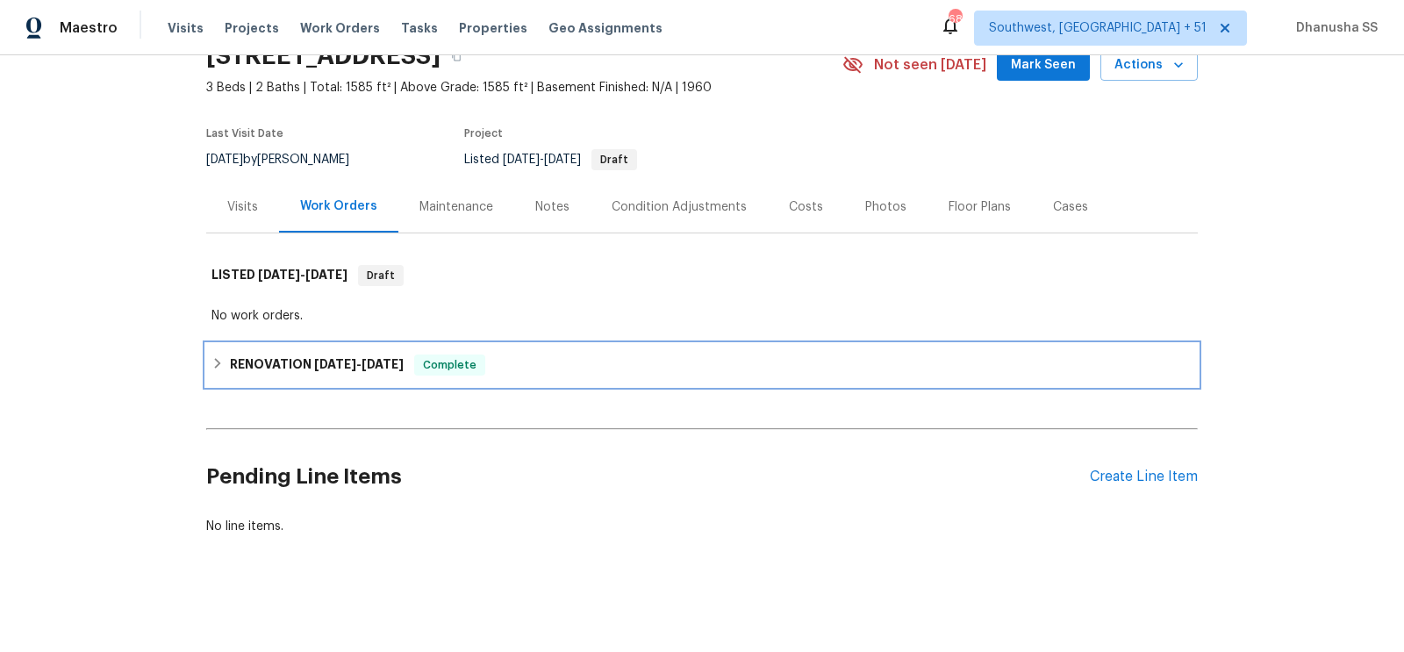
click at [535, 379] on div "RENOVATION 8/28/25 - 9/19/25 Complete" at bounding box center [702, 365] width 992 height 42
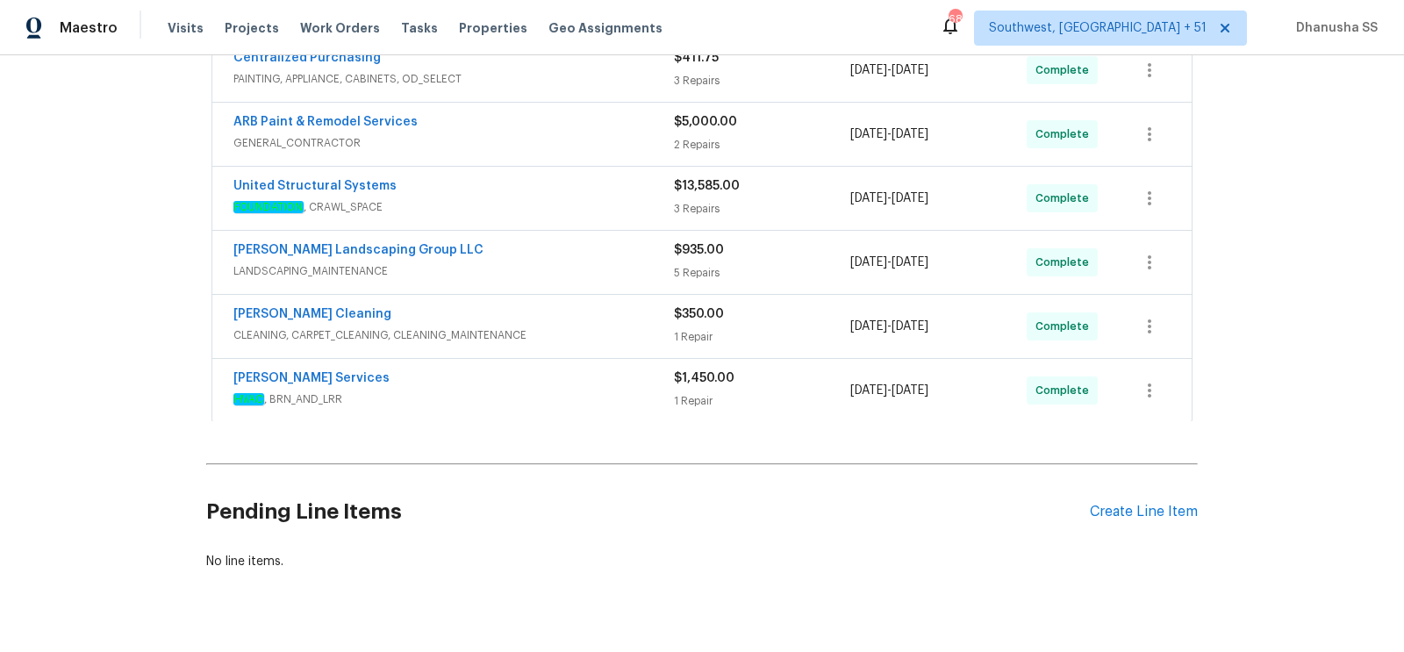
scroll to position [678, 0]
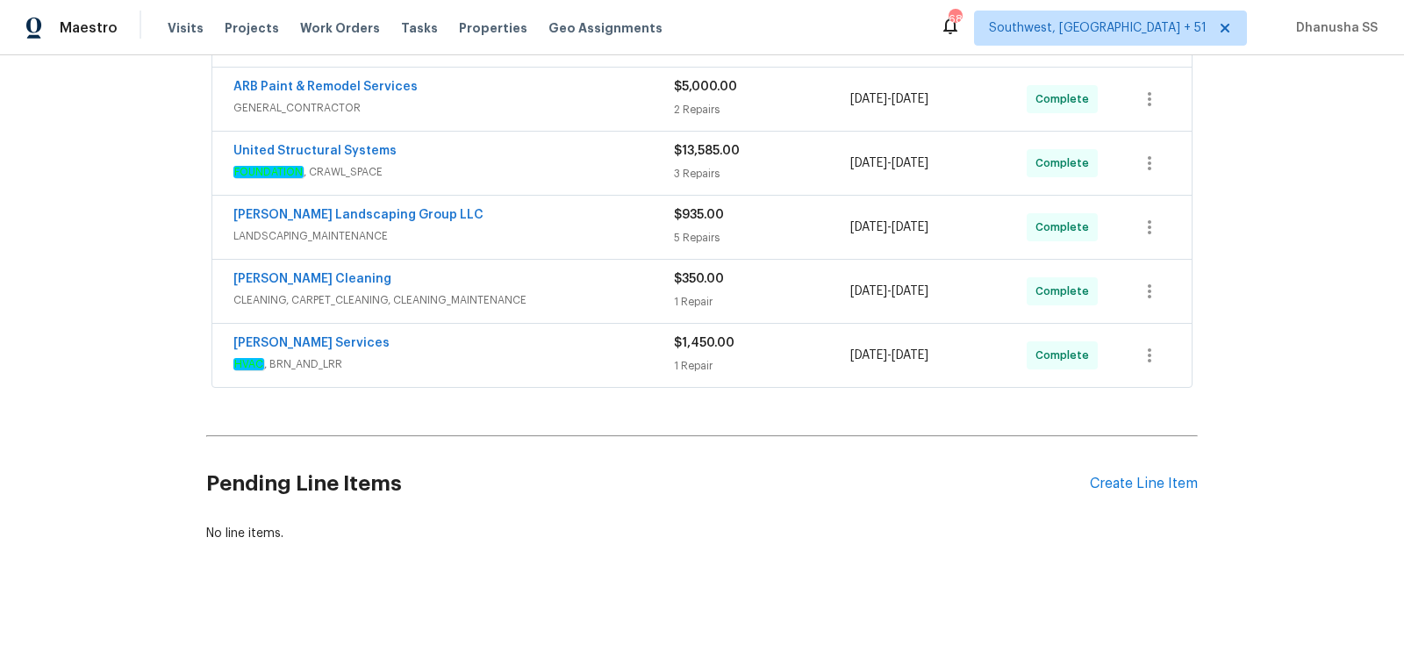
click at [584, 345] on div "[PERSON_NAME] Services" at bounding box center [453, 344] width 441 height 21
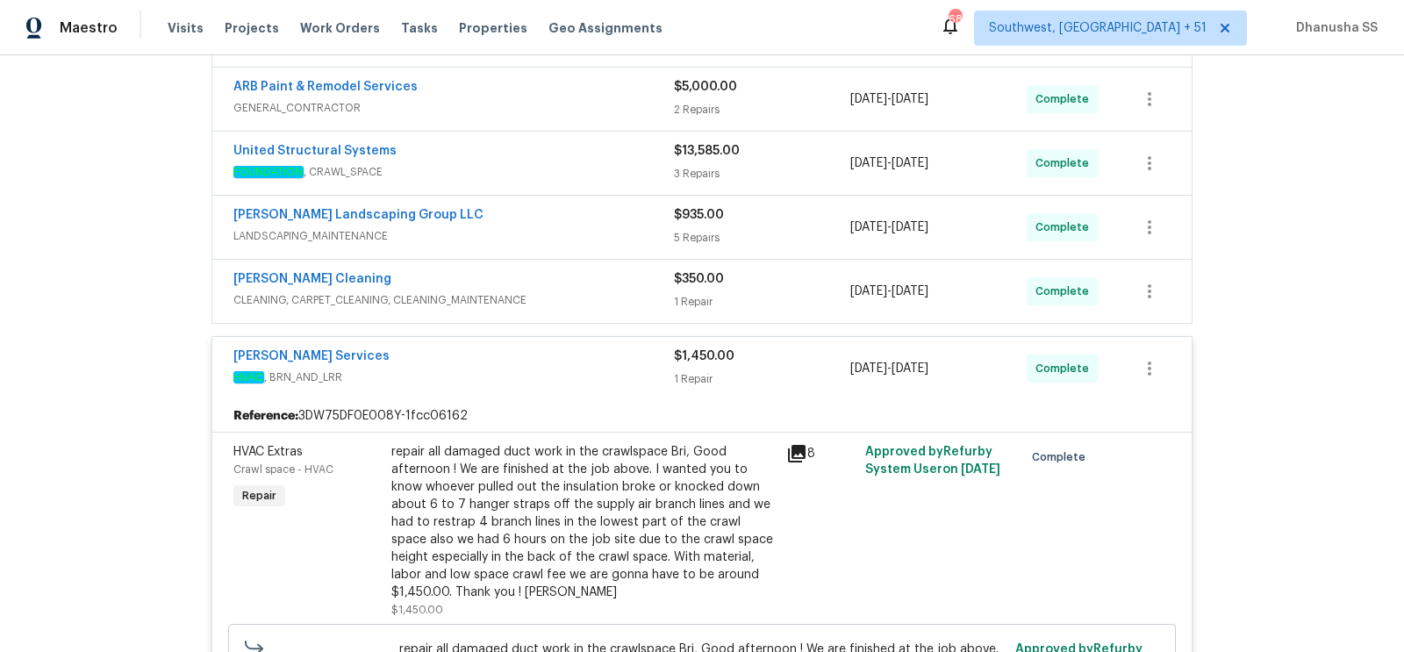
scroll to position [601, 0]
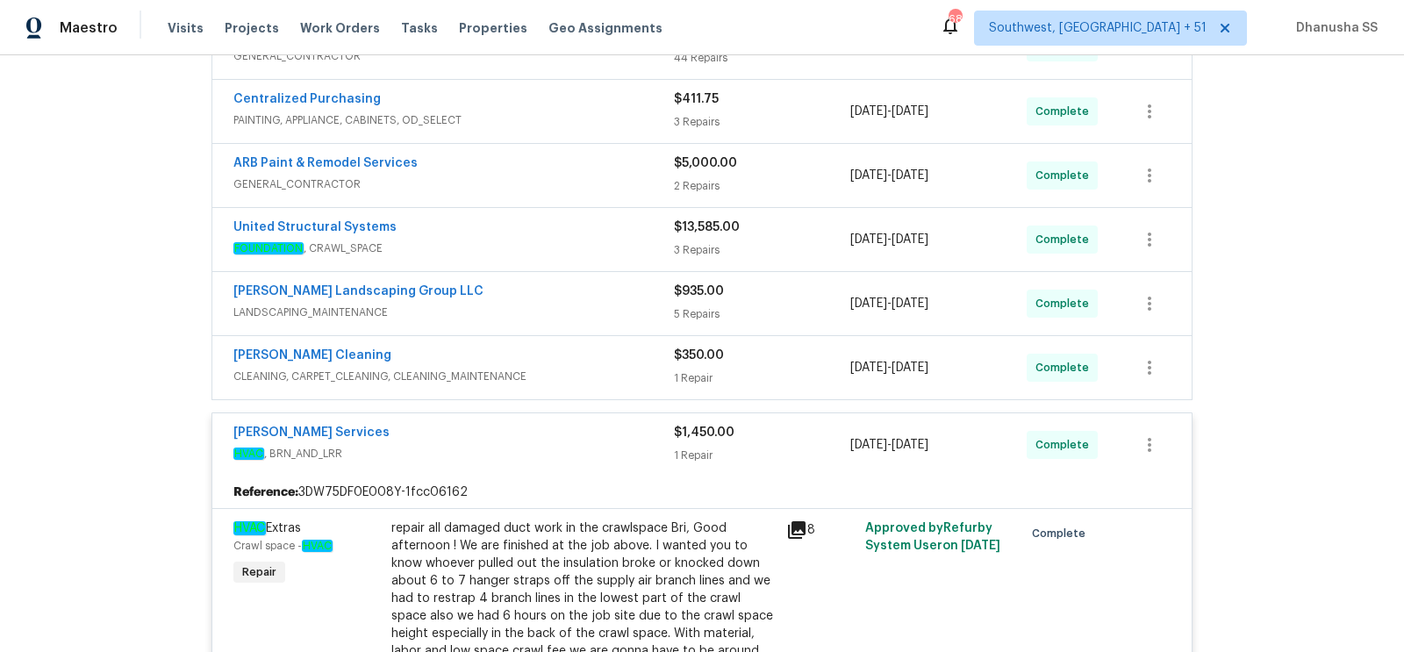
click at [584, 347] on div "[PERSON_NAME] Cleaning" at bounding box center [453, 357] width 441 height 21
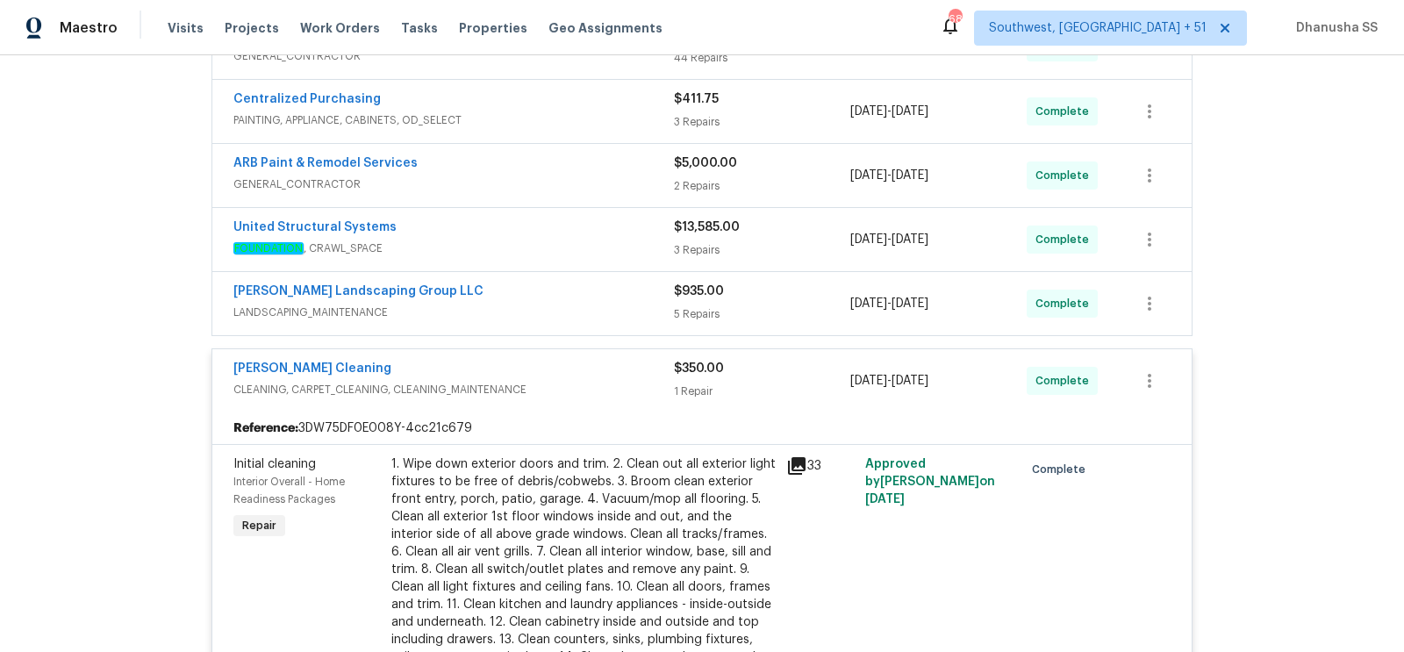
click at [585, 293] on div "[PERSON_NAME] Landscaping Group LLC" at bounding box center [453, 293] width 441 height 21
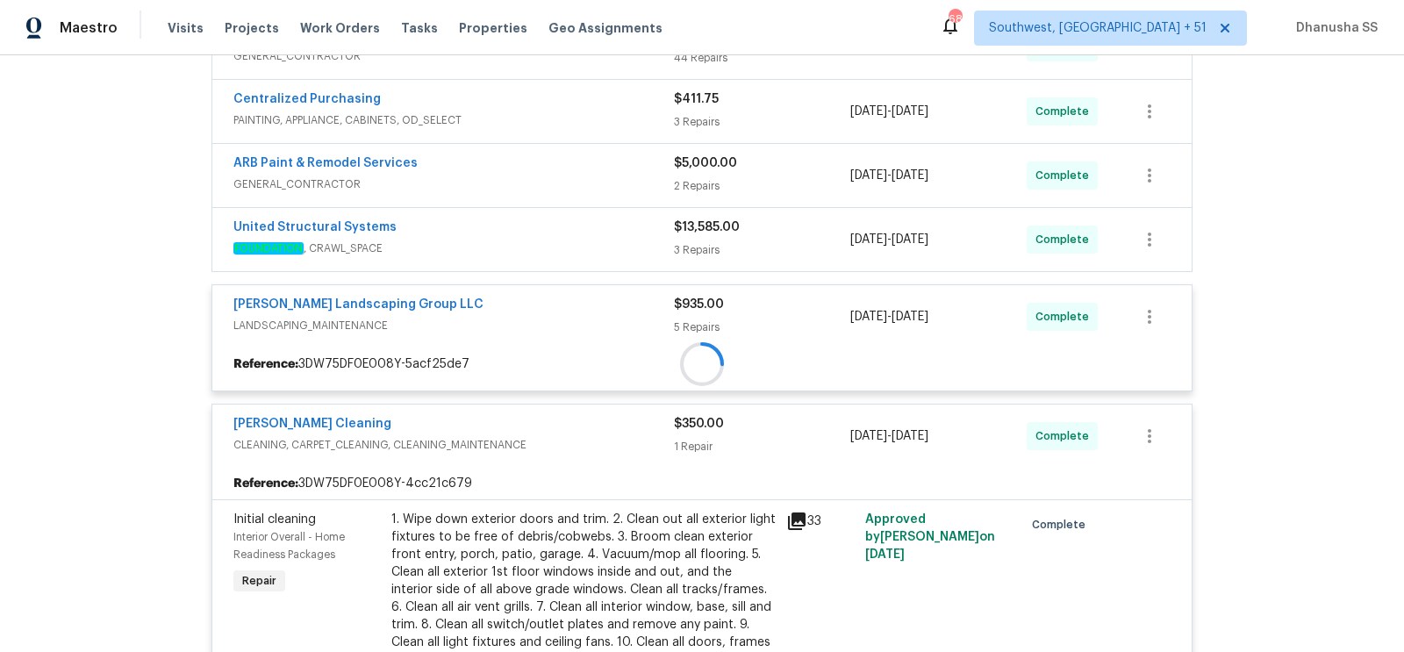
scroll to position [549, 0]
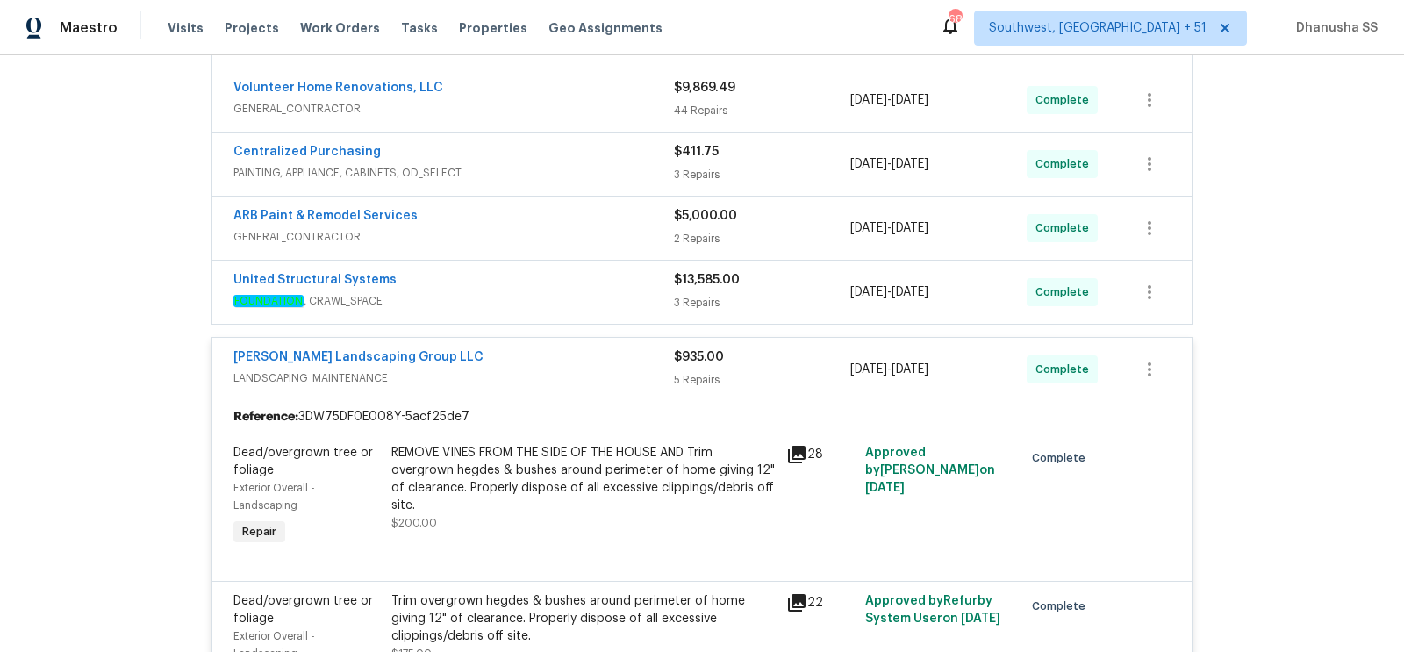
click at [585, 293] on span "FOUNDATION , CRAWL_SPACE" at bounding box center [453, 301] width 441 height 18
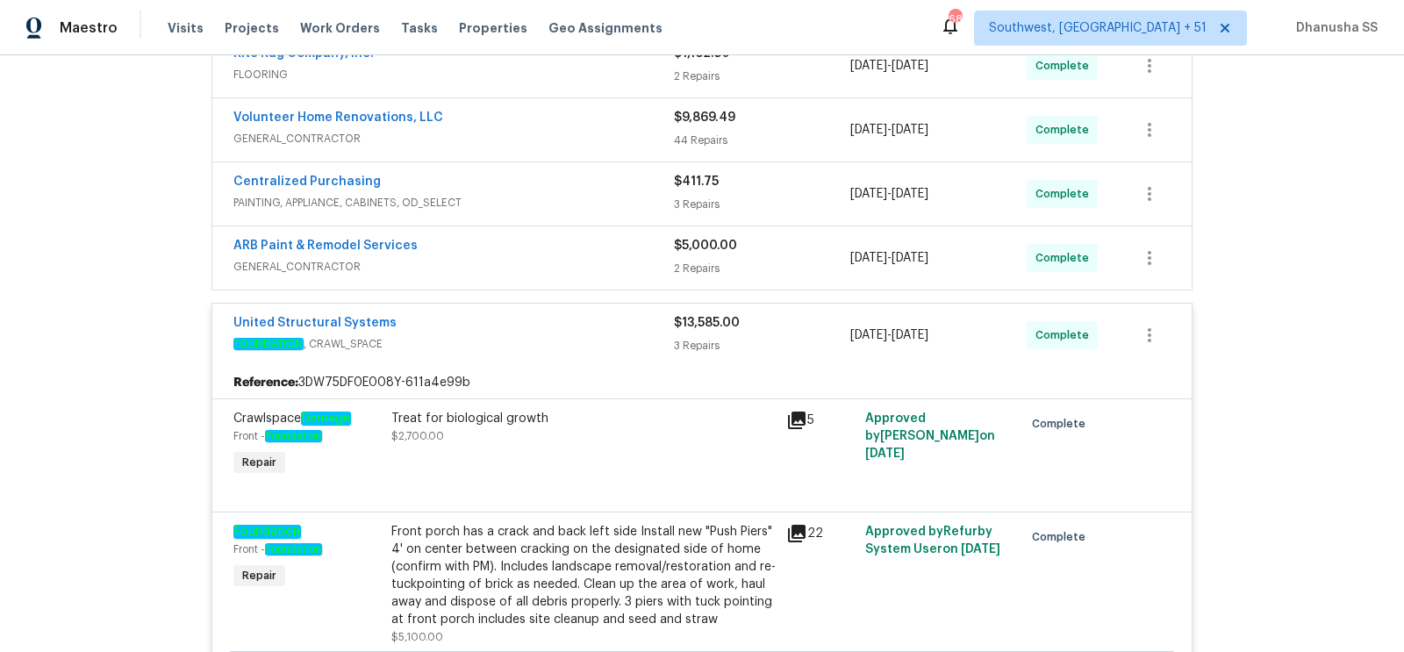
click at [596, 258] on span "GENERAL_CONTRACTOR" at bounding box center [453, 267] width 441 height 18
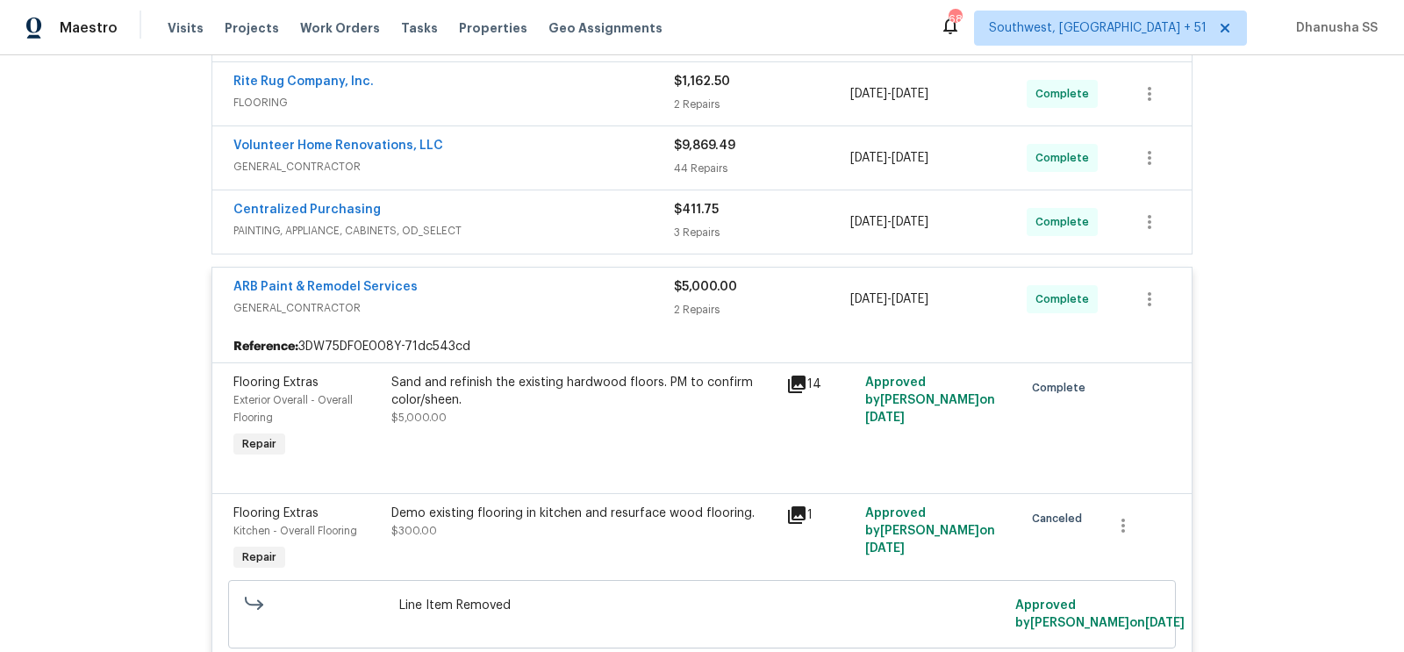
click at [595, 237] on div "Centralized Purchasing PAINTING, APPLIANCE, CABINETS, OD_SELECT" at bounding box center [453, 222] width 441 height 42
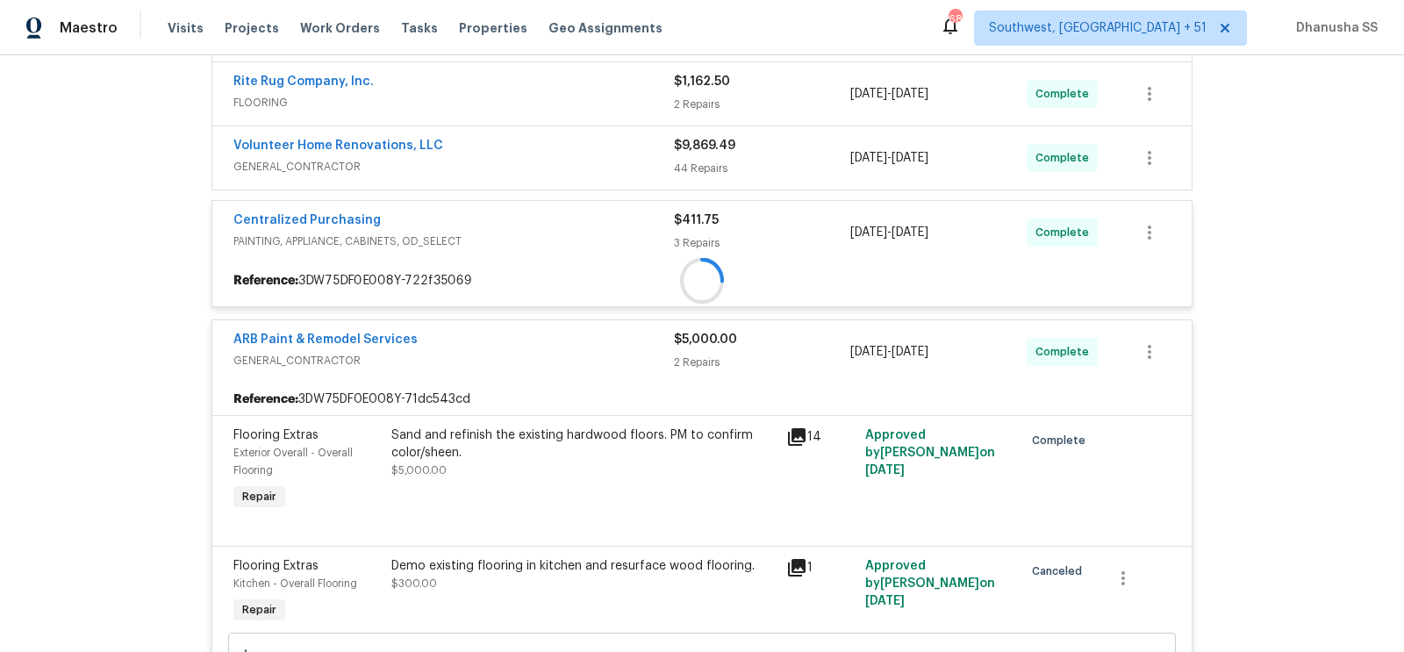
scroll to position [453, 0]
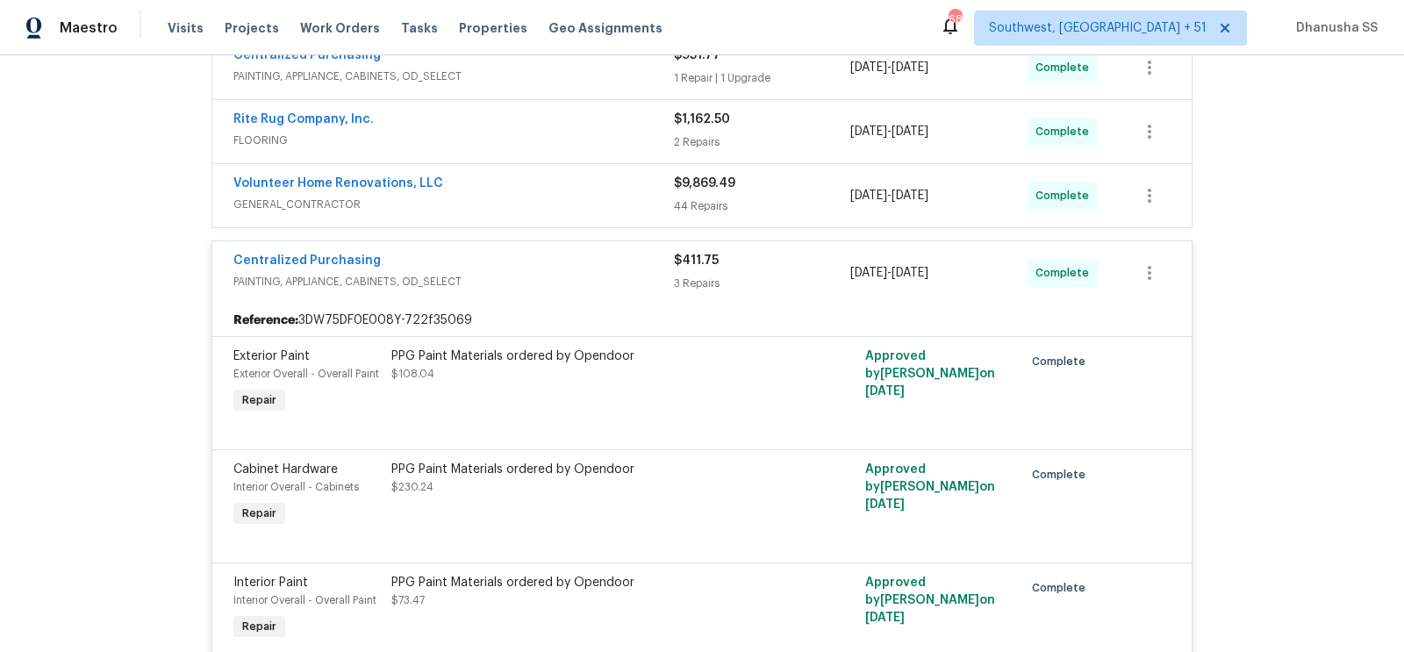
click at [588, 207] on span "GENERAL_CONTRACTOR" at bounding box center [453, 205] width 441 height 18
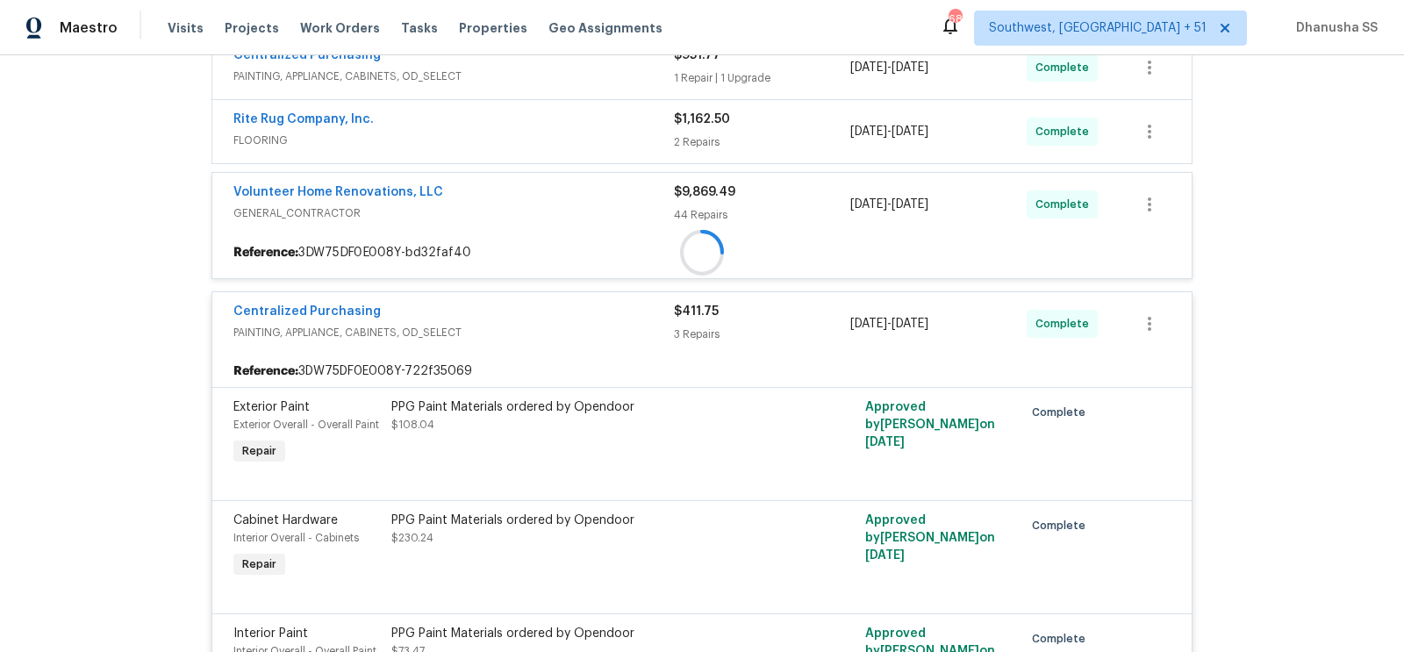
scroll to position [380, 0]
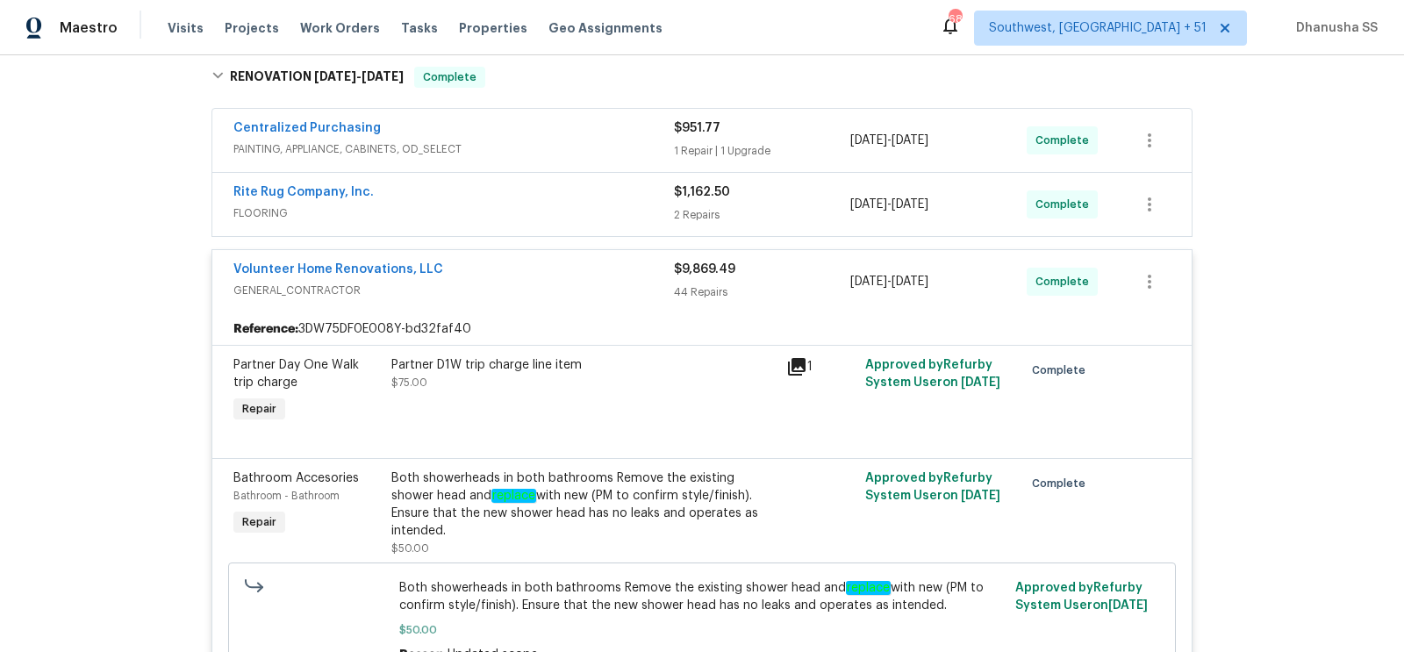
click at [588, 212] on span "FLOORING" at bounding box center [453, 214] width 441 height 18
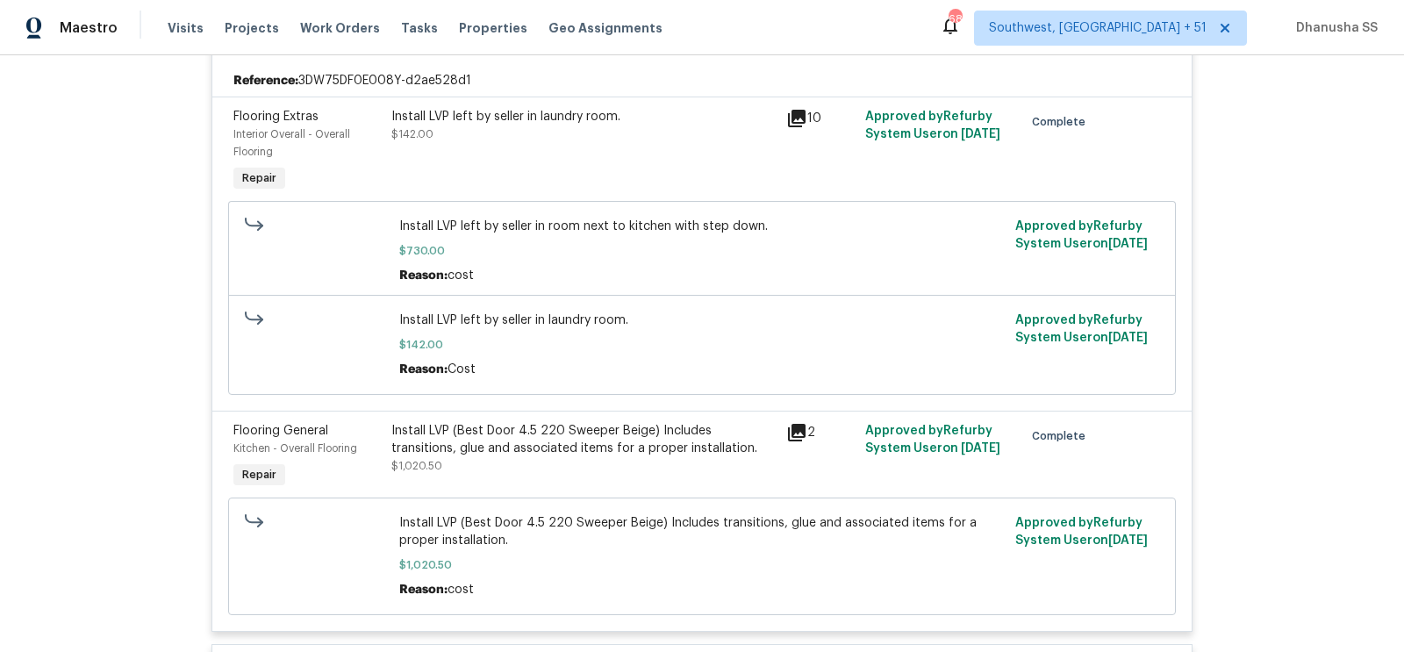
scroll to position [577, 0]
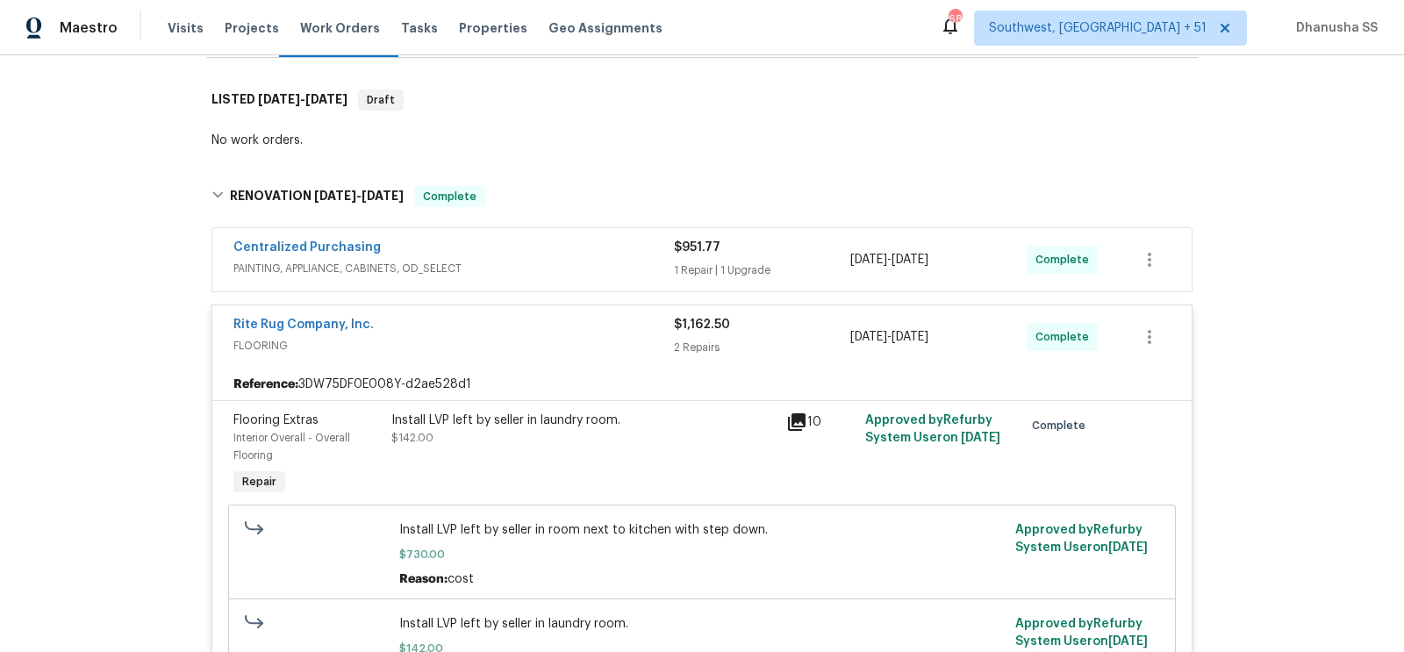
click at [588, 250] on div "Centralized Purchasing" at bounding box center [453, 249] width 441 height 21
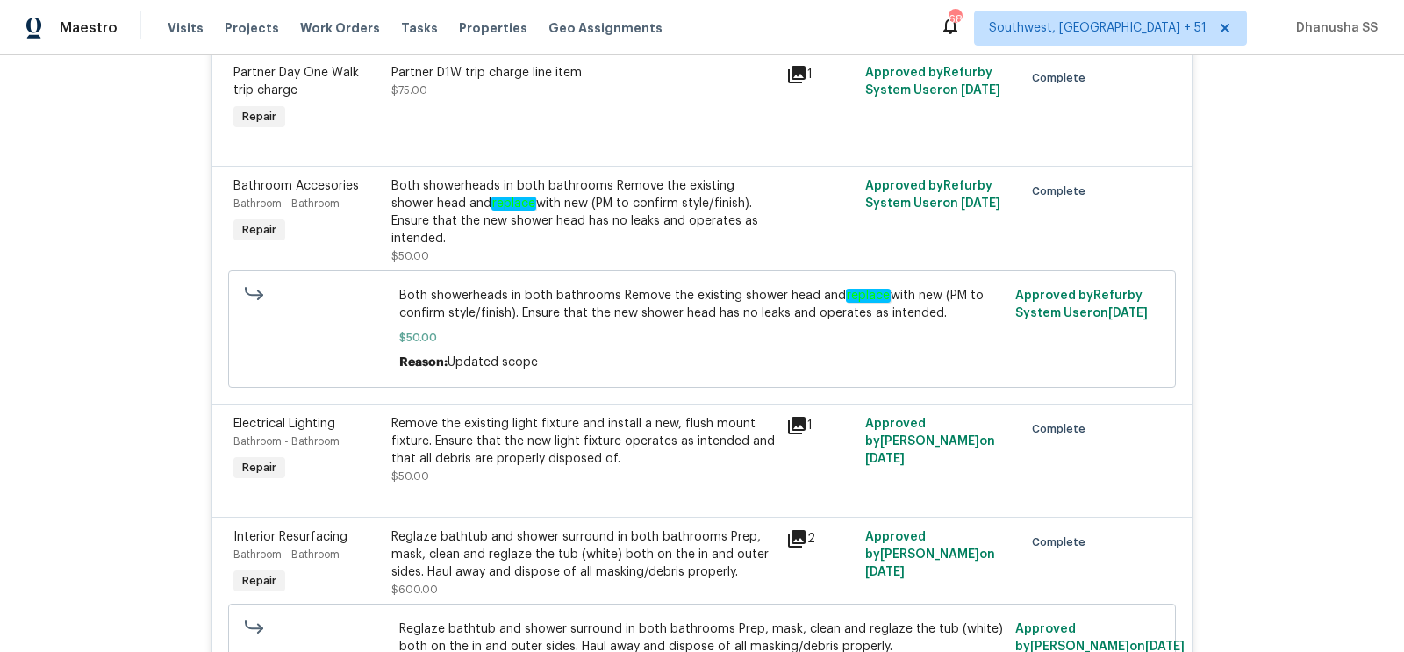
scroll to position [0, 0]
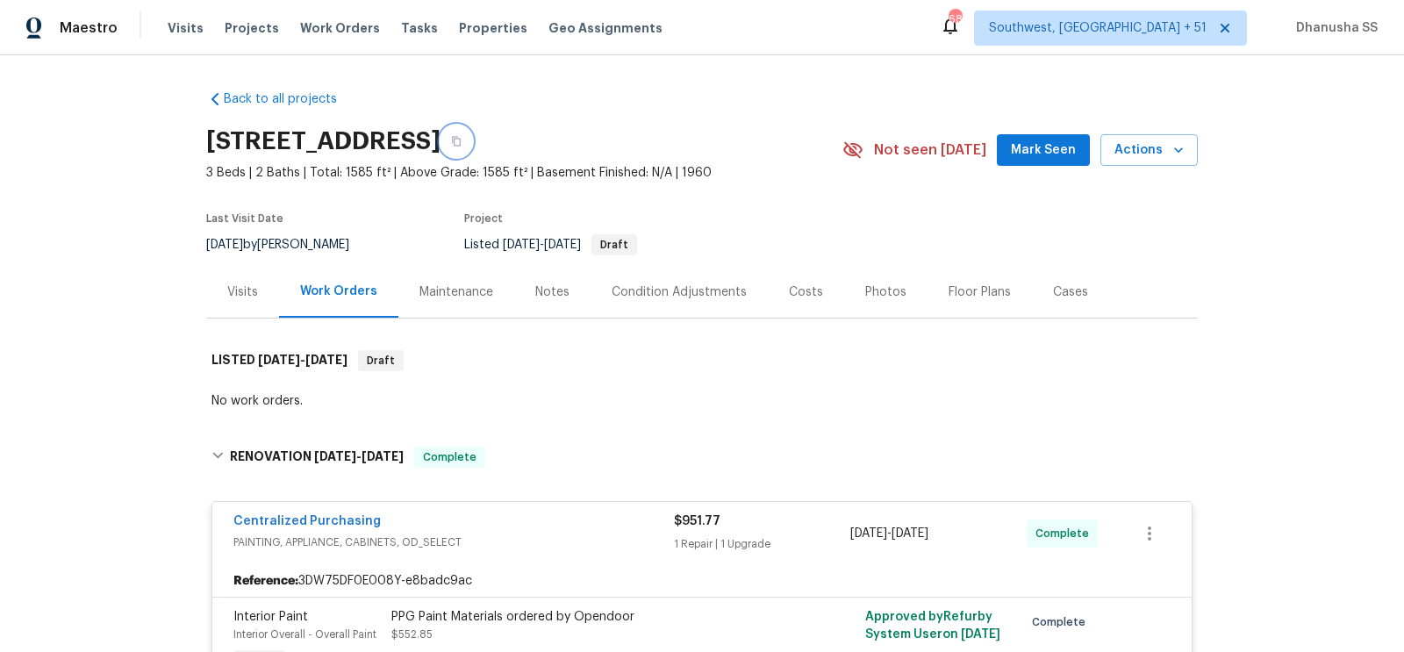
click at [472, 134] on button "button" at bounding box center [457, 142] width 32 height 32
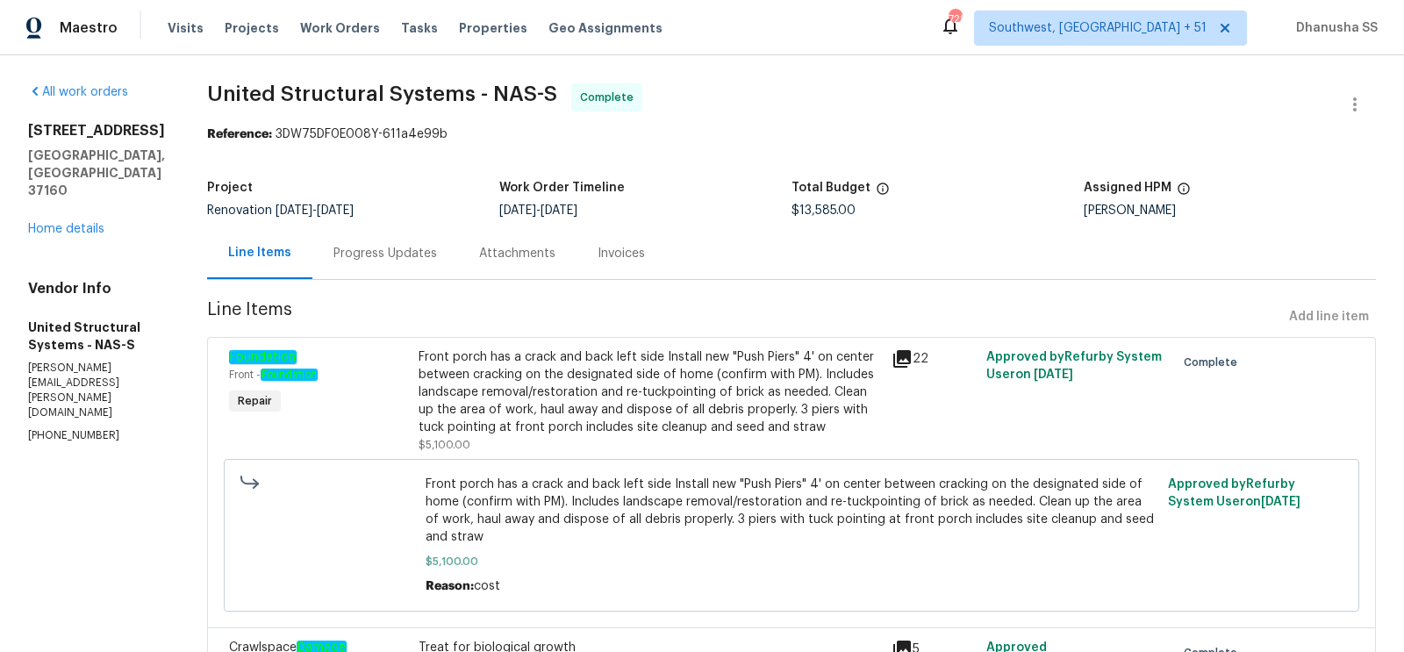
click at [371, 254] on div "Progress Updates" at bounding box center [386, 254] width 104 height 18
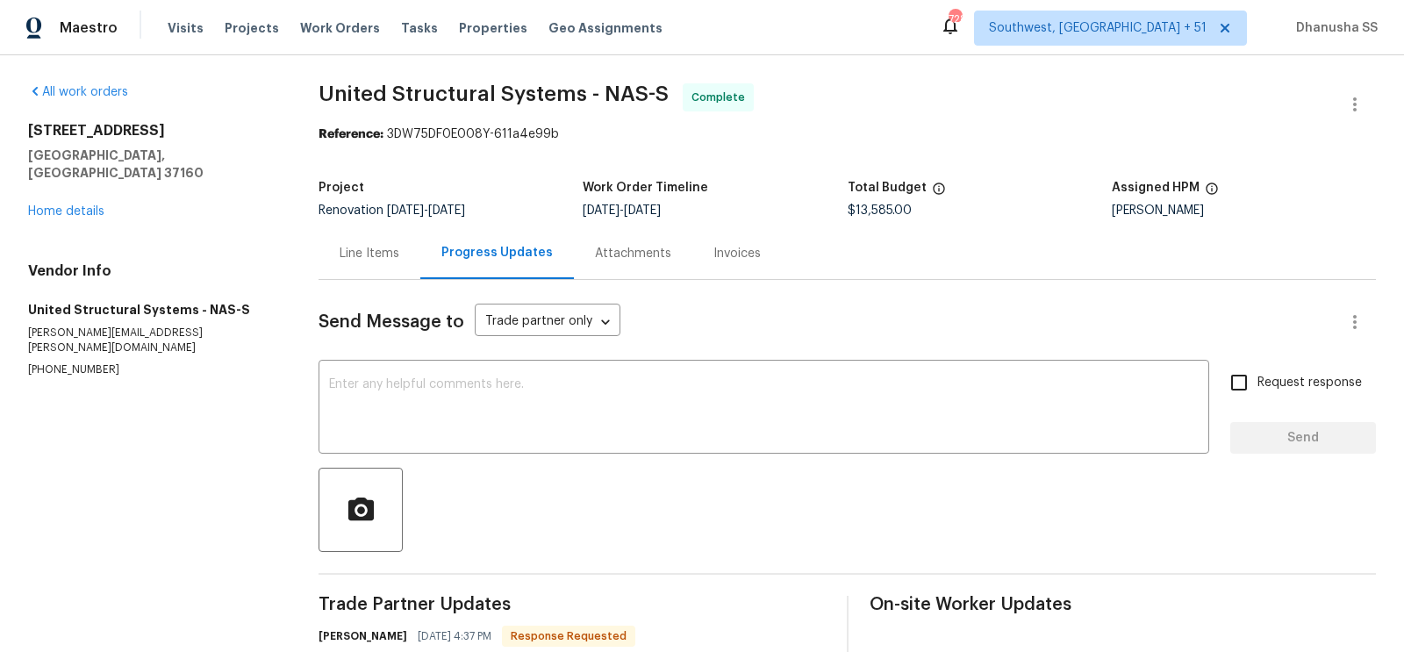
click at [364, 264] on div "Line Items" at bounding box center [370, 253] width 102 height 52
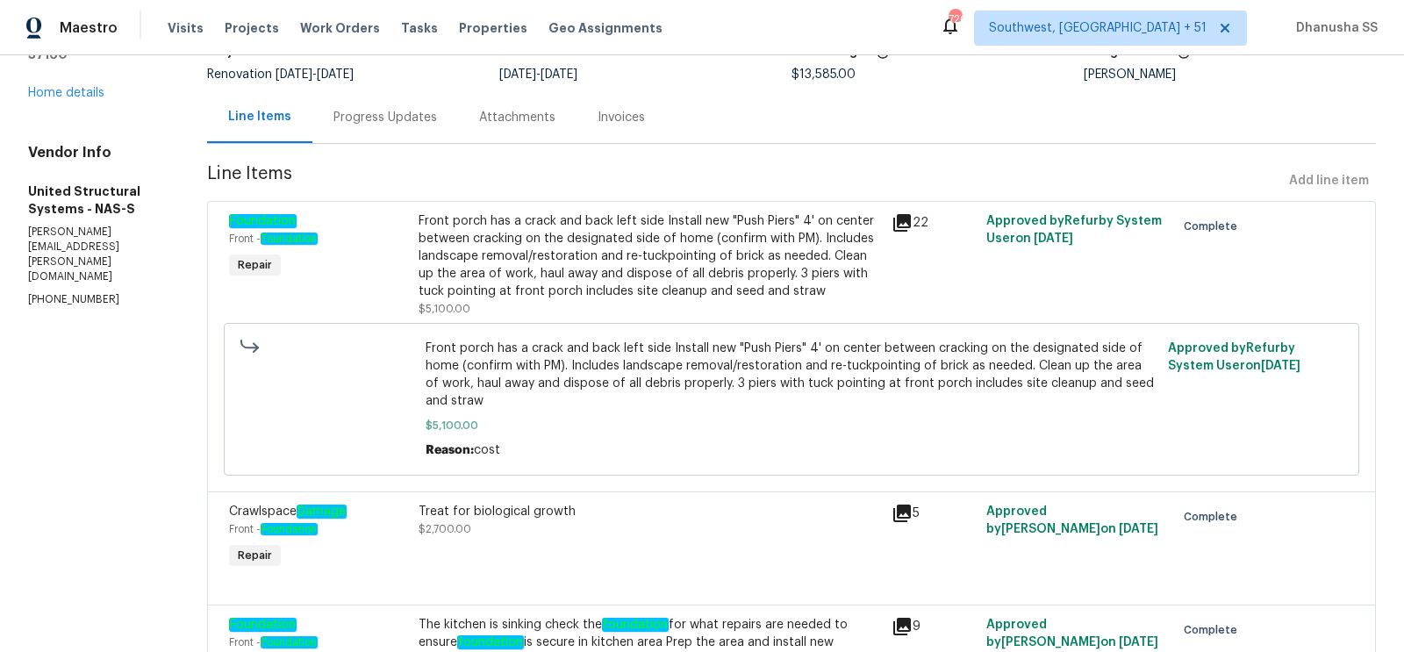
scroll to position [413, 0]
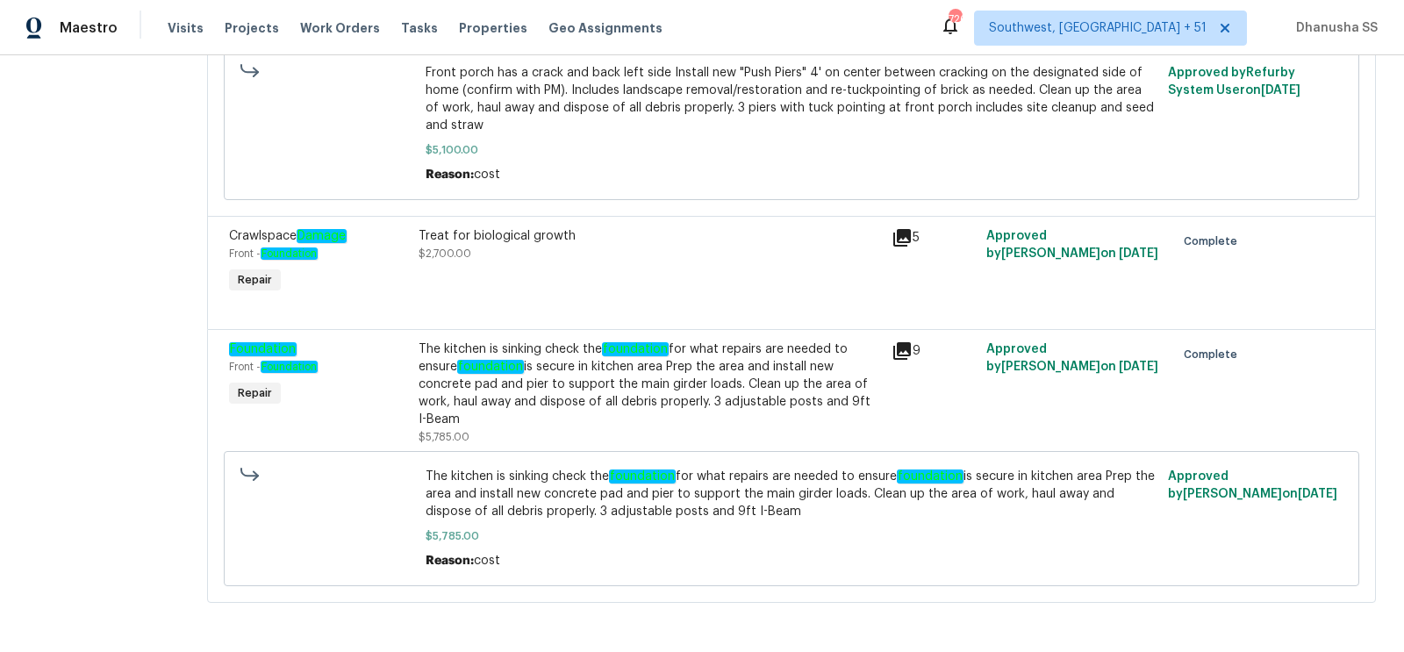
click at [728, 370] on div "The kitchen is sinking check the foundation for what repairs are needed to ensu…" at bounding box center [650, 385] width 463 height 88
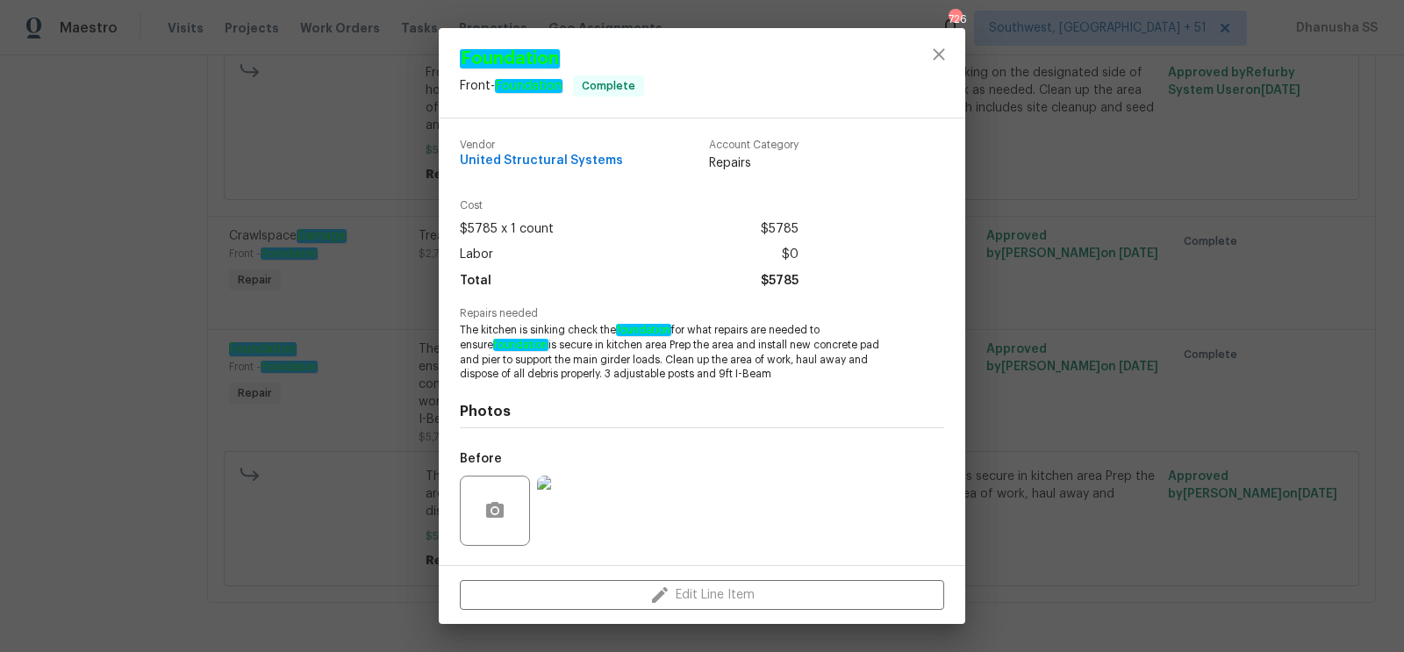
drag, startPoint x: 728, startPoint y: 344, endPoint x: 898, endPoint y: 352, distance: 170.5
click at [898, 352] on div "Repairs needed The kitchen is sinking check the foundation for what repairs are…" at bounding box center [702, 345] width 485 height 74
drag, startPoint x: 728, startPoint y: 345, endPoint x: 619, endPoint y: 365, distance: 110.7
click at [619, 365] on span "The kitchen is sinking check the foundation for what repairs are needed to ensu…" at bounding box center [678, 352] width 436 height 59
copy span "install new concrete pad and pier to support the main girder loads"
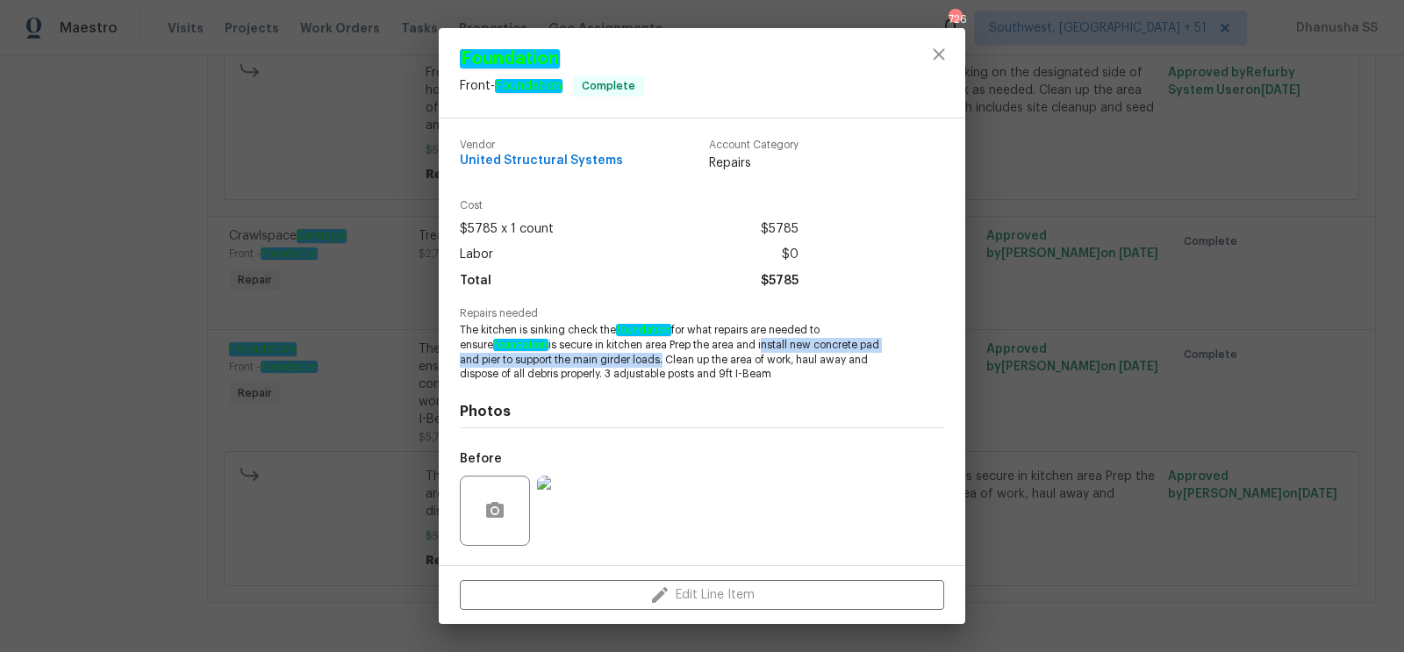
scroll to position [91, 0]
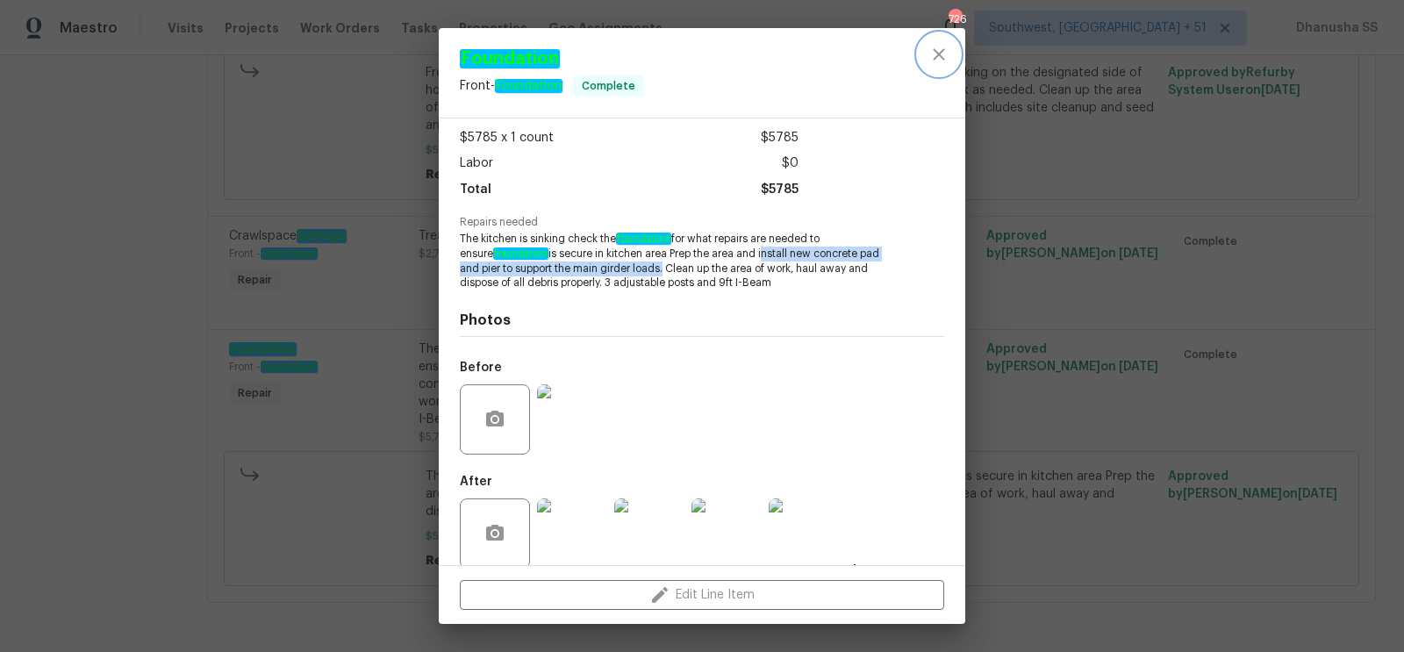
click at [948, 61] on icon "close" at bounding box center [939, 54] width 21 height 21
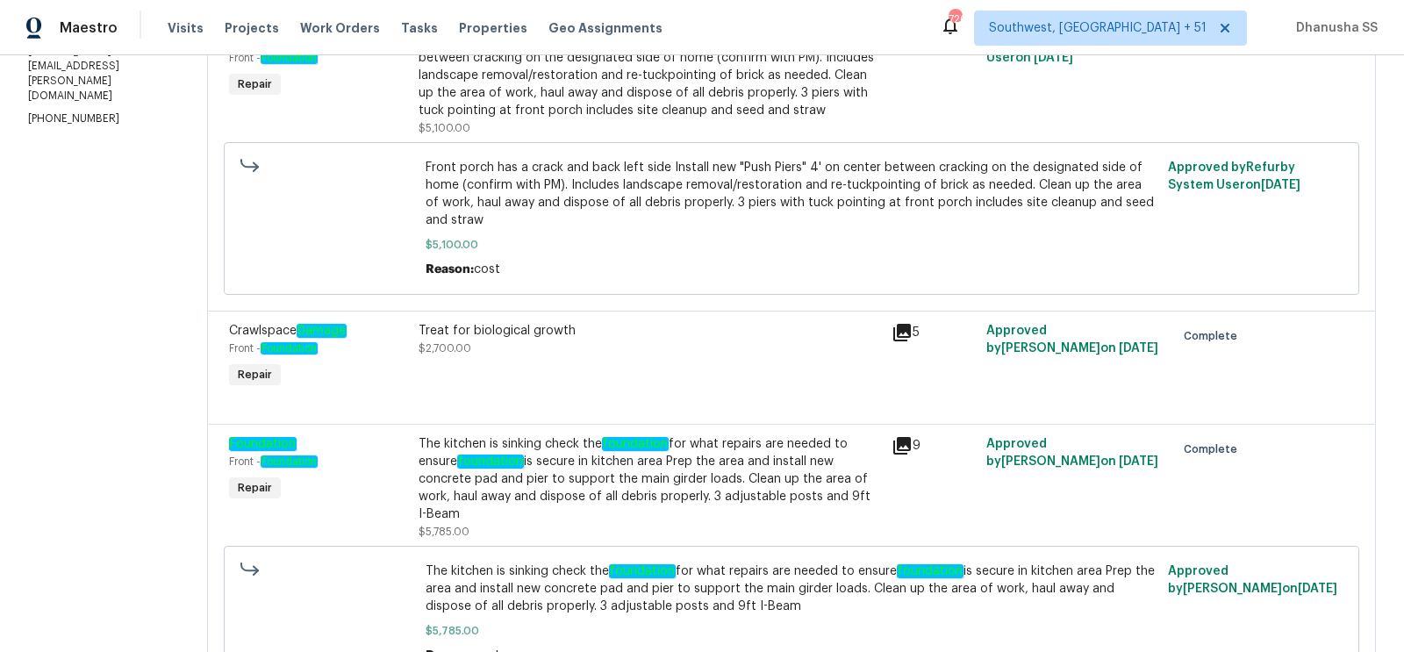
scroll to position [172, 0]
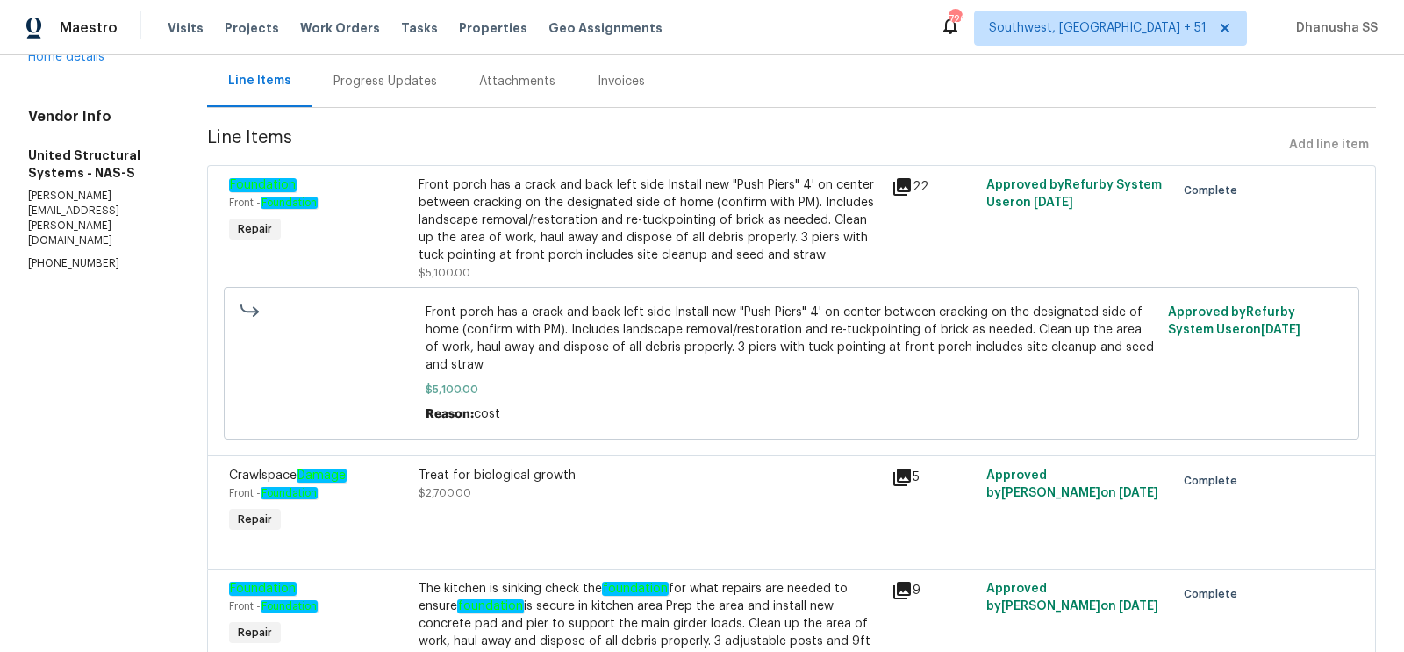
click at [572, 245] on div "Front porch has a crack and back left side Install new "Push Piers" 4' on cente…" at bounding box center [650, 220] width 463 height 88
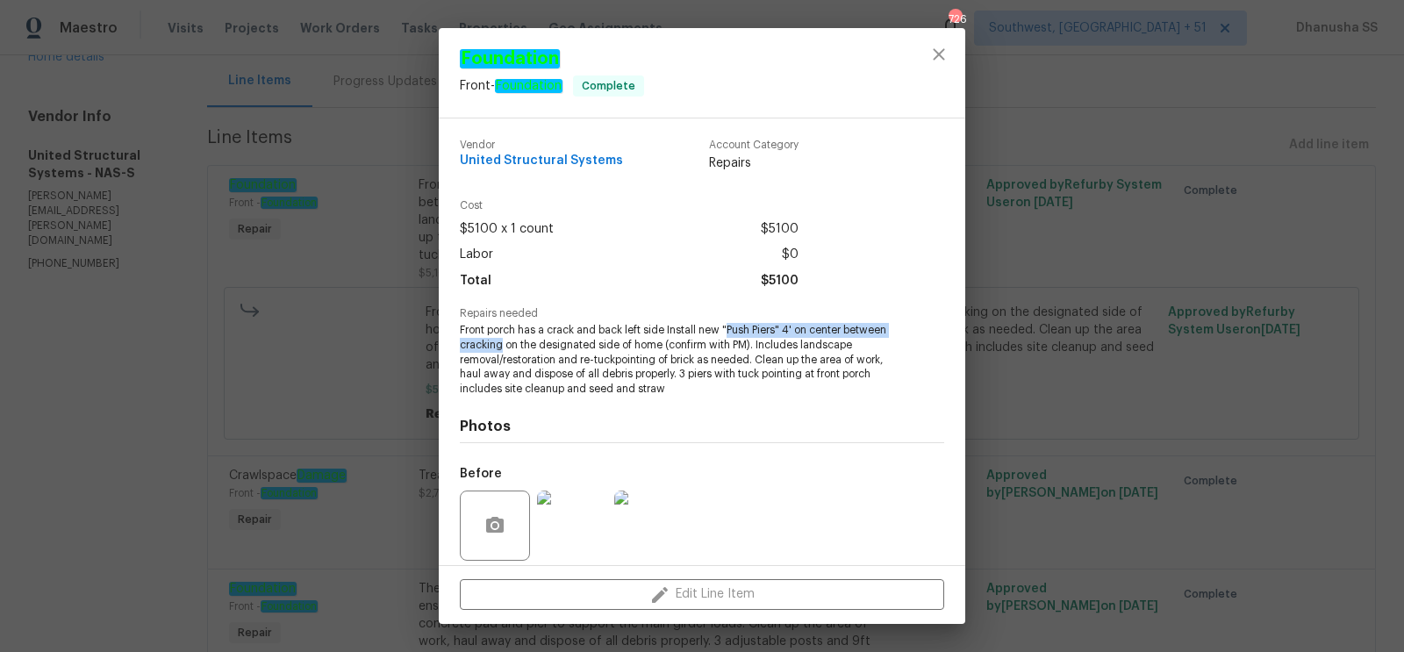
drag, startPoint x: 729, startPoint y: 327, endPoint x: 500, endPoint y: 351, distance: 230.4
click at [500, 351] on span "Front porch has a crack and back left side Install new "Push Piers" 4' on cente…" at bounding box center [678, 360] width 436 height 74
copy span "Push Piers" 4' on center between cracking"
click at [665, 333] on span "Front porch has a crack and back left side Install new "Push Piers" 4' on cente…" at bounding box center [678, 360] width 436 height 74
drag, startPoint x: 666, startPoint y: 329, endPoint x: 500, endPoint y: 346, distance: 166.7
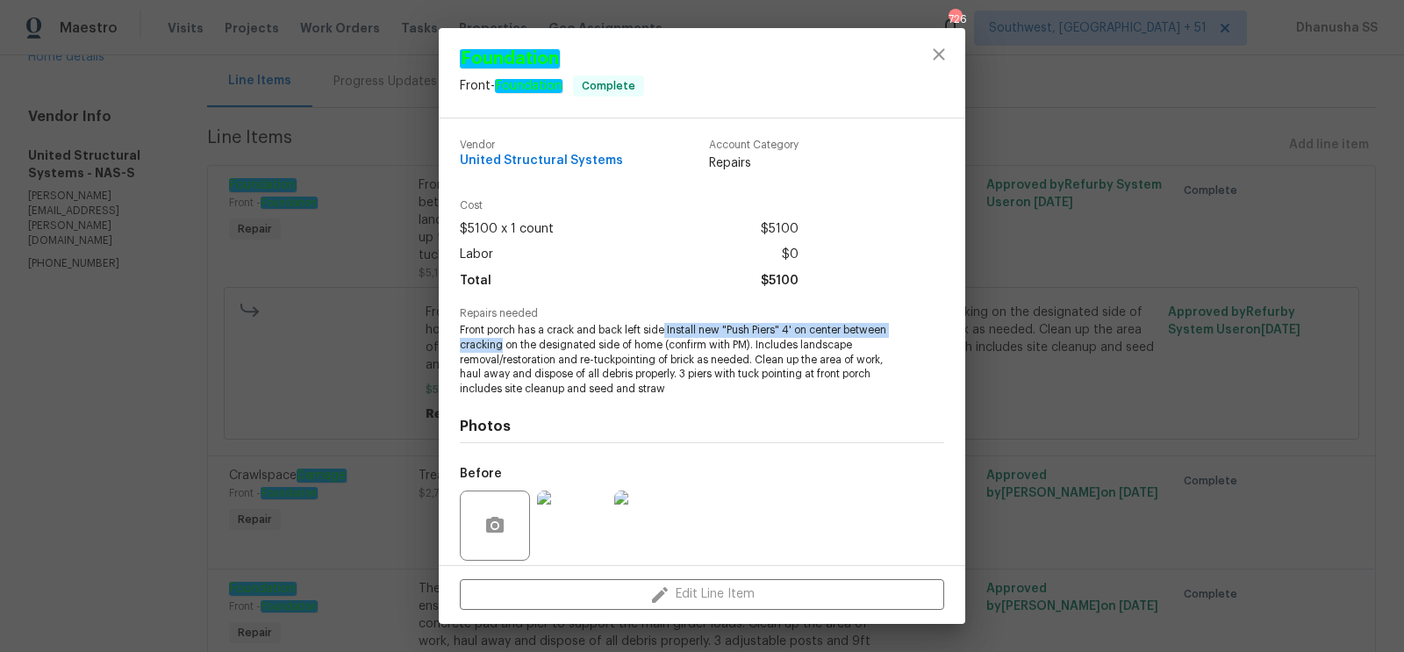
click at [500, 346] on span "Front porch has a crack and back left side Install new "Push Piers" 4' on cente…" at bounding box center [678, 360] width 436 height 74
copy span "Install new "Push Piers" 4' on center between cracking"
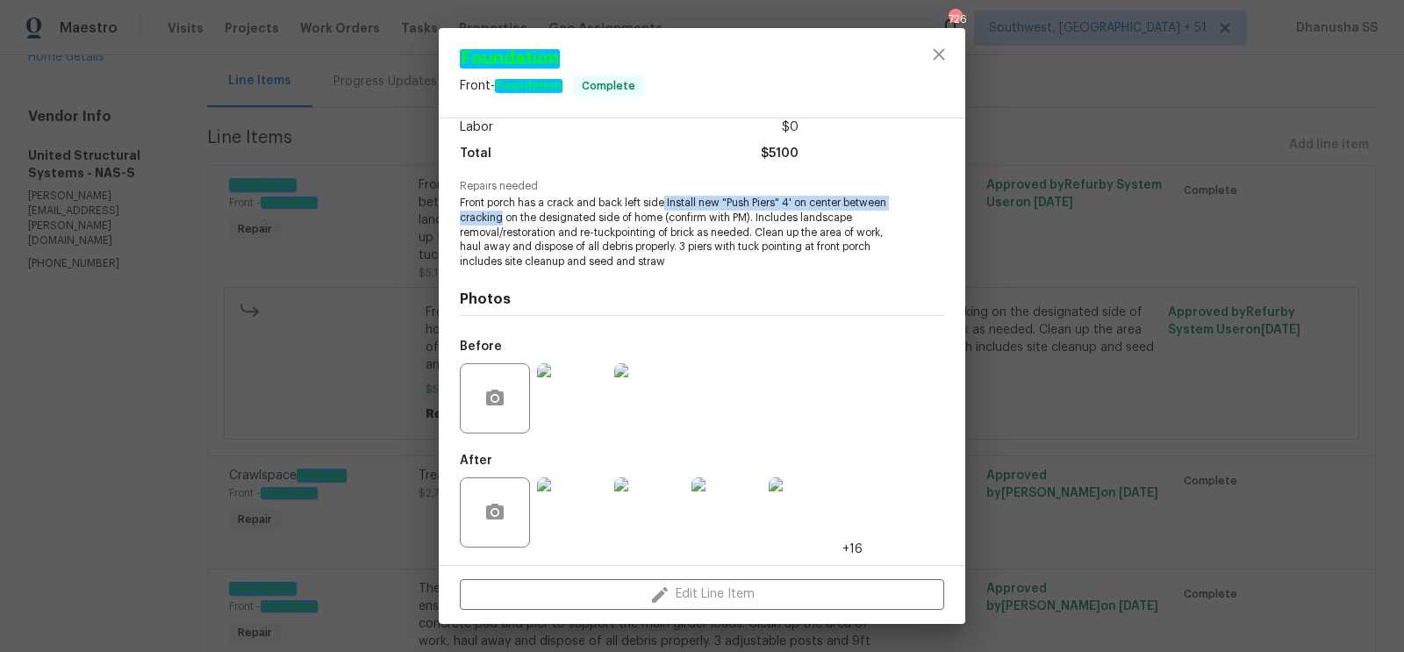
click at [569, 408] on img at bounding box center [572, 398] width 70 height 70
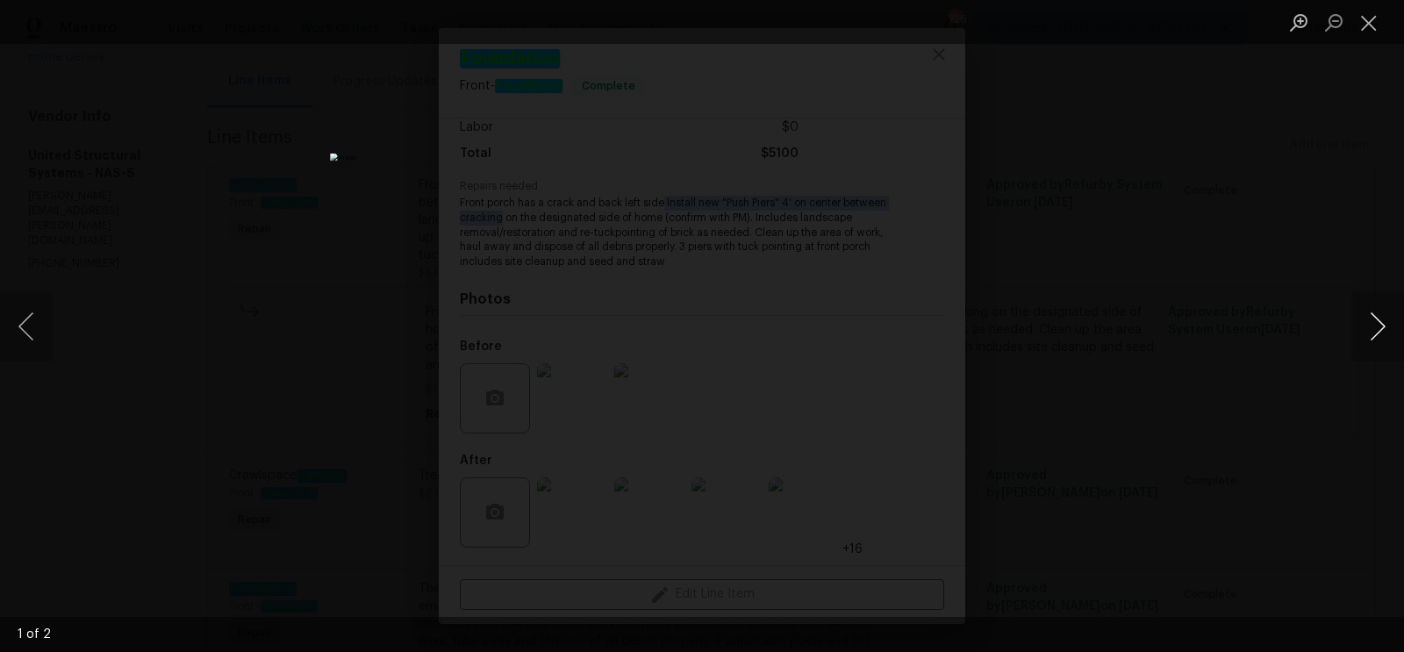
click at [1376, 338] on button "Next image" at bounding box center [1378, 326] width 53 height 70
click at [1239, 300] on div "Lightbox" at bounding box center [702, 326] width 1404 height 652
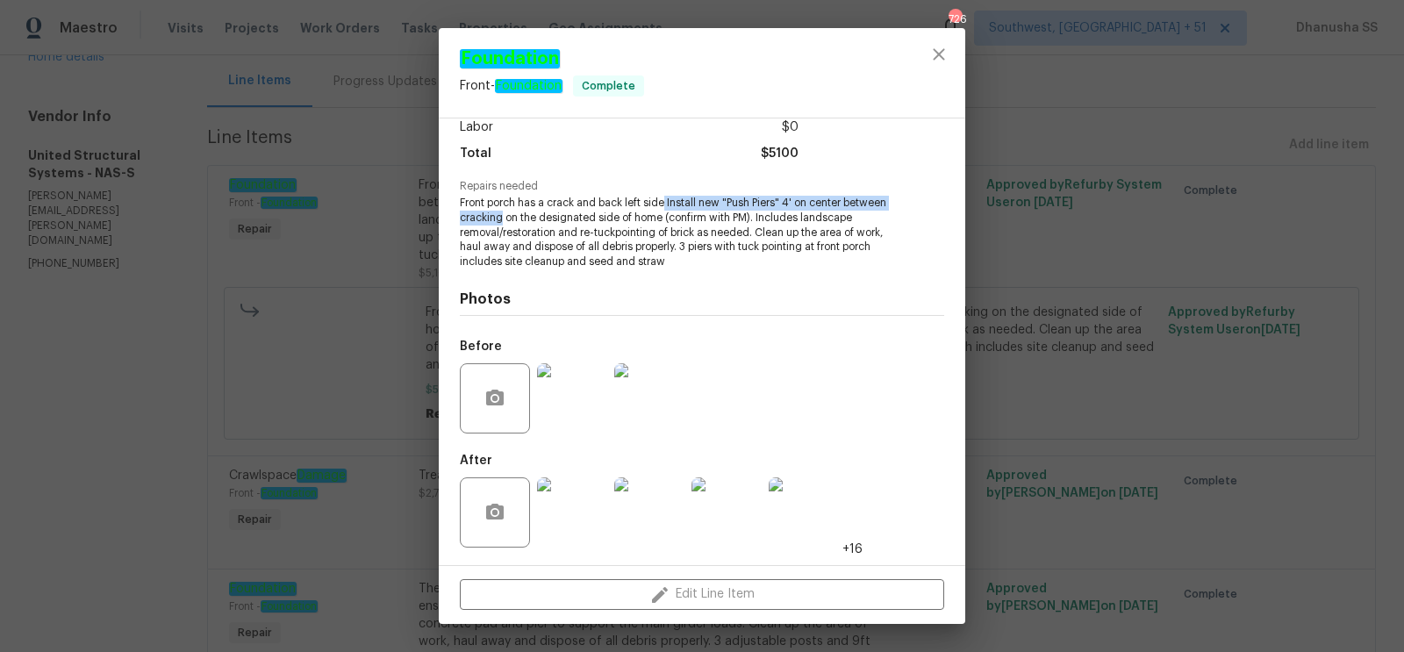
click at [645, 512] on img at bounding box center [649, 512] width 70 height 70
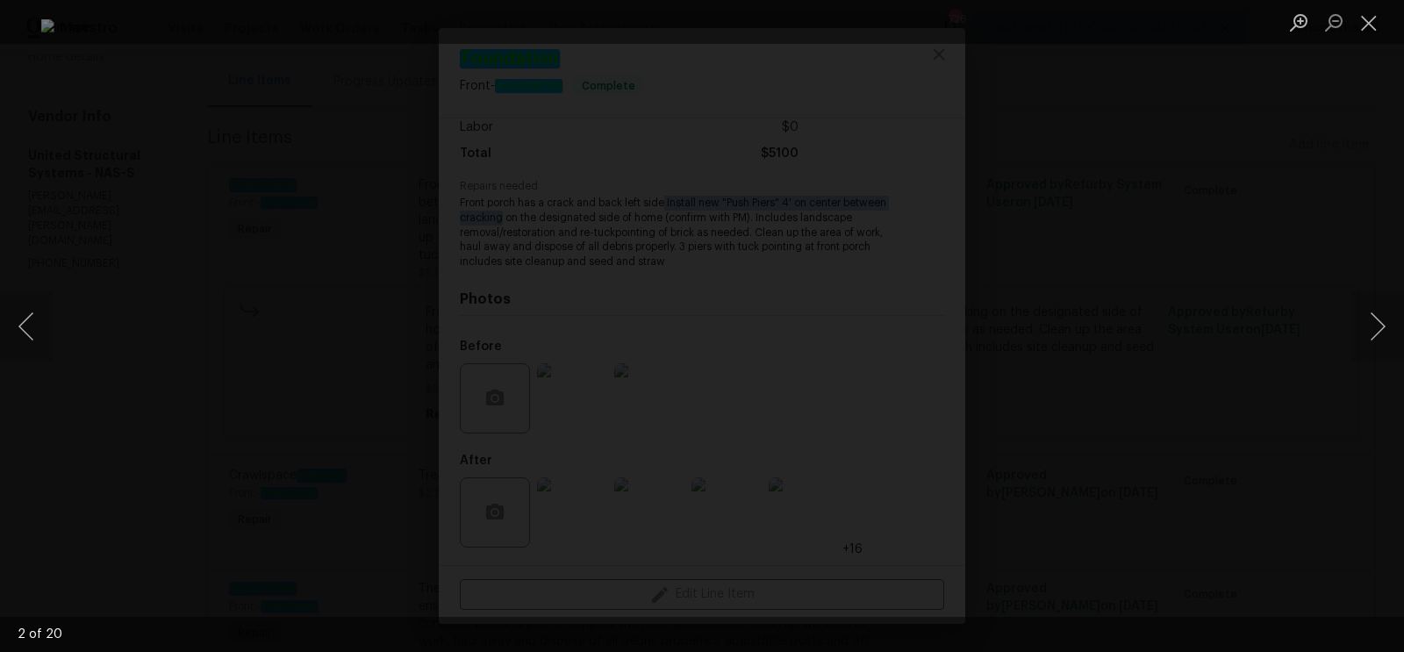
click at [1139, 262] on div "Lightbox" at bounding box center [702, 326] width 1404 height 652
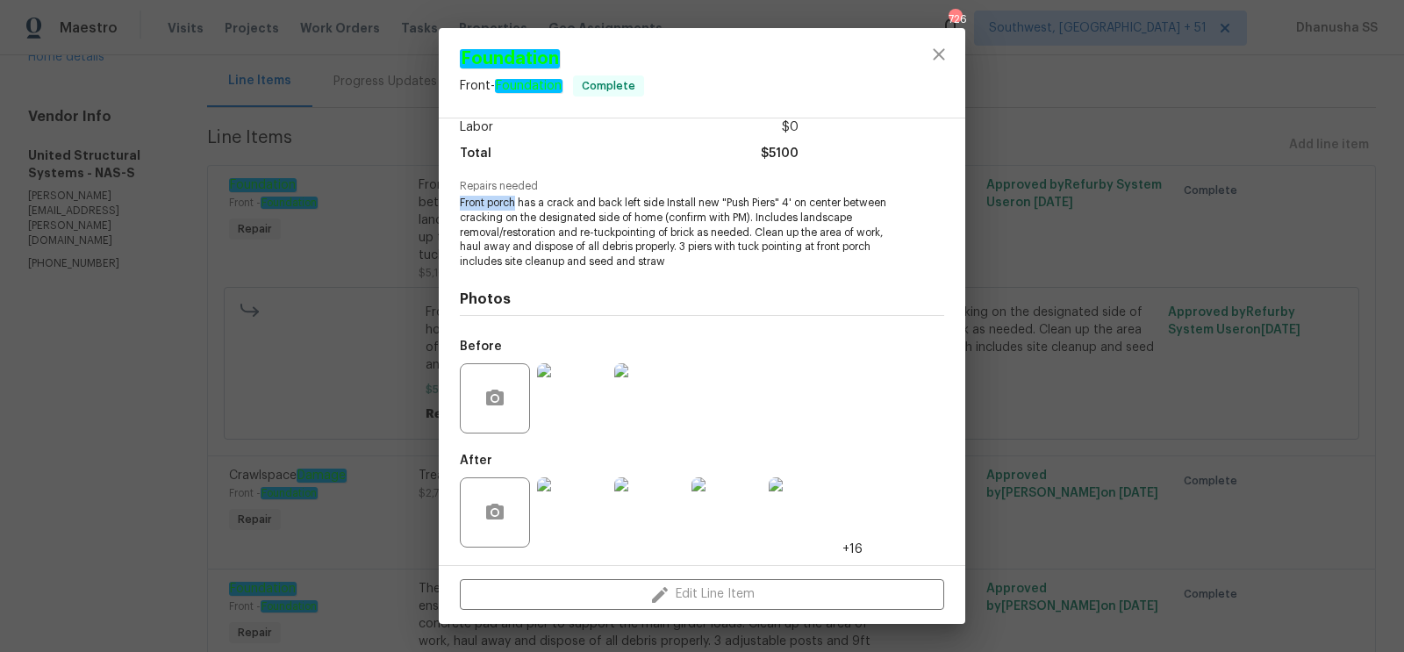
drag, startPoint x: 516, startPoint y: 205, endPoint x: 460, endPoint y: 203, distance: 56.2
click at [460, 203] on span "Front porch has a crack and back left side Install new "Push Piers" 4' on cente…" at bounding box center [678, 233] width 436 height 74
copy span "Front porch"
click at [931, 60] on icon "close" at bounding box center [939, 54] width 21 height 21
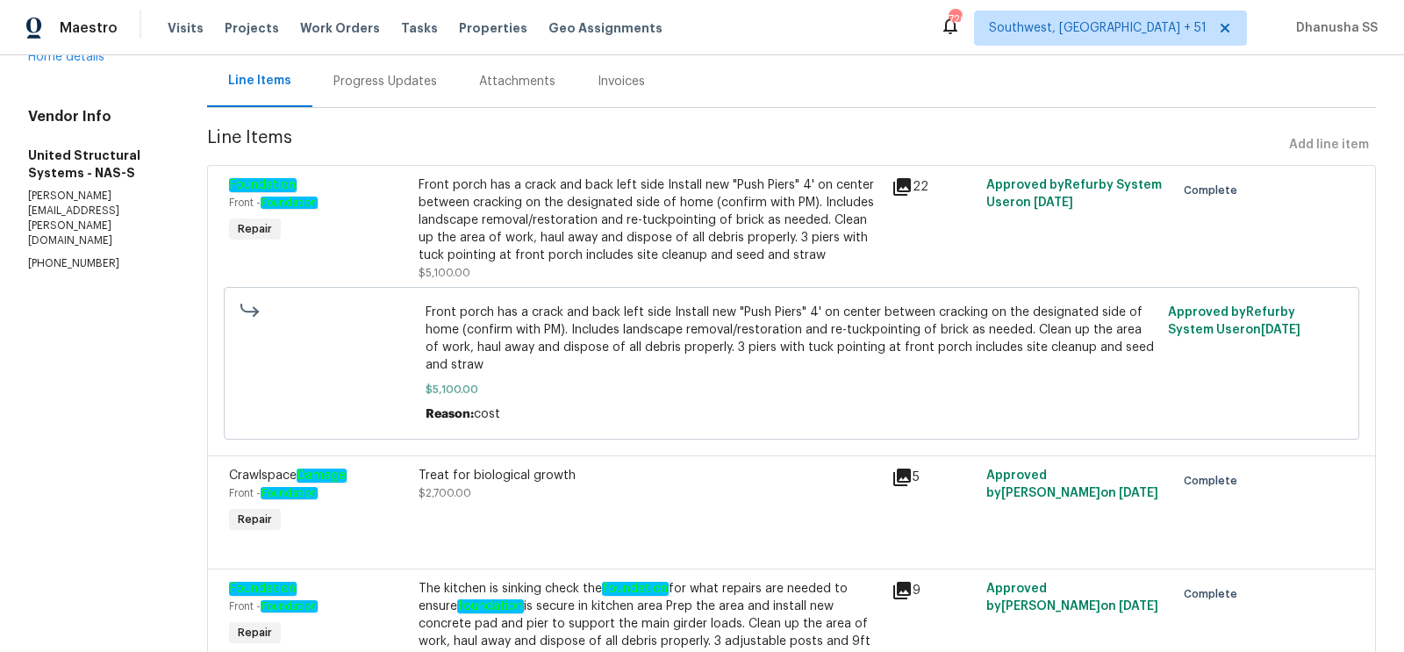
click at [783, 245] on div "Front porch has a crack and back left side Install new "Push Piers" 4' on cente…" at bounding box center [650, 220] width 463 height 88
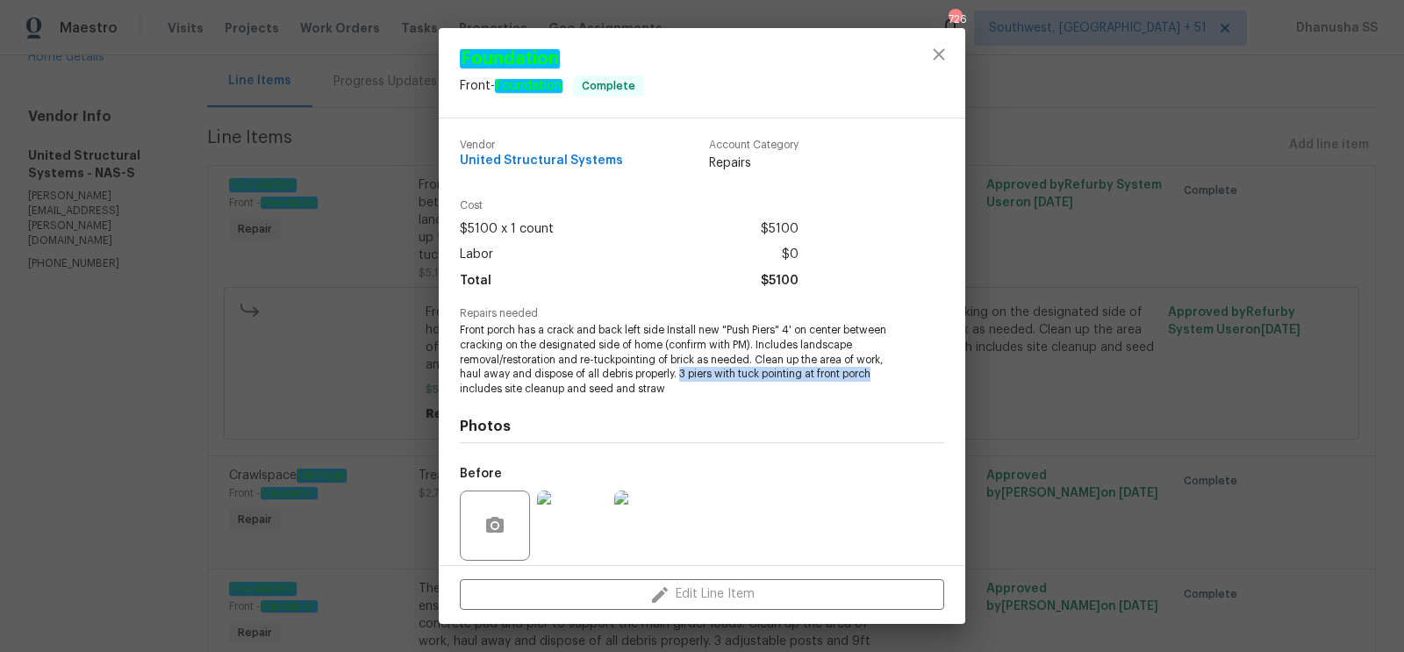
drag, startPoint x: 681, startPoint y: 375, endPoint x: 879, endPoint y: 380, distance: 197.6
click at [879, 380] on span "Front porch has a crack and back left side Install new "Push Piers" 4' on cente…" at bounding box center [678, 360] width 436 height 74
copy span "3 piers with tuck pointing at front porch"
click at [933, 61] on icon "close" at bounding box center [939, 54] width 21 height 21
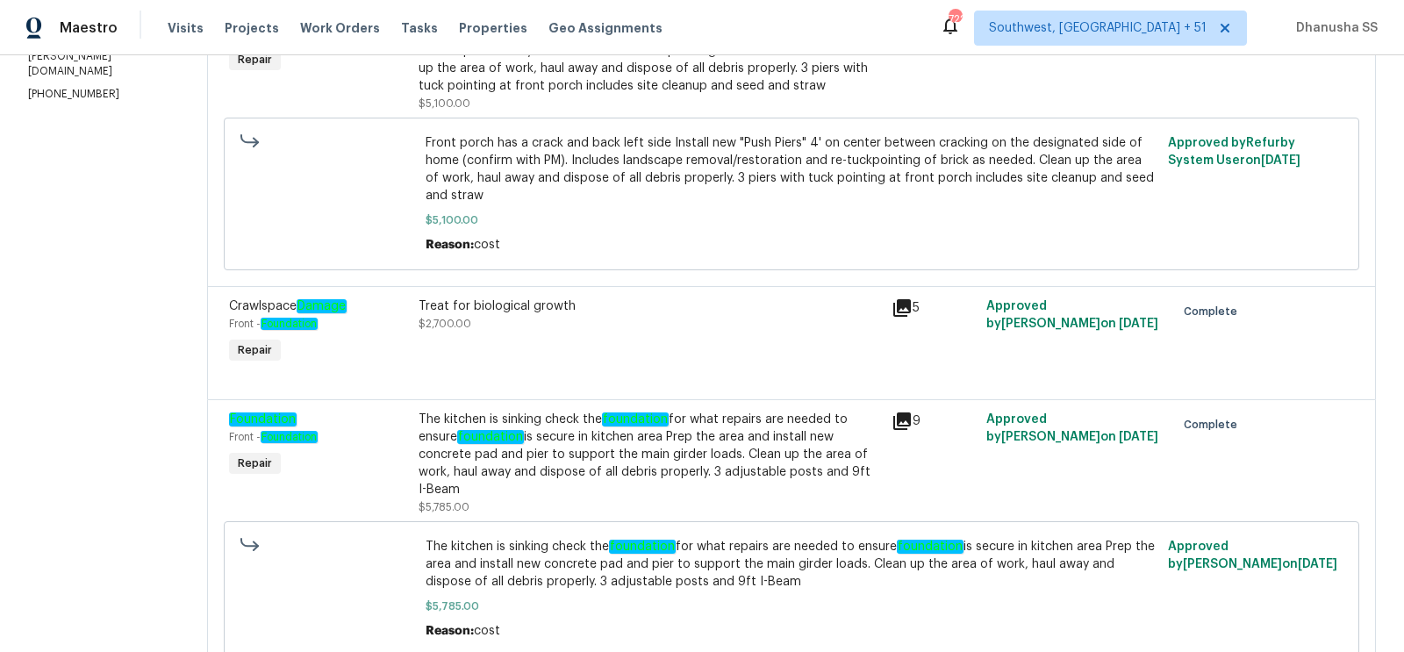
scroll to position [0, 0]
